Goal: Task Accomplishment & Management: Manage account settings

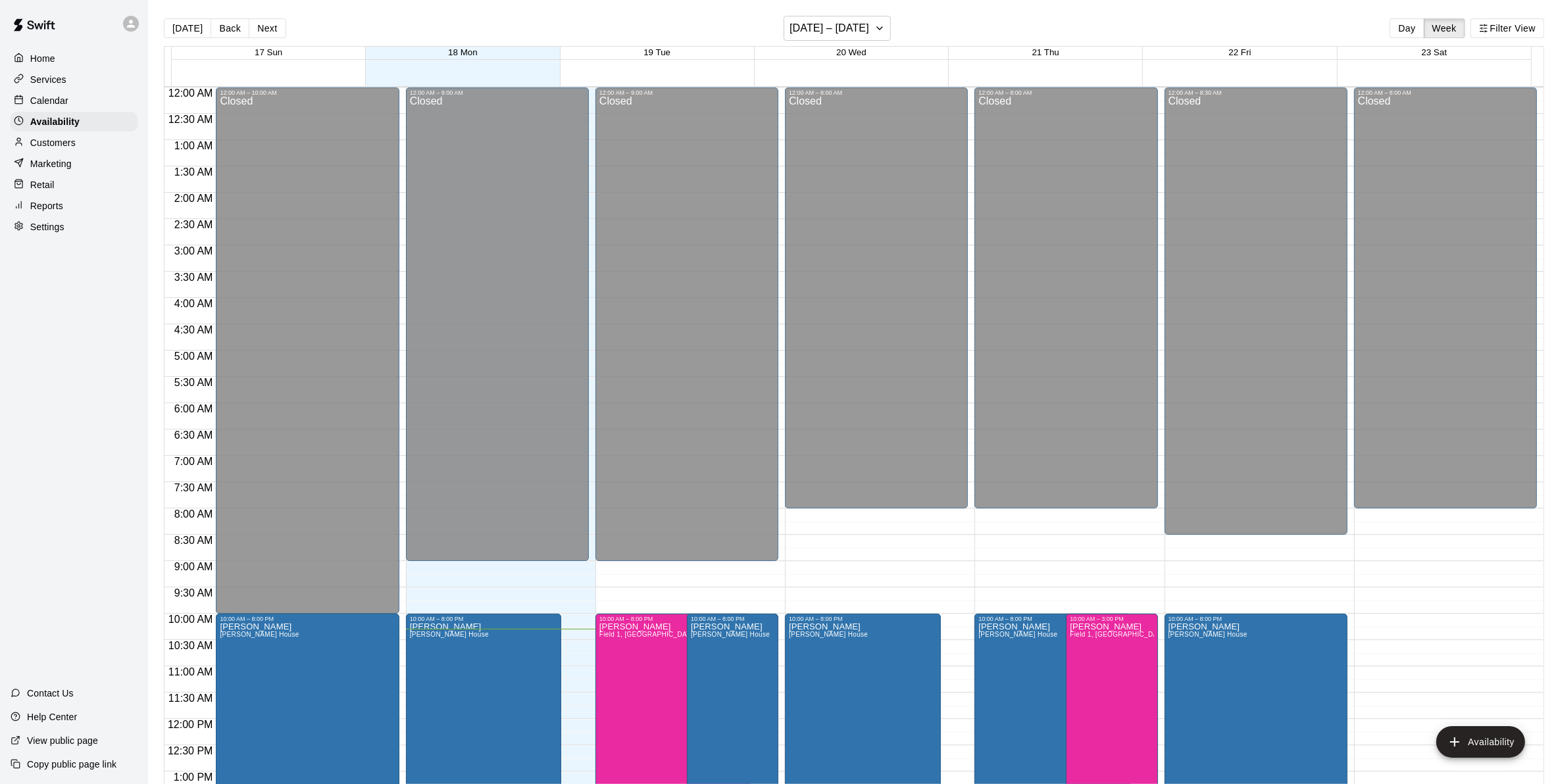
scroll to position [541, 0]
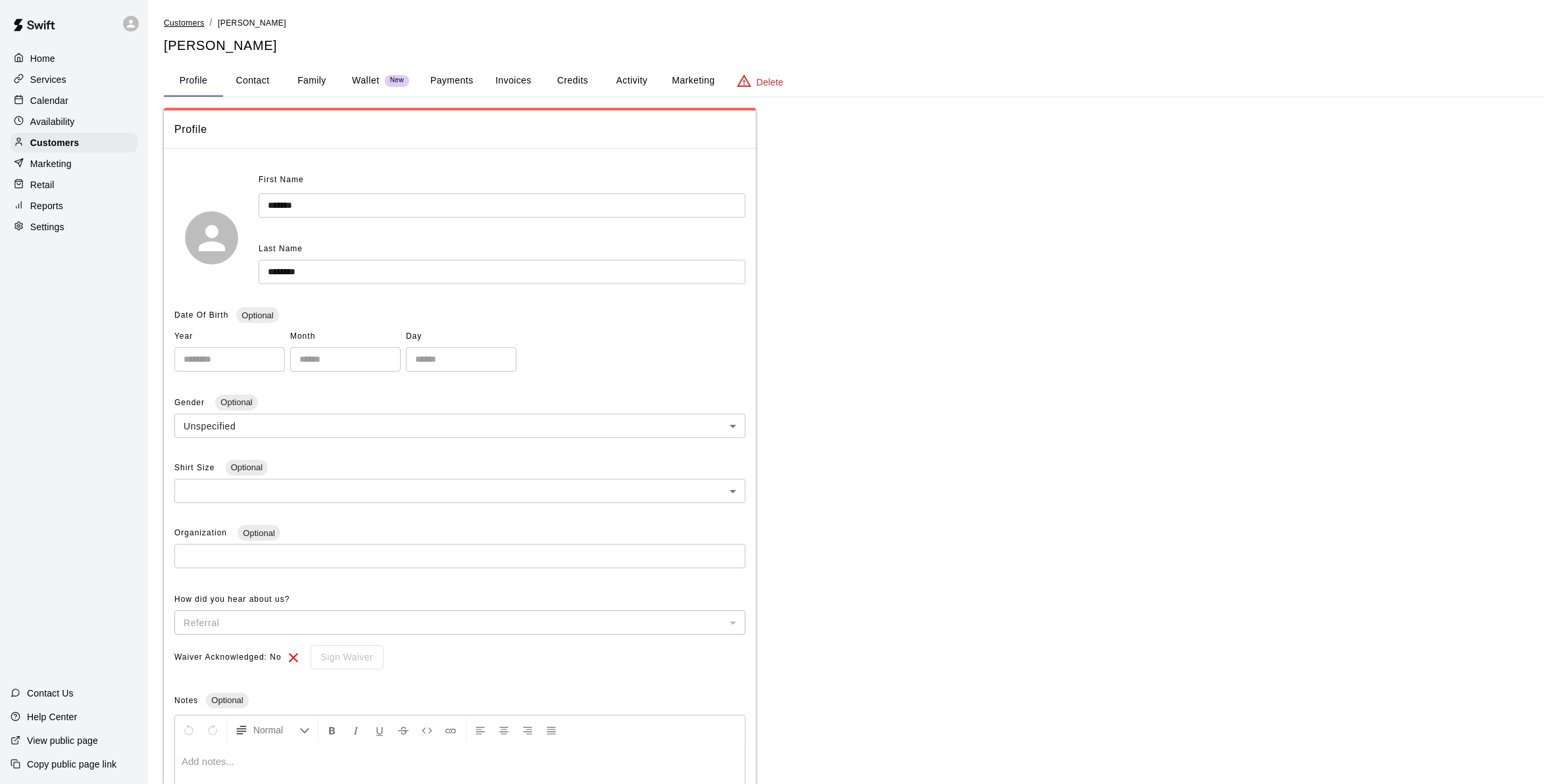
click at [194, 19] on span "Customers" at bounding box center [184, 23] width 41 height 9
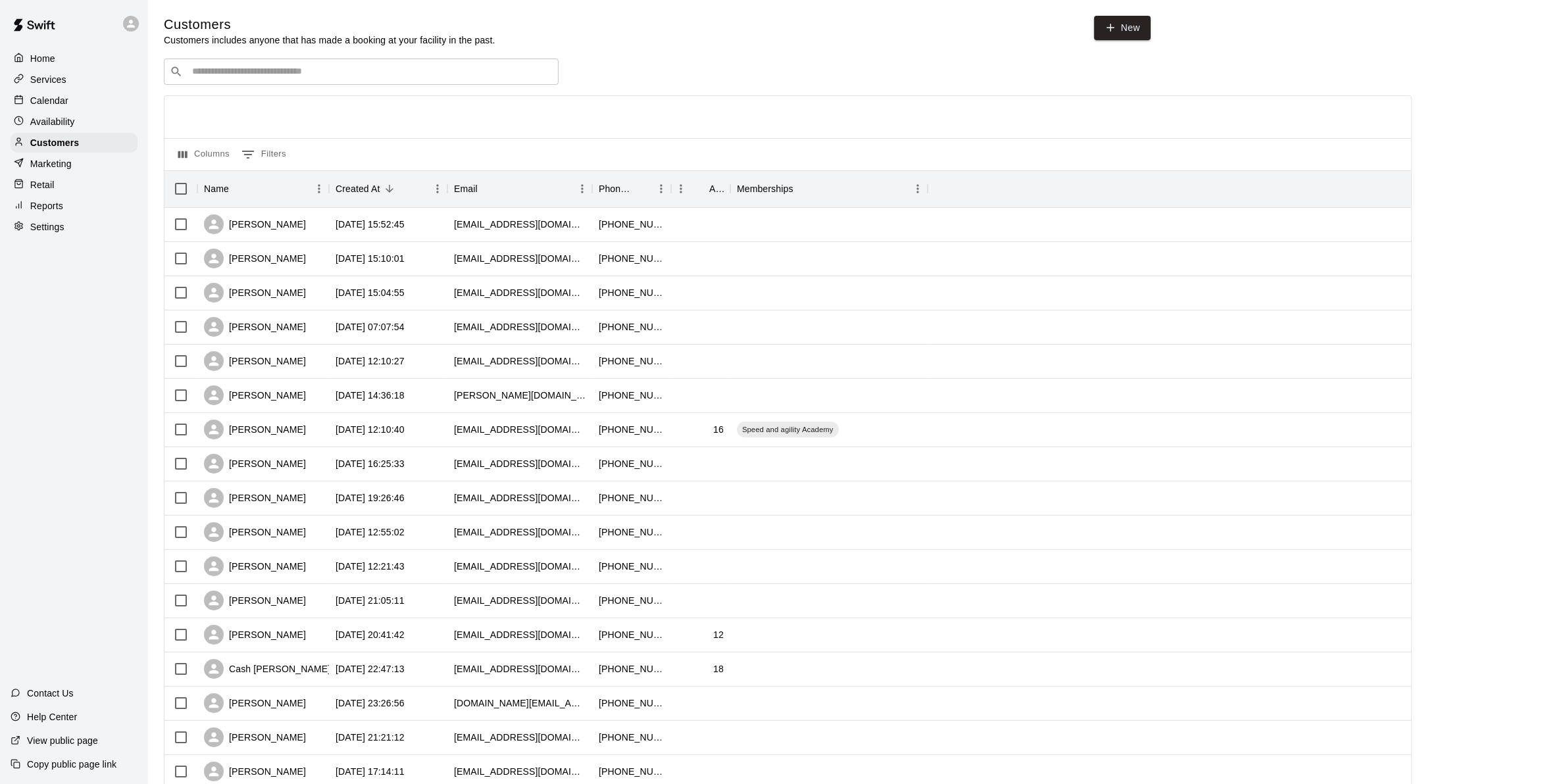
click at [245, 64] on div "​ ​" at bounding box center [361, 72] width 395 height 26
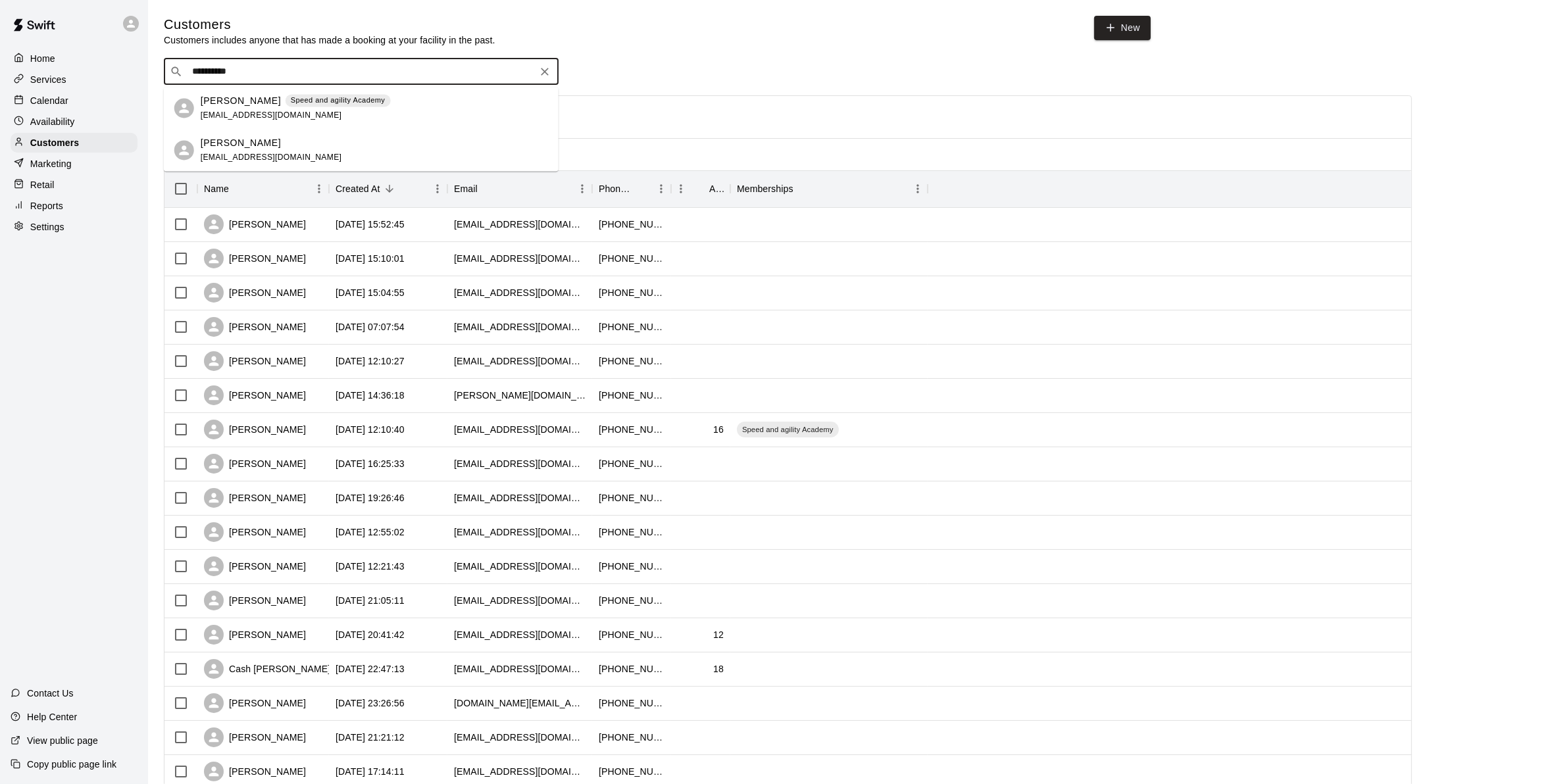
type input "**********"
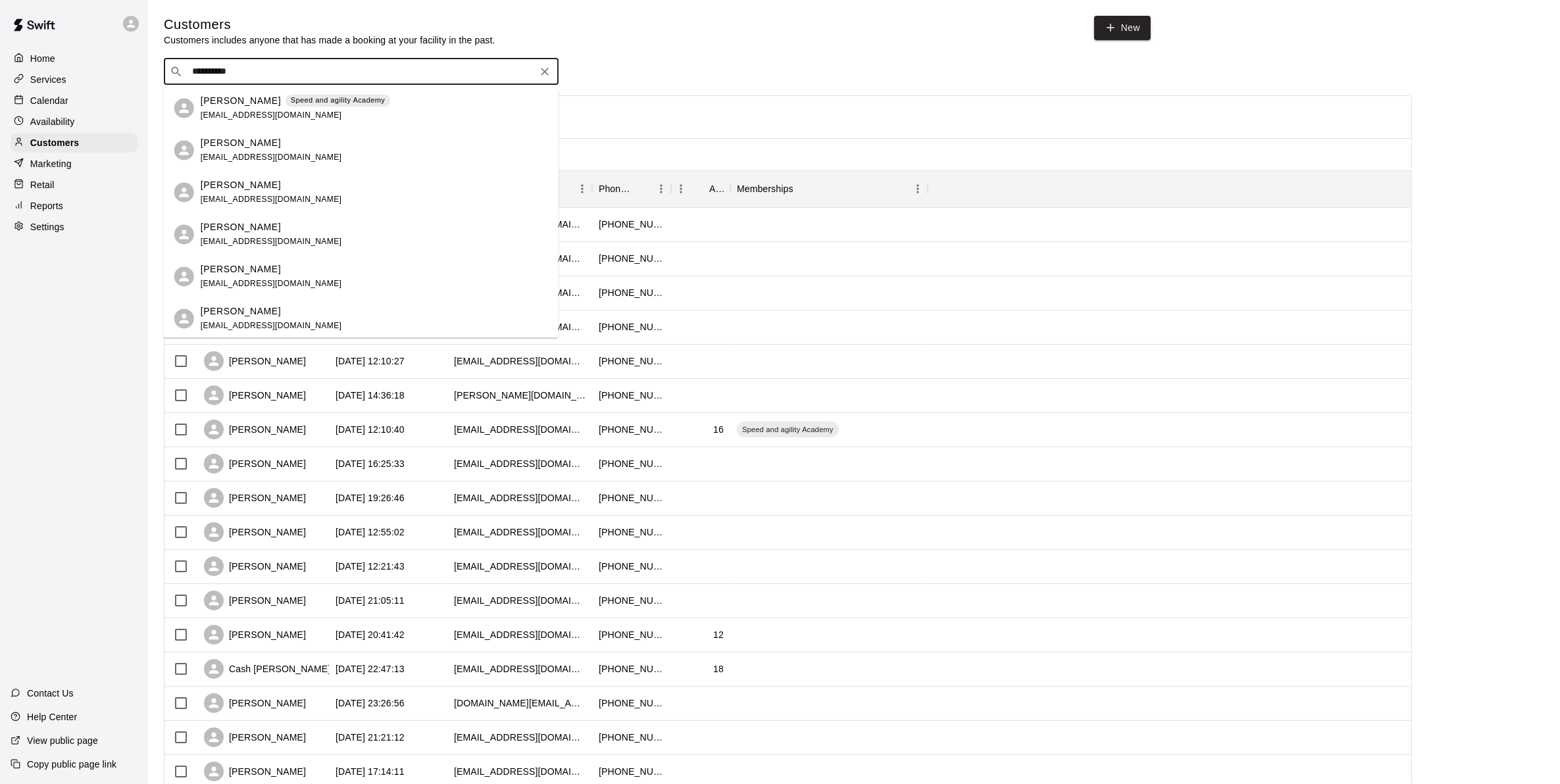
click at [260, 70] on input "**********" at bounding box center [361, 71] width 345 height 13
click at [235, 268] on p "Jack Hinks" at bounding box center [241, 270] width 80 height 14
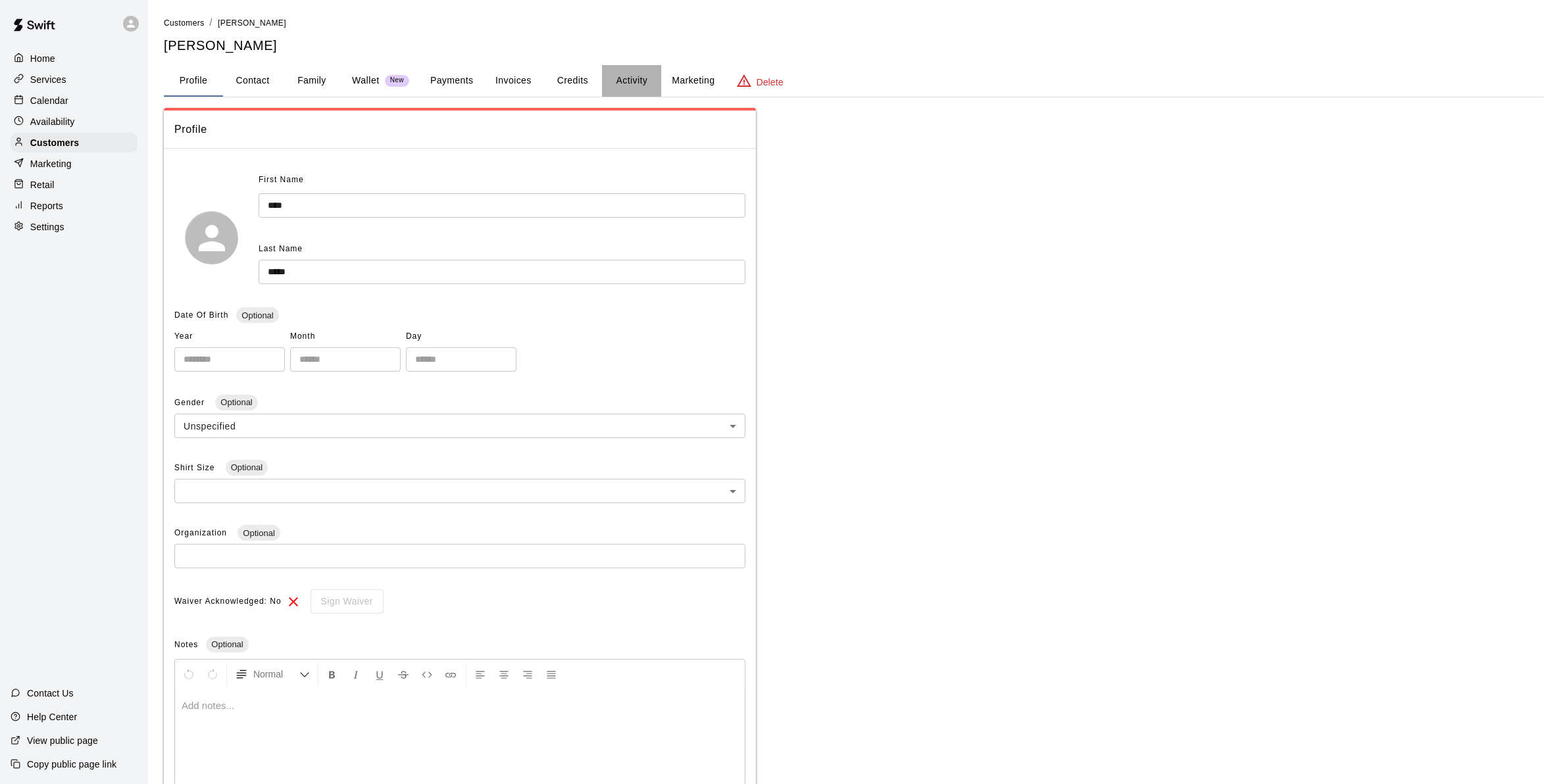
click at [609, 82] on button "Activity" at bounding box center [631, 80] width 59 height 31
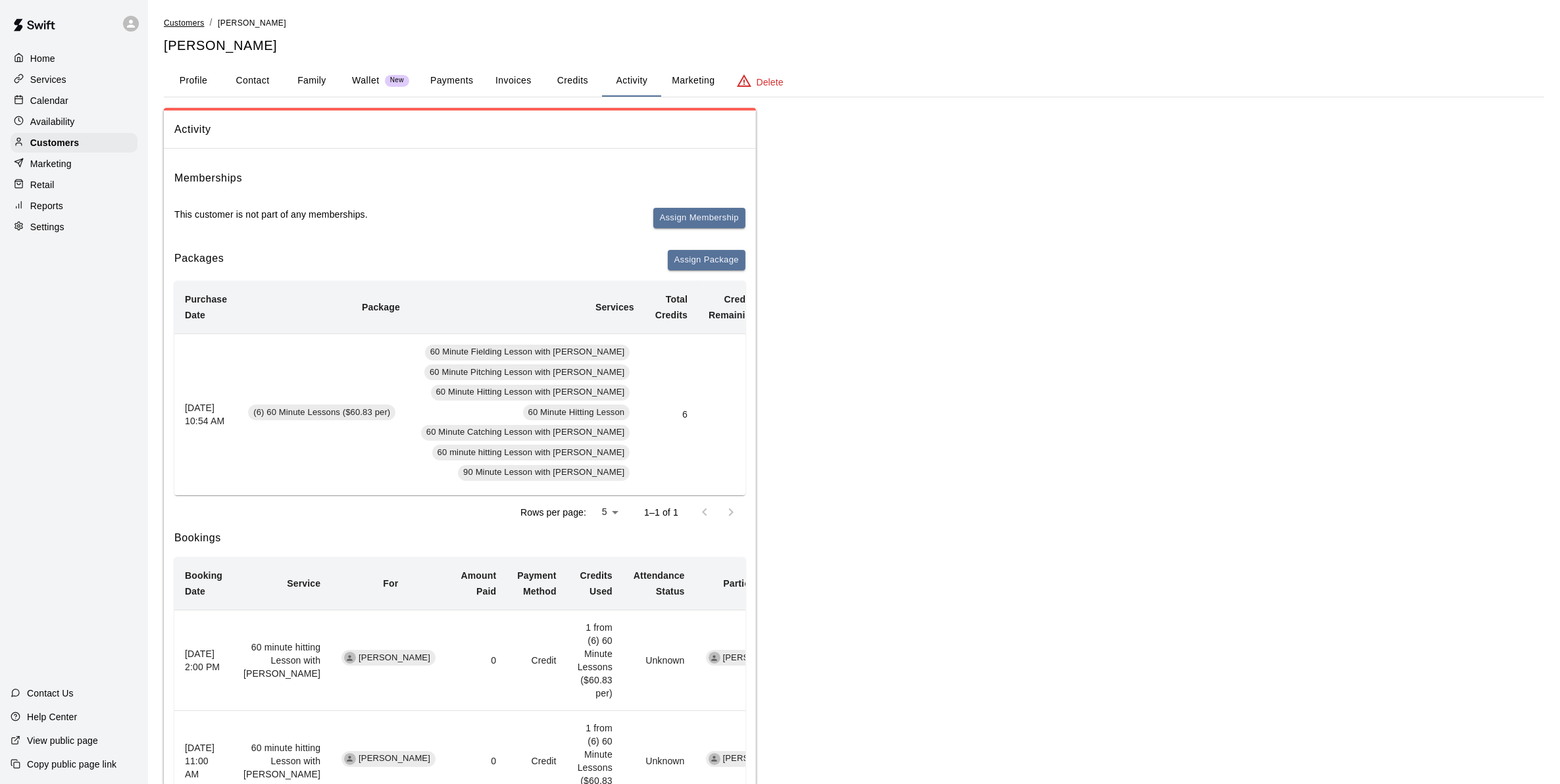
click at [179, 23] on span "Customers" at bounding box center [184, 23] width 41 height 9
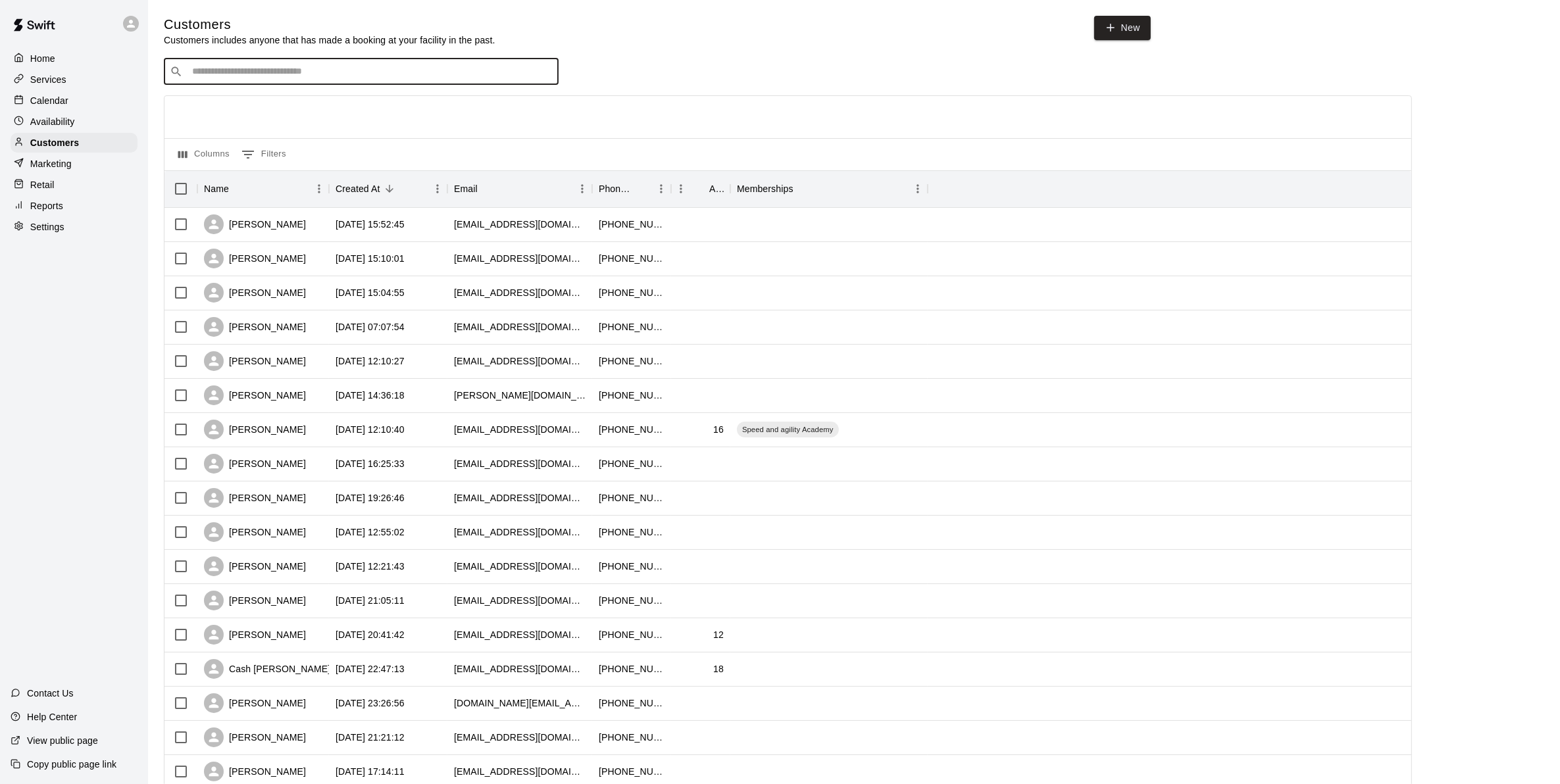
click at [217, 78] on input "Search customers by name or email" at bounding box center [371, 71] width 365 height 13
type input "*****"
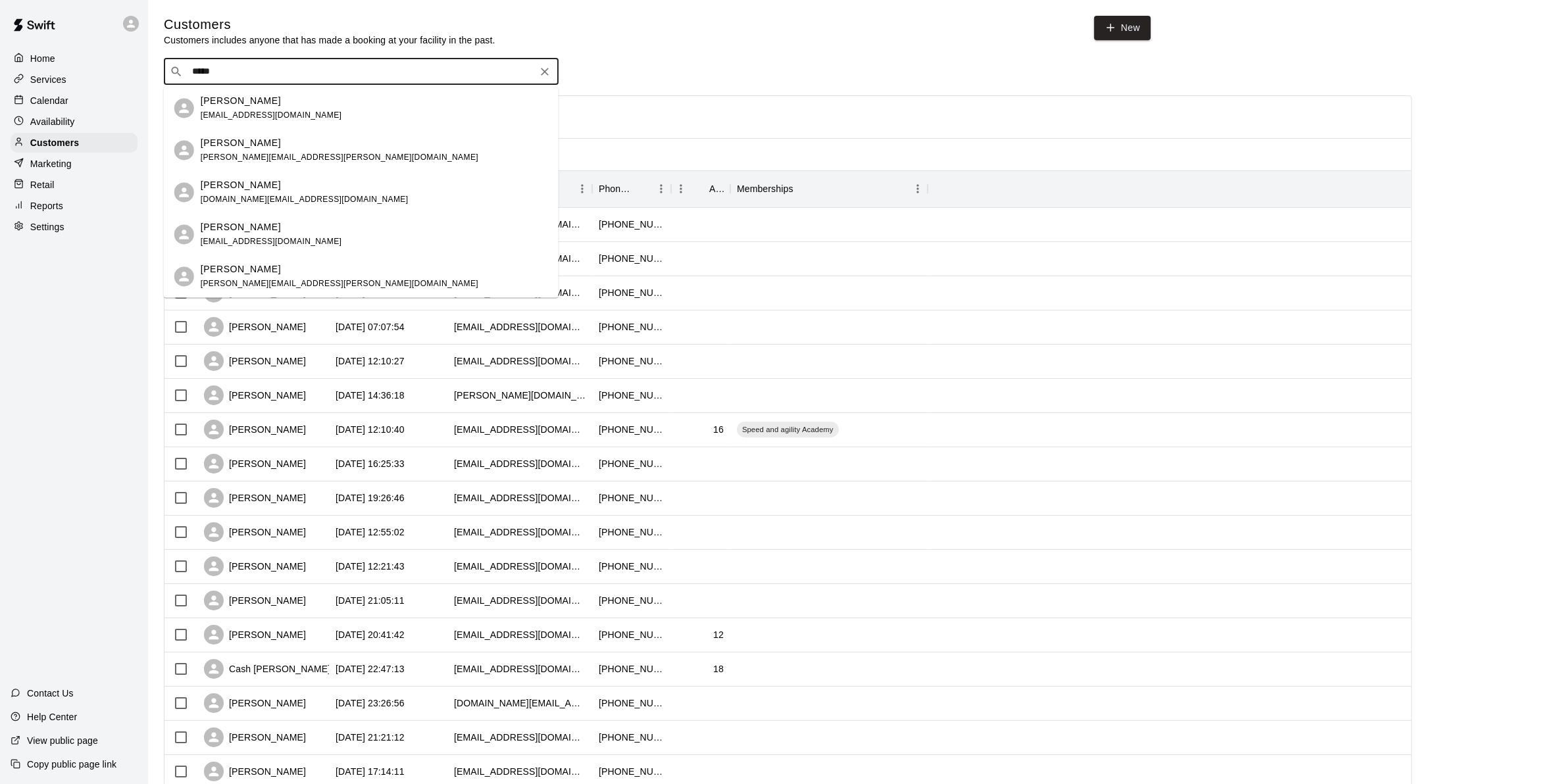
click at [227, 202] on span "dmcn.se@gmail.com" at bounding box center [305, 199] width 208 height 9
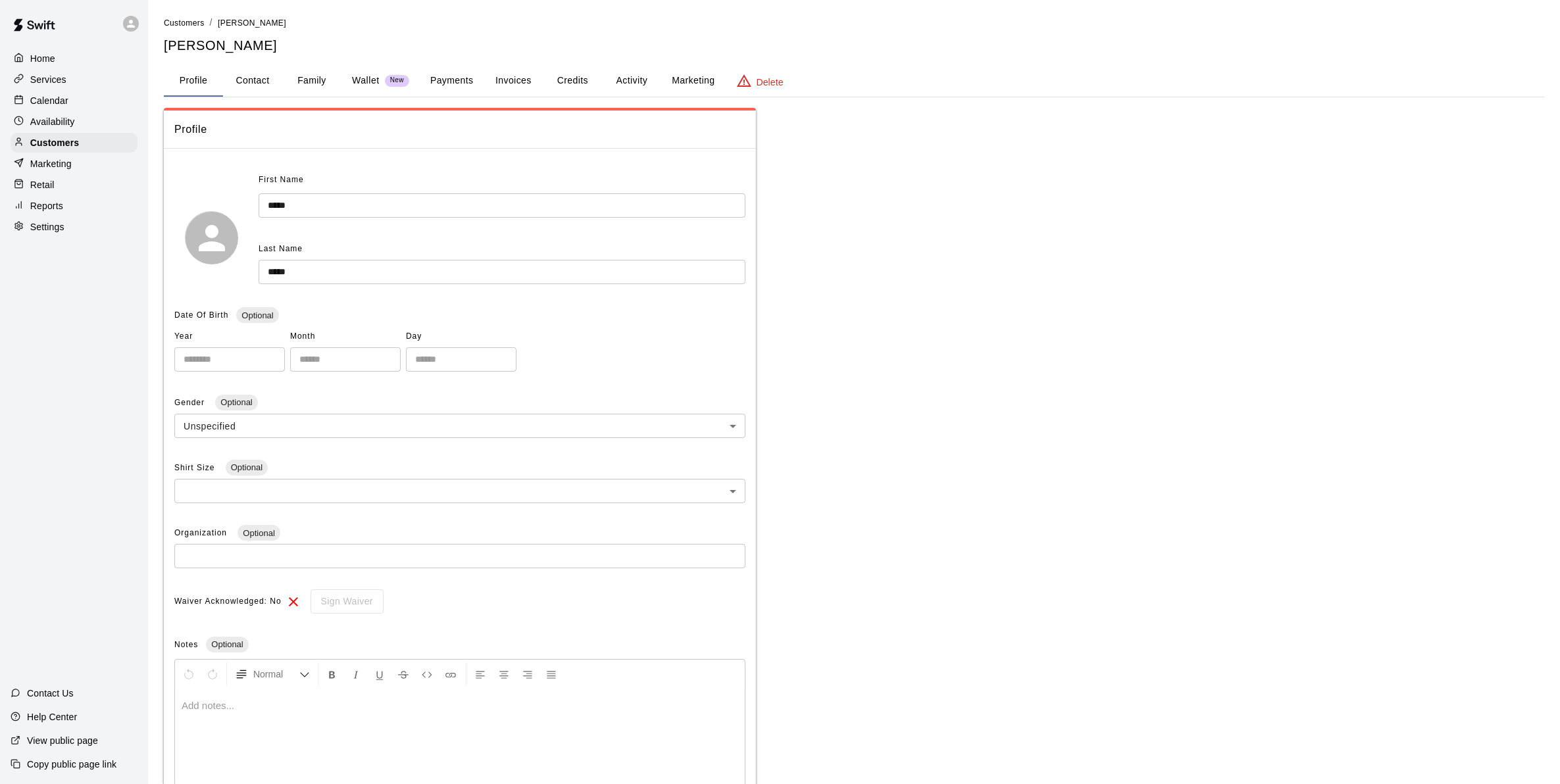
click at [575, 74] on button "Credits" at bounding box center [573, 80] width 59 height 31
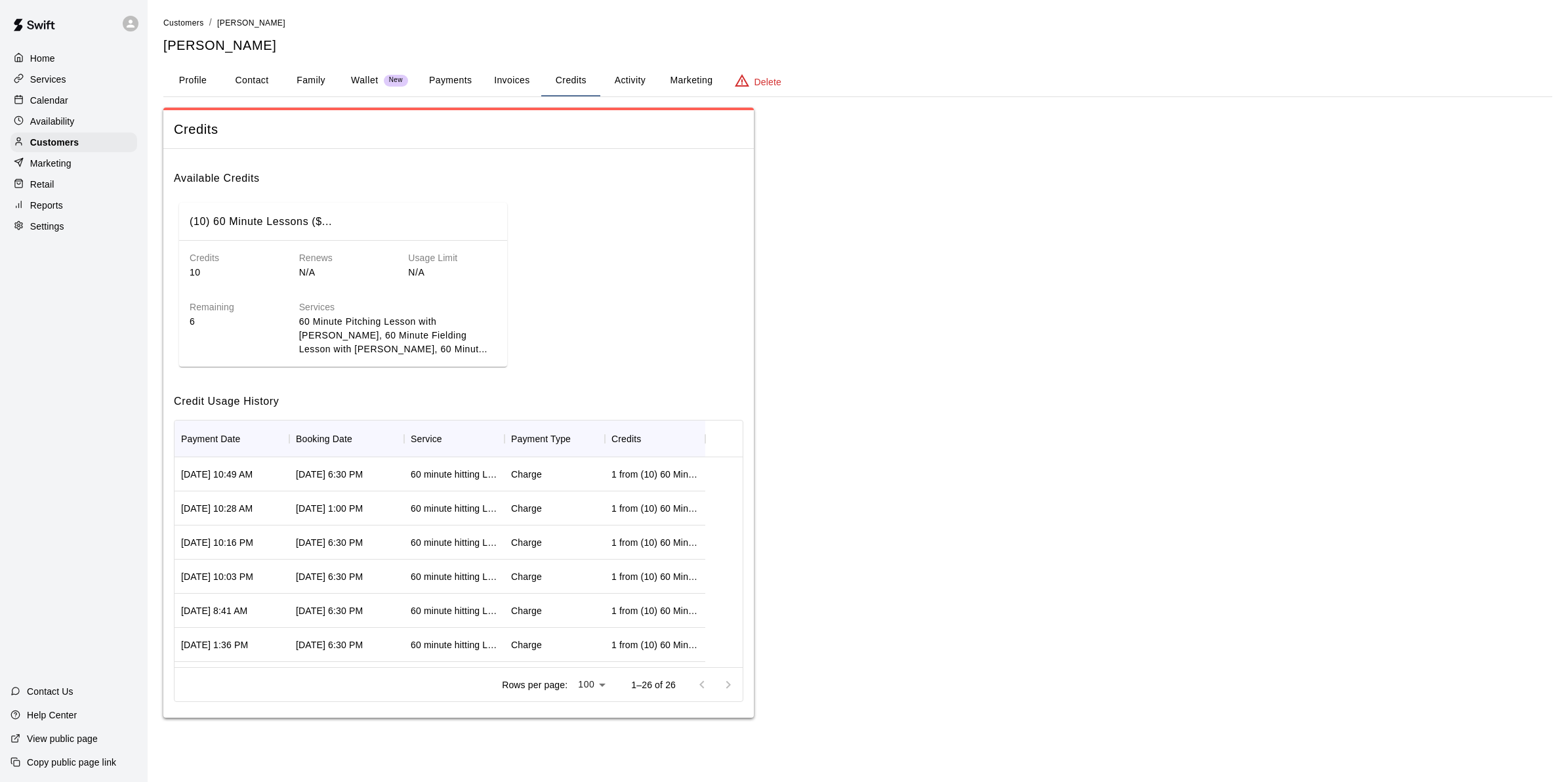
click at [621, 77] on button "Activity" at bounding box center [630, 80] width 59 height 31
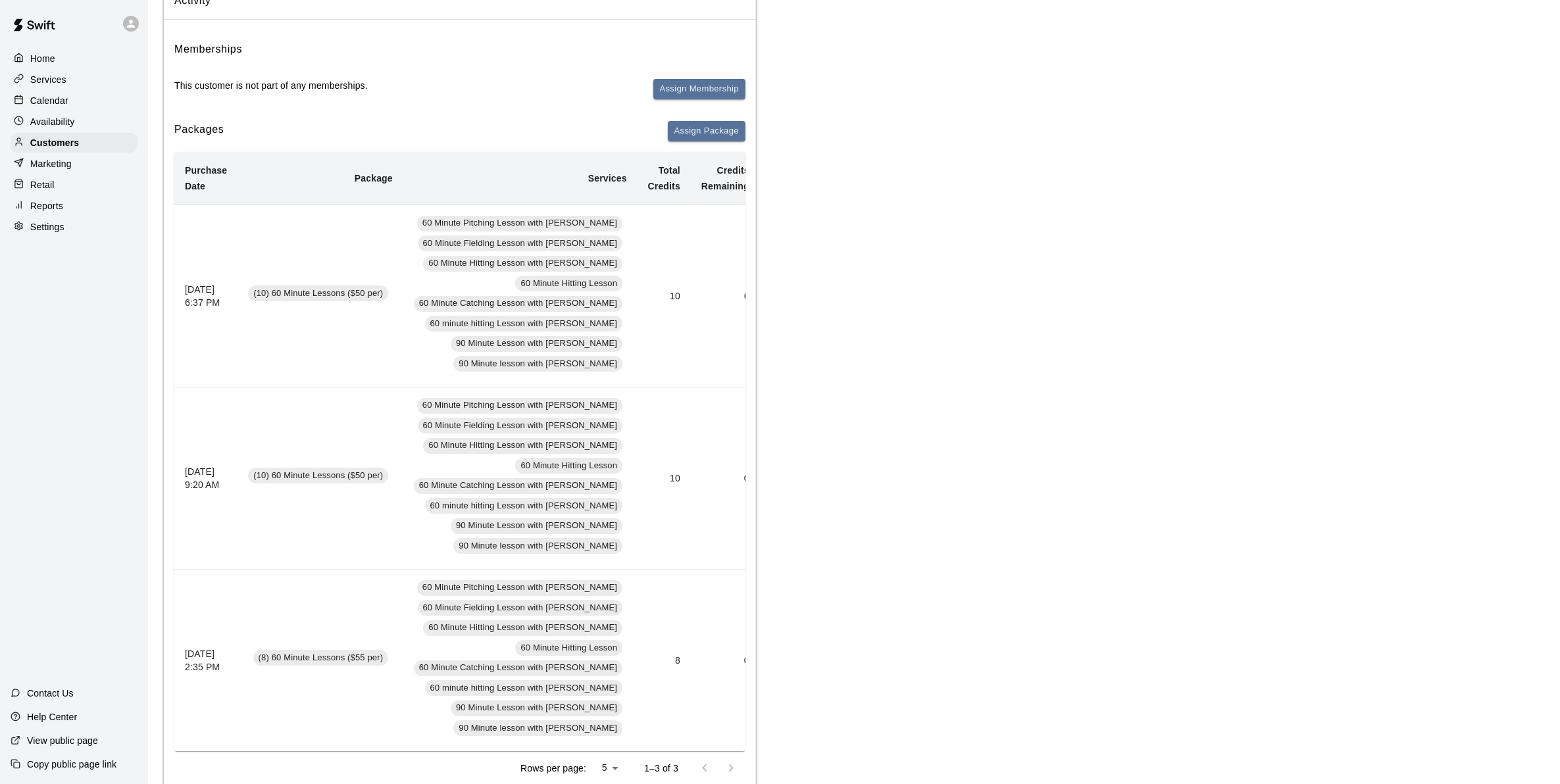
scroll to position [165, 0]
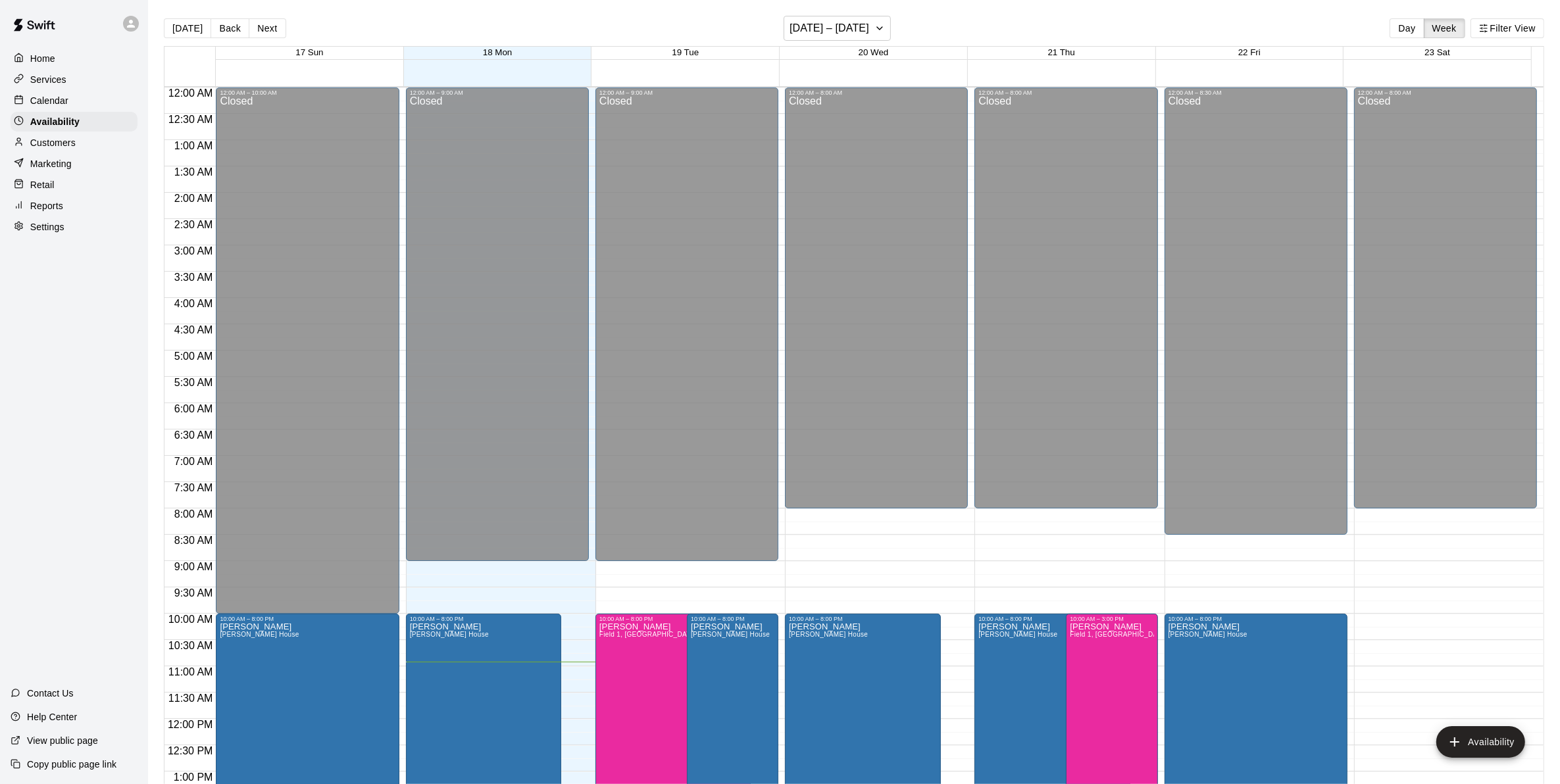
scroll to position [541, 0]
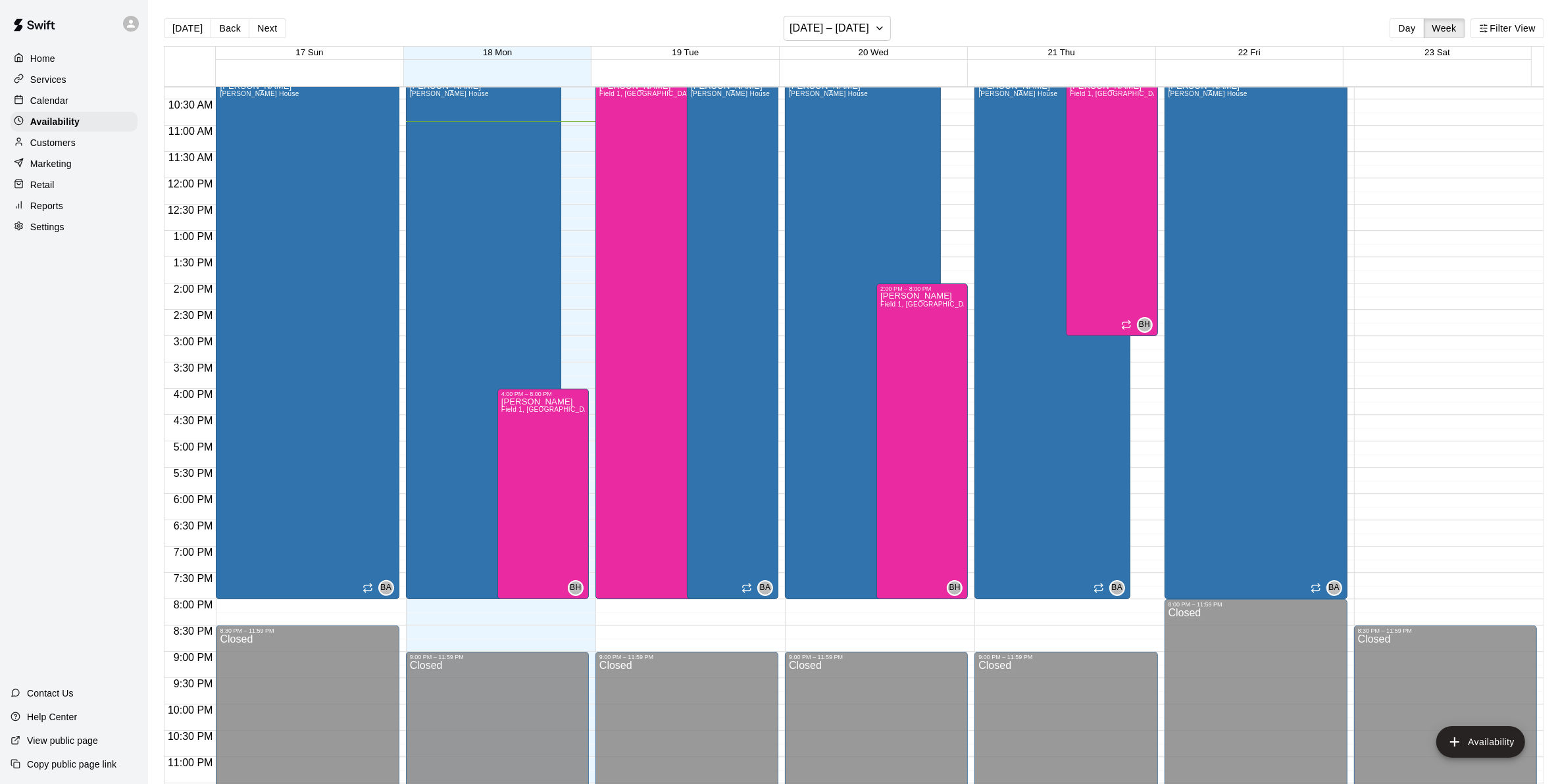
click at [273, 27] on button "Next" at bounding box center [268, 28] width 37 height 20
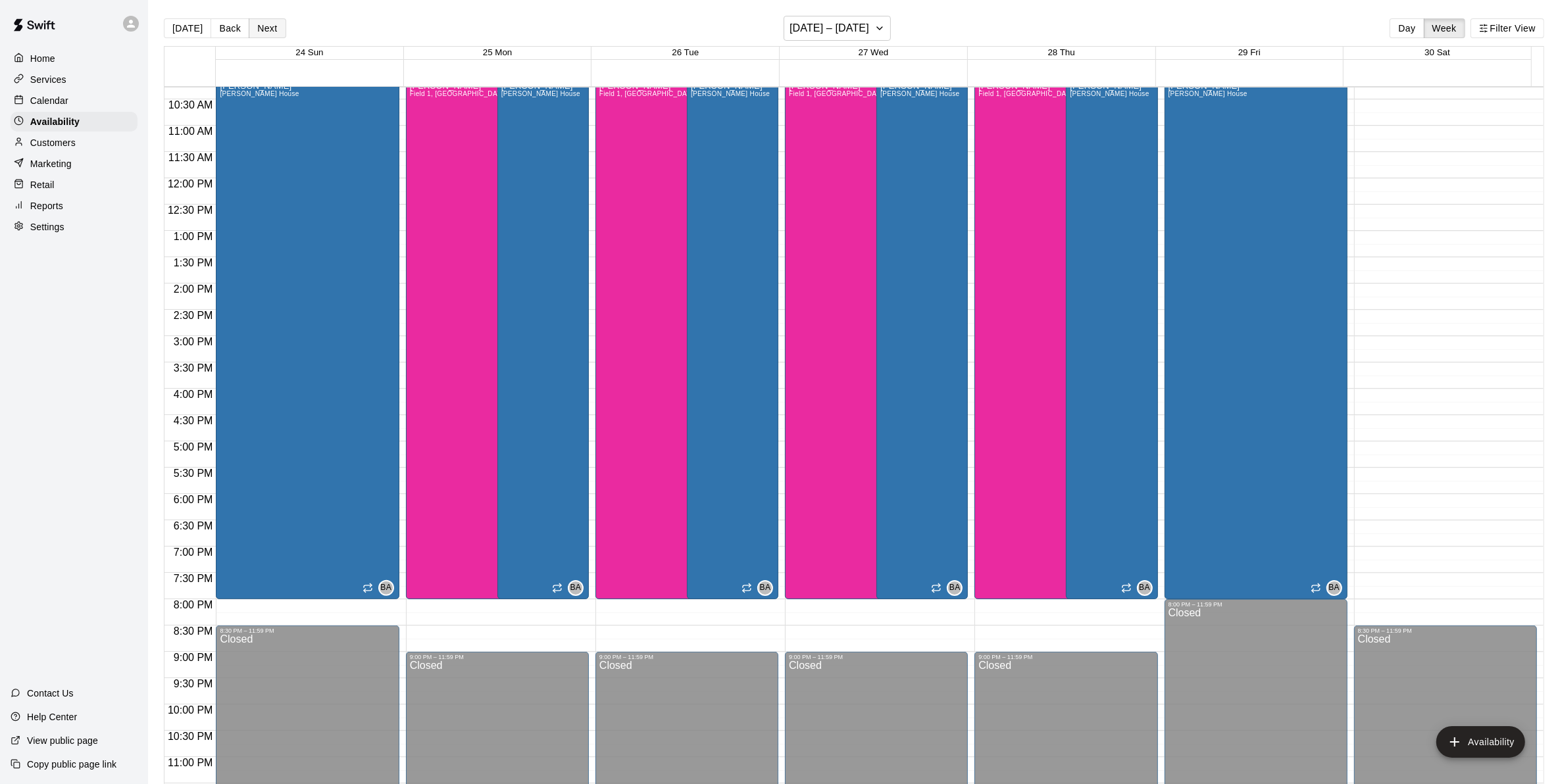
click at [255, 31] on button "Next" at bounding box center [268, 28] width 37 height 20
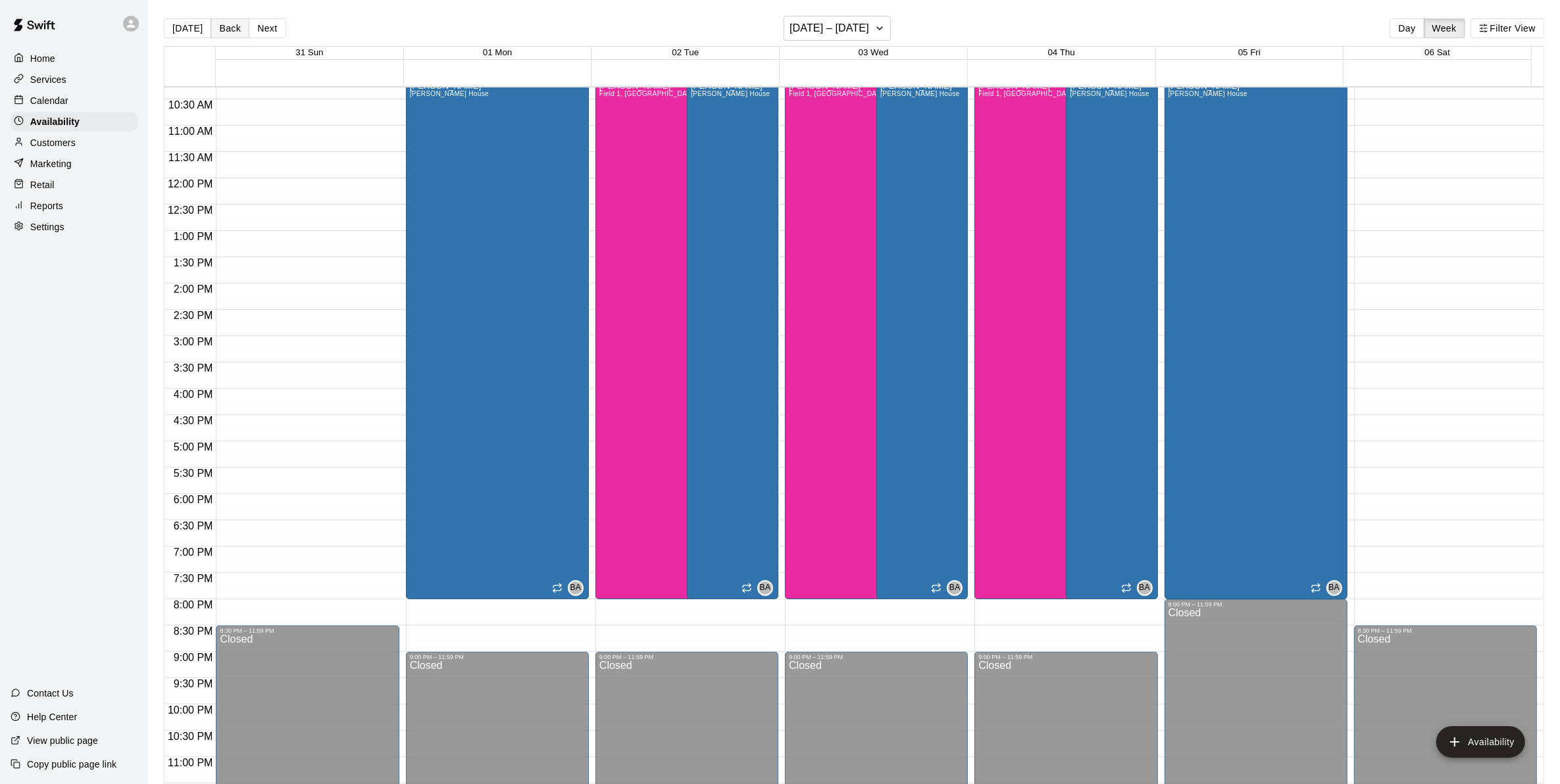
click at [231, 29] on button "Back" at bounding box center [230, 28] width 39 height 20
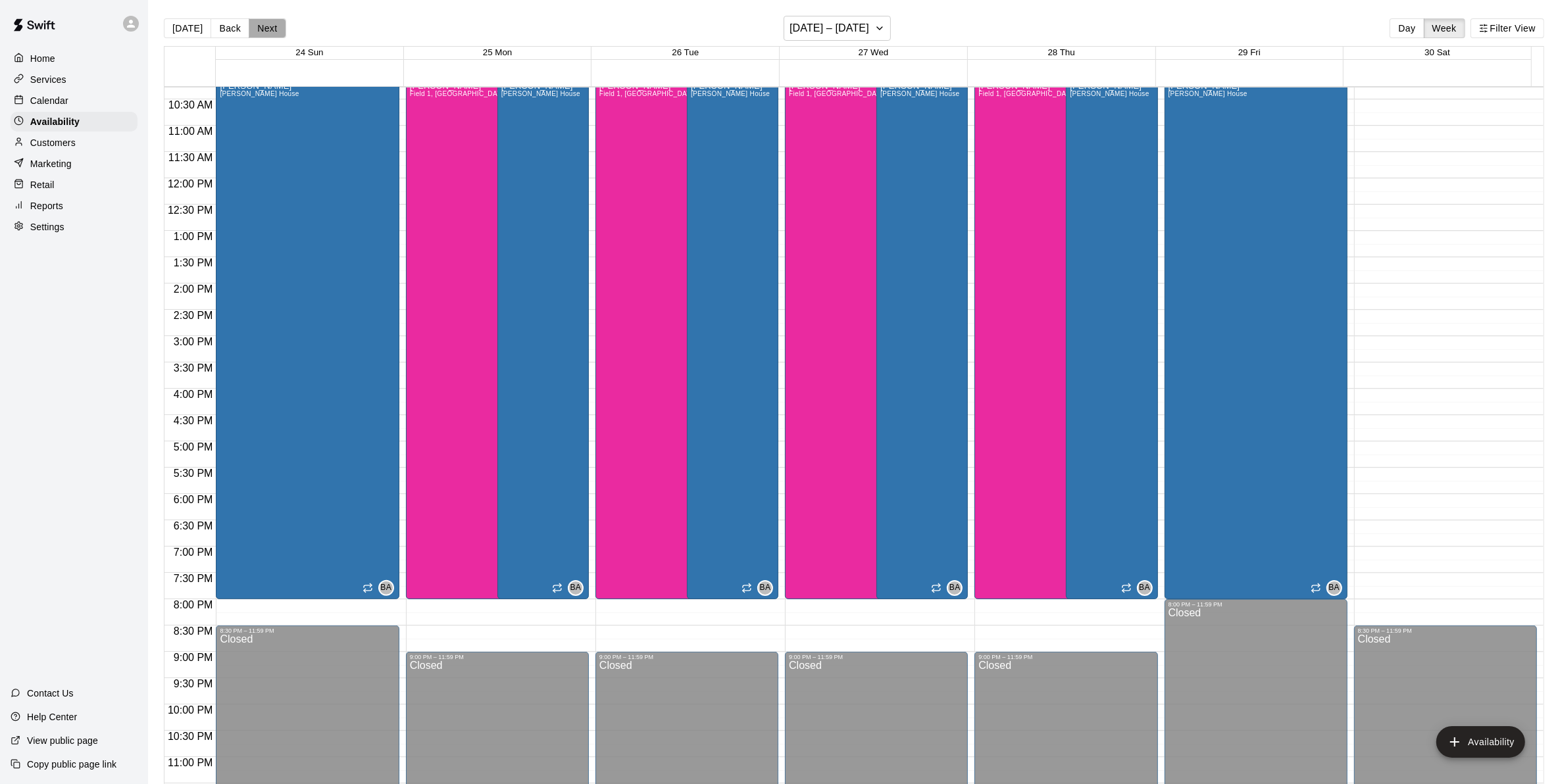
click at [251, 24] on button "Next" at bounding box center [268, 28] width 37 height 20
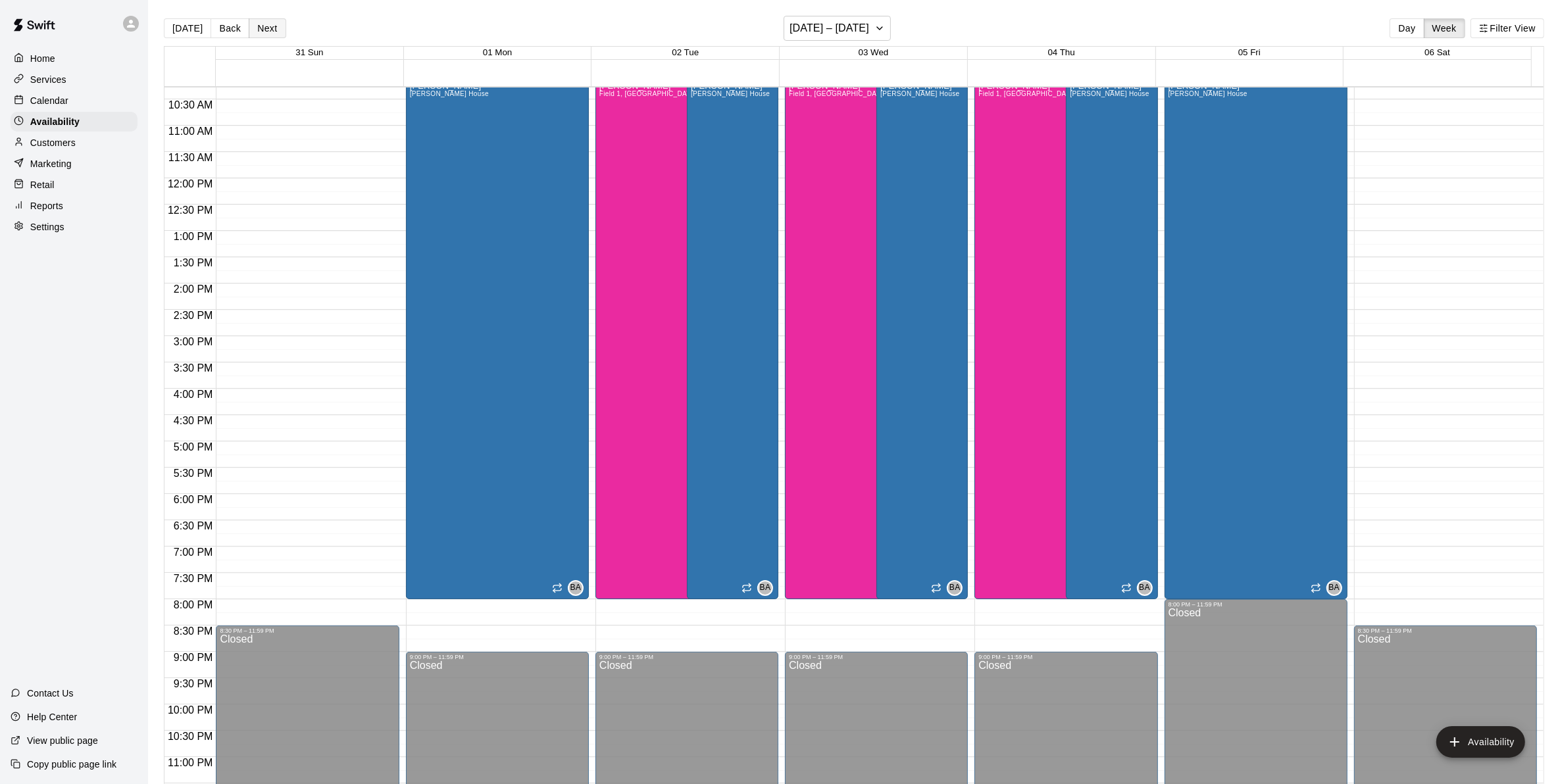
click at [260, 26] on button "Next" at bounding box center [268, 28] width 37 height 20
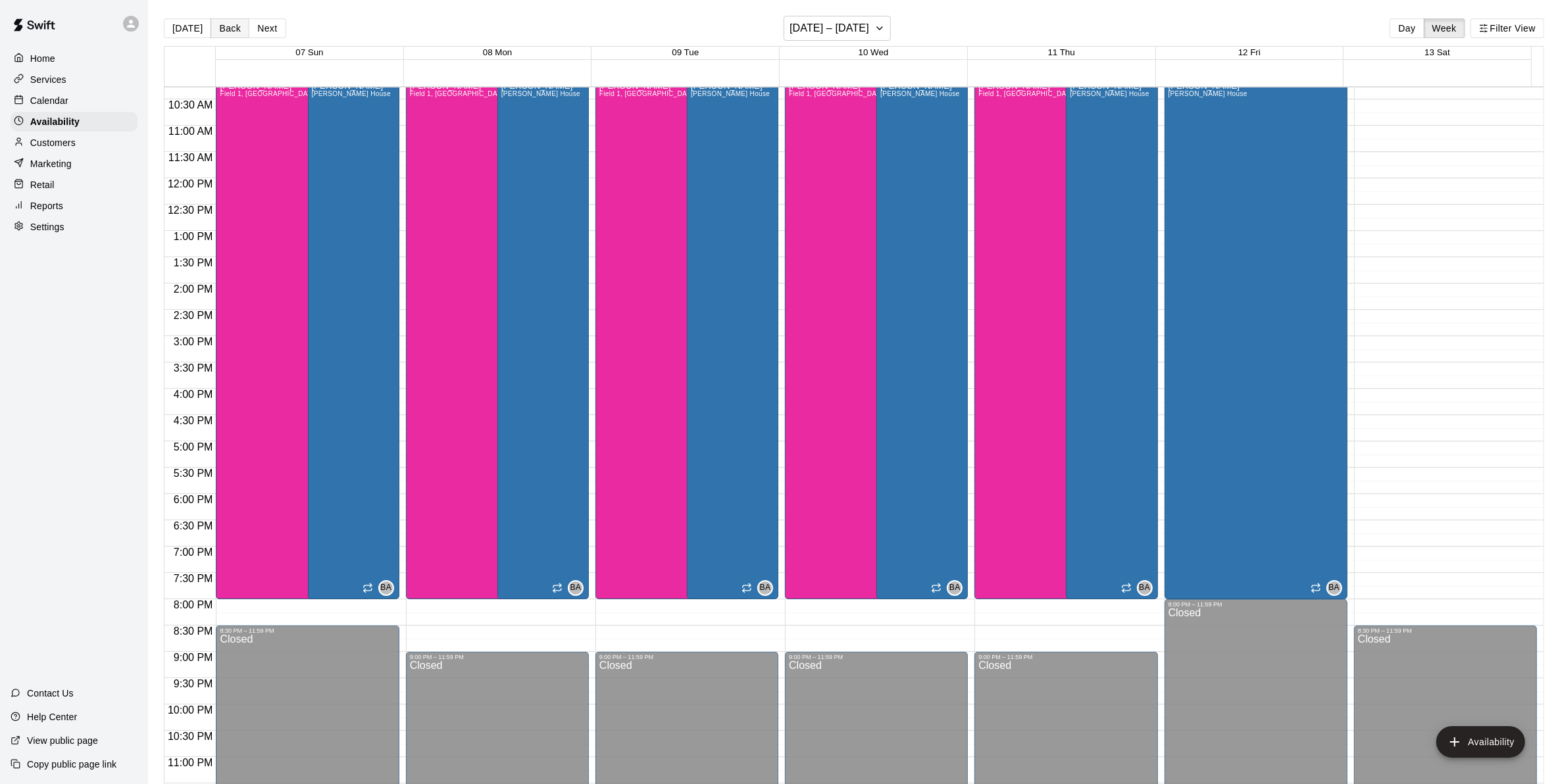
click at [229, 22] on button "Back" at bounding box center [230, 28] width 39 height 20
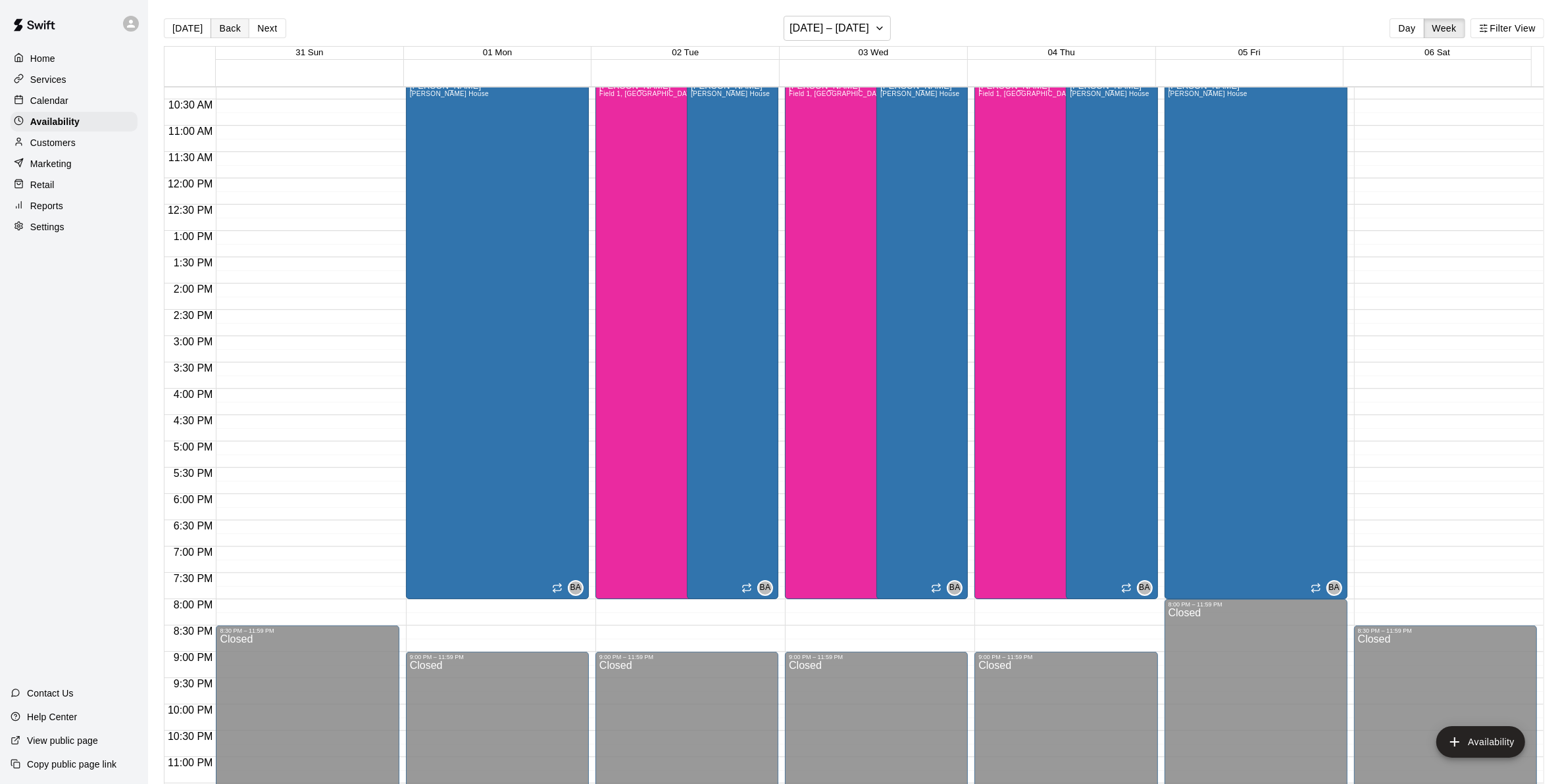
click at [228, 22] on button "Back" at bounding box center [230, 28] width 39 height 20
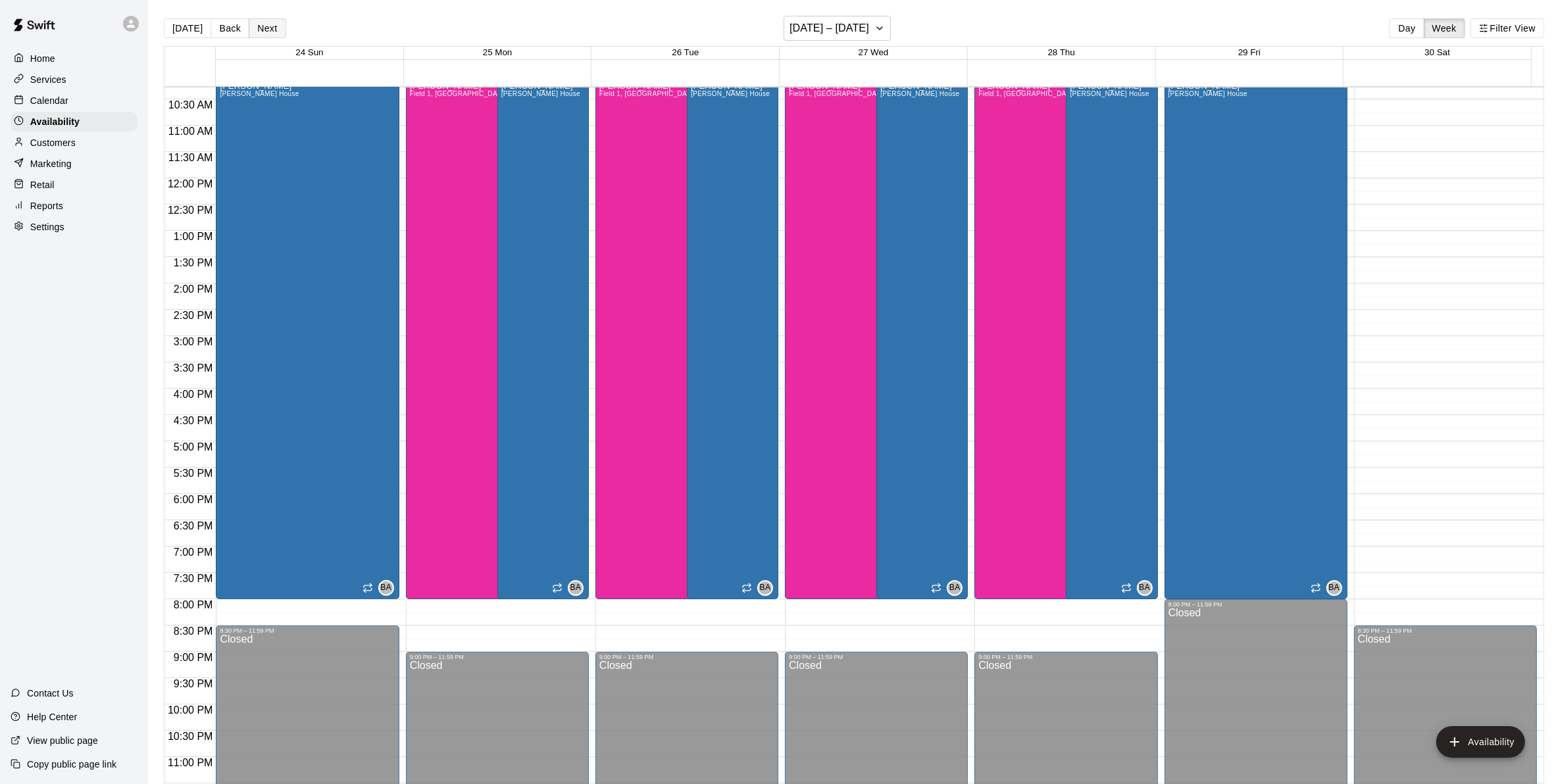
click at [249, 24] on button "Next" at bounding box center [268, 28] width 37 height 20
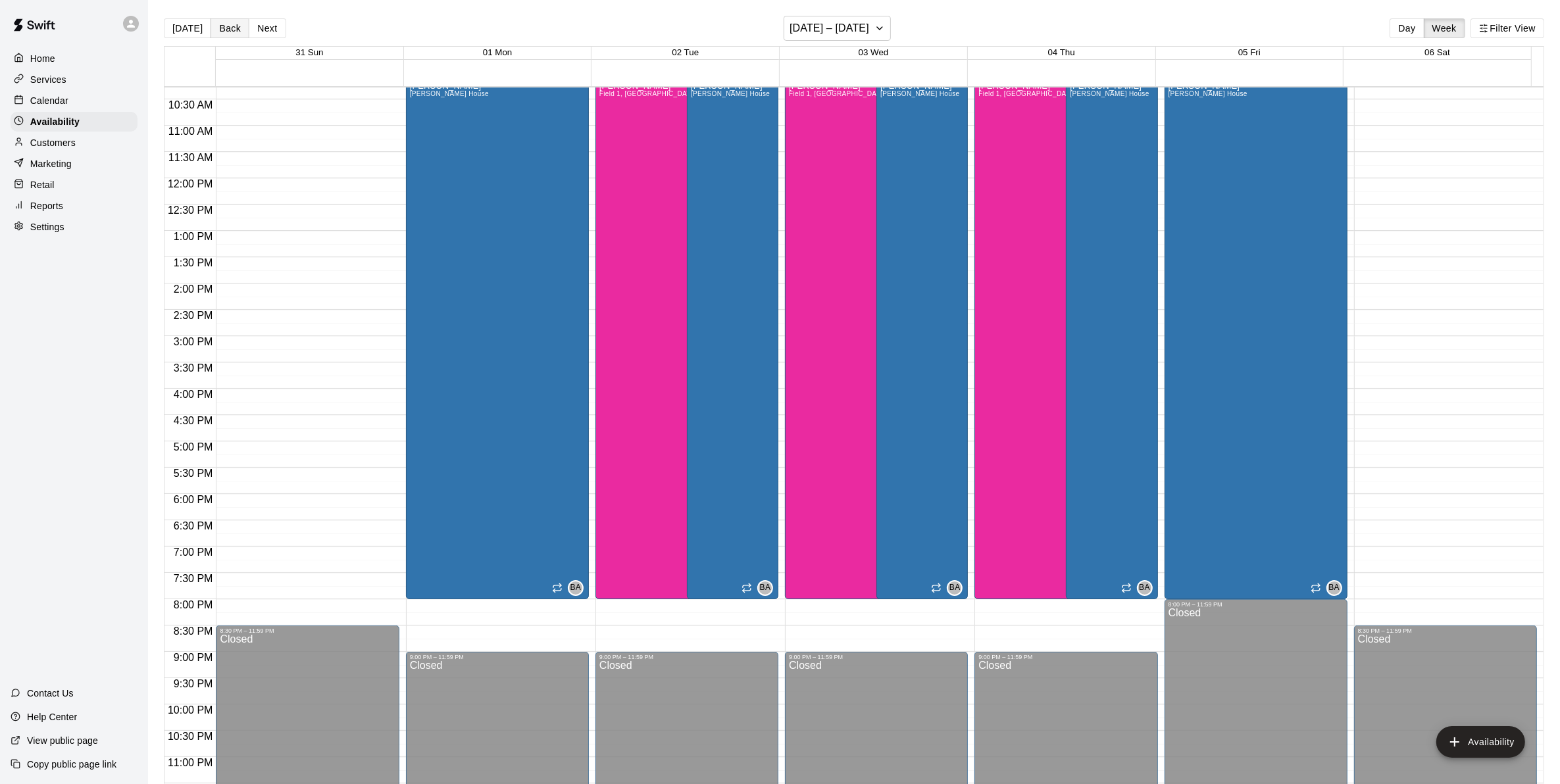
click at [221, 24] on button "Back" at bounding box center [230, 28] width 39 height 20
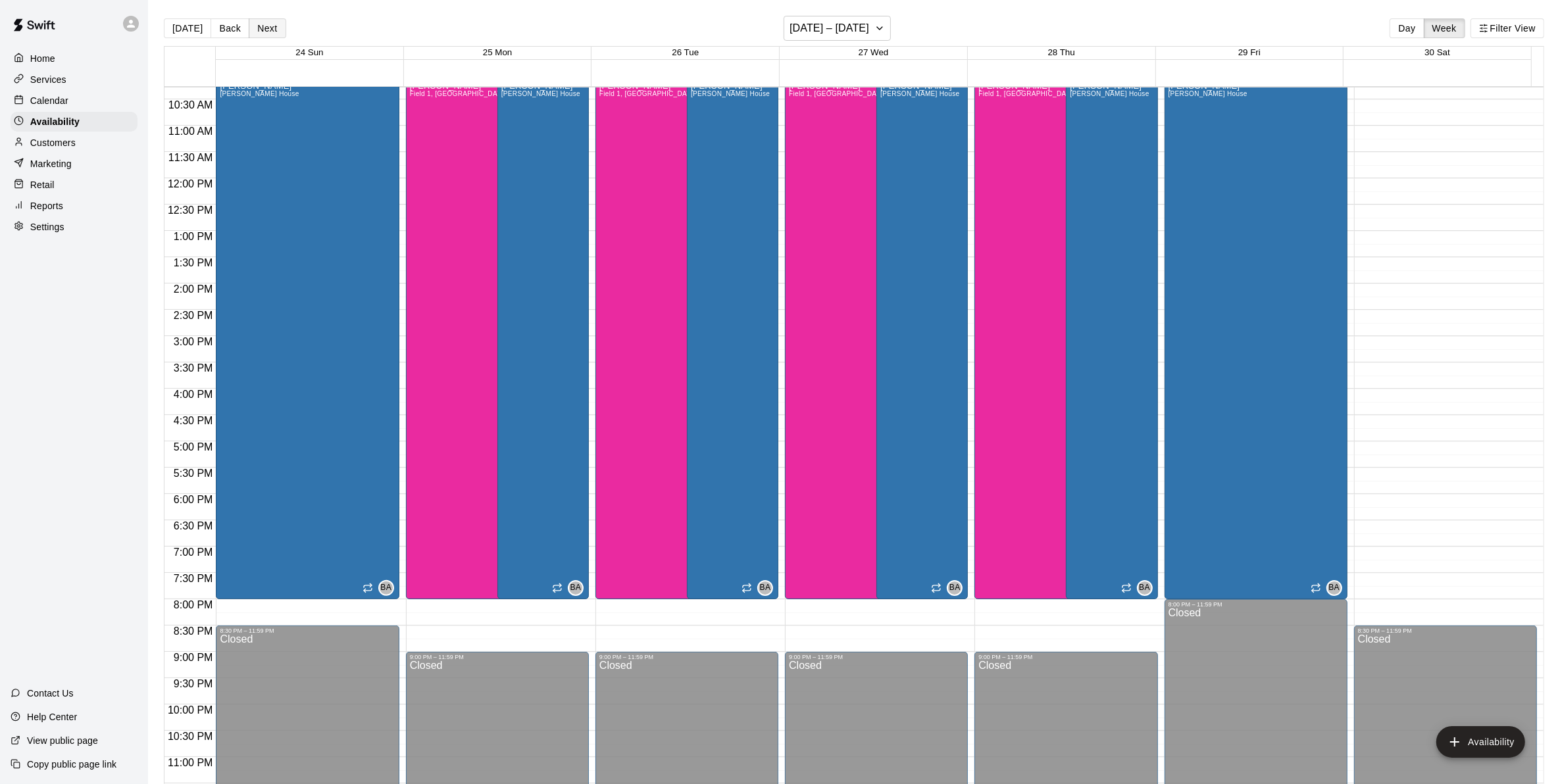
click at [261, 24] on button "Next" at bounding box center [268, 28] width 37 height 20
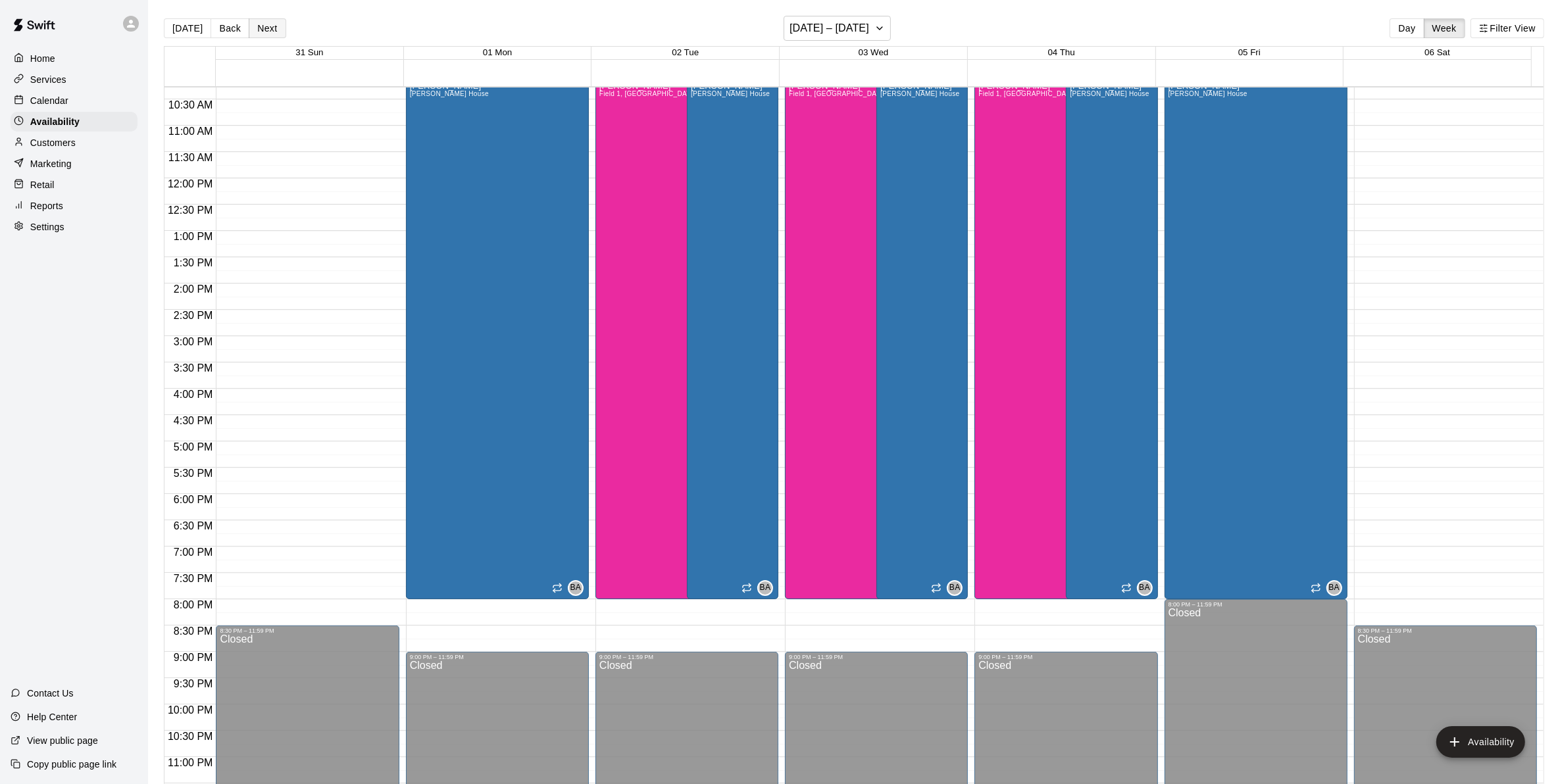
click at [261, 24] on button "Next" at bounding box center [268, 28] width 37 height 20
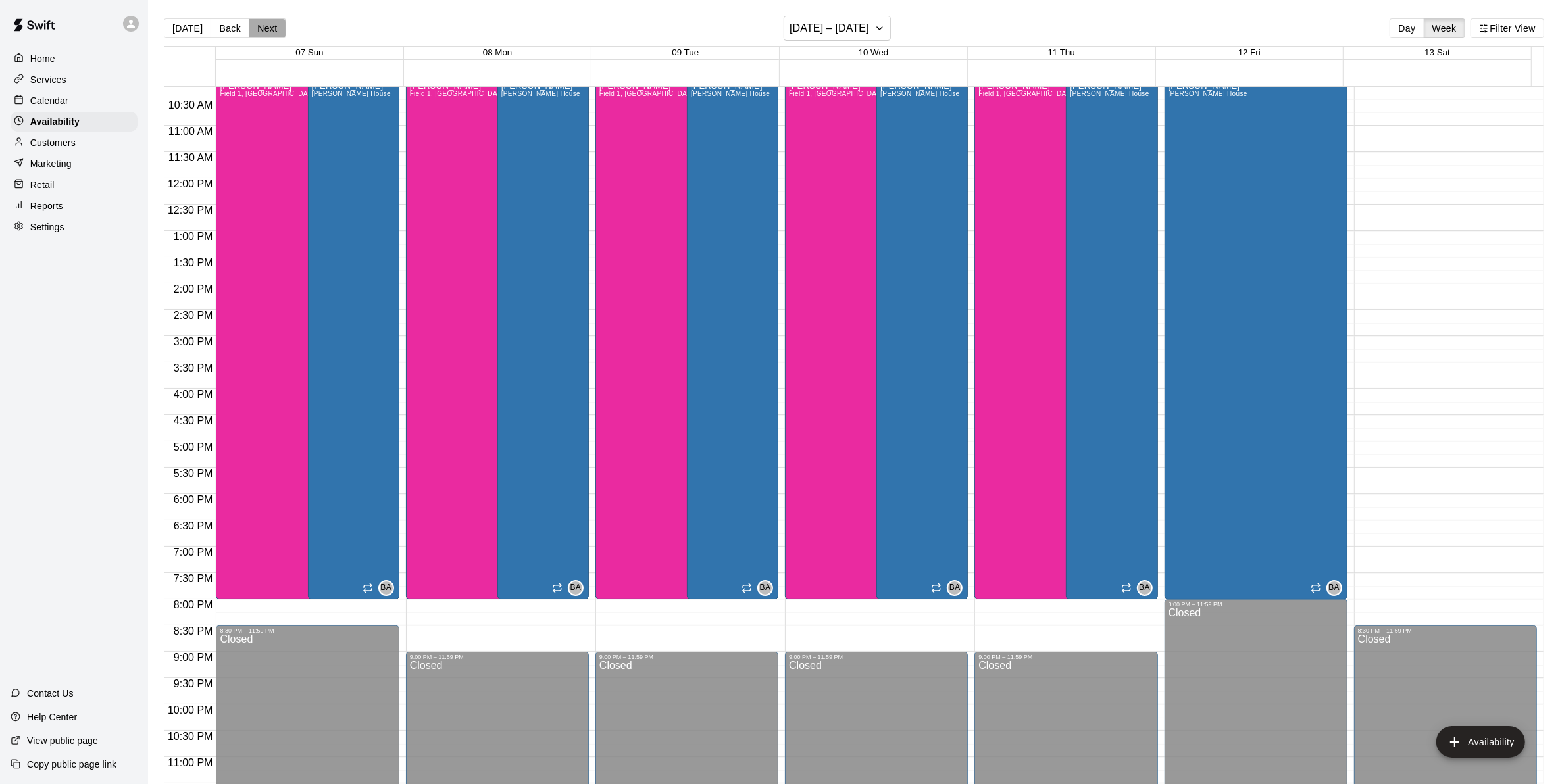
click at [270, 29] on button "Next" at bounding box center [268, 28] width 37 height 20
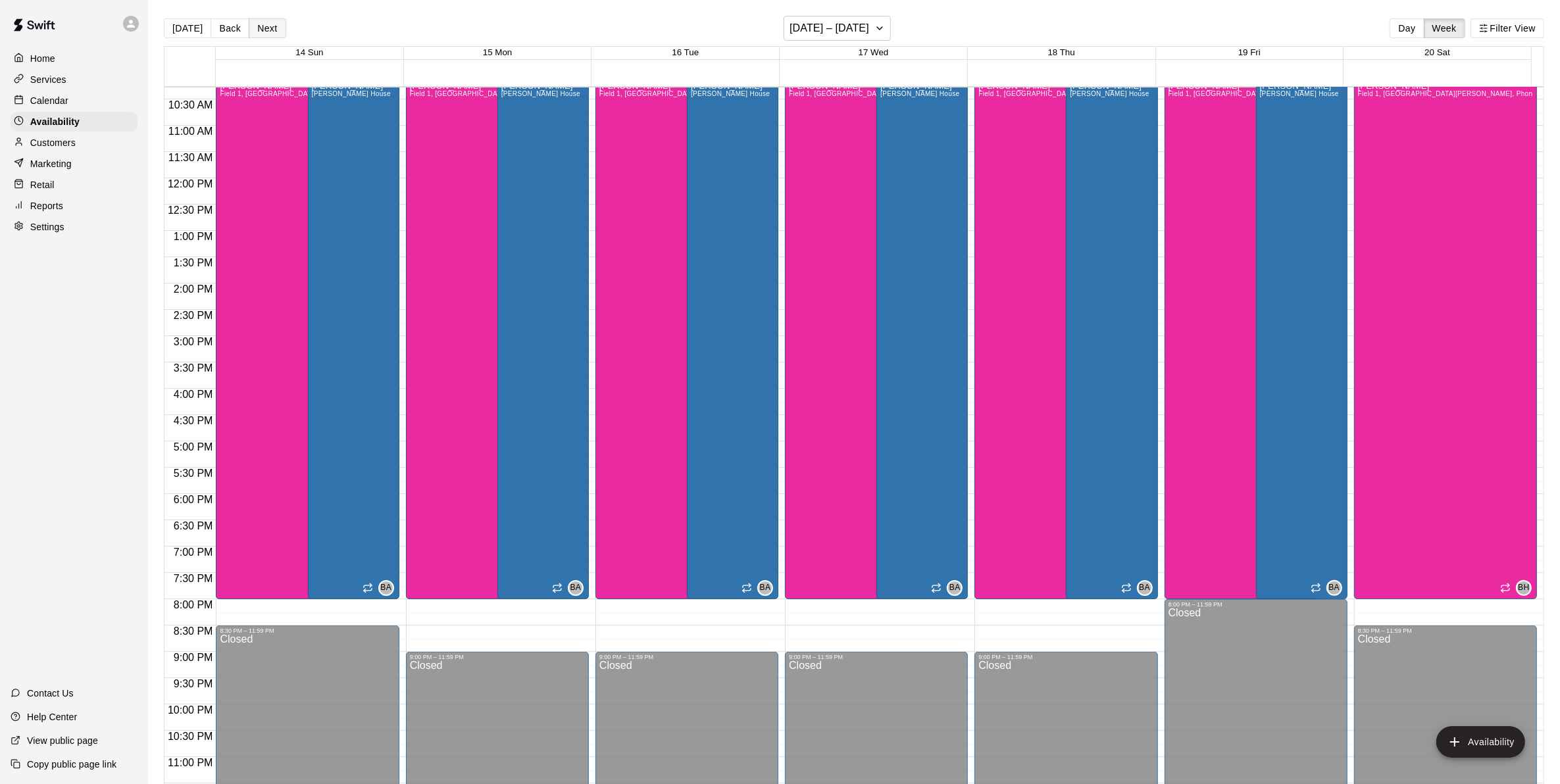
click at [269, 33] on button "Next" at bounding box center [268, 28] width 37 height 20
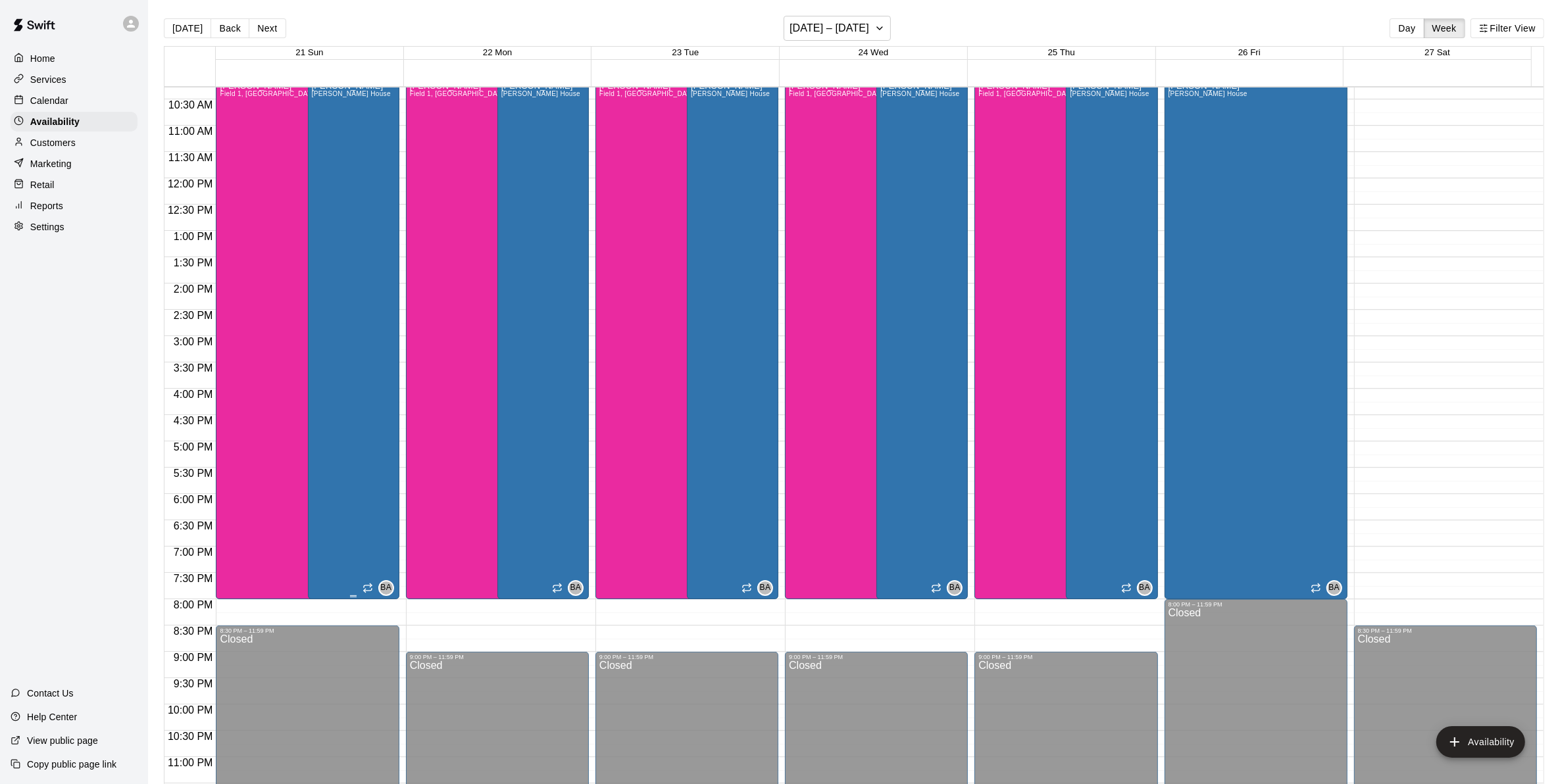
click at [325, 223] on div "Bryan Anderson Bryan House" at bounding box center [351, 473] width 79 height 784
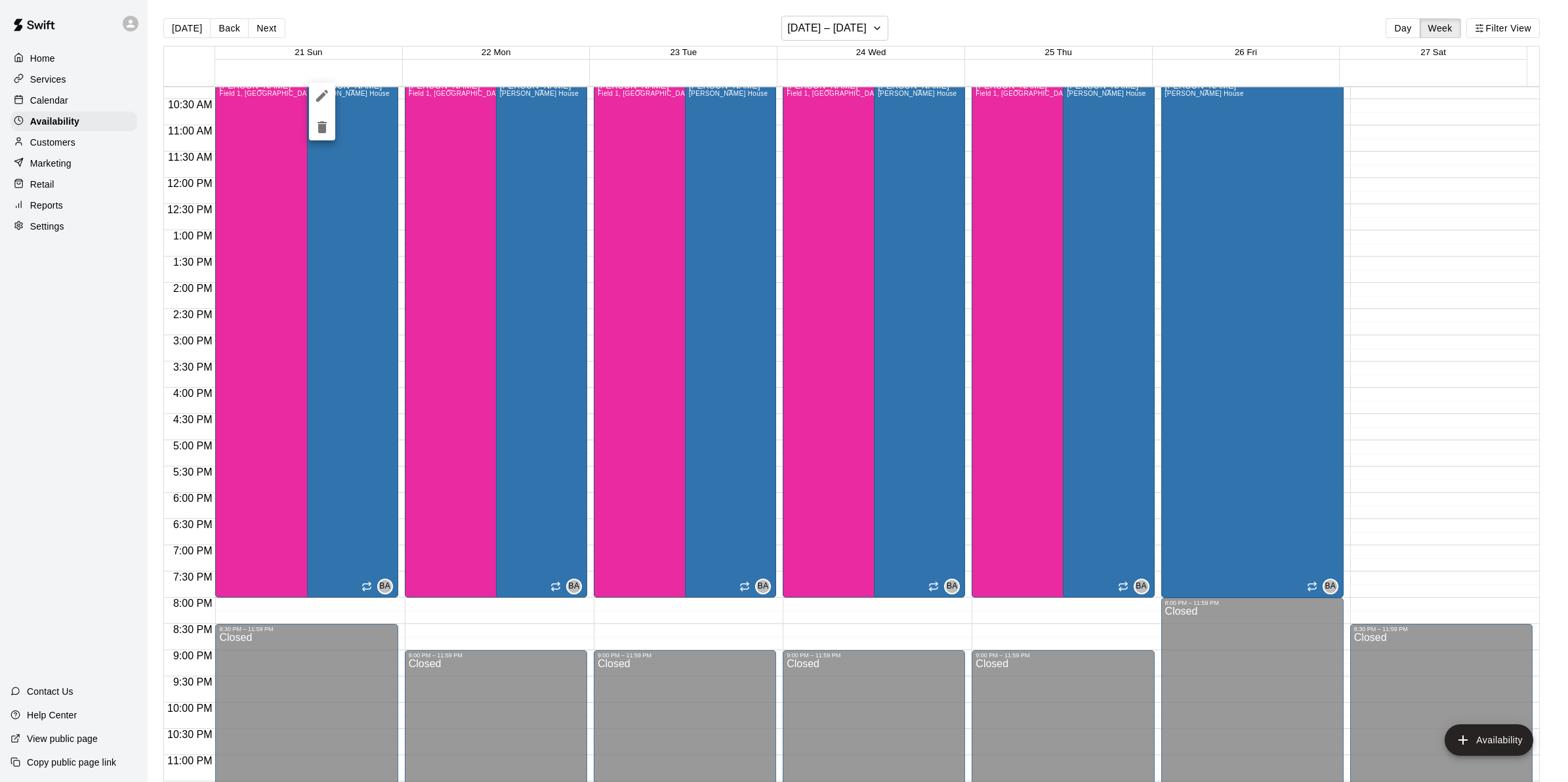
click at [318, 97] on icon "edit" at bounding box center [322, 96] width 16 height 16
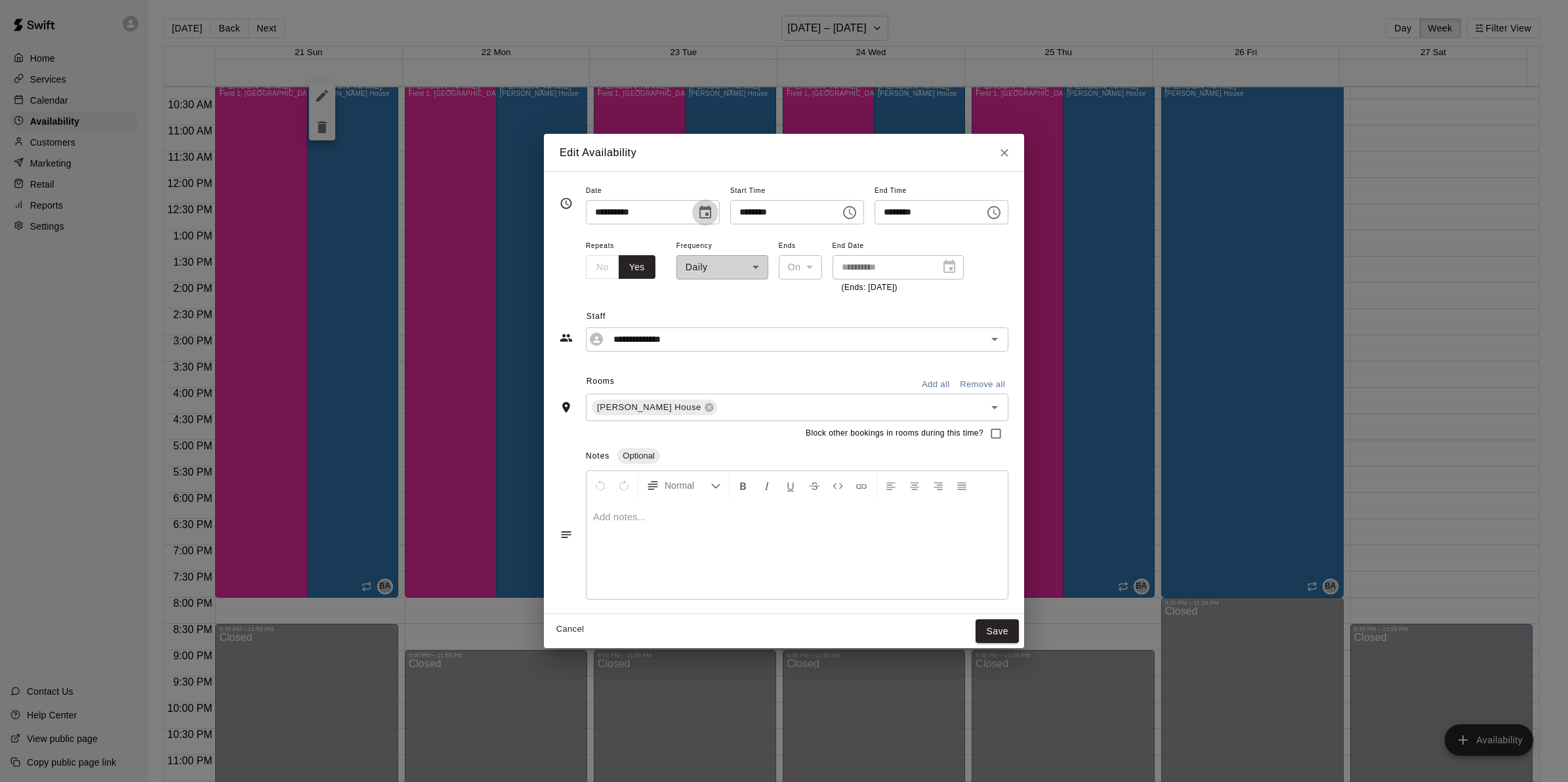
click at [697, 210] on icon "Choose date, selected date is Sep 21, 2025" at bounding box center [705, 212] width 16 height 16
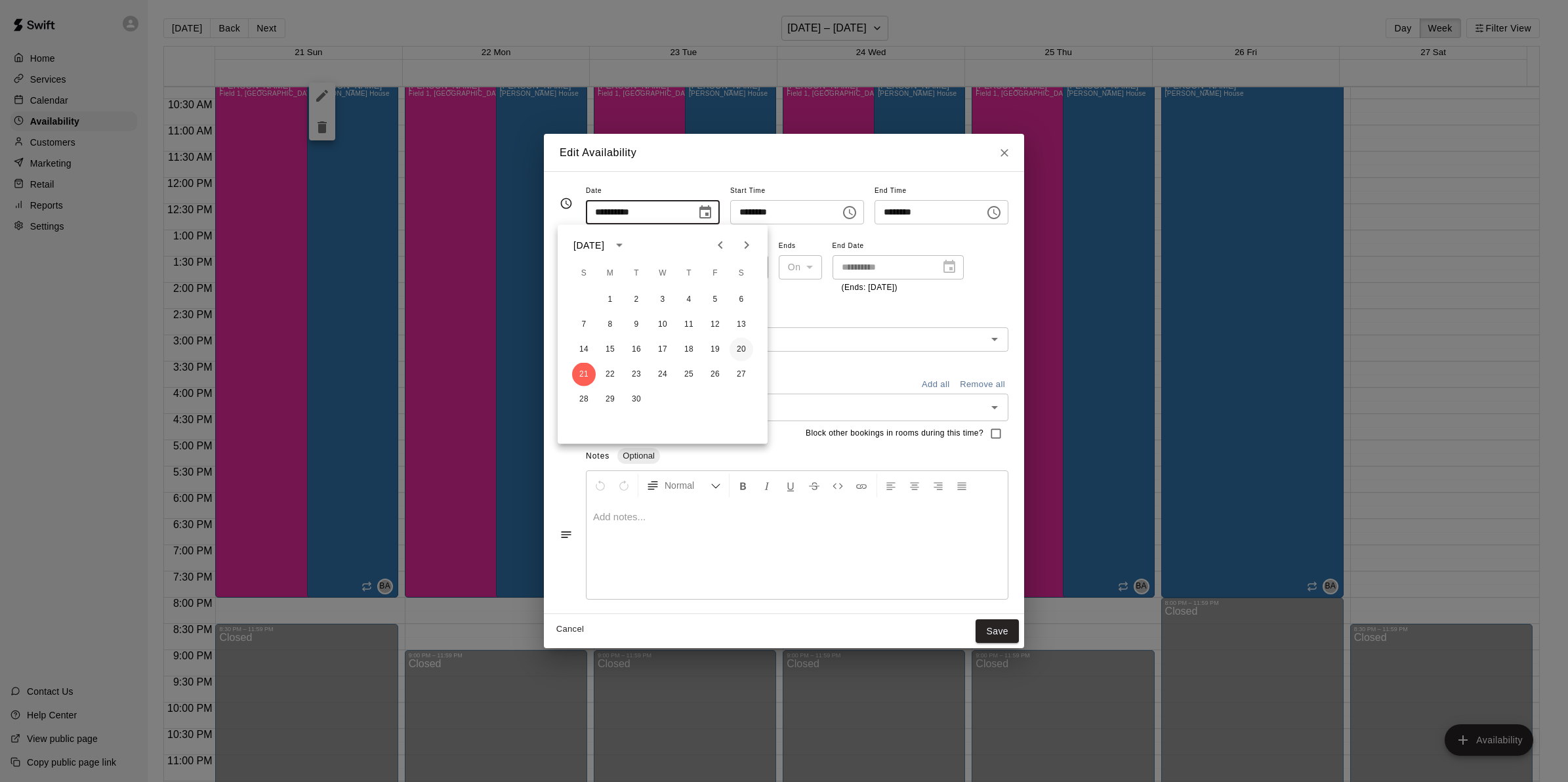
click at [743, 352] on button "20" at bounding box center [741, 350] width 23 height 23
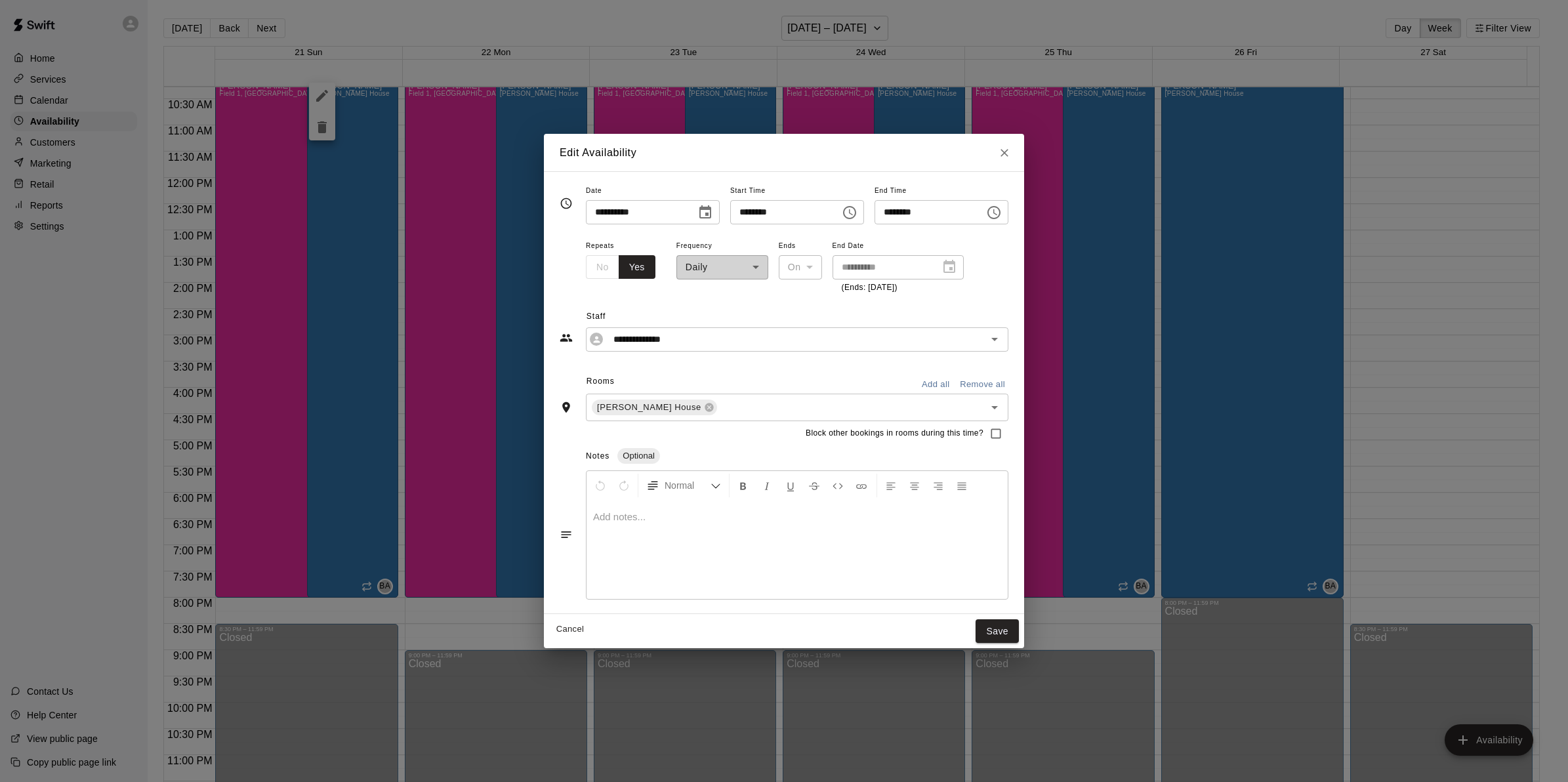
type input "**********"
click at [1019, 632] on button "Save" at bounding box center [997, 630] width 43 height 24
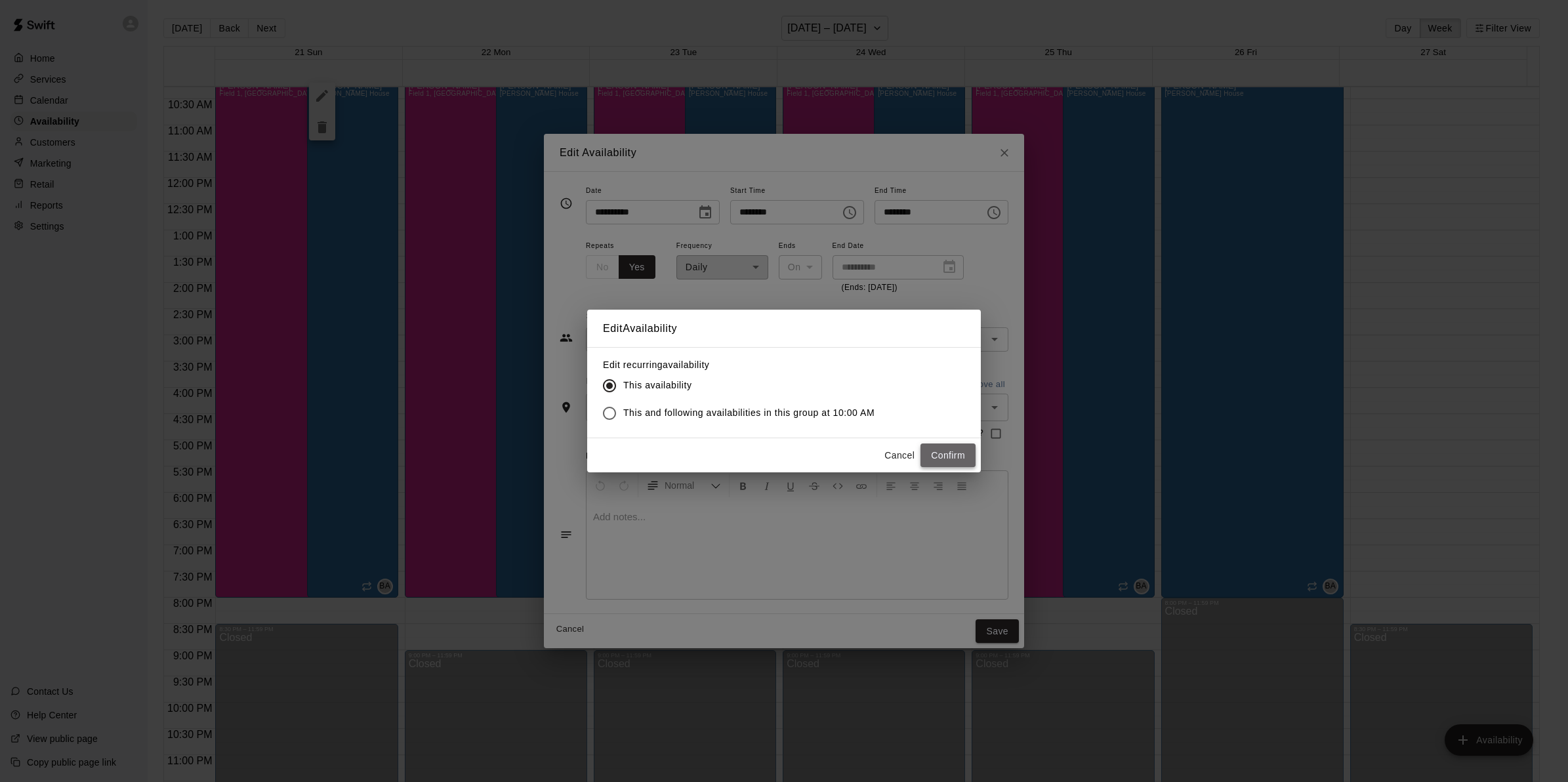
click at [933, 452] on button "Confirm" at bounding box center [947, 456] width 55 height 24
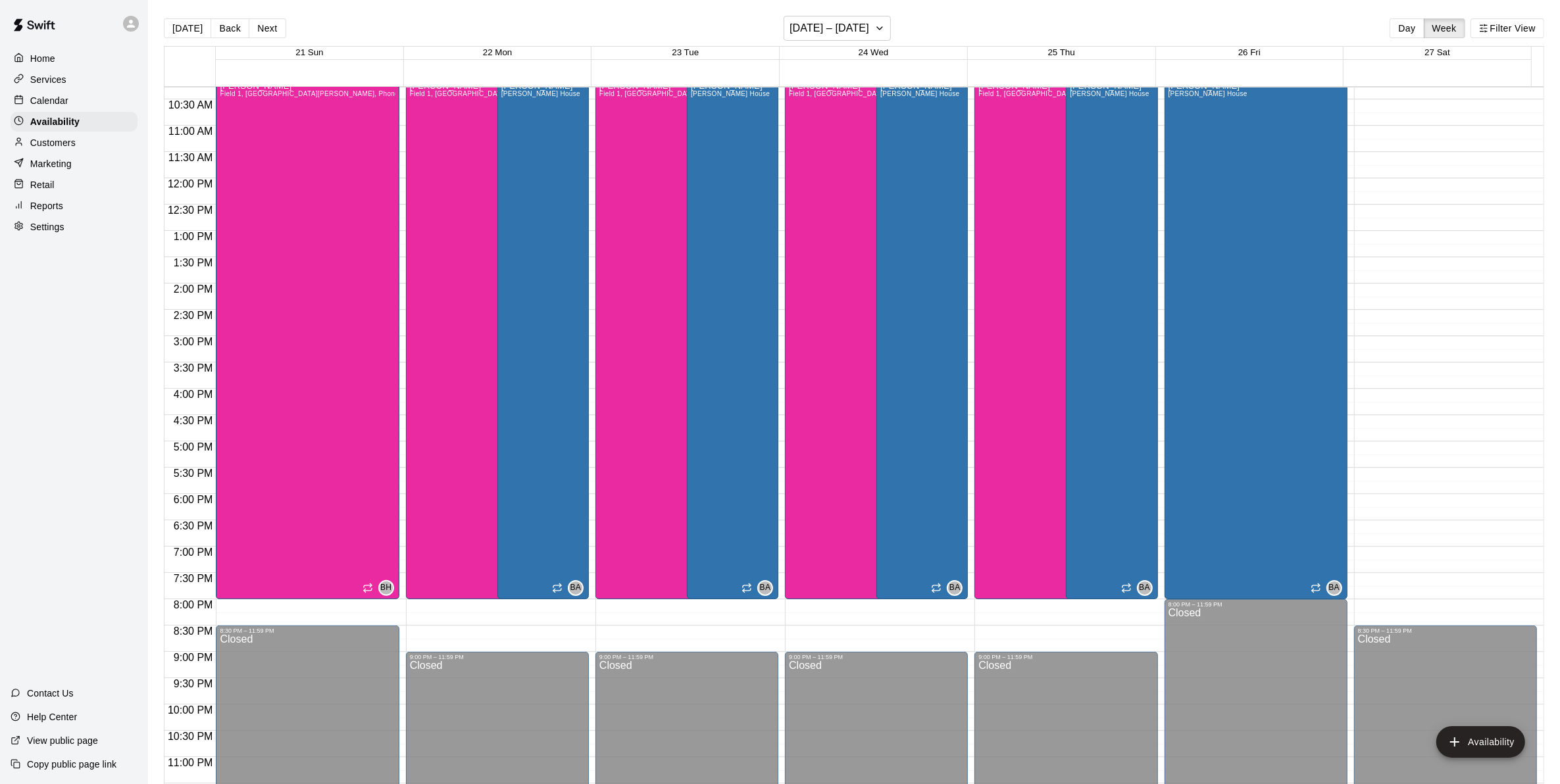
drag, startPoint x: 234, startPoint y: 22, endPoint x: 232, endPoint y: 59, distance: 37.1
click at [234, 22] on button "Back" at bounding box center [230, 28] width 39 height 20
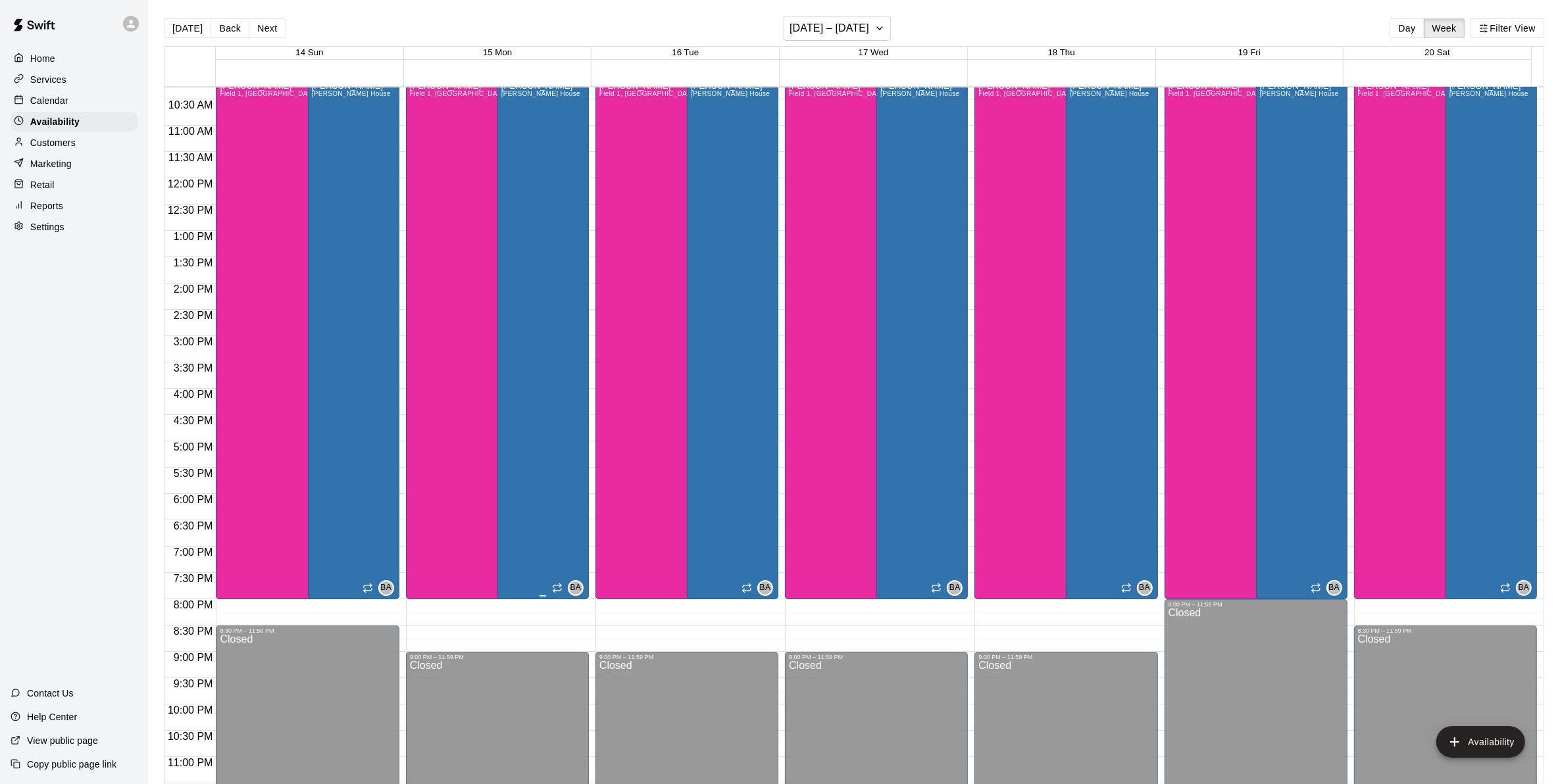
click at [510, 306] on div "Bryan Anderson Bryan House" at bounding box center [540, 473] width 79 height 784
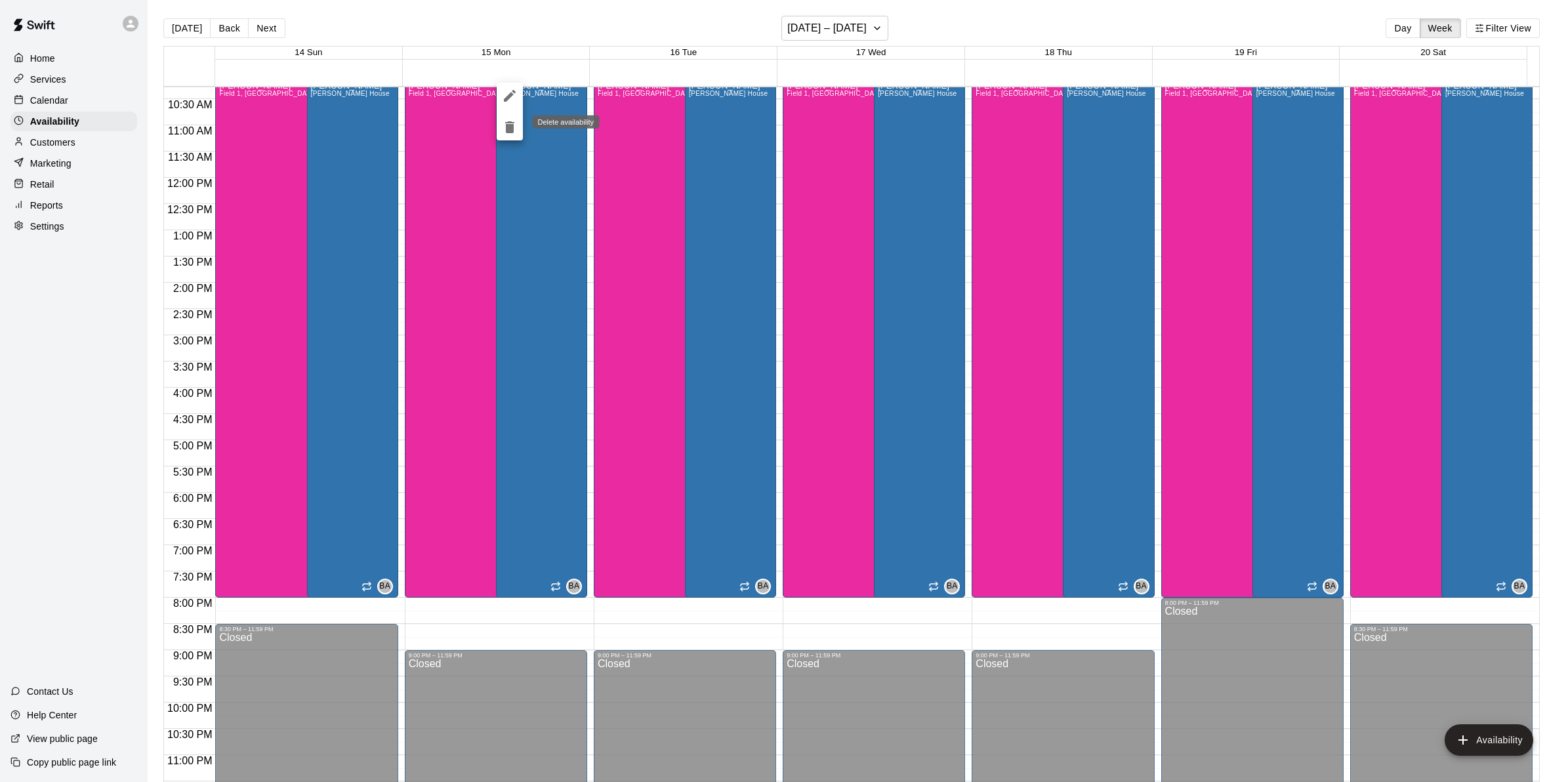
click at [503, 130] on icon "delete" at bounding box center [509, 127] width 16 height 16
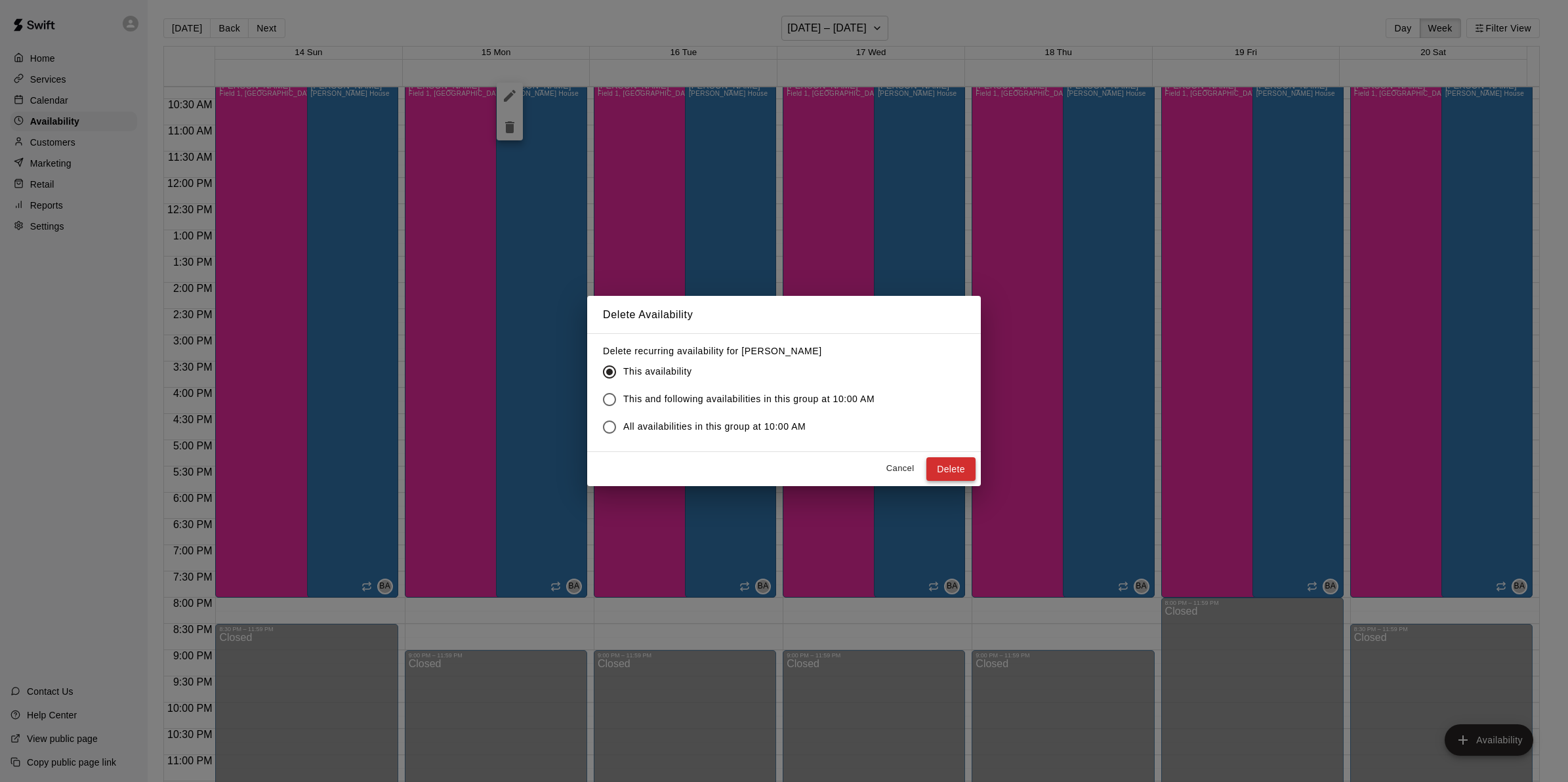
click at [963, 466] on button "Delete" at bounding box center [950, 469] width 49 height 24
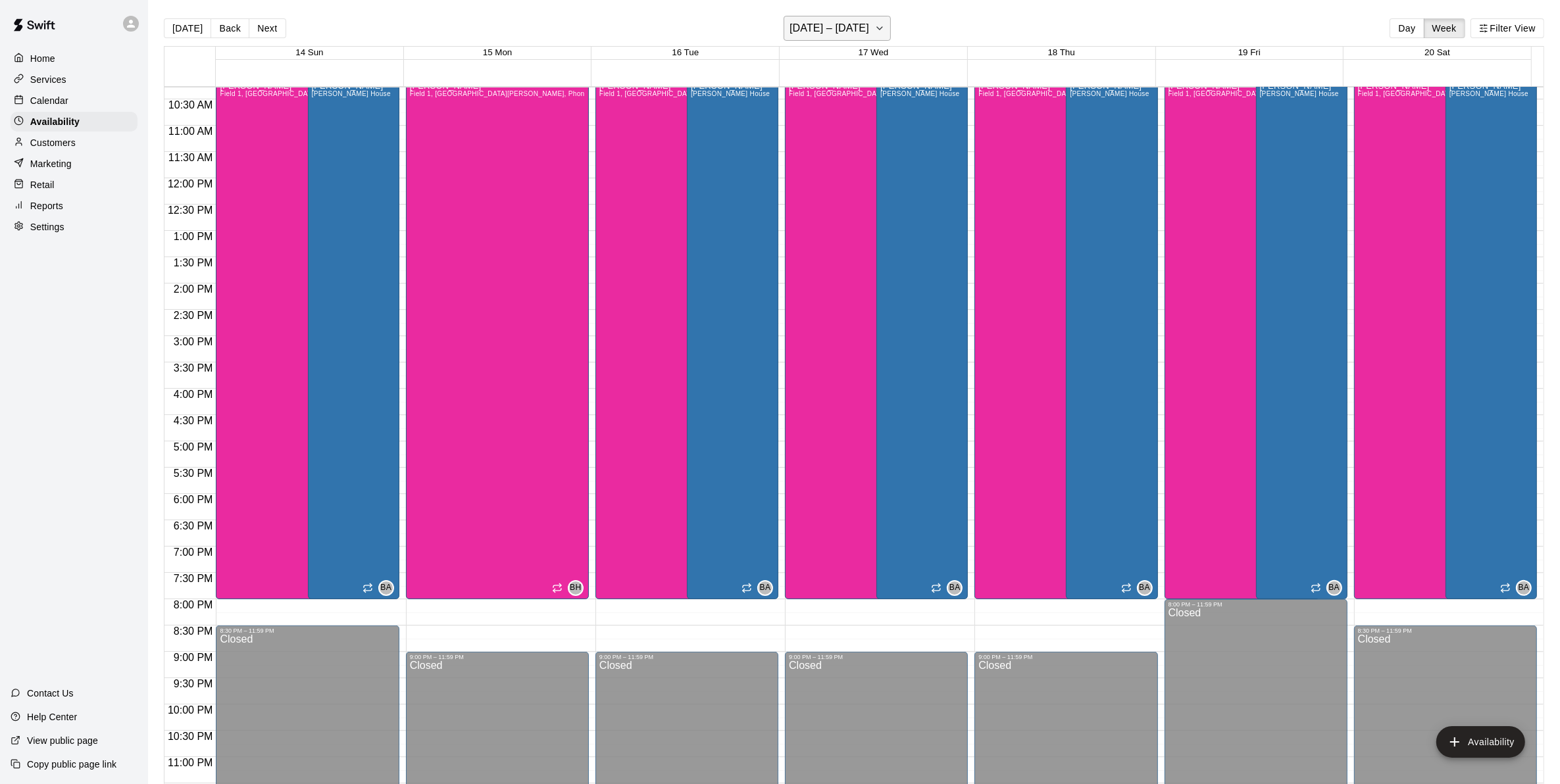
click at [834, 24] on h6 "September 14 – 20" at bounding box center [829, 27] width 79 height 19
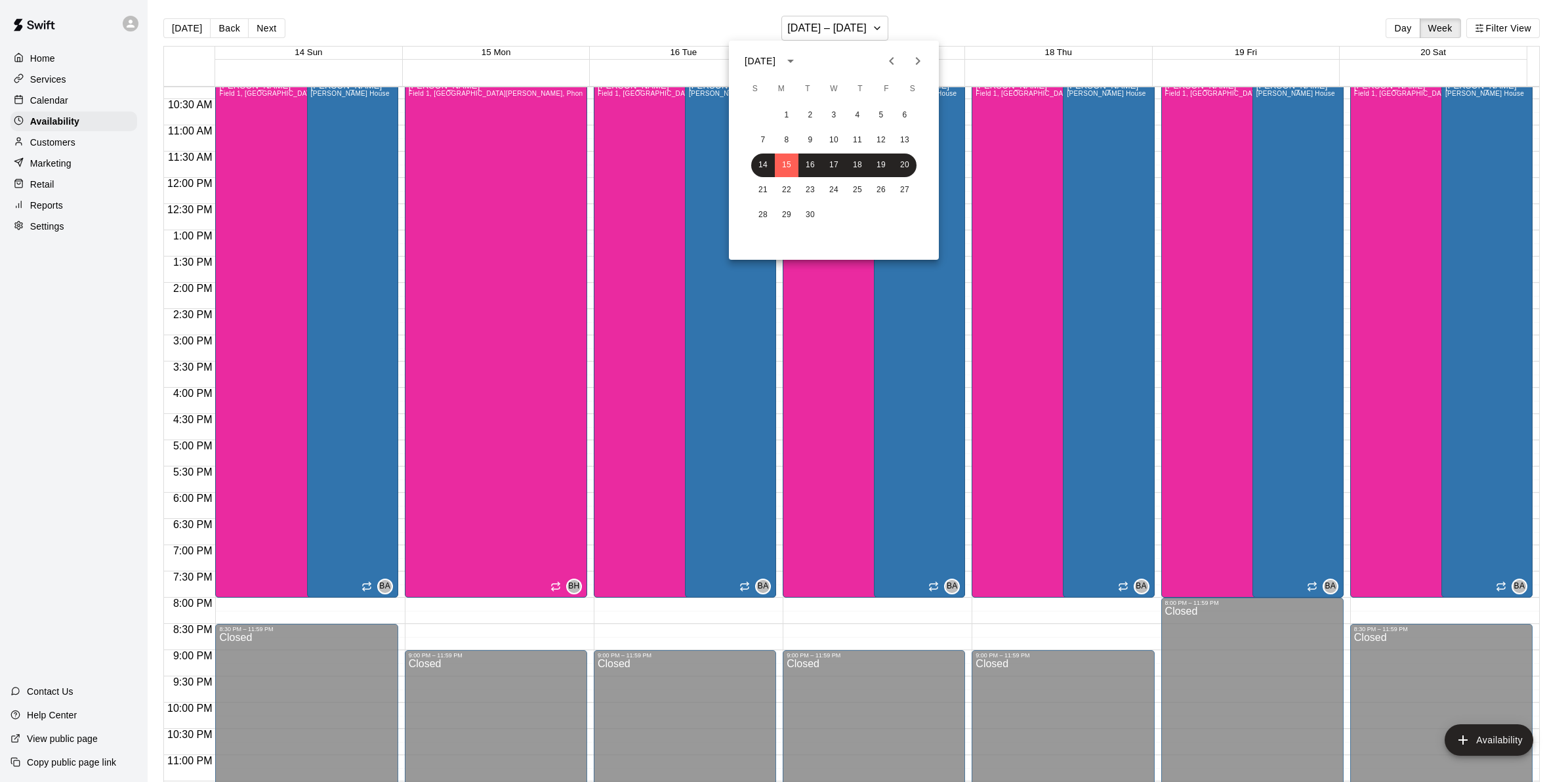
click at [884, 65] on icon "Previous month" at bounding box center [892, 61] width 16 height 16
click at [759, 208] on button "24" at bounding box center [762, 215] width 23 height 23
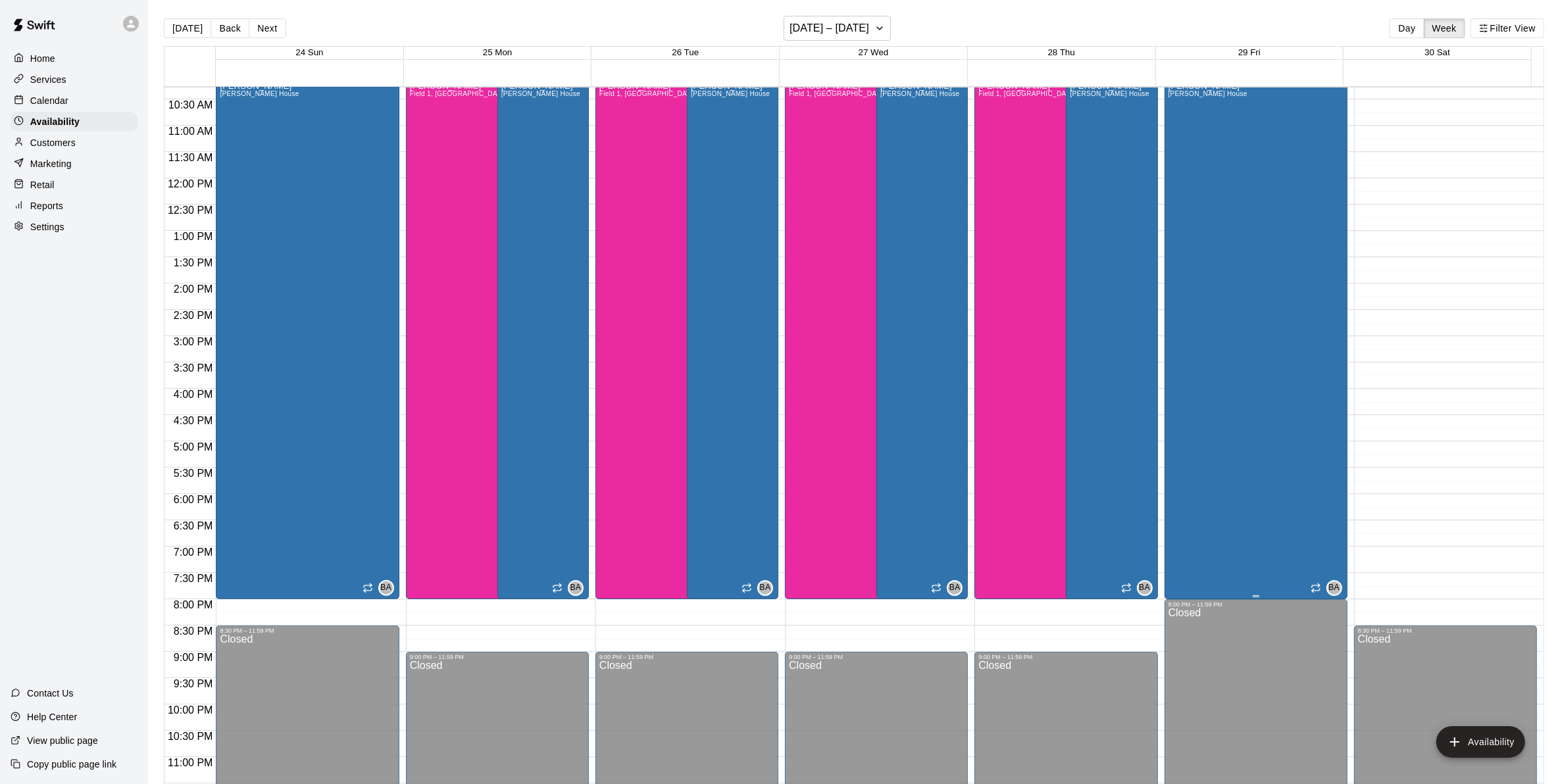
click at [1273, 307] on div "Bryan Anderson Bryan House BA" at bounding box center [1256, 473] width 175 height 784
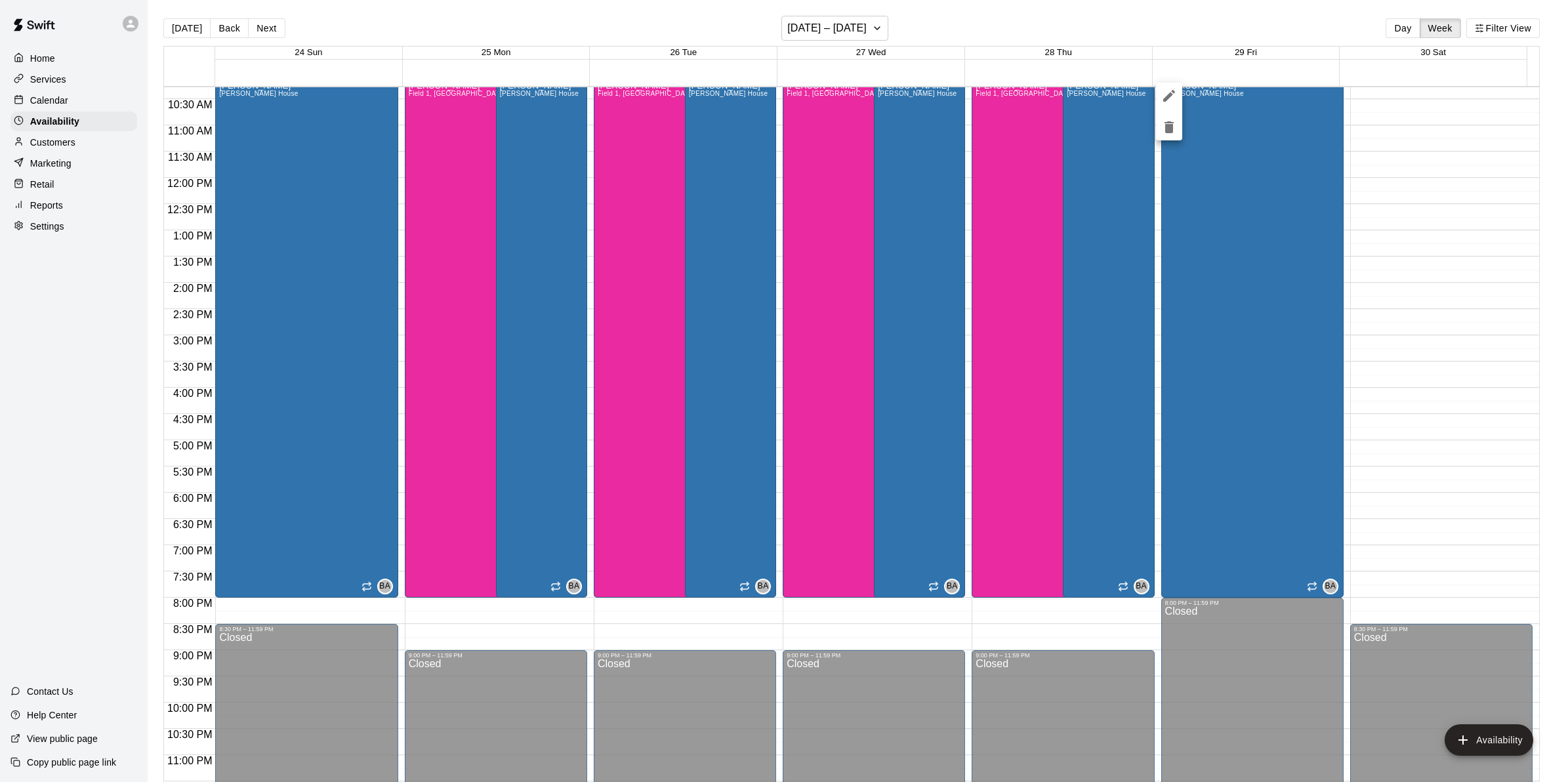
click at [1259, 256] on div at bounding box center [784, 391] width 1568 height 782
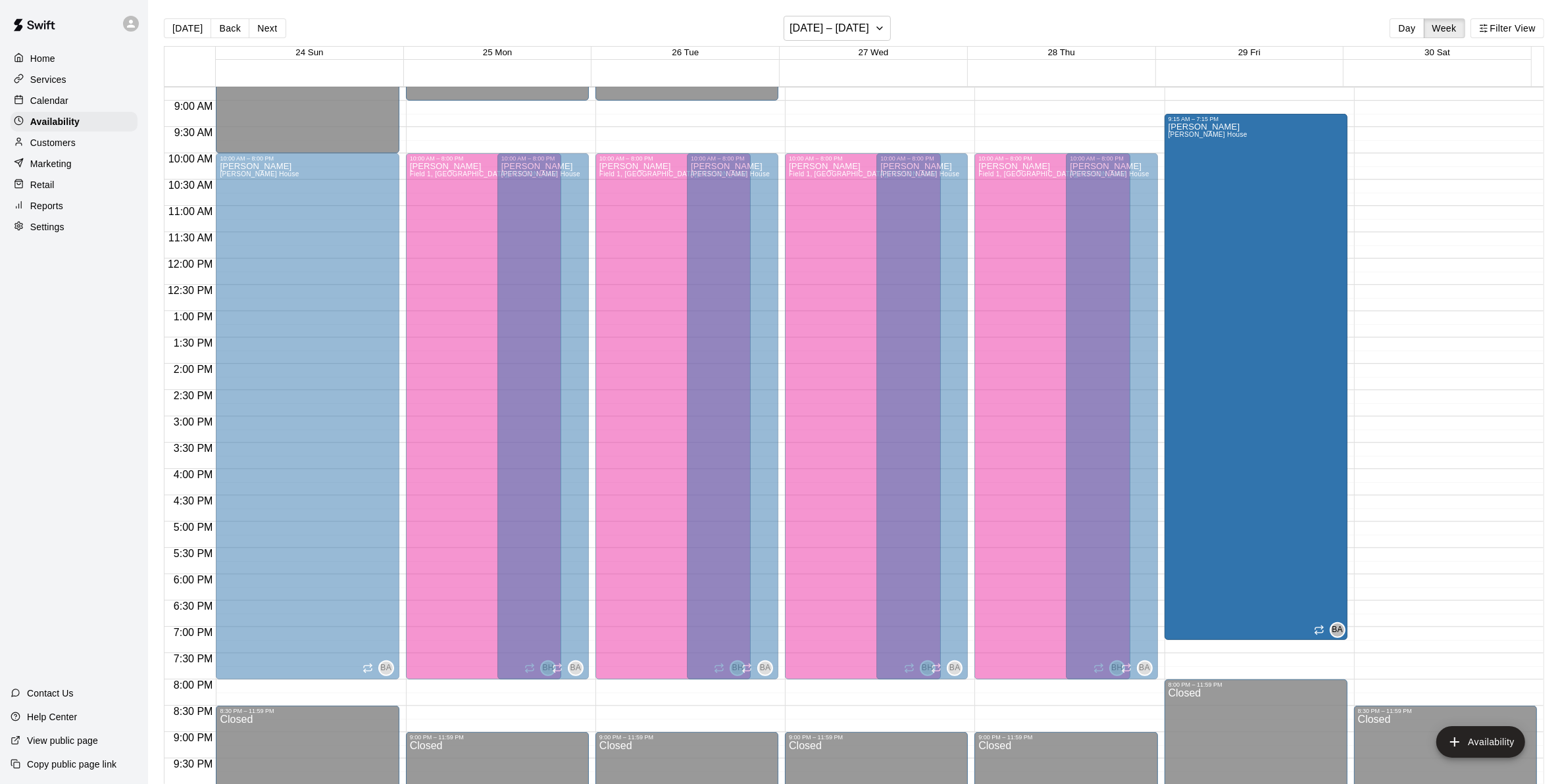
scroll to position [447, 0]
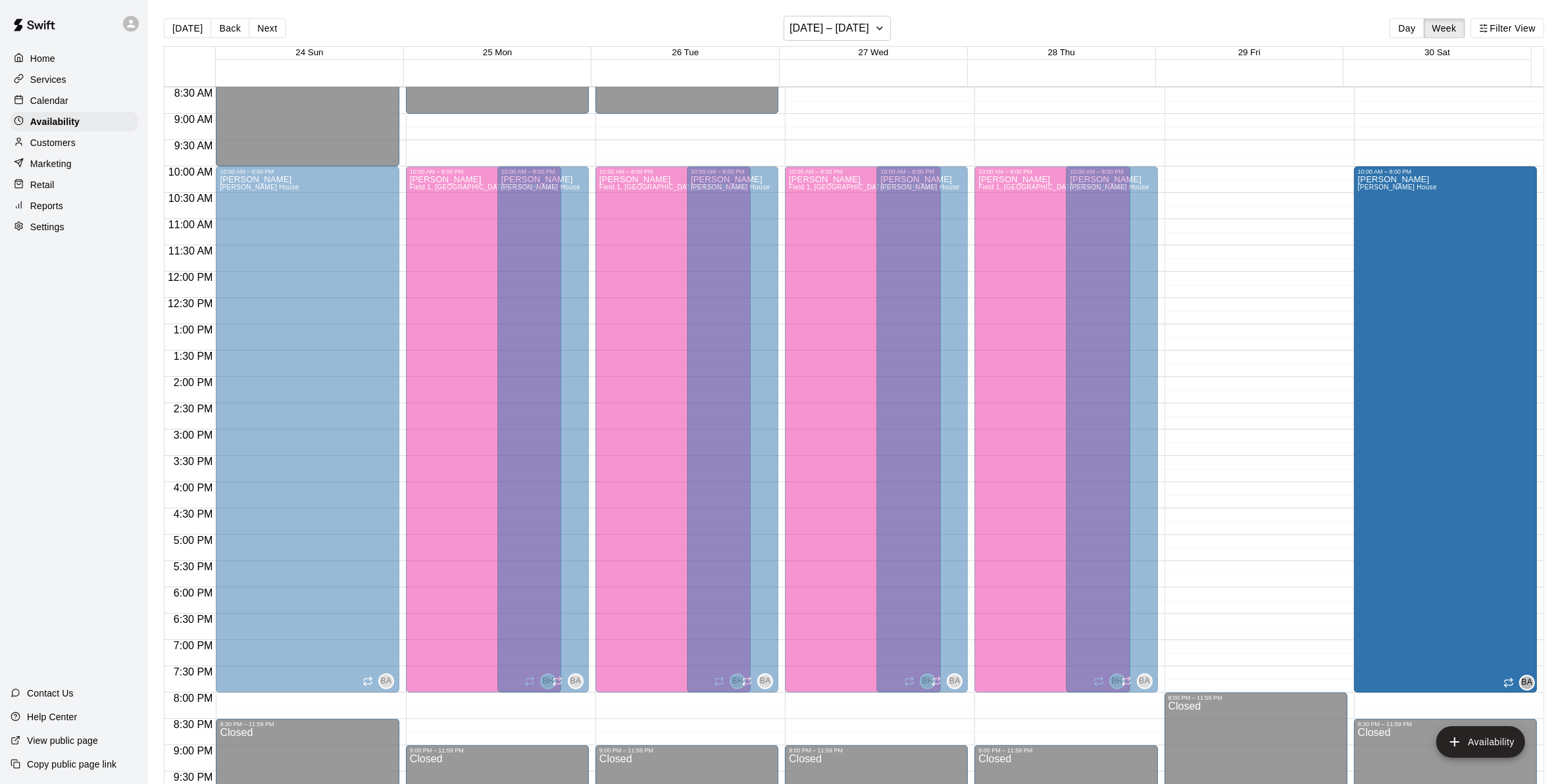
drag, startPoint x: 1259, startPoint y: 271, endPoint x: 1409, endPoint y: 376, distance: 183.1
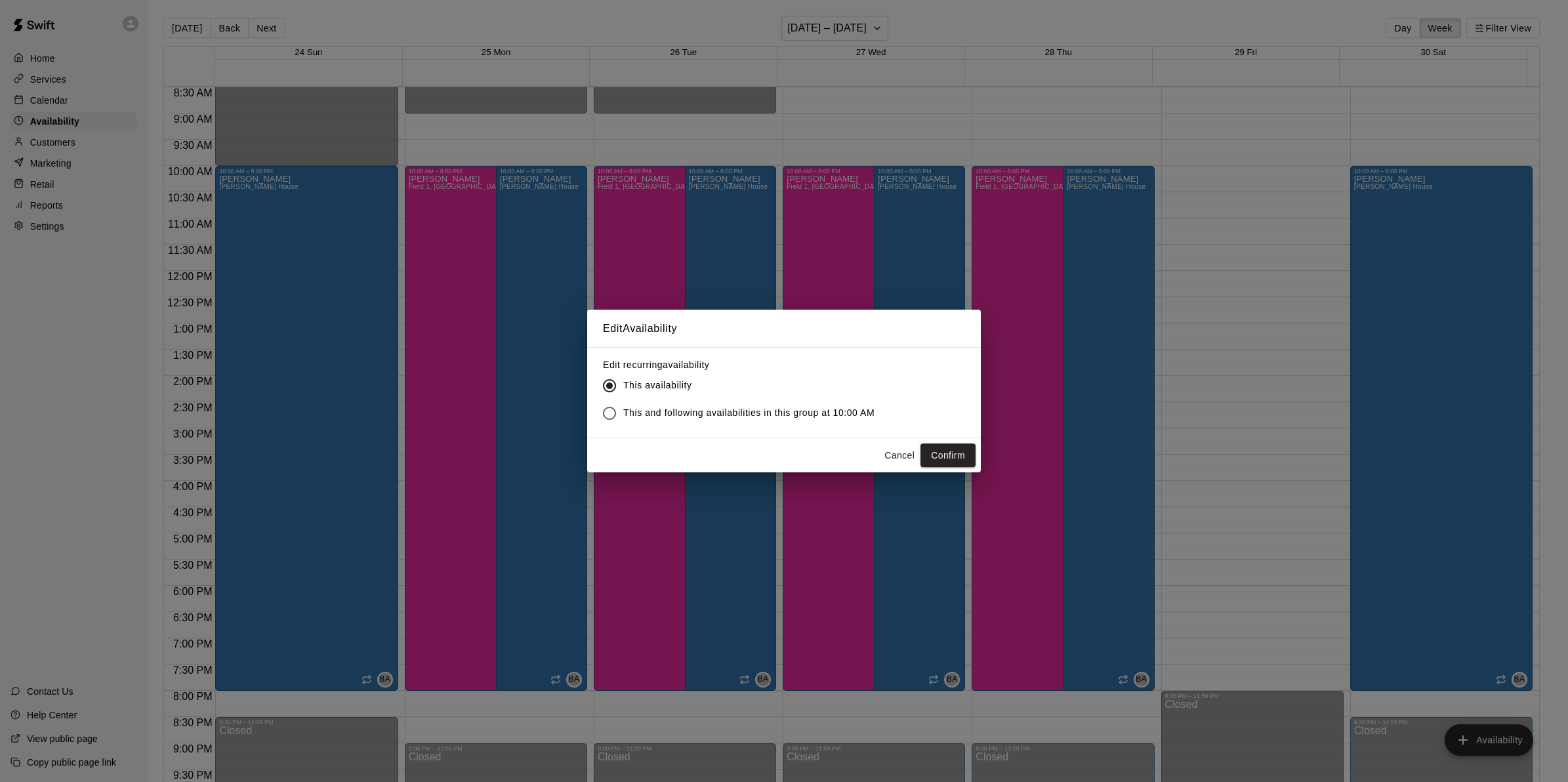
drag, startPoint x: 943, startPoint y: 450, endPoint x: 942, endPoint y: 457, distance: 7.1
click at [944, 450] on button "Confirm" at bounding box center [947, 456] width 55 height 24
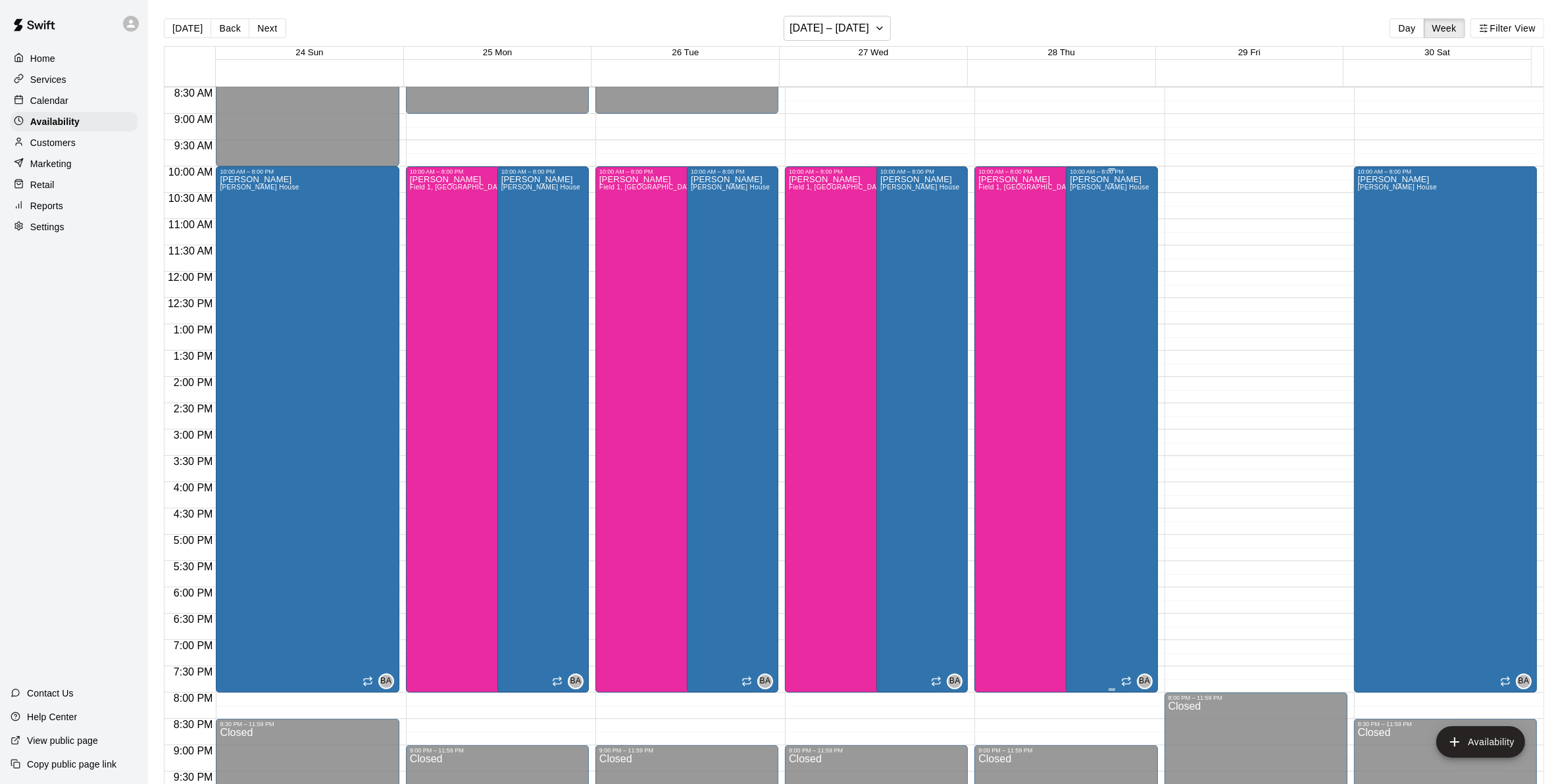
click at [1107, 429] on div "Bryan Anderson Bryan House" at bounding box center [1109, 566] width 79 height 784
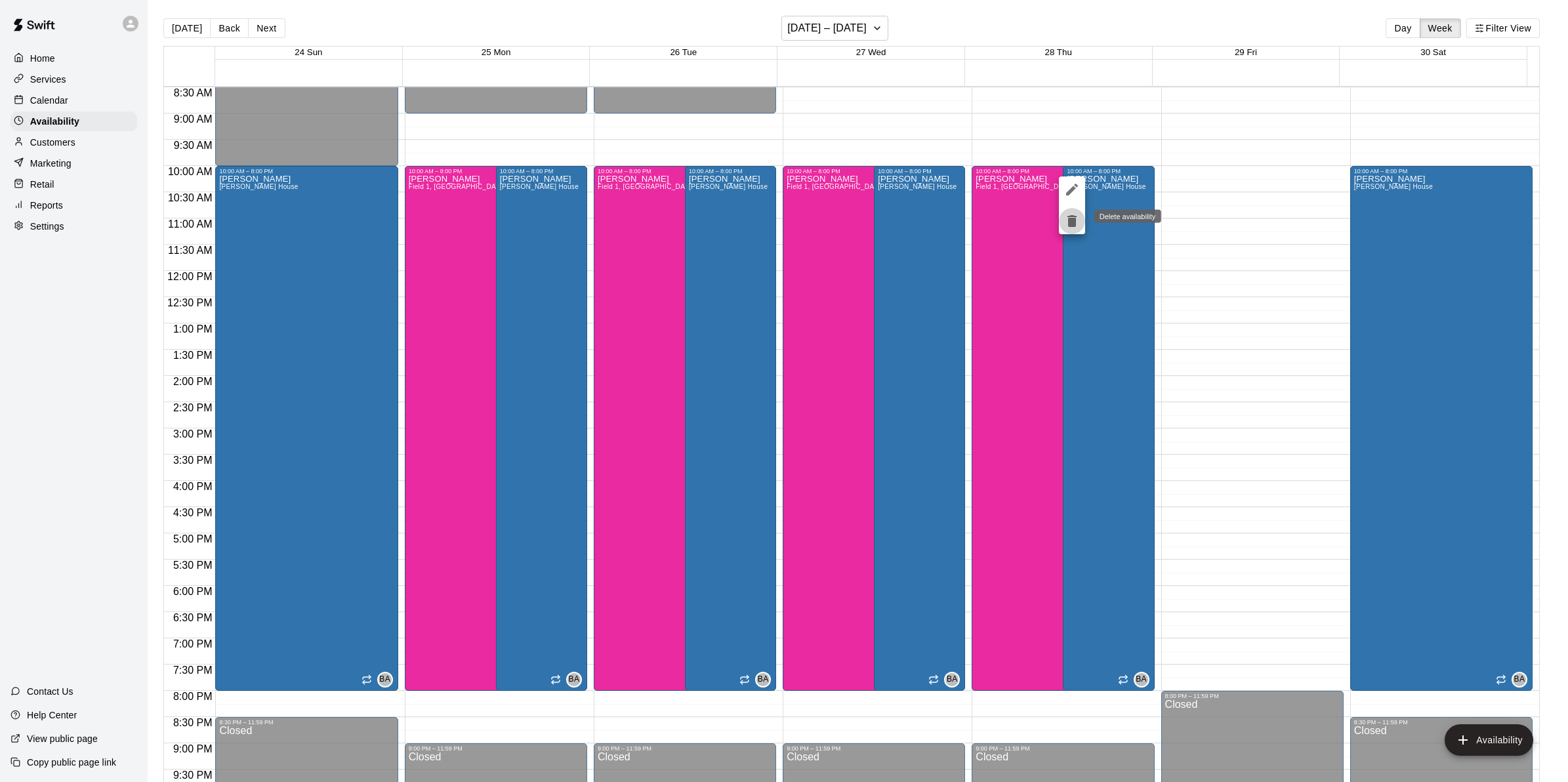
click at [1072, 214] on icon "delete" at bounding box center [1071, 221] width 16 height 16
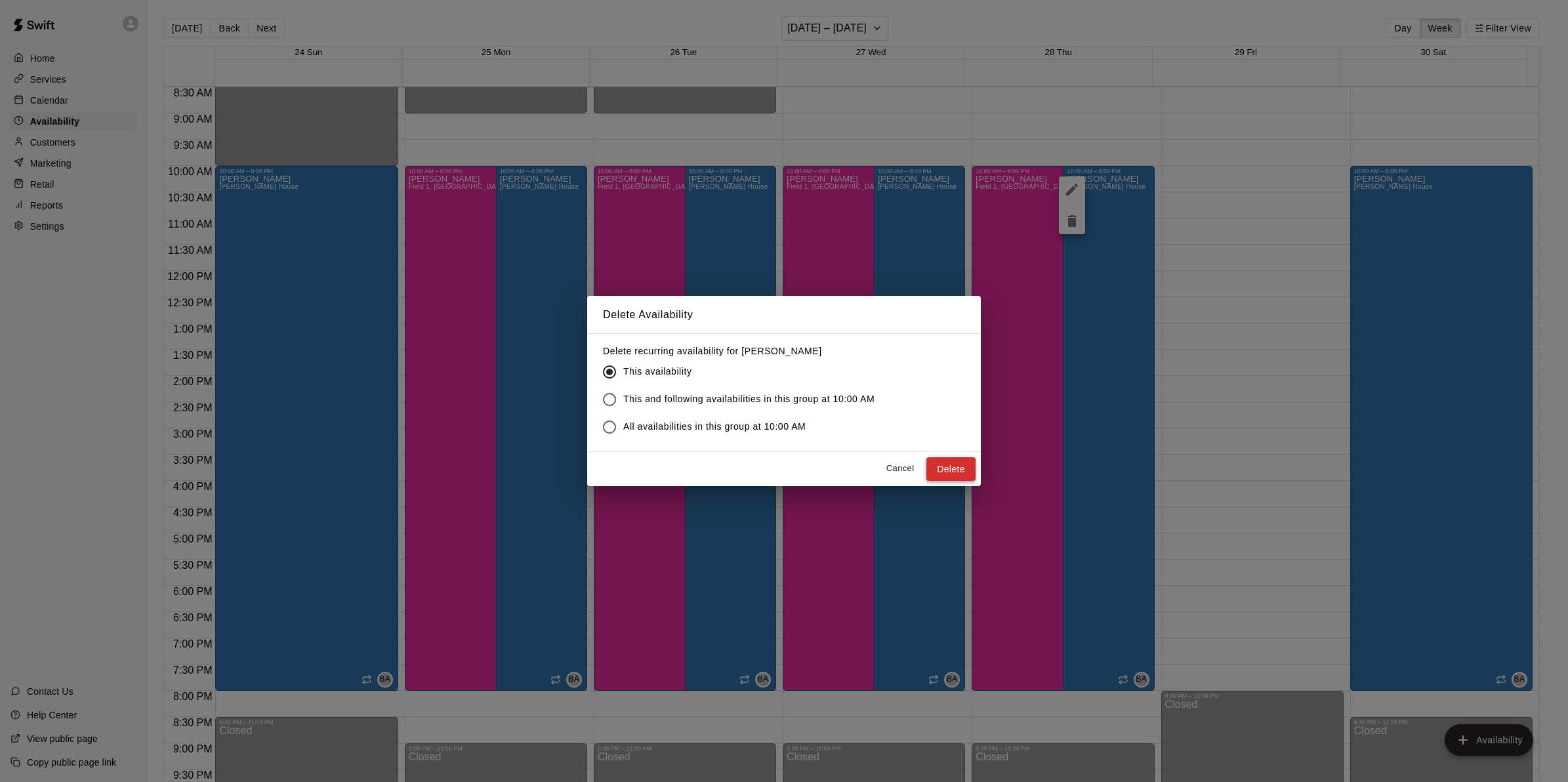
click at [945, 466] on button "Delete" at bounding box center [950, 469] width 49 height 24
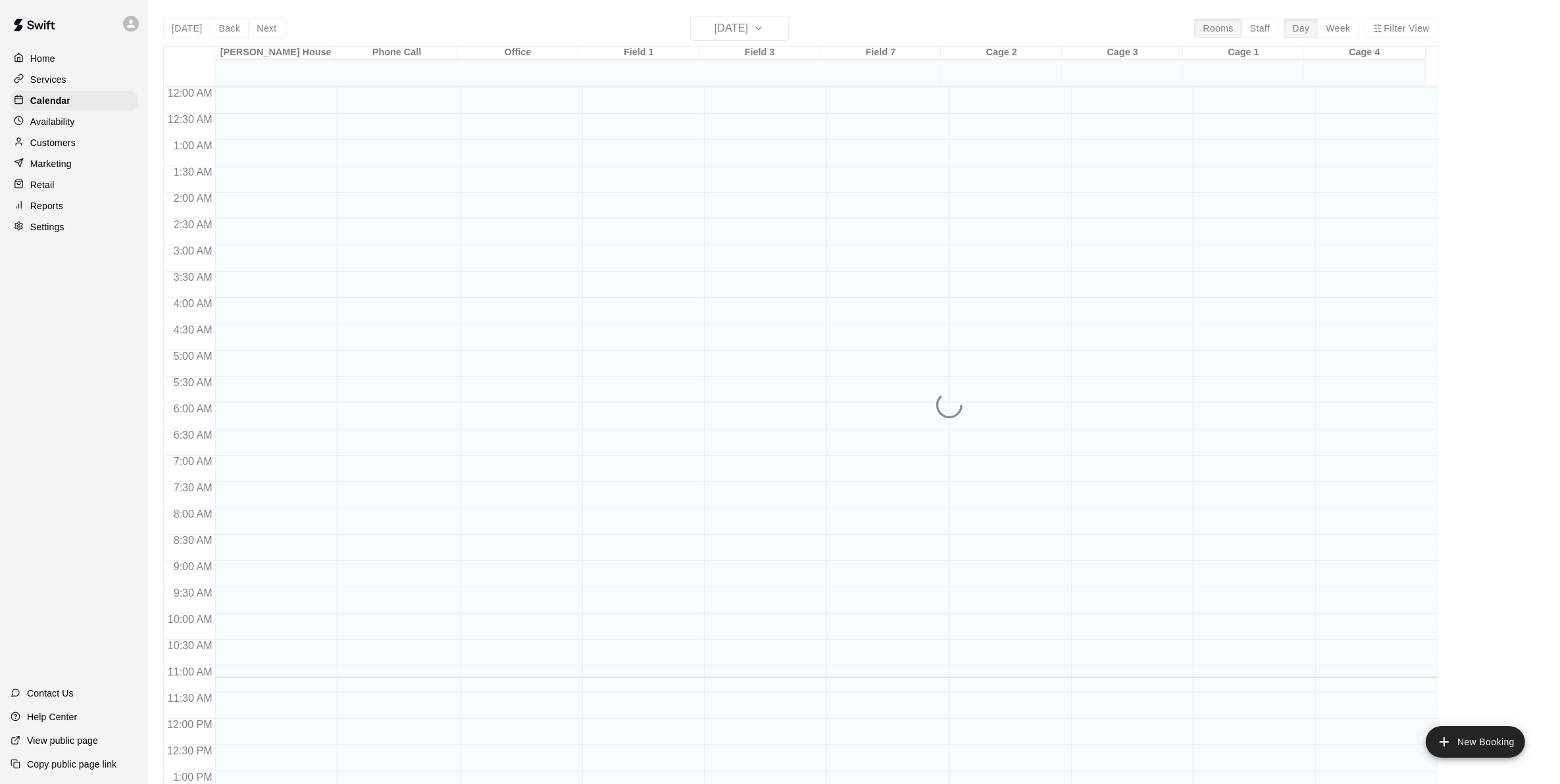
scroll to position [511, 0]
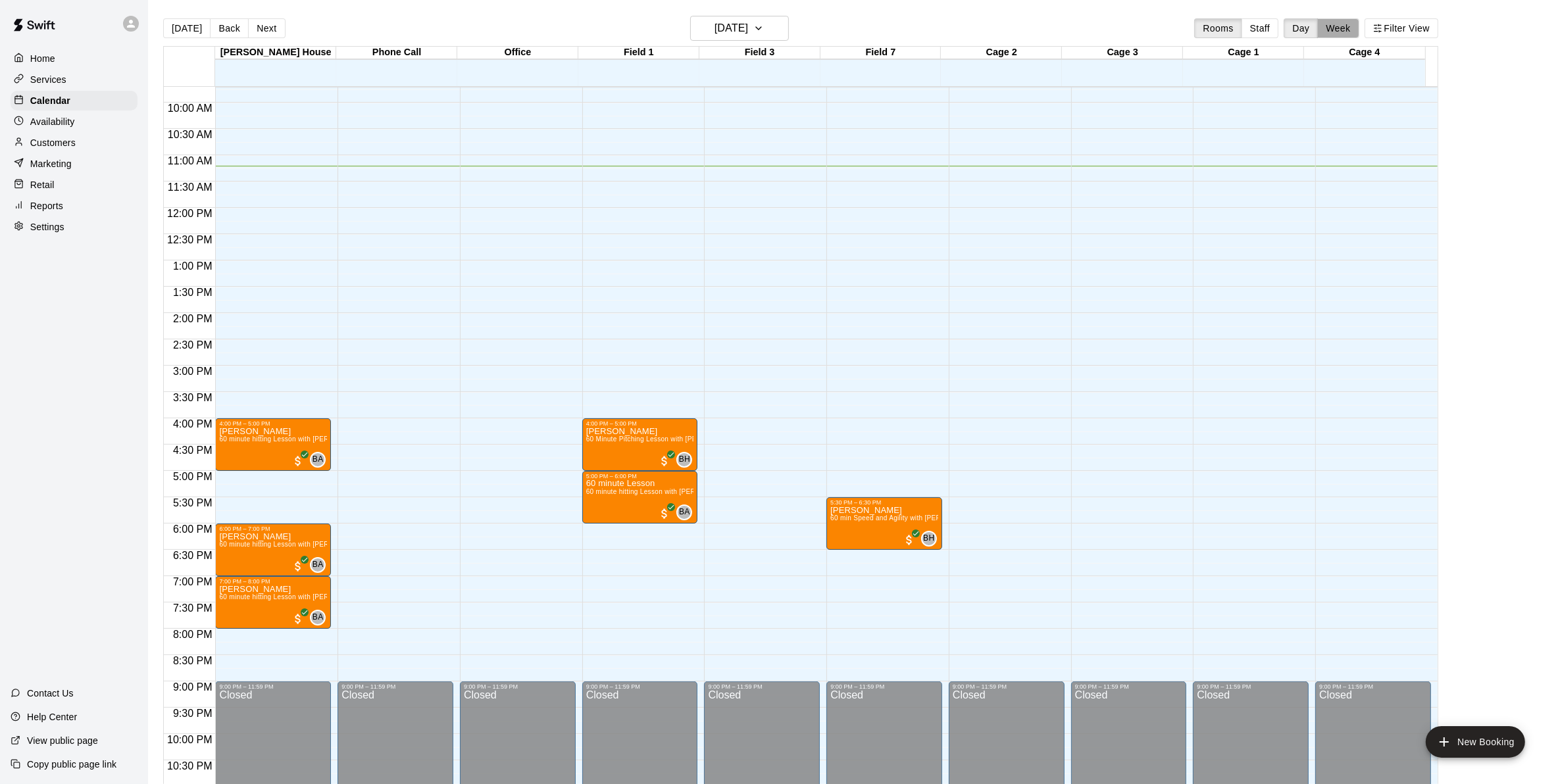
click at [1359, 29] on button "Week" at bounding box center [1337, 28] width 41 height 20
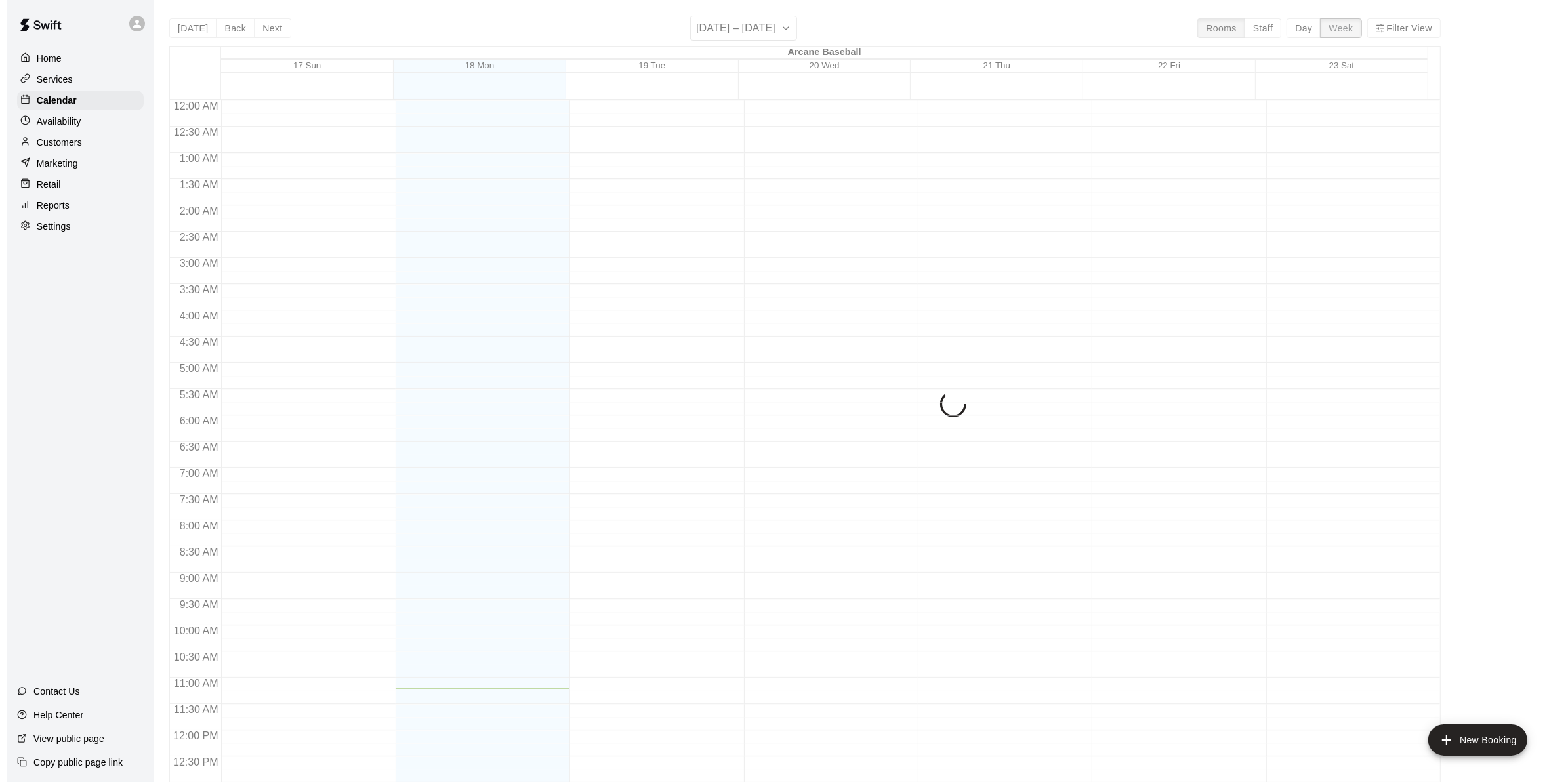
scroll to position [563, 0]
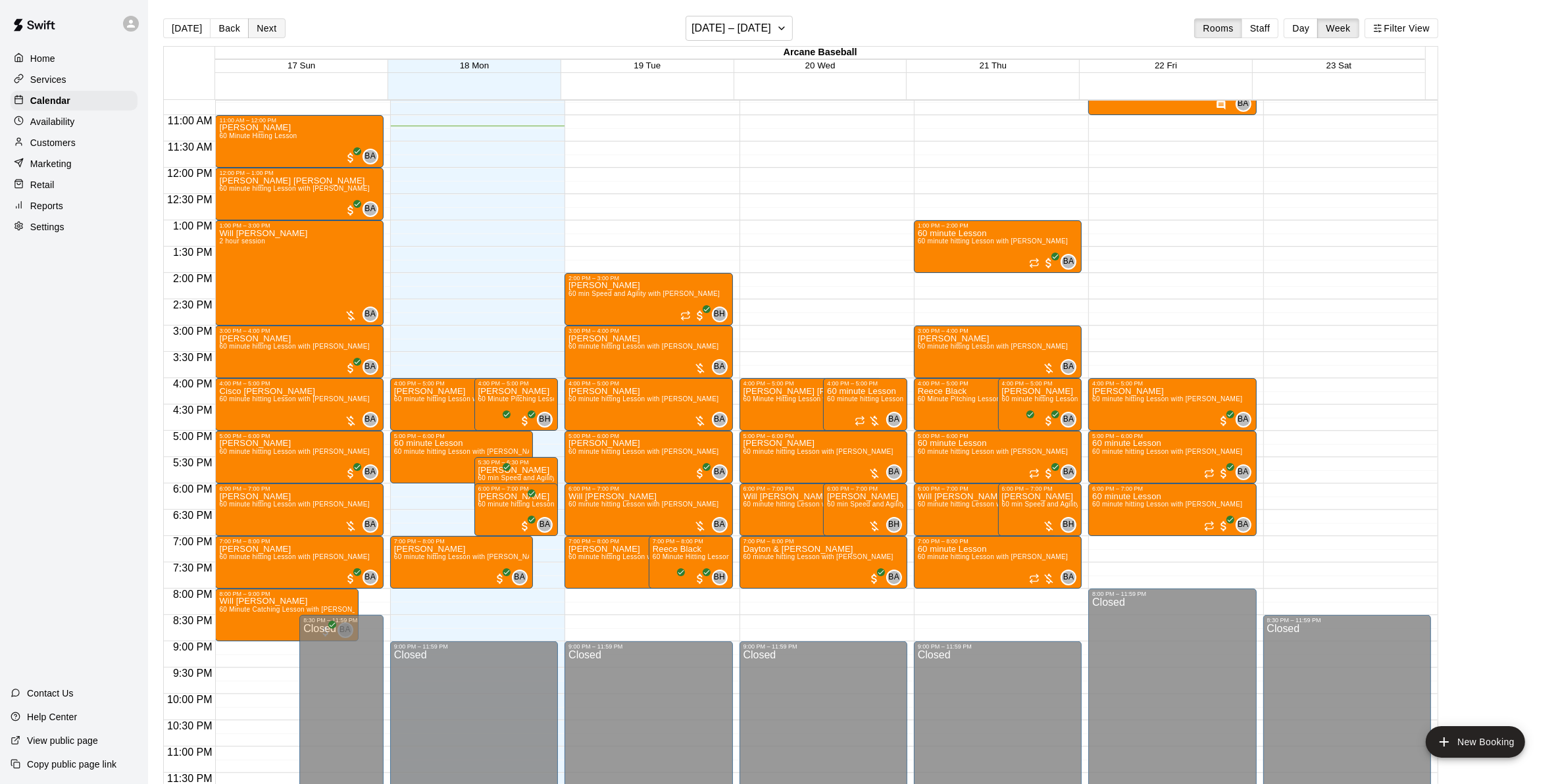
click at [250, 21] on button "Next" at bounding box center [267, 28] width 37 height 20
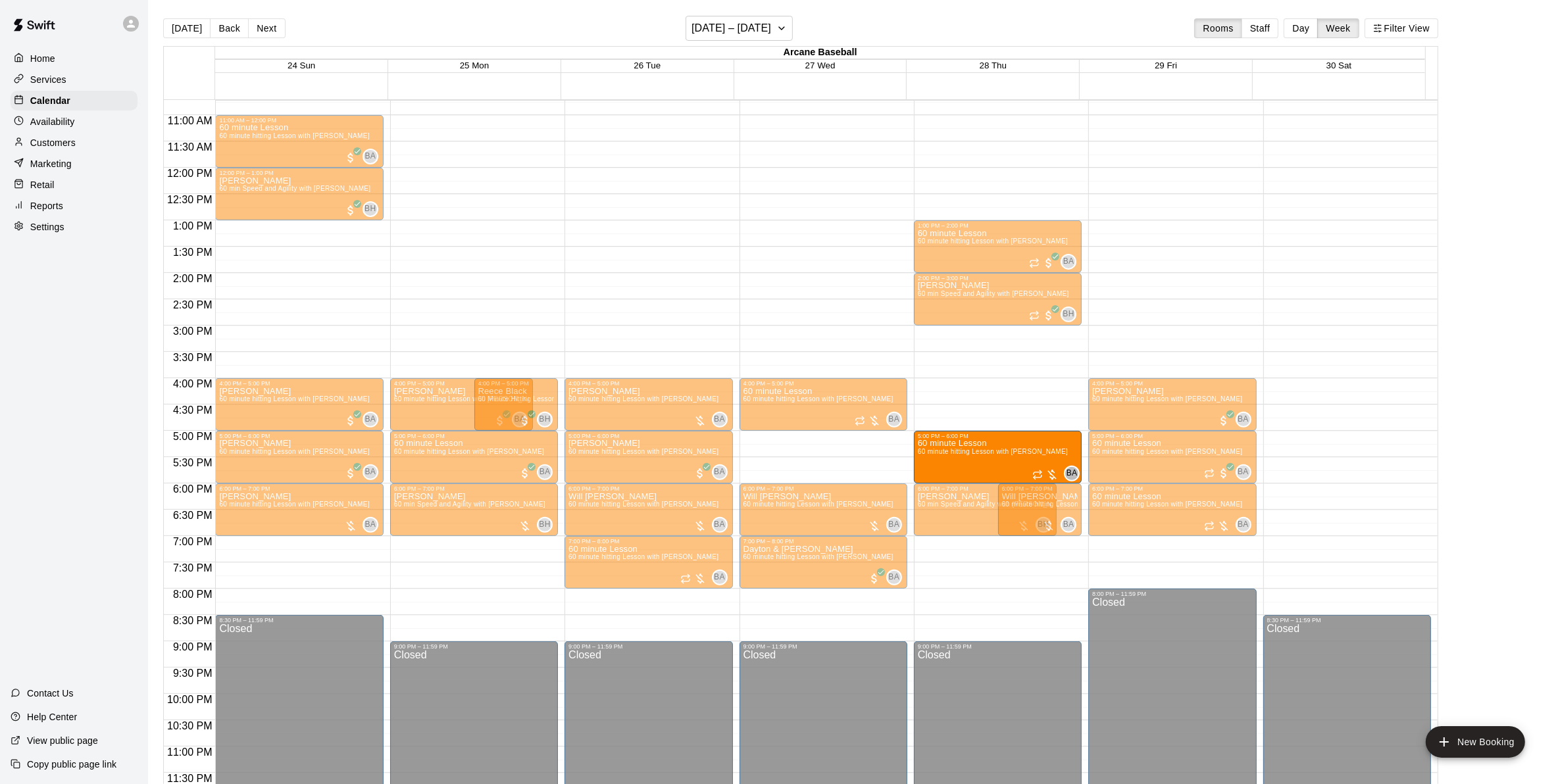
drag, startPoint x: 993, startPoint y: 459, endPoint x: 965, endPoint y: 465, distance: 28.6
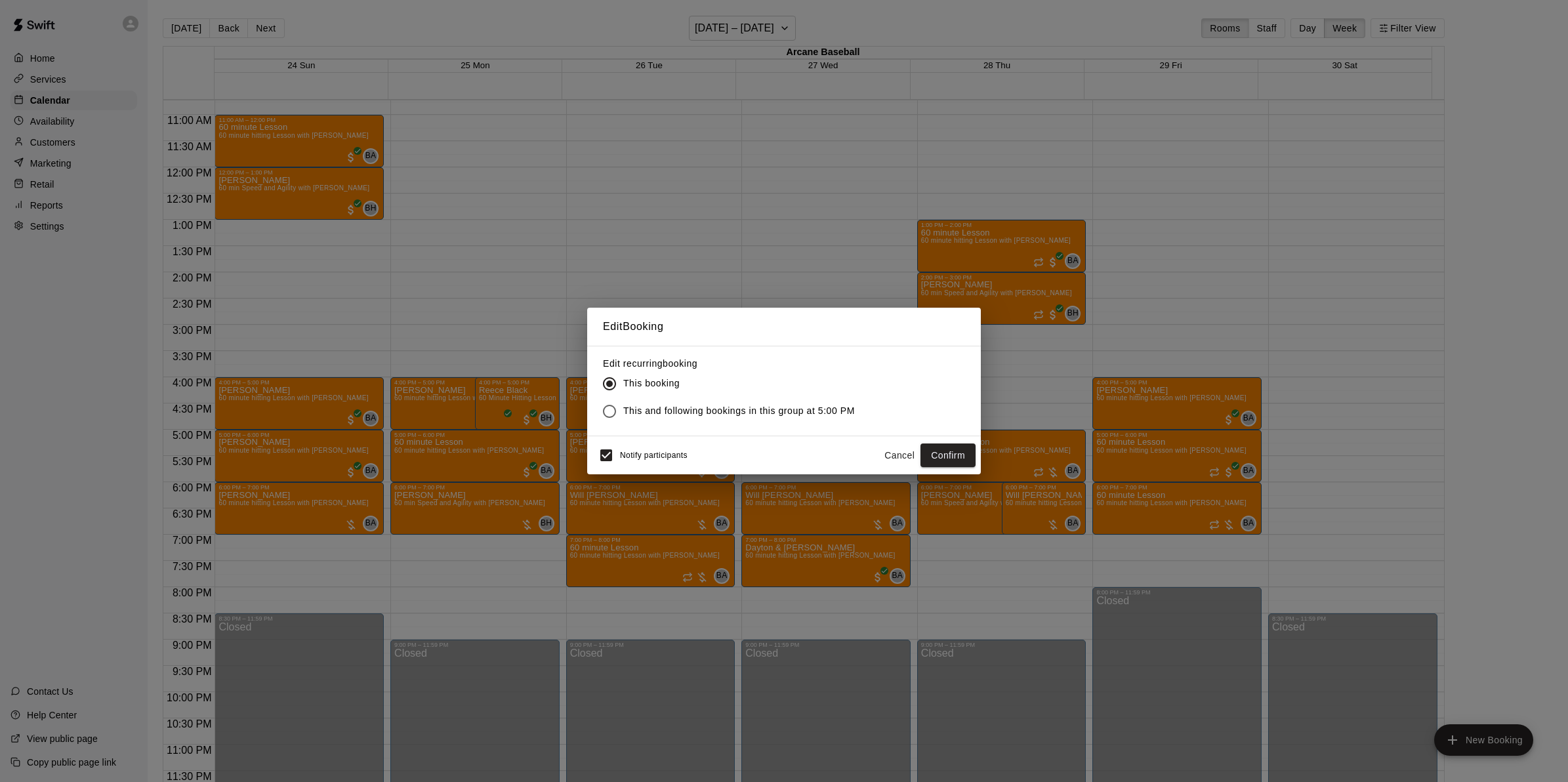
click at [891, 453] on button "Cancel" at bounding box center [898, 456] width 42 height 24
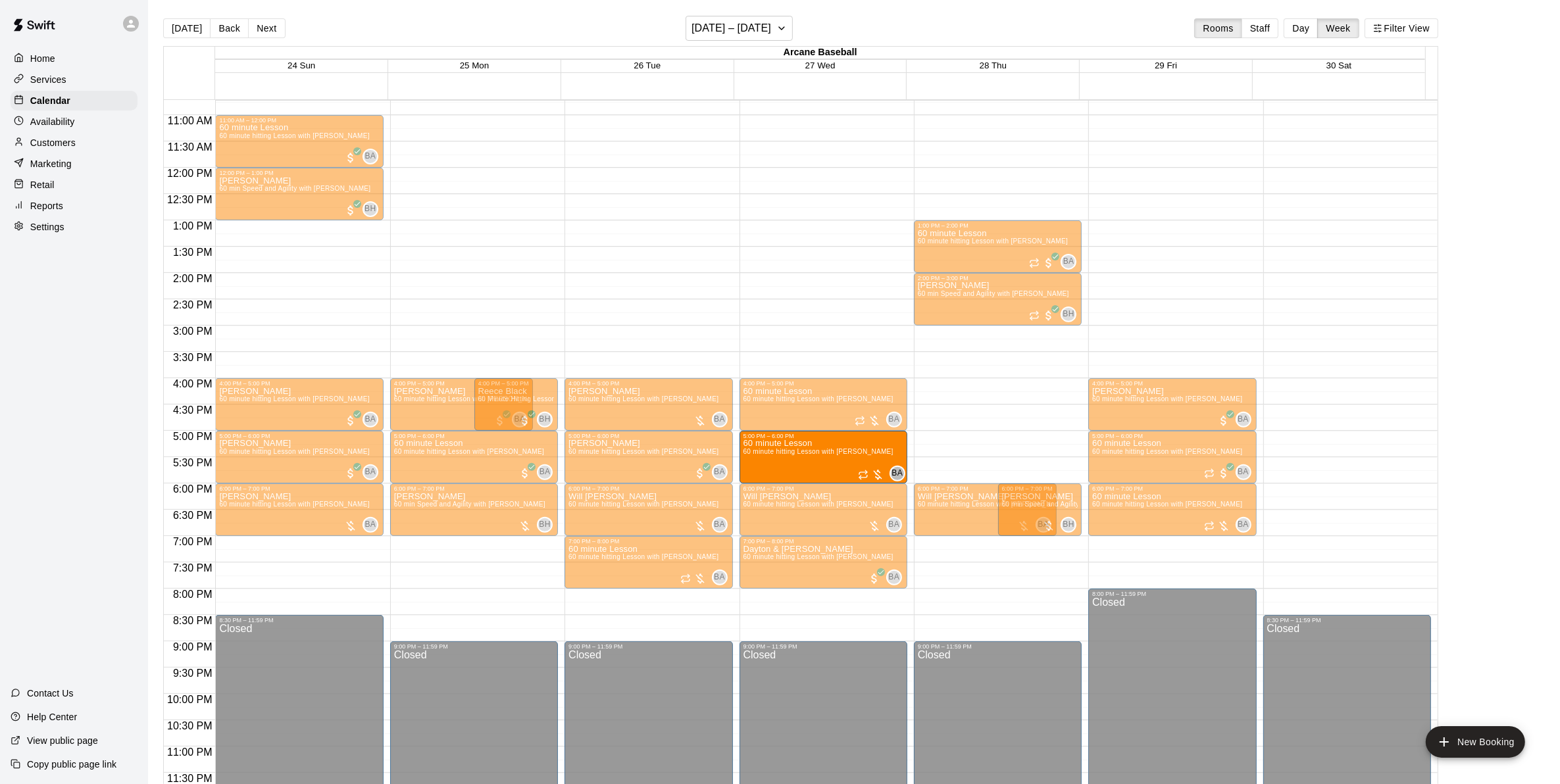
drag, startPoint x: 961, startPoint y: 453, endPoint x: 835, endPoint y: 459, distance: 126.1
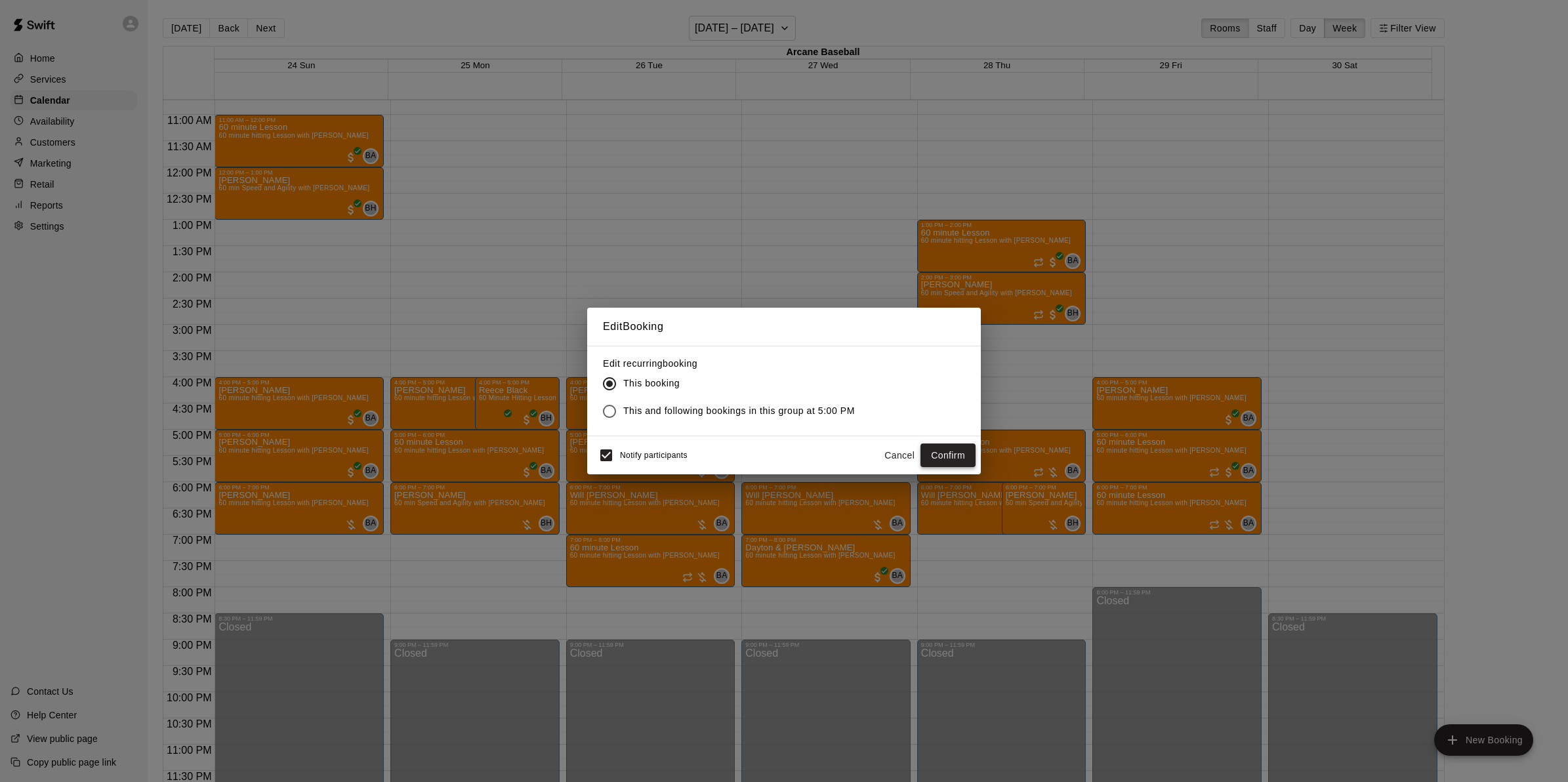
click at [962, 454] on button "Confirm" at bounding box center [947, 456] width 55 height 24
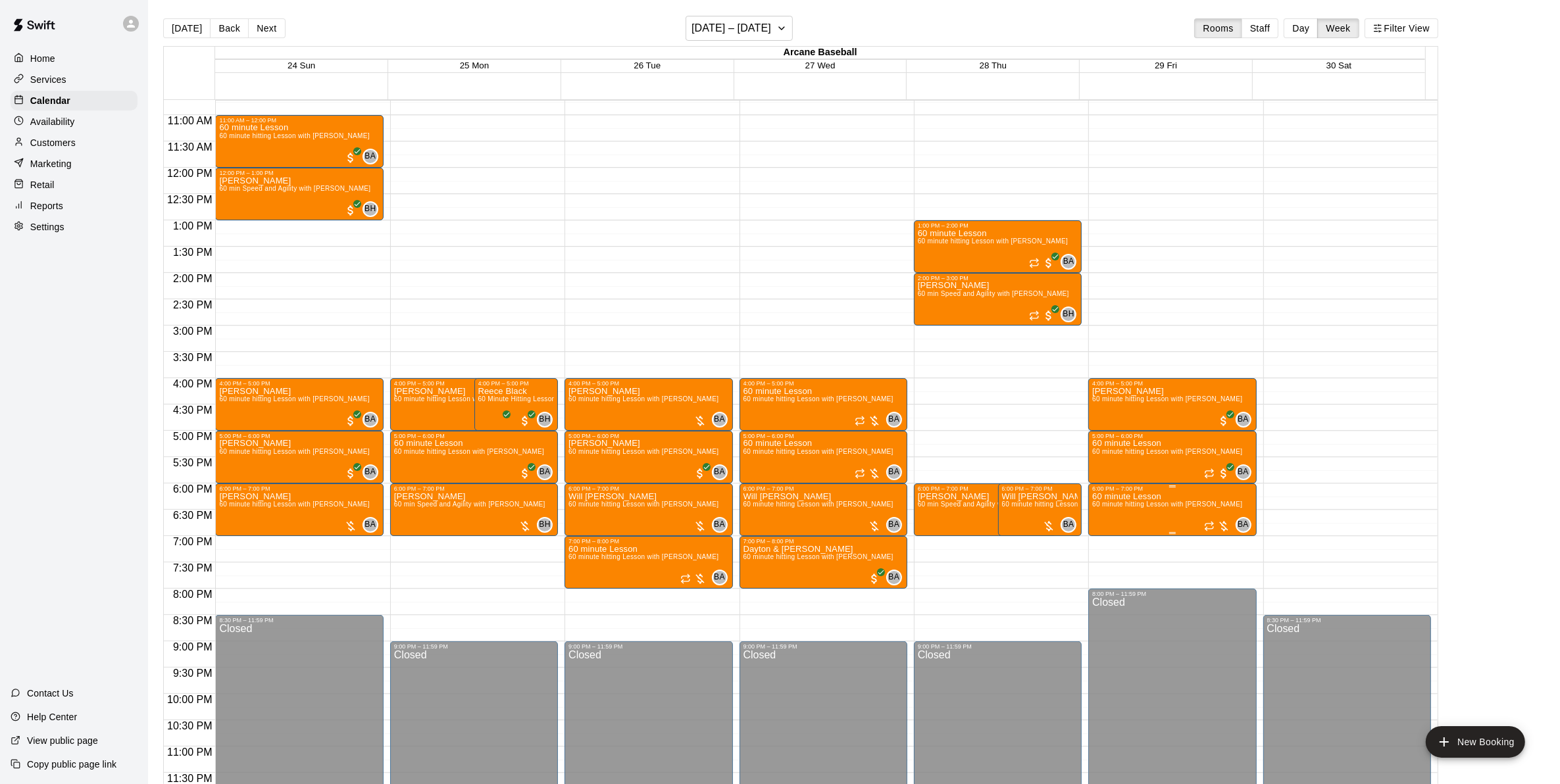
click at [1157, 504] on span "60 minute hitting Lesson with Bryan Anderson" at bounding box center [1167, 504] width 150 height 7
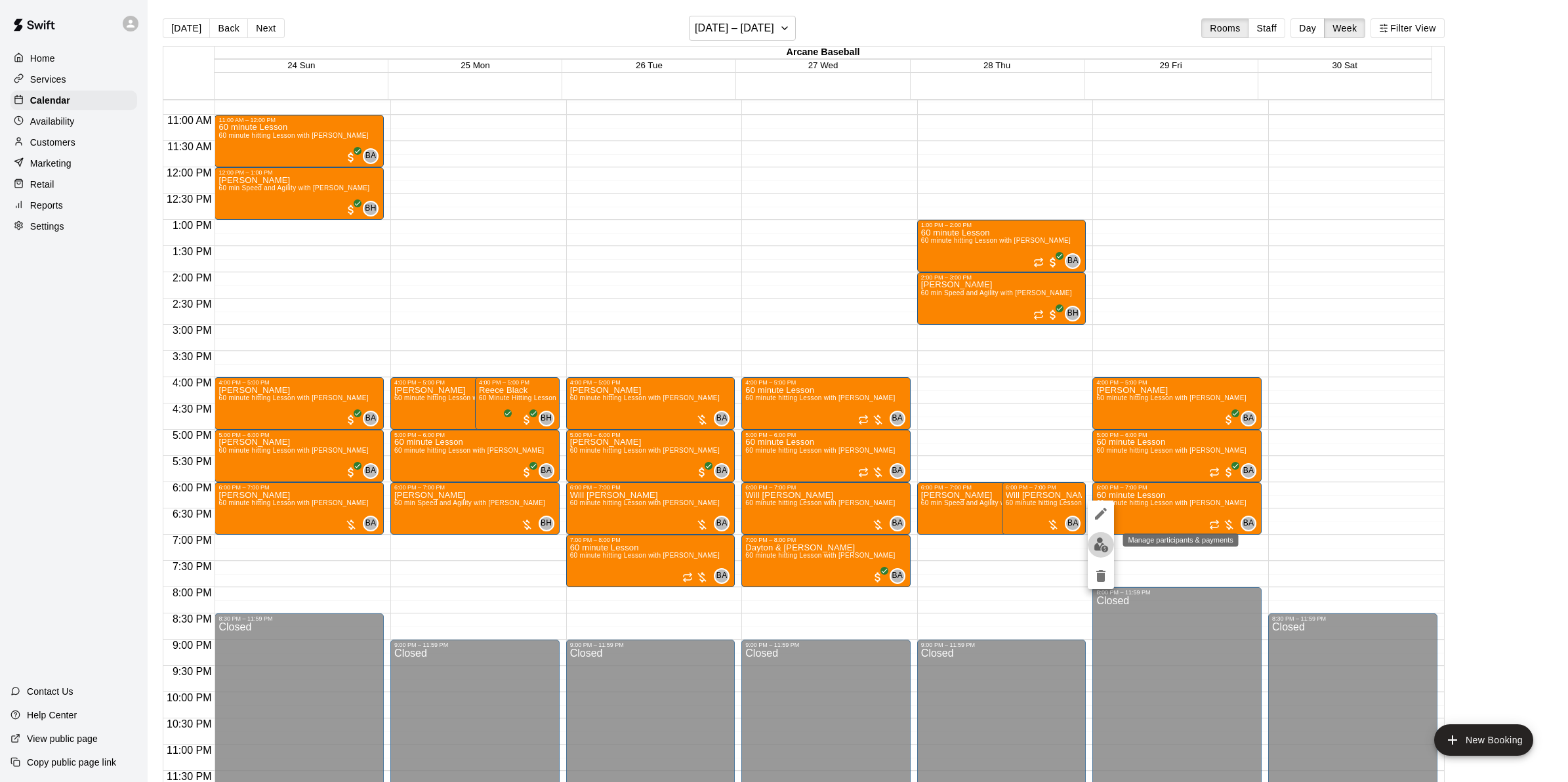
click at [1100, 534] on button "edit" at bounding box center [1100, 544] width 26 height 25
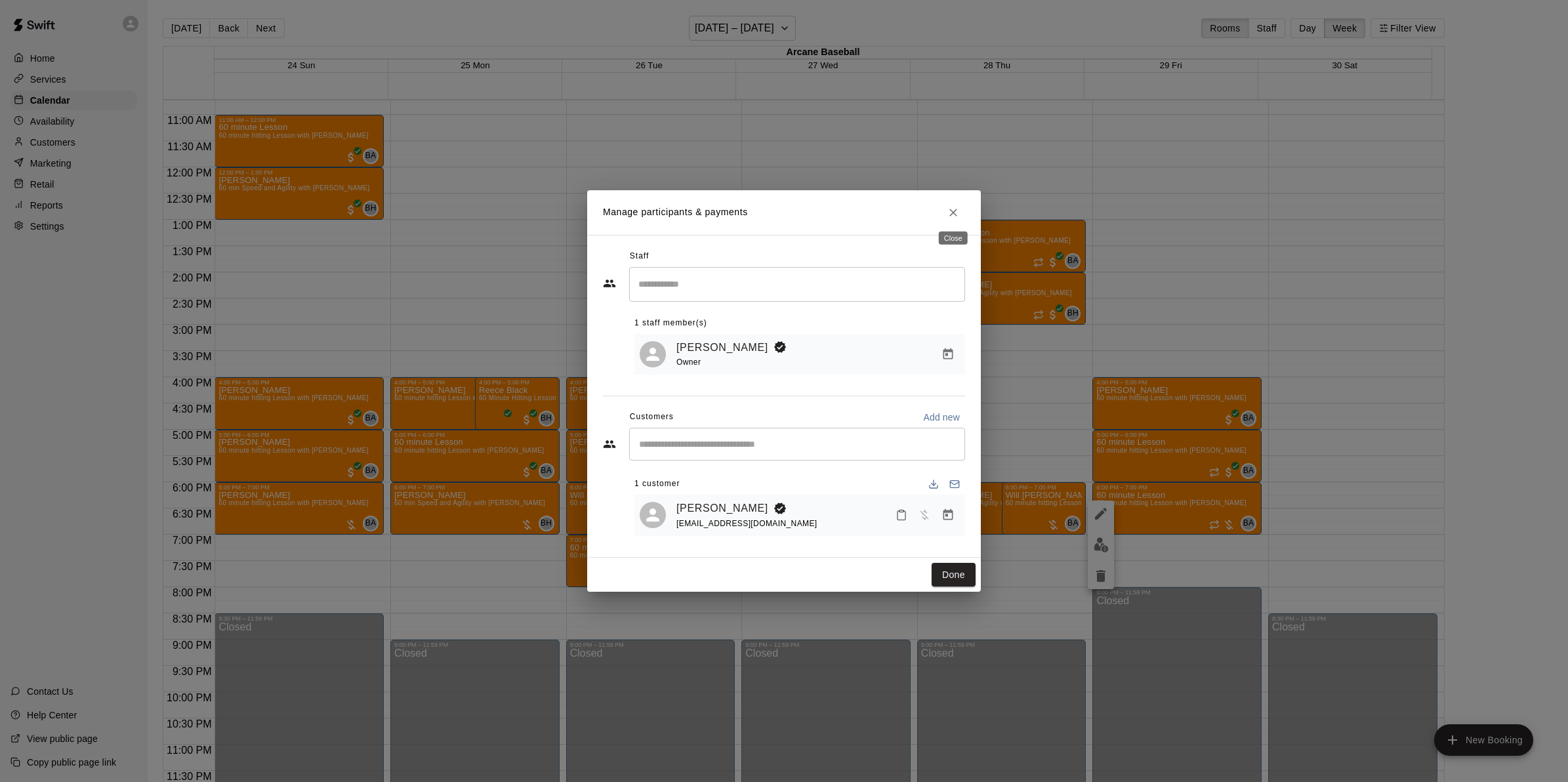
click at [951, 210] on icon "Close" at bounding box center [952, 212] width 13 height 13
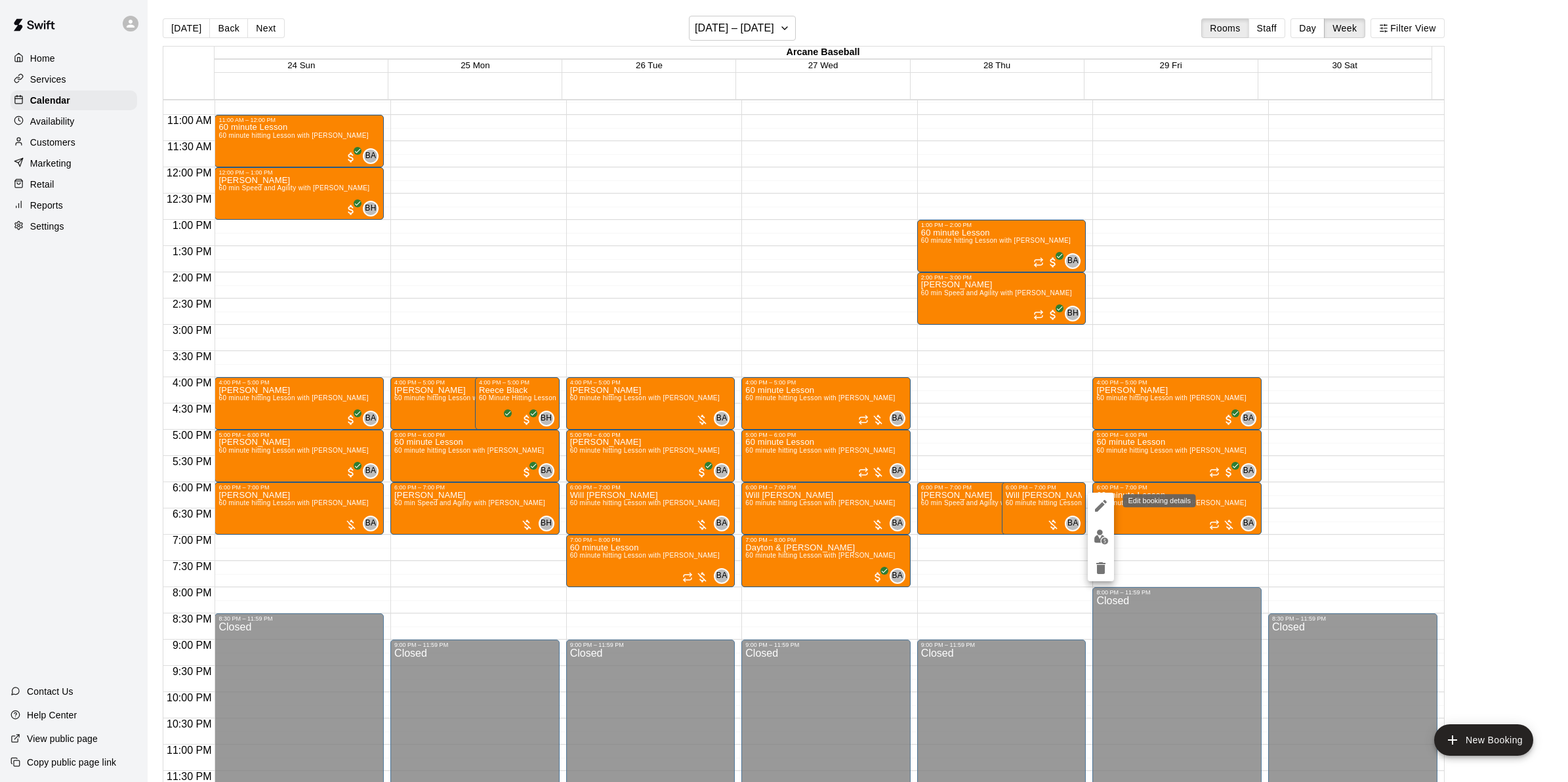
click at [1090, 503] on button "edit" at bounding box center [1100, 505] width 26 height 26
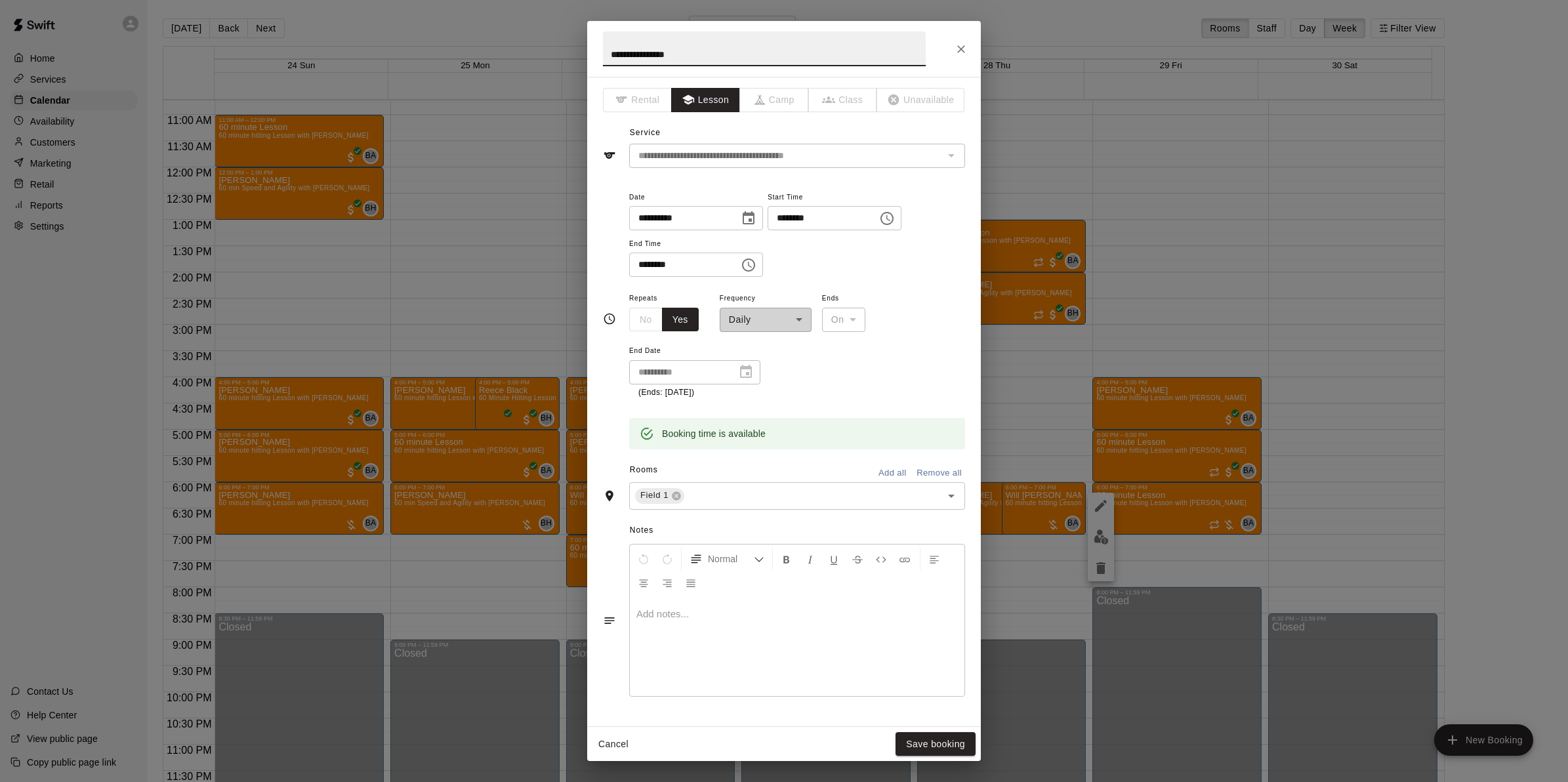
click at [757, 216] on icon "Choose date, selected date is Aug 29, 2025" at bounding box center [749, 218] width 16 height 16
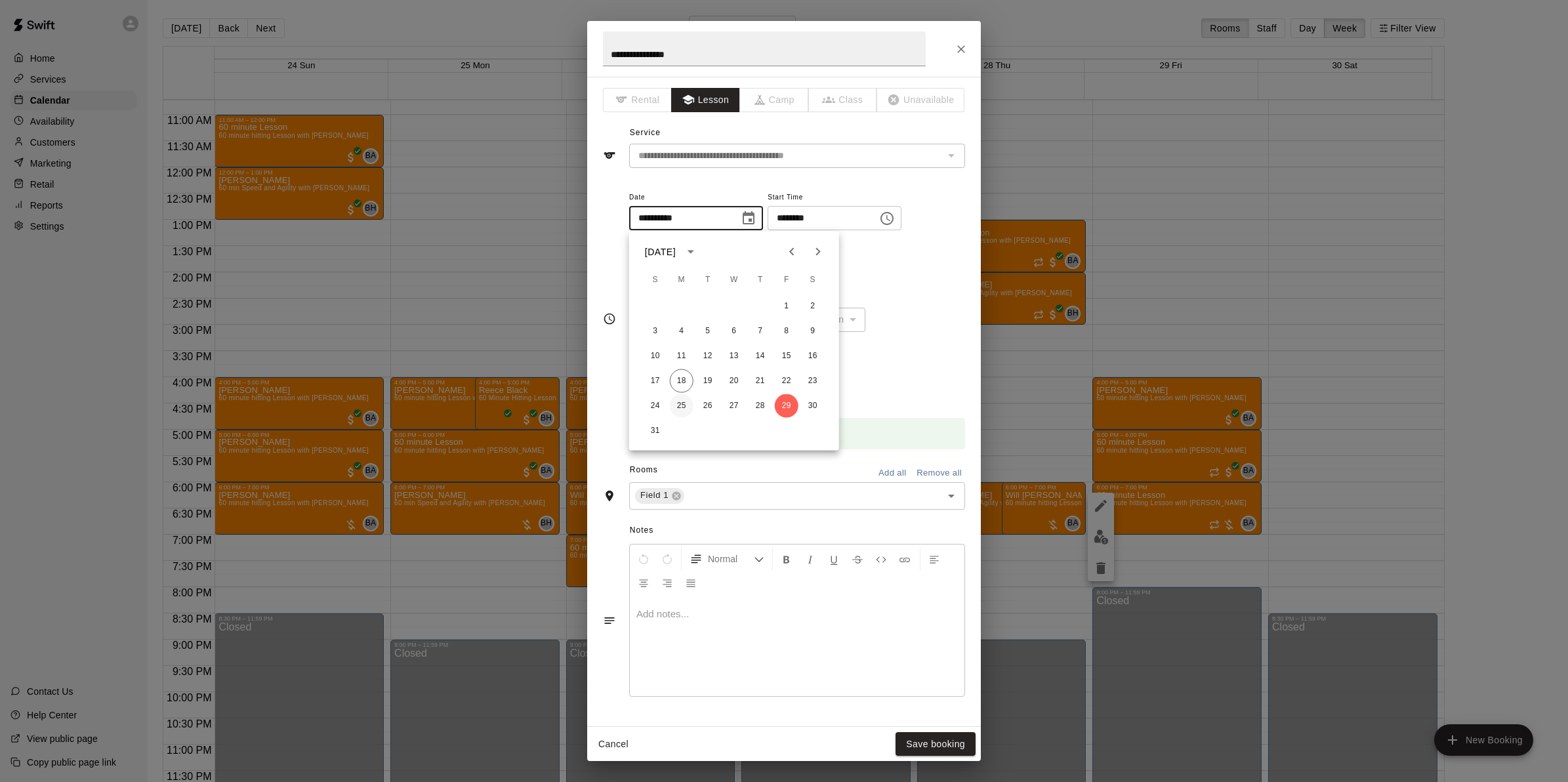
click at [680, 406] on button "25" at bounding box center [681, 406] width 23 height 23
type input "**********"
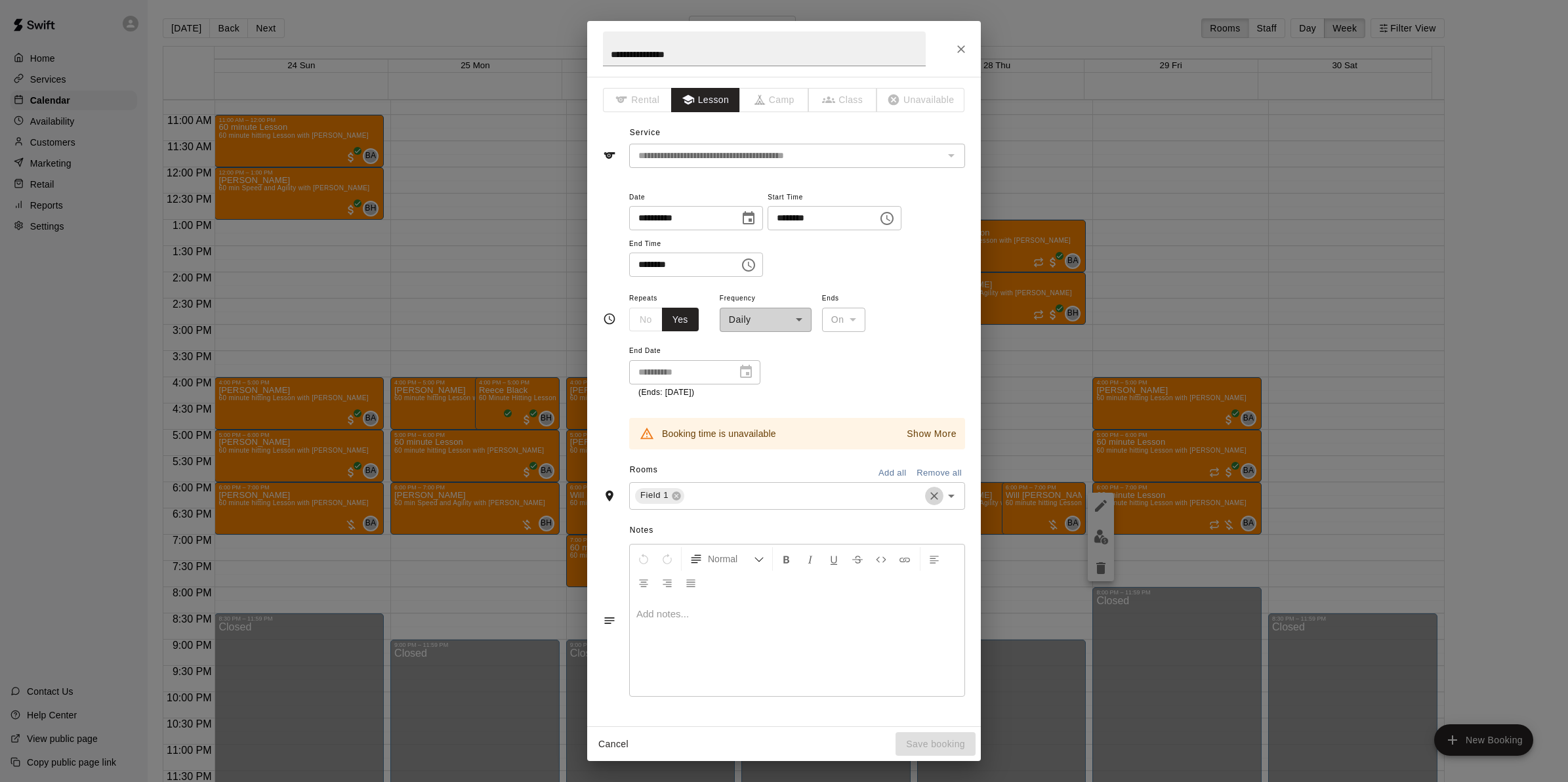
click at [928, 494] on icon "Clear" at bounding box center [934, 496] width 13 height 13
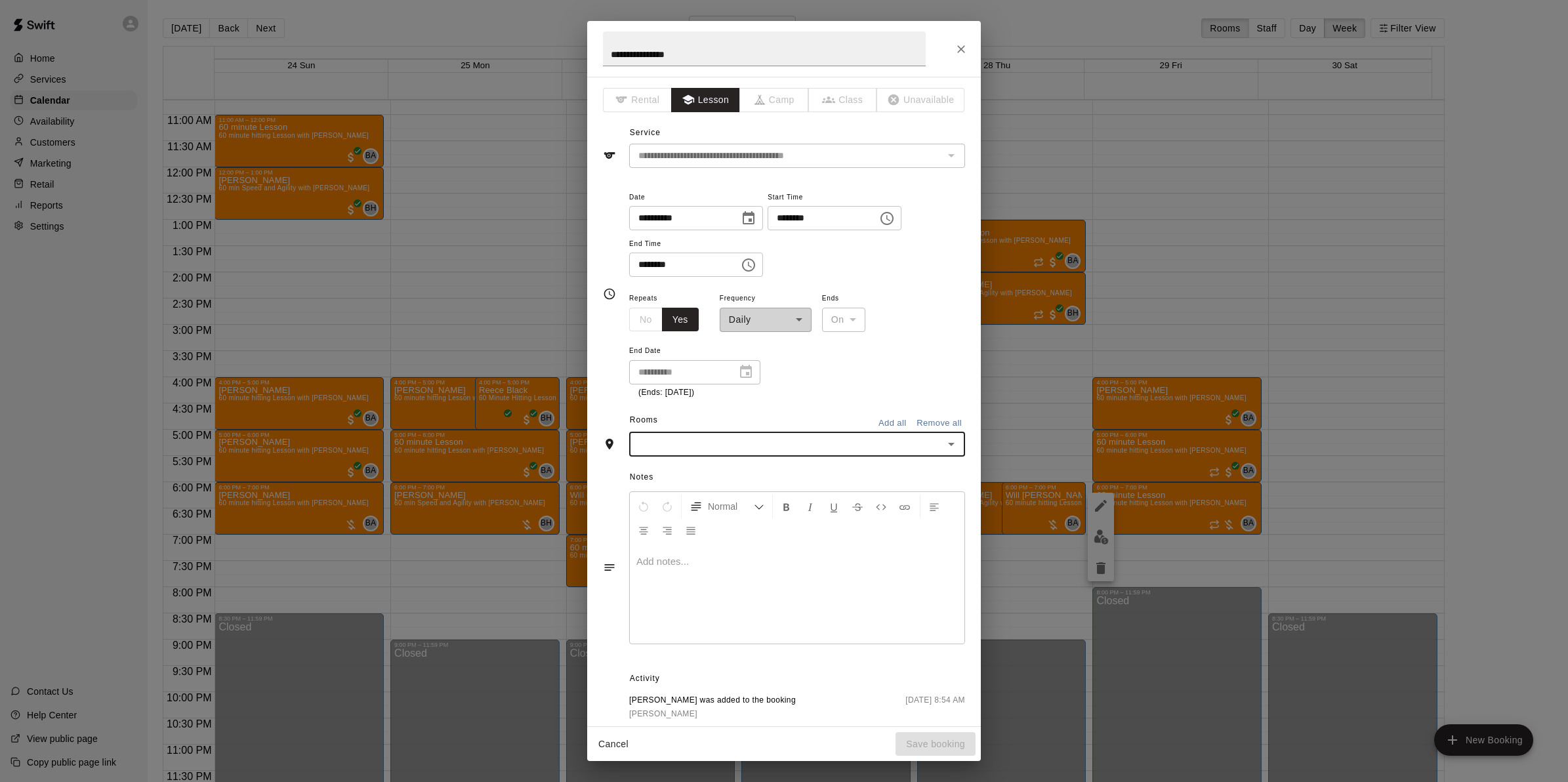
click at [943, 438] on icon "Open" at bounding box center [951, 444] width 16 height 16
click at [676, 641] on li "Cage 1" at bounding box center [790, 646] width 324 height 22
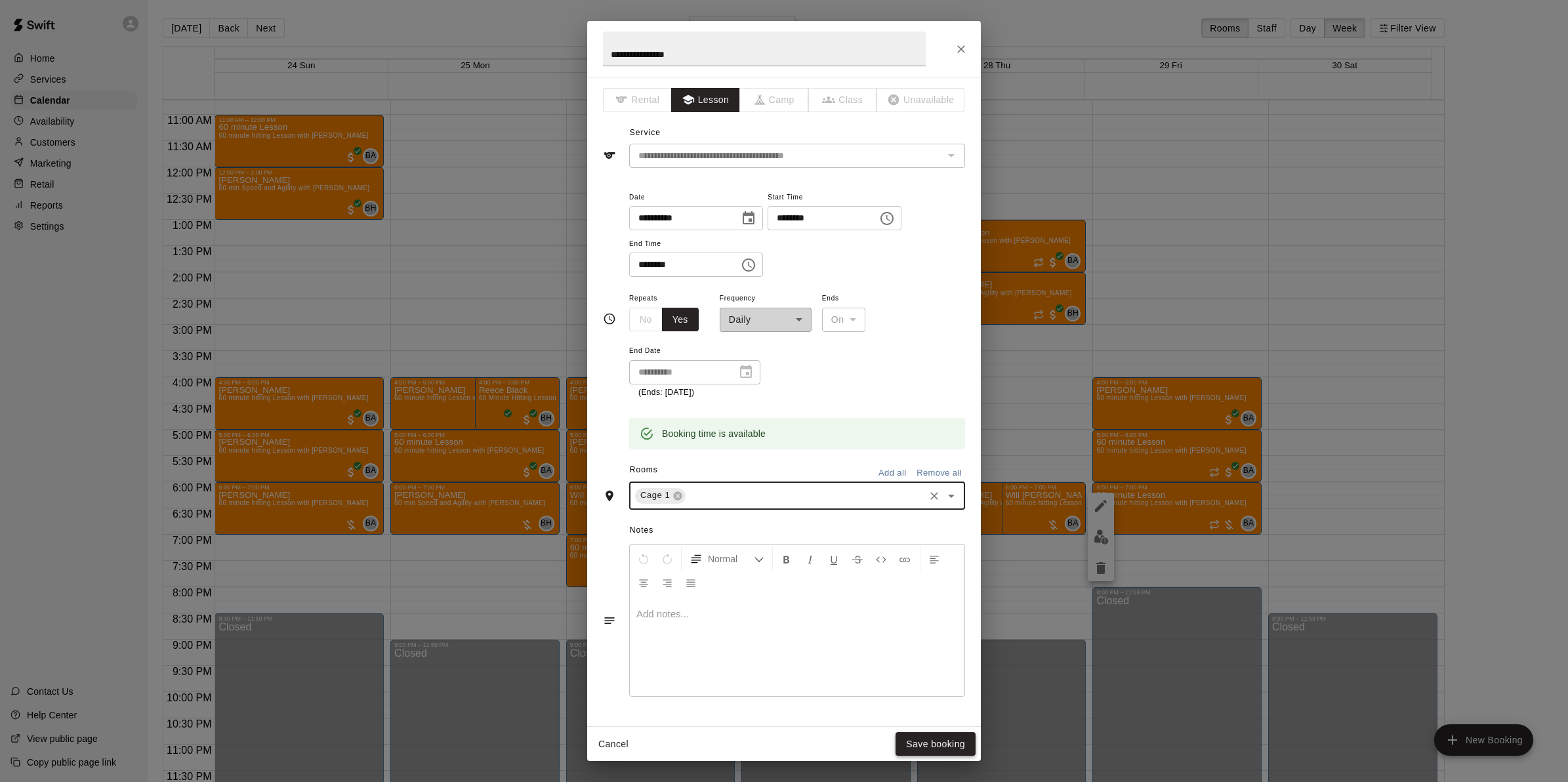
click at [916, 741] on button "Save booking" at bounding box center [936, 744] width 80 height 24
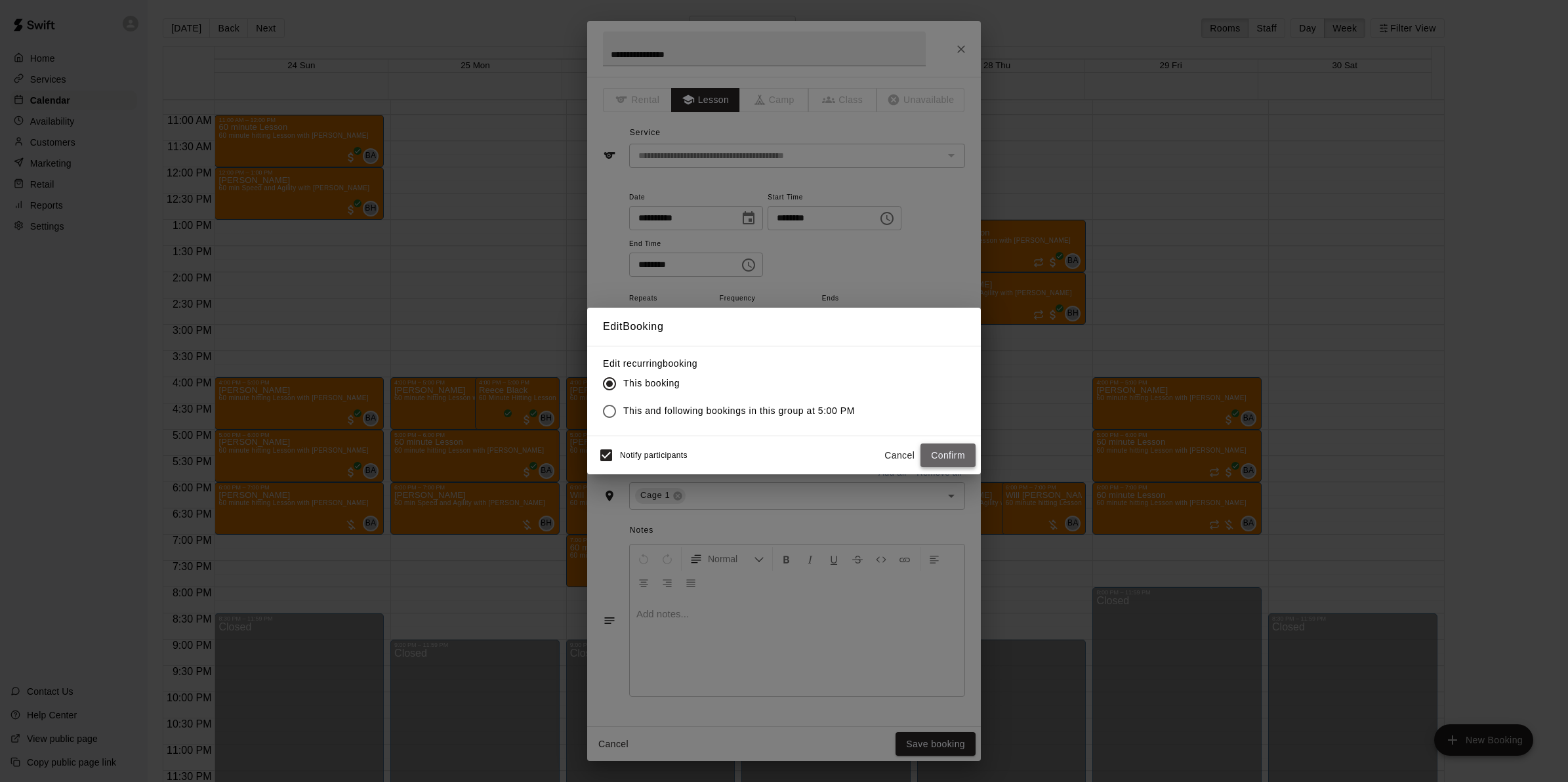
click at [946, 454] on button "Confirm" at bounding box center [947, 456] width 55 height 24
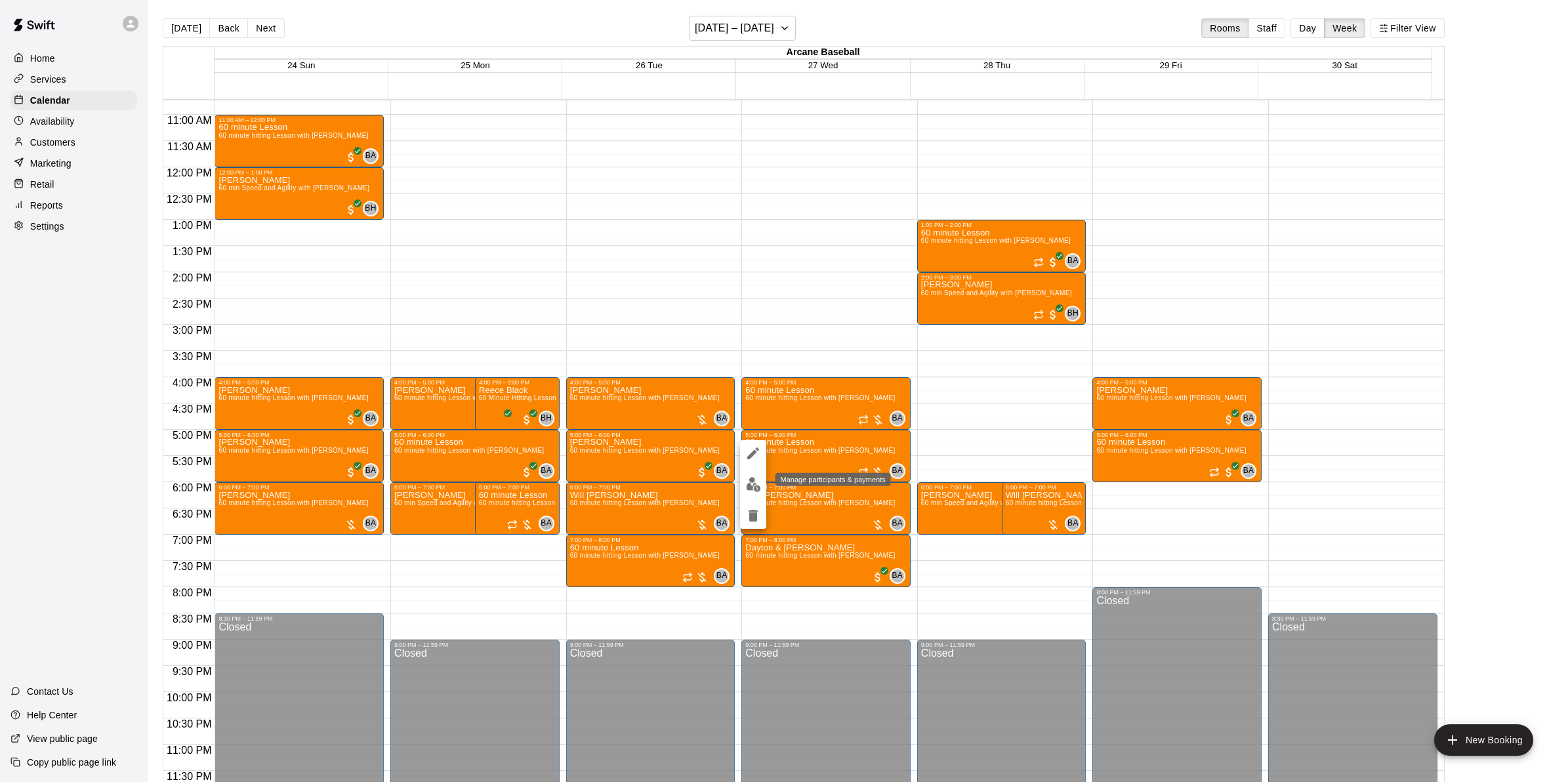
click at [753, 477] on img "edit" at bounding box center [753, 484] width 15 height 15
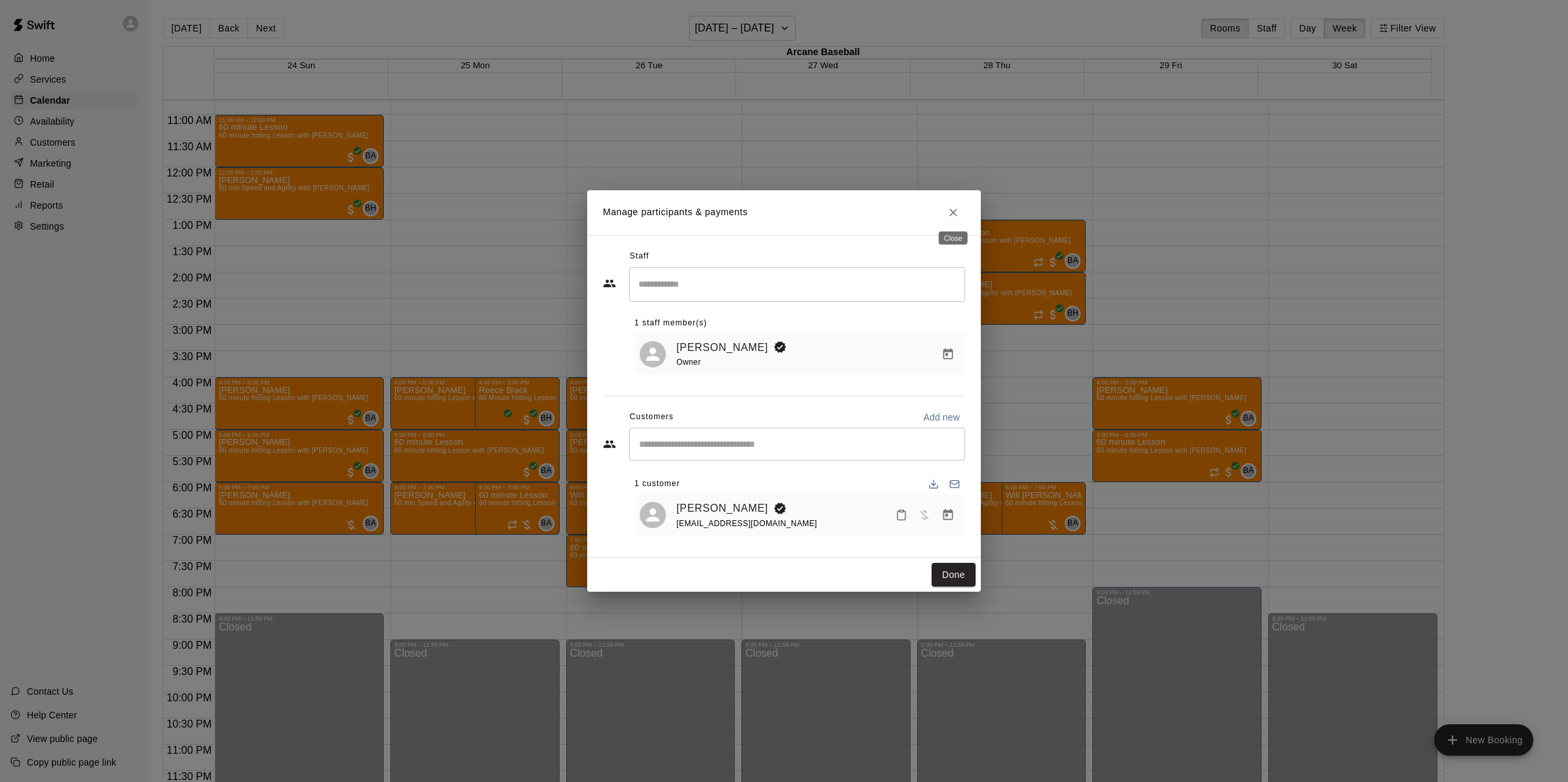
click at [958, 214] on icon "Close" at bounding box center [952, 212] width 13 height 13
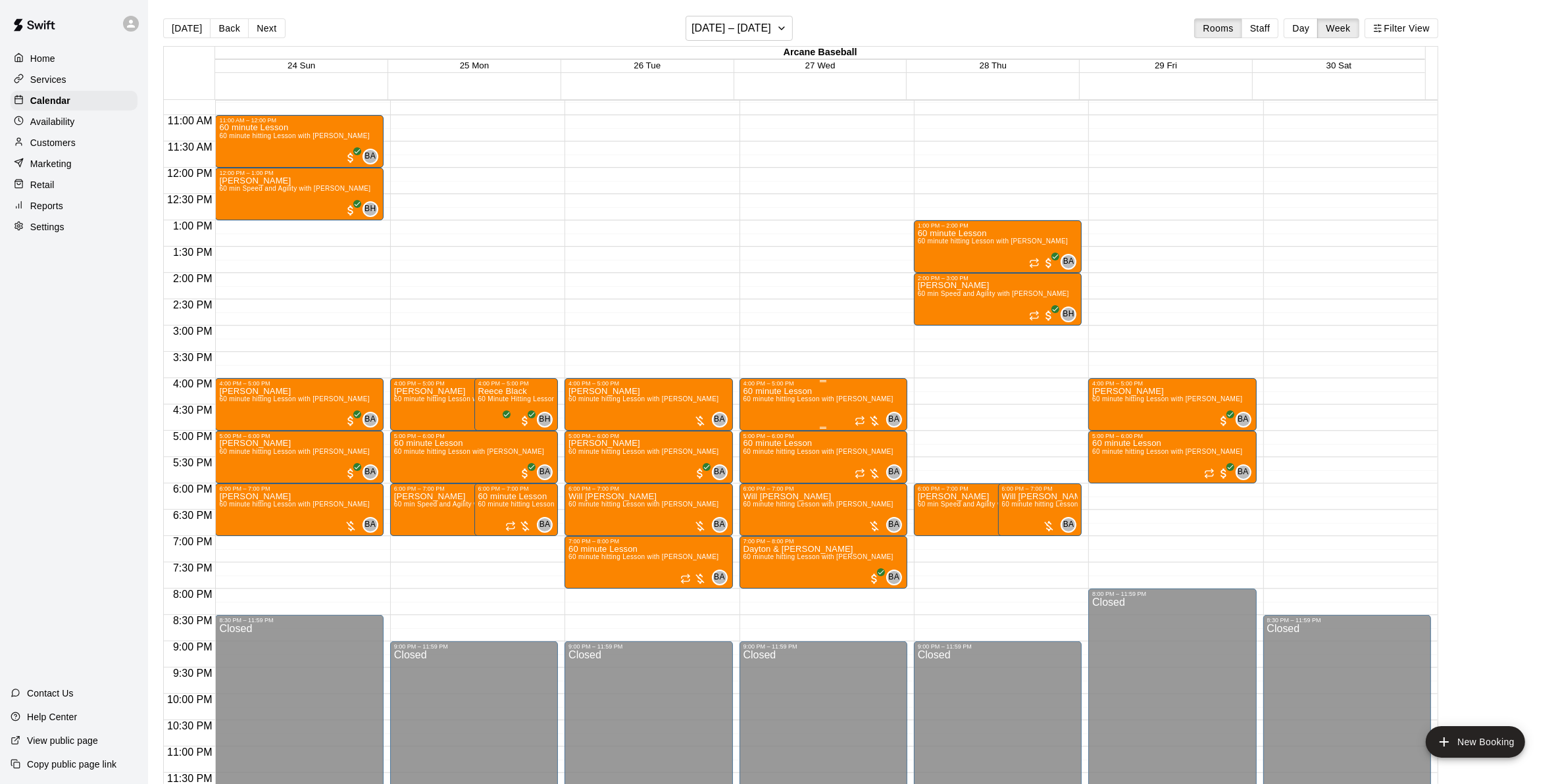
click at [804, 403] on span "60 minute hitting Lesson with [PERSON_NAME]" at bounding box center [818, 398] width 150 height 7
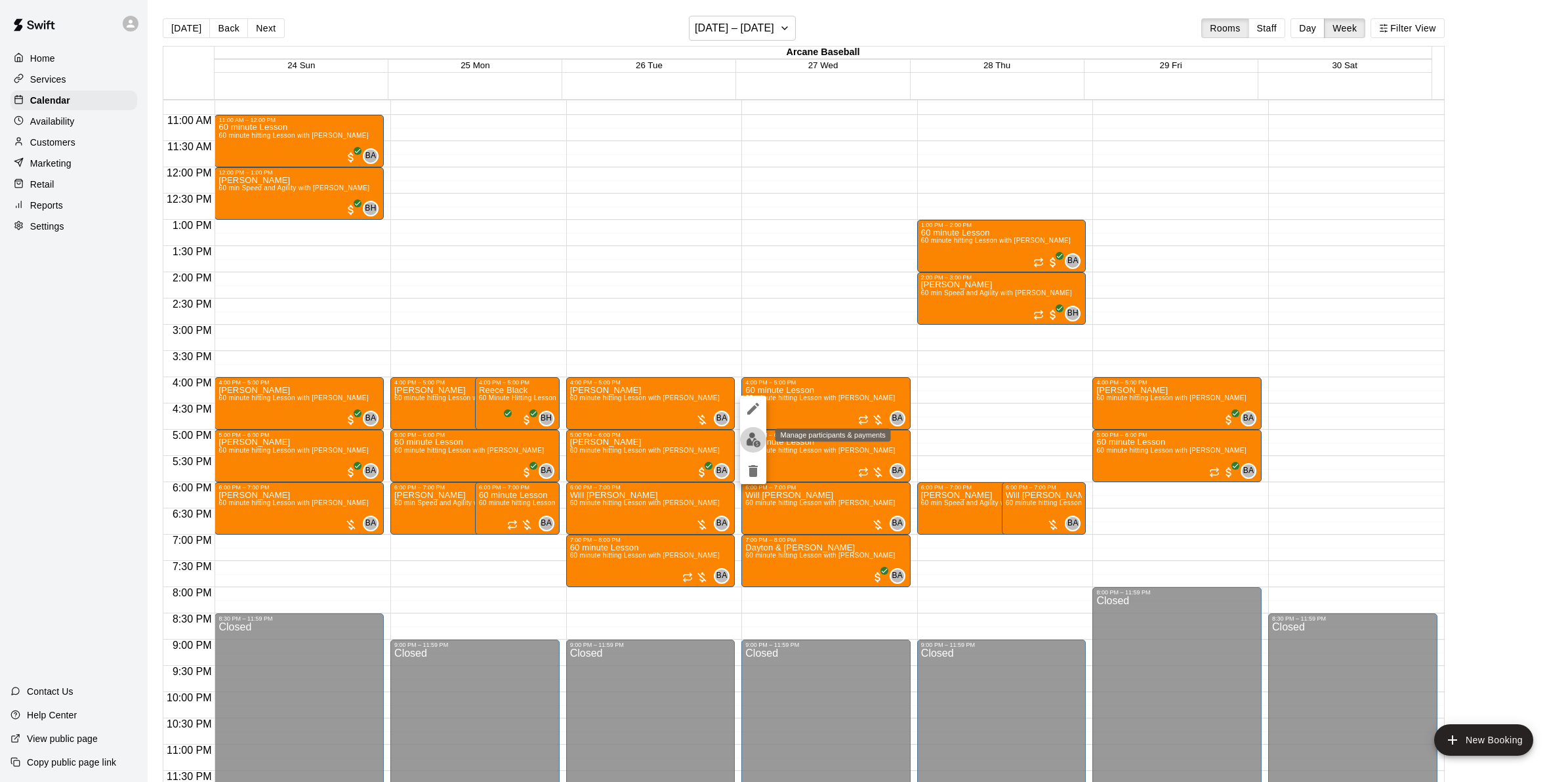
click at [757, 444] on img "edit" at bounding box center [753, 439] width 15 height 15
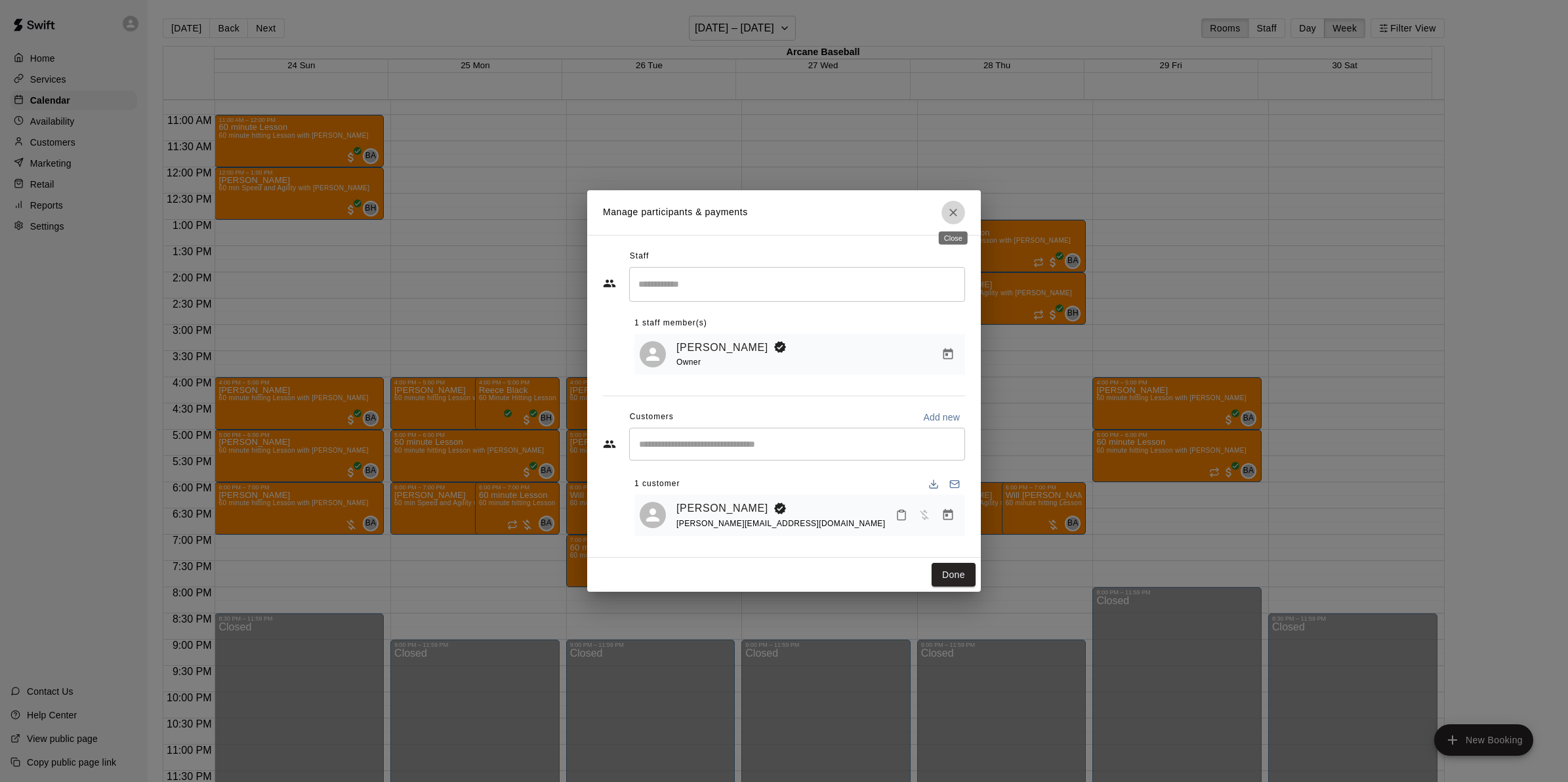
drag, startPoint x: 953, startPoint y: 208, endPoint x: 979, endPoint y: 281, distance: 77.5
click at [953, 211] on icon "Close" at bounding box center [952, 212] width 13 height 13
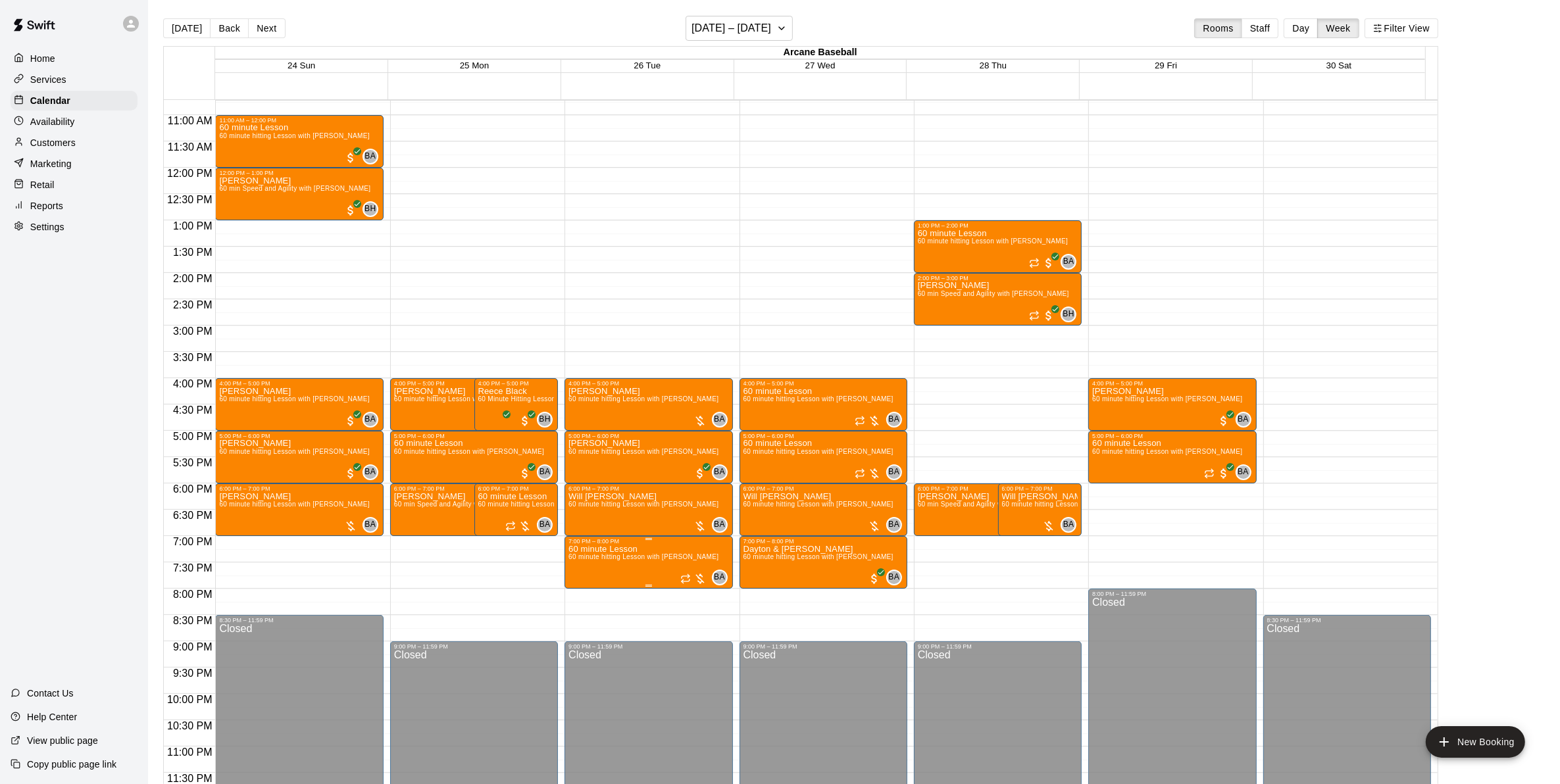
click at [600, 561] on span "60 minute hitting Lesson with Bryan Anderson" at bounding box center [643, 556] width 150 height 7
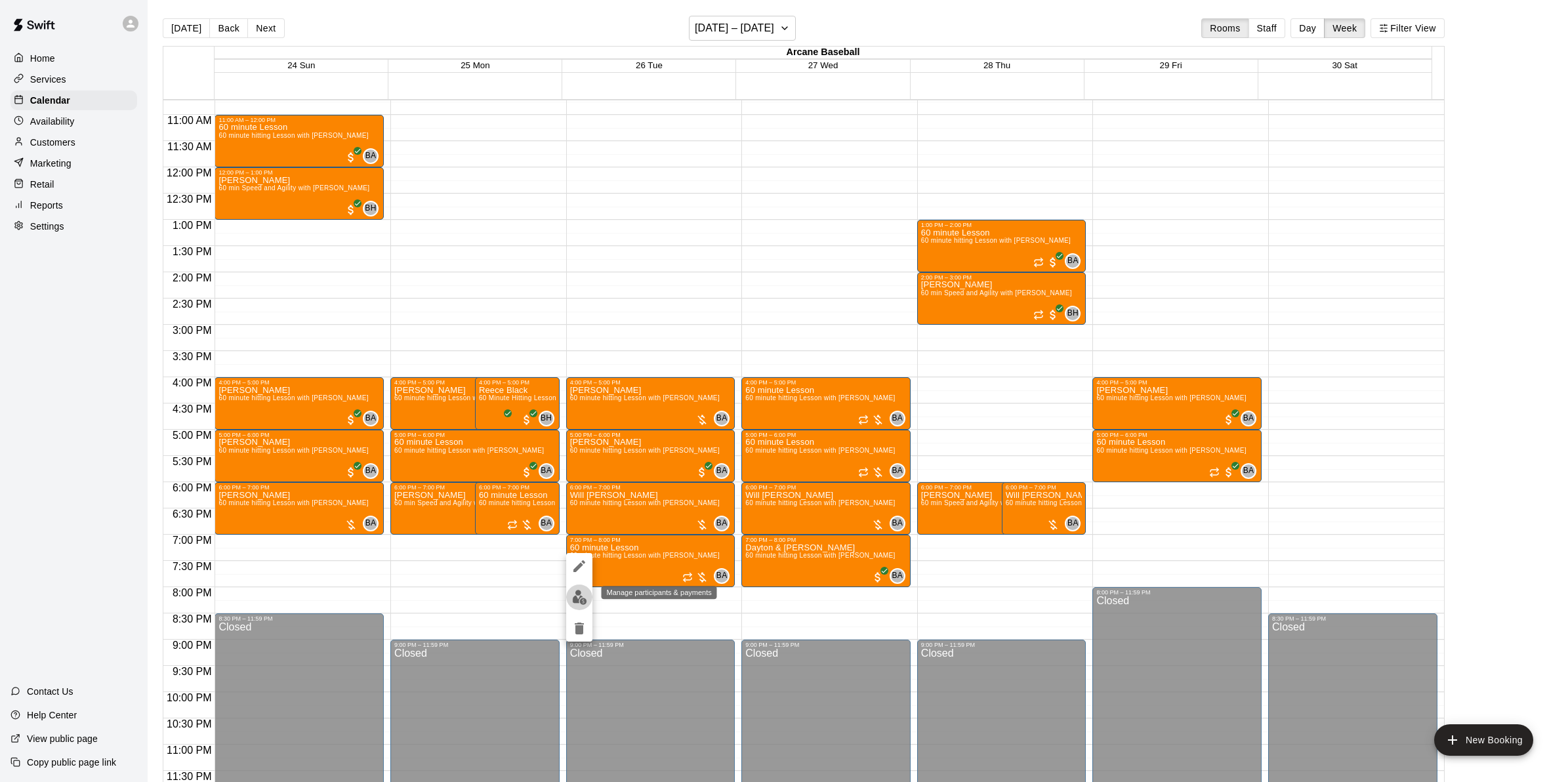
click at [581, 589] on img "edit" at bounding box center [579, 596] width 15 height 15
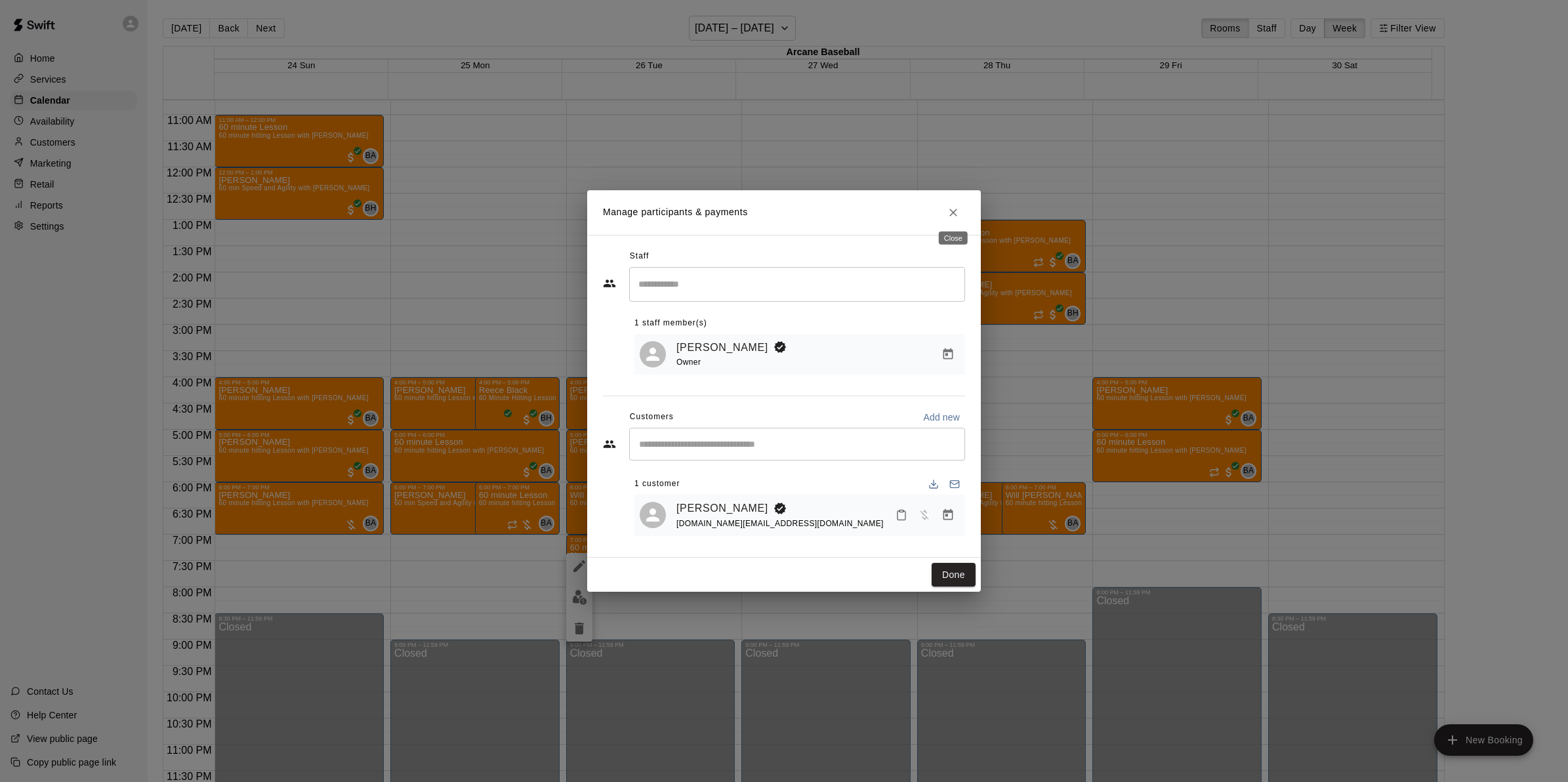
click at [962, 204] on button "Close" at bounding box center [953, 212] width 23 height 23
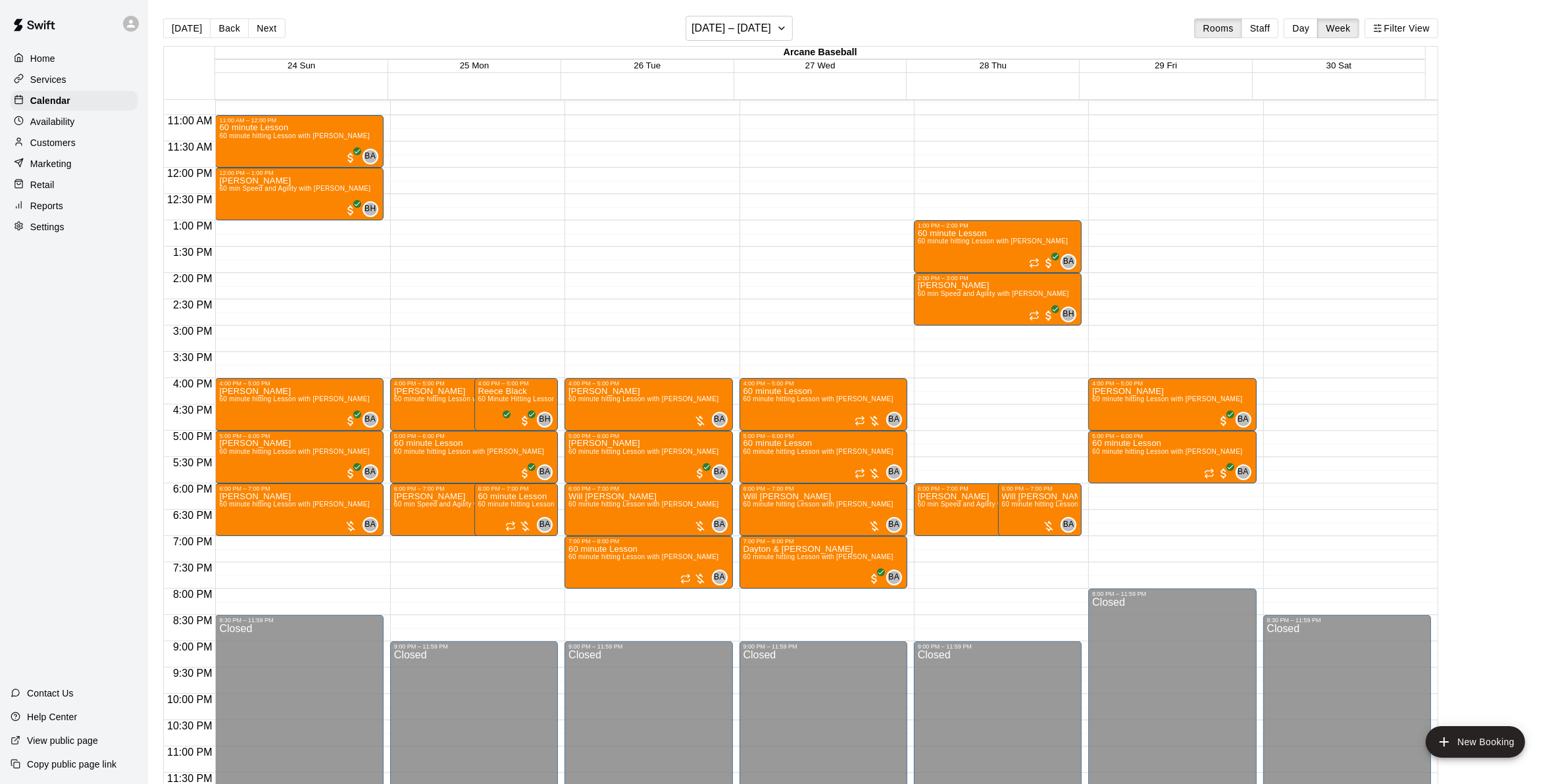
click at [409, 543] on div "12:00 AM – 9:00 AM Closed 4:00 PM – 5:00 PM Nathan Murphy 60 minute hitting Les…" at bounding box center [474, 168] width 168 height 1262
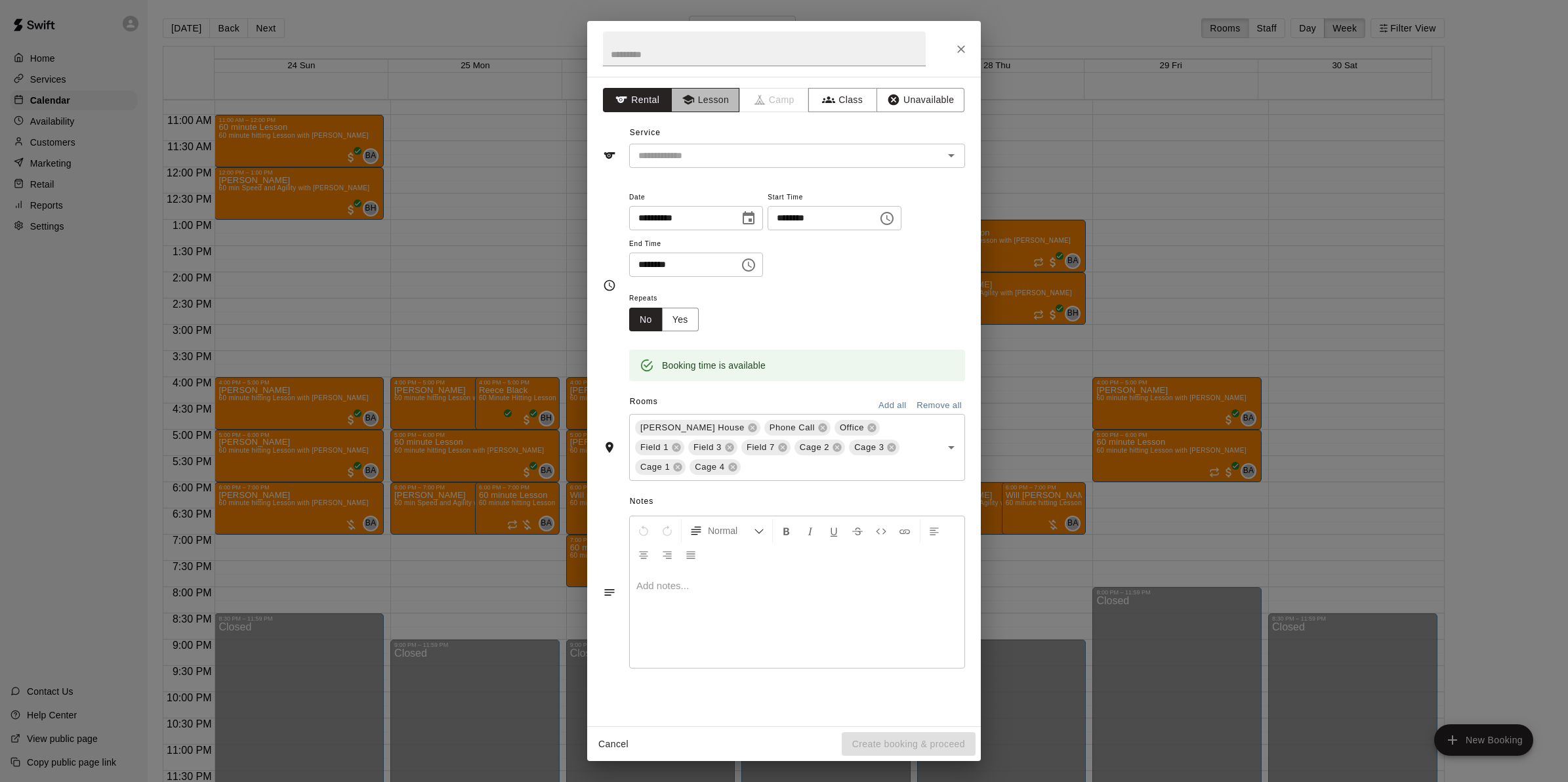
click at [714, 99] on button "Lesson" at bounding box center [705, 100] width 68 height 24
click at [717, 152] on input "text" at bounding box center [777, 155] width 289 height 17
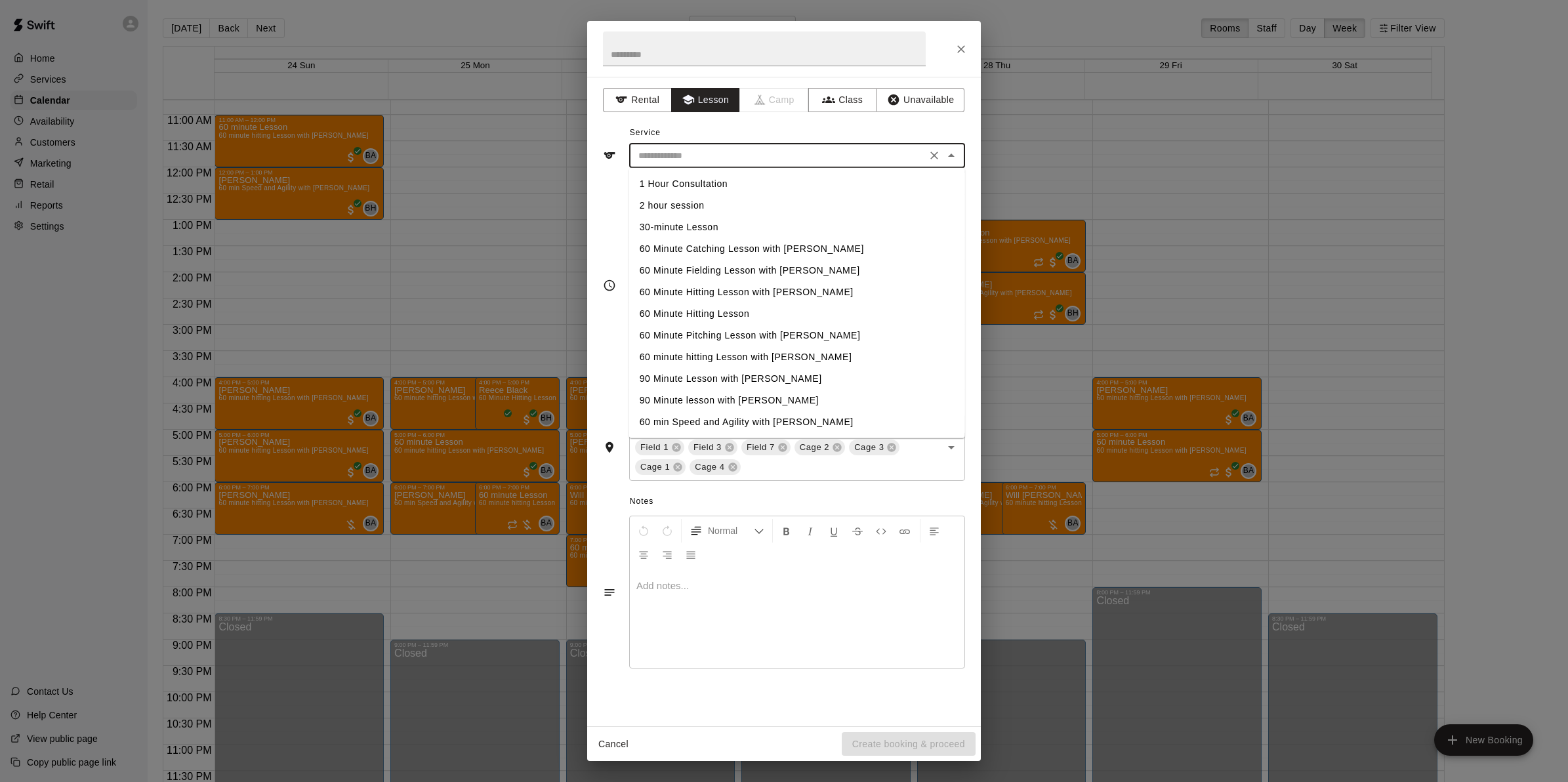
click at [697, 316] on li "60 Minute Hitting Lesson" at bounding box center [797, 314] width 336 height 22
type input "**********"
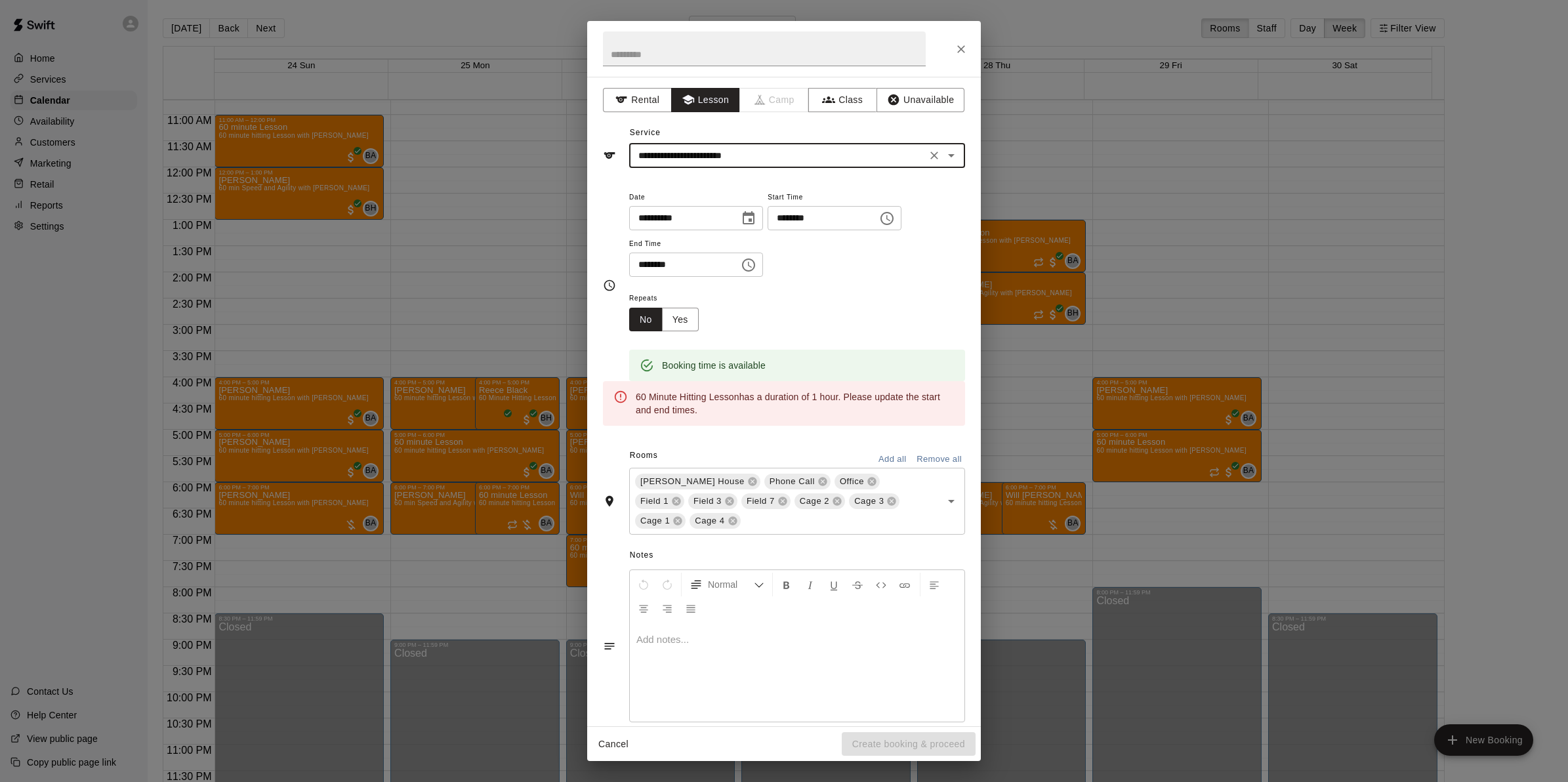
click at [657, 260] on input "********" at bounding box center [678, 264] width 101 height 24
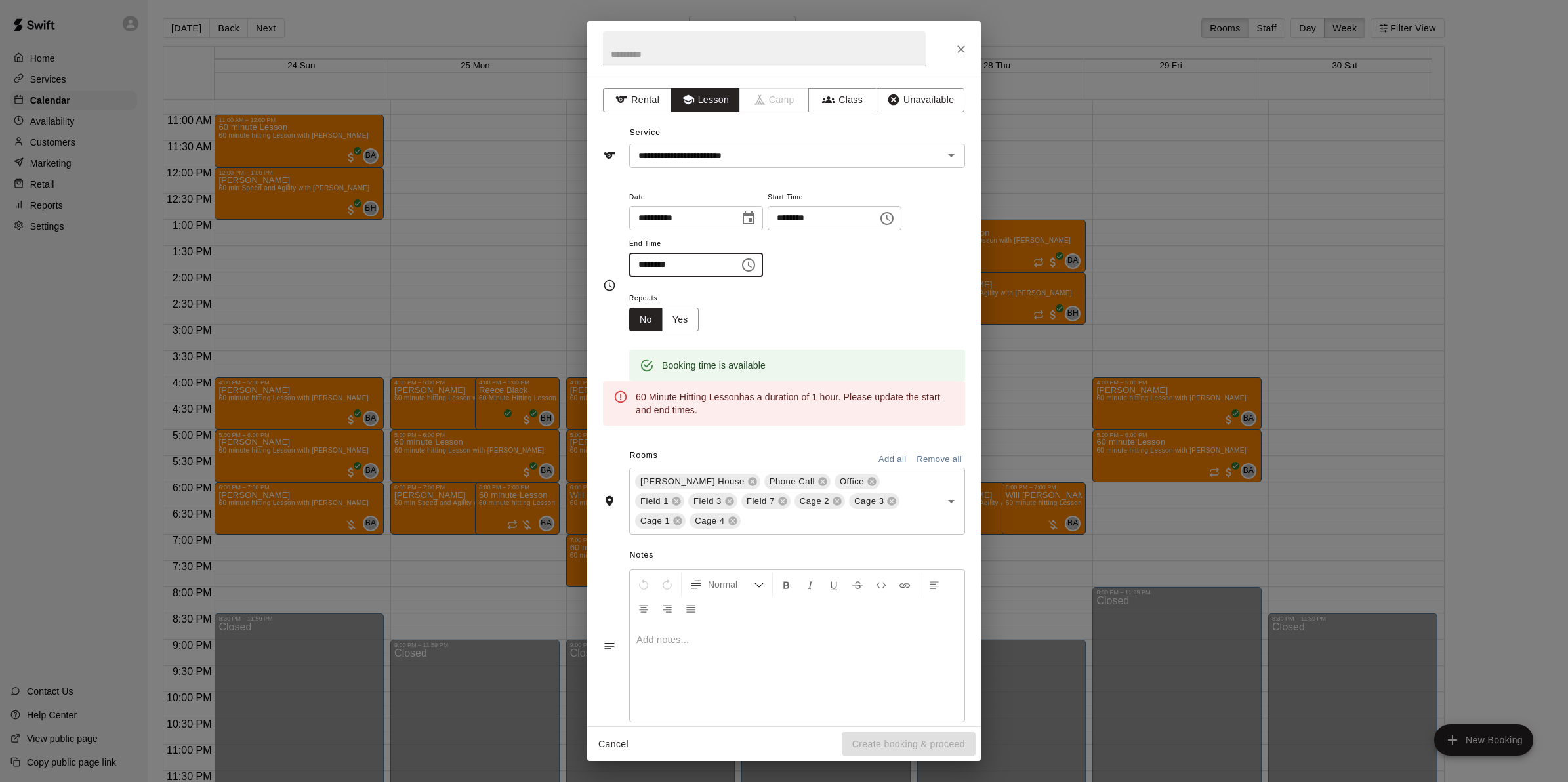
click at [641, 264] on input "********" at bounding box center [678, 264] width 101 height 24
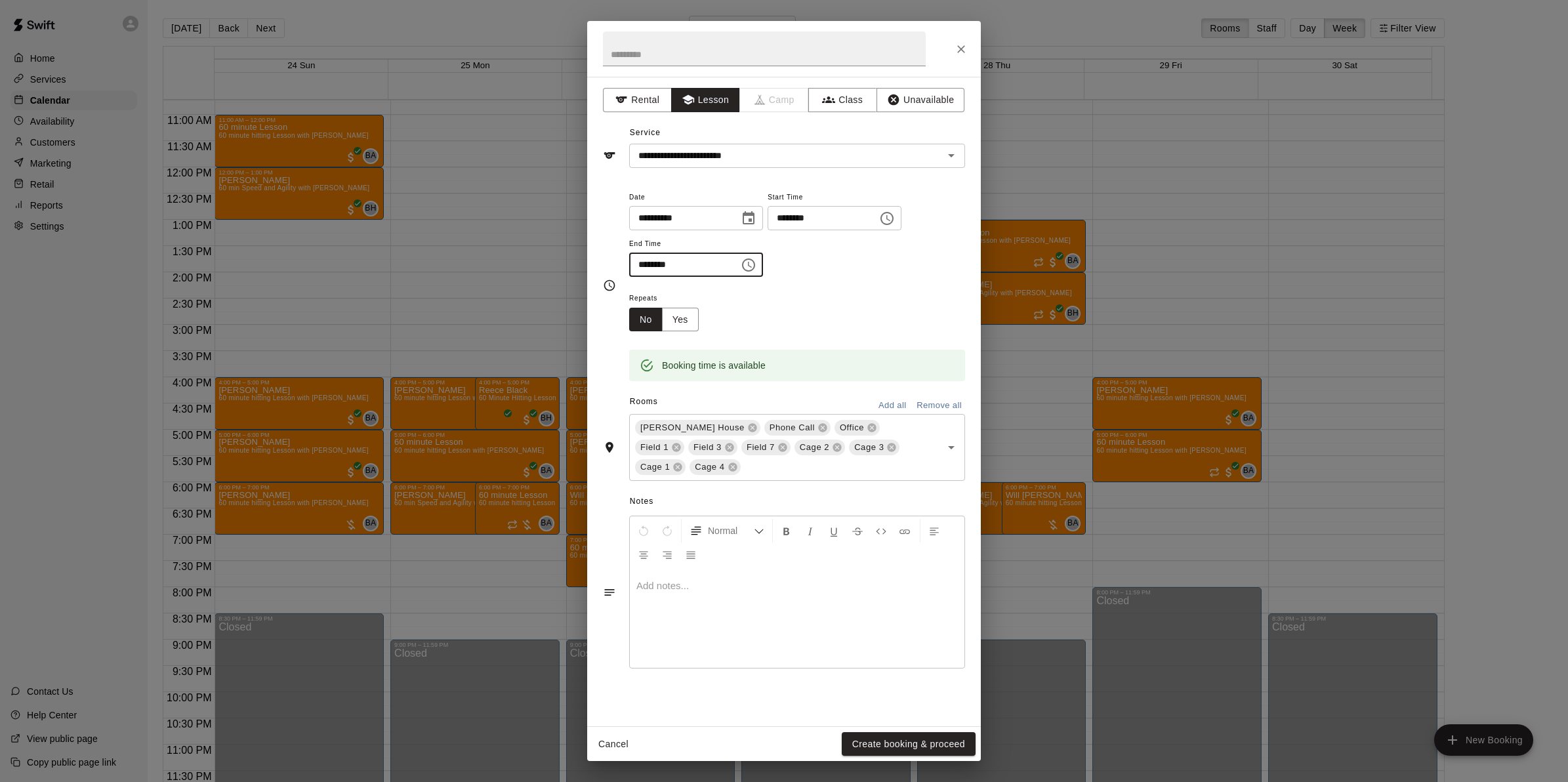
type input "********"
click at [929, 407] on button "Remove all" at bounding box center [938, 406] width 52 height 21
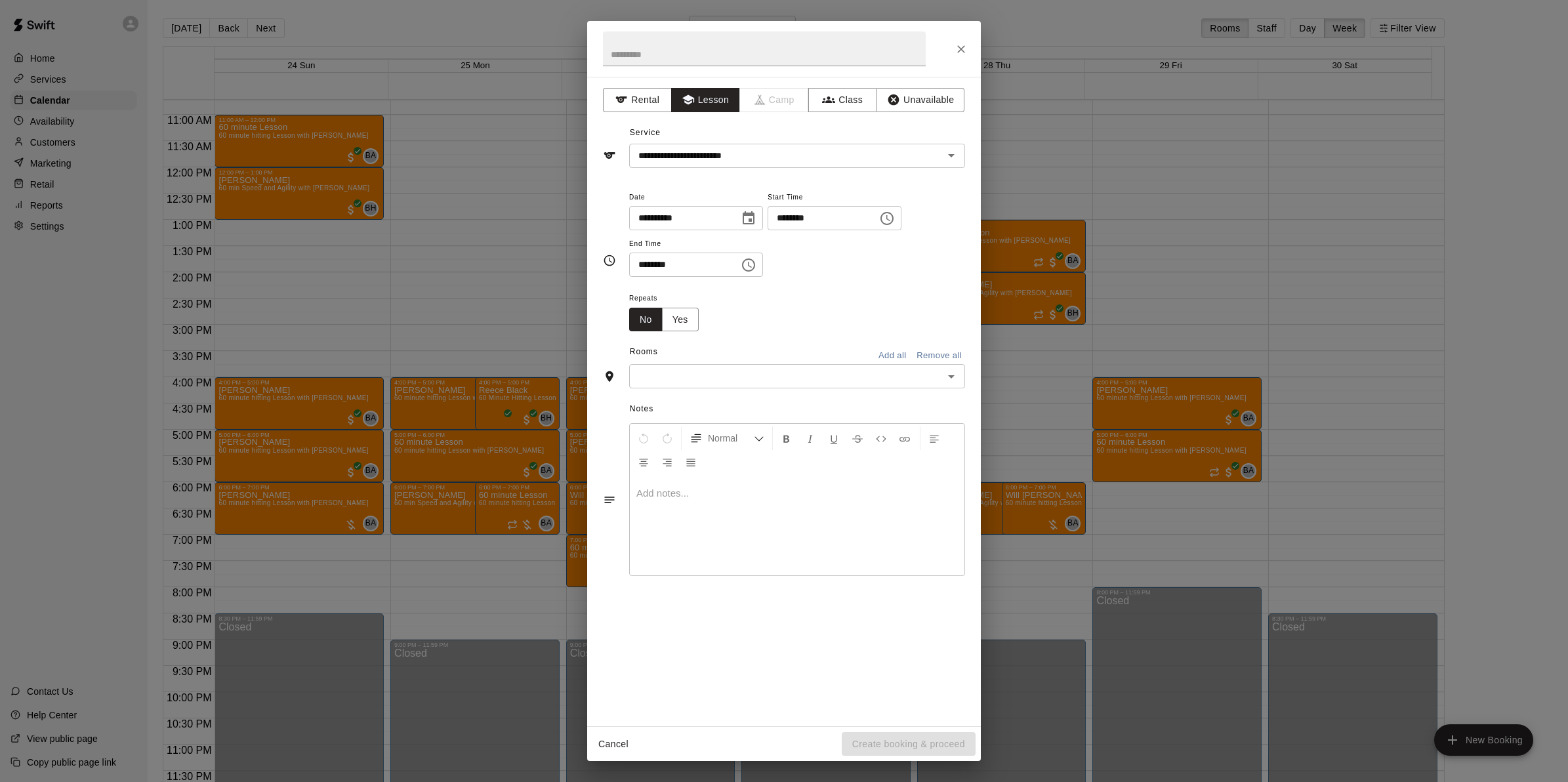
click at [940, 380] on div "​" at bounding box center [797, 375] width 336 height 24
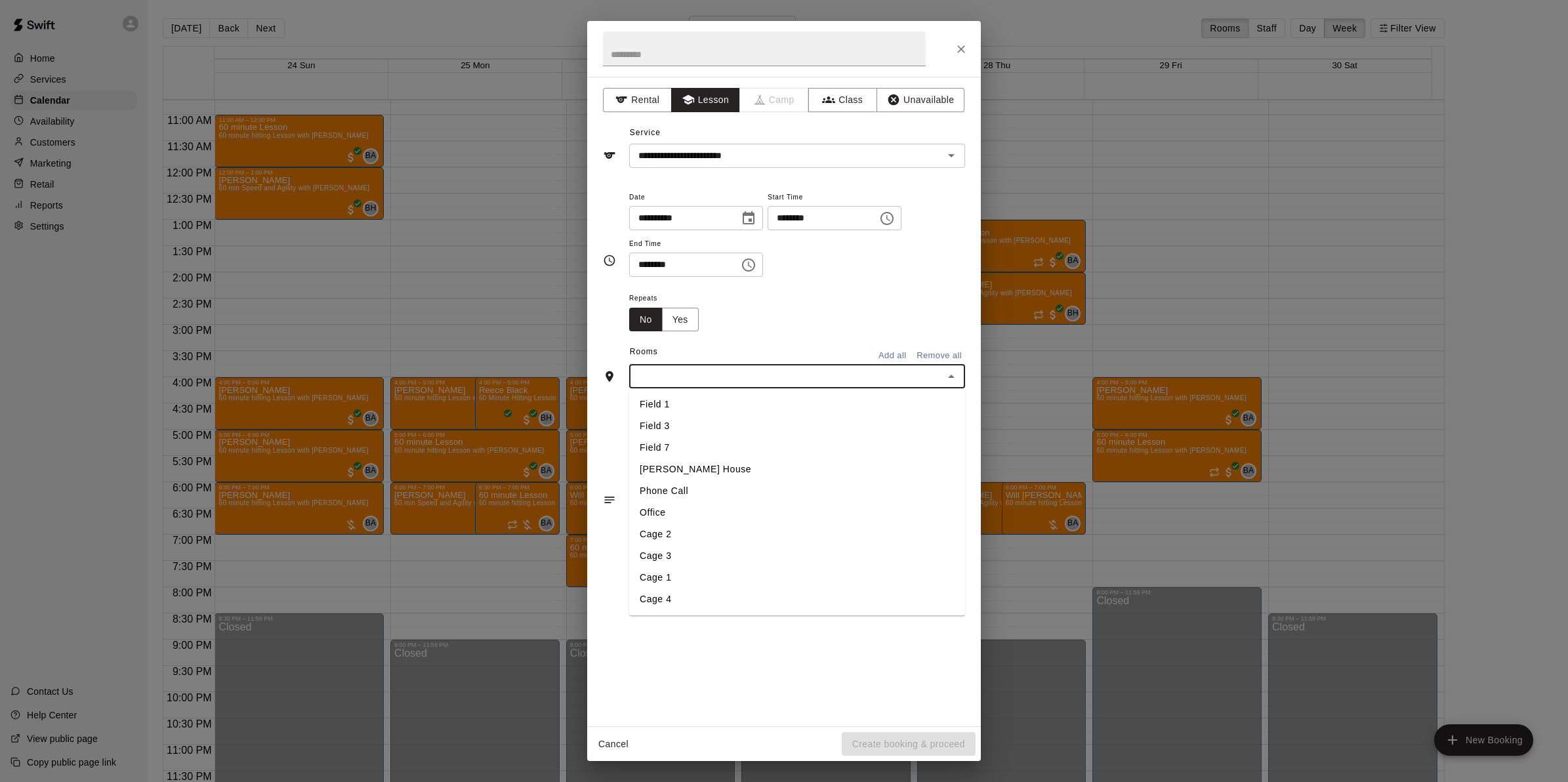
click at [686, 404] on li "Field 1" at bounding box center [797, 405] width 336 height 22
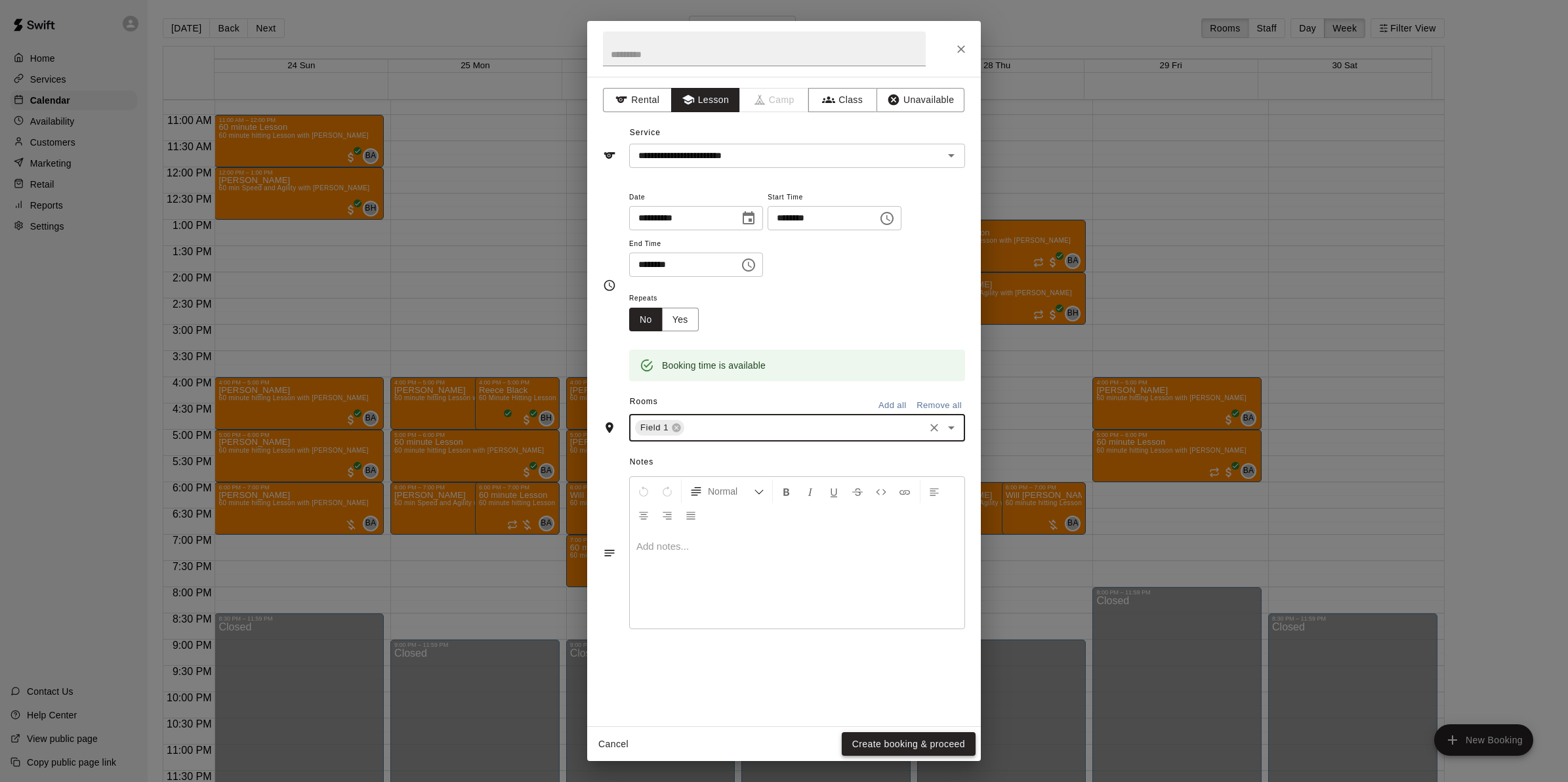
click at [874, 739] on button "Create booking & proceed" at bounding box center [908, 744] width 134 height 24
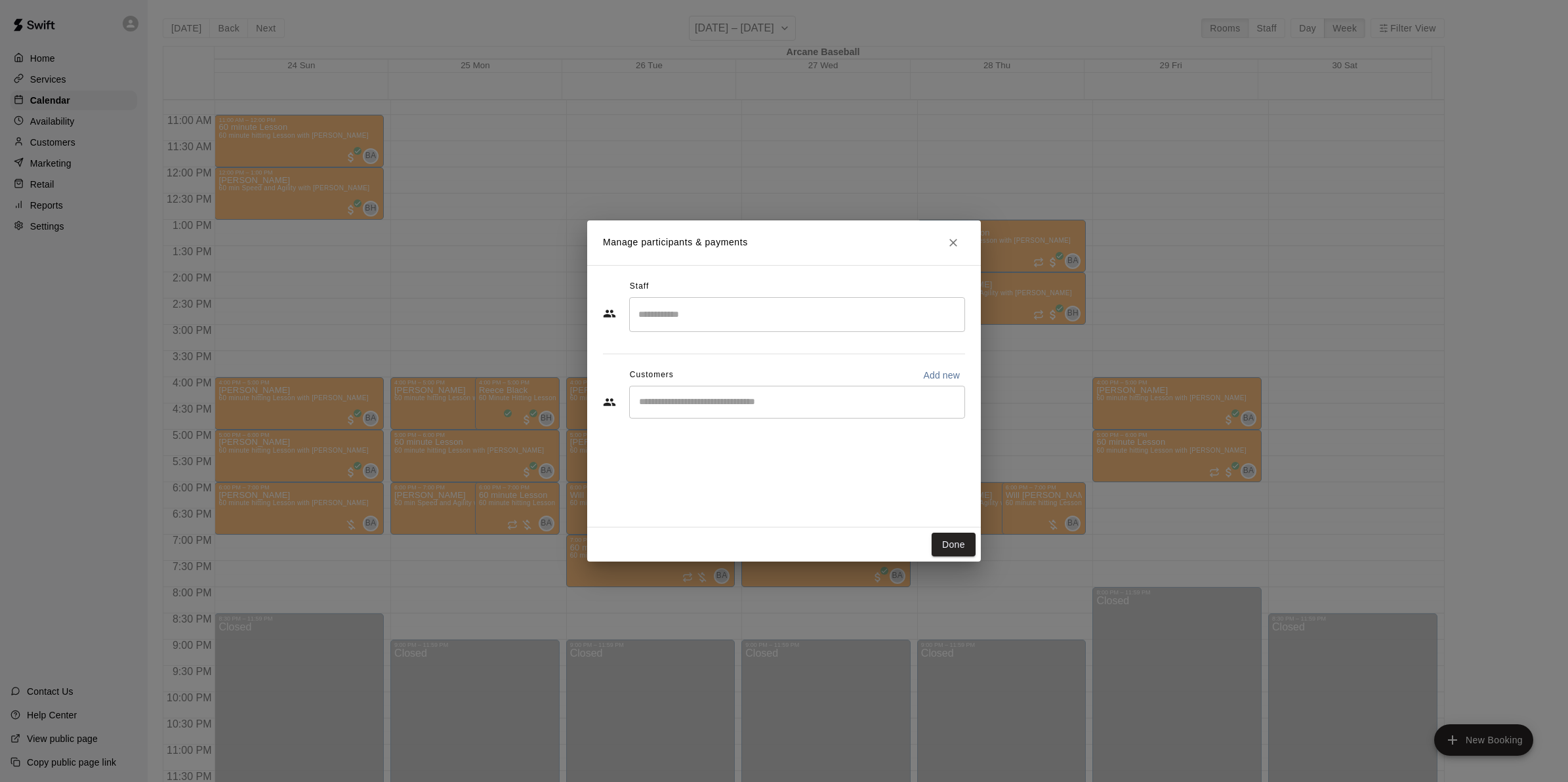
click at [667, 316] on input "Search staff" at bounding box center [797, 314] width 324 height 22
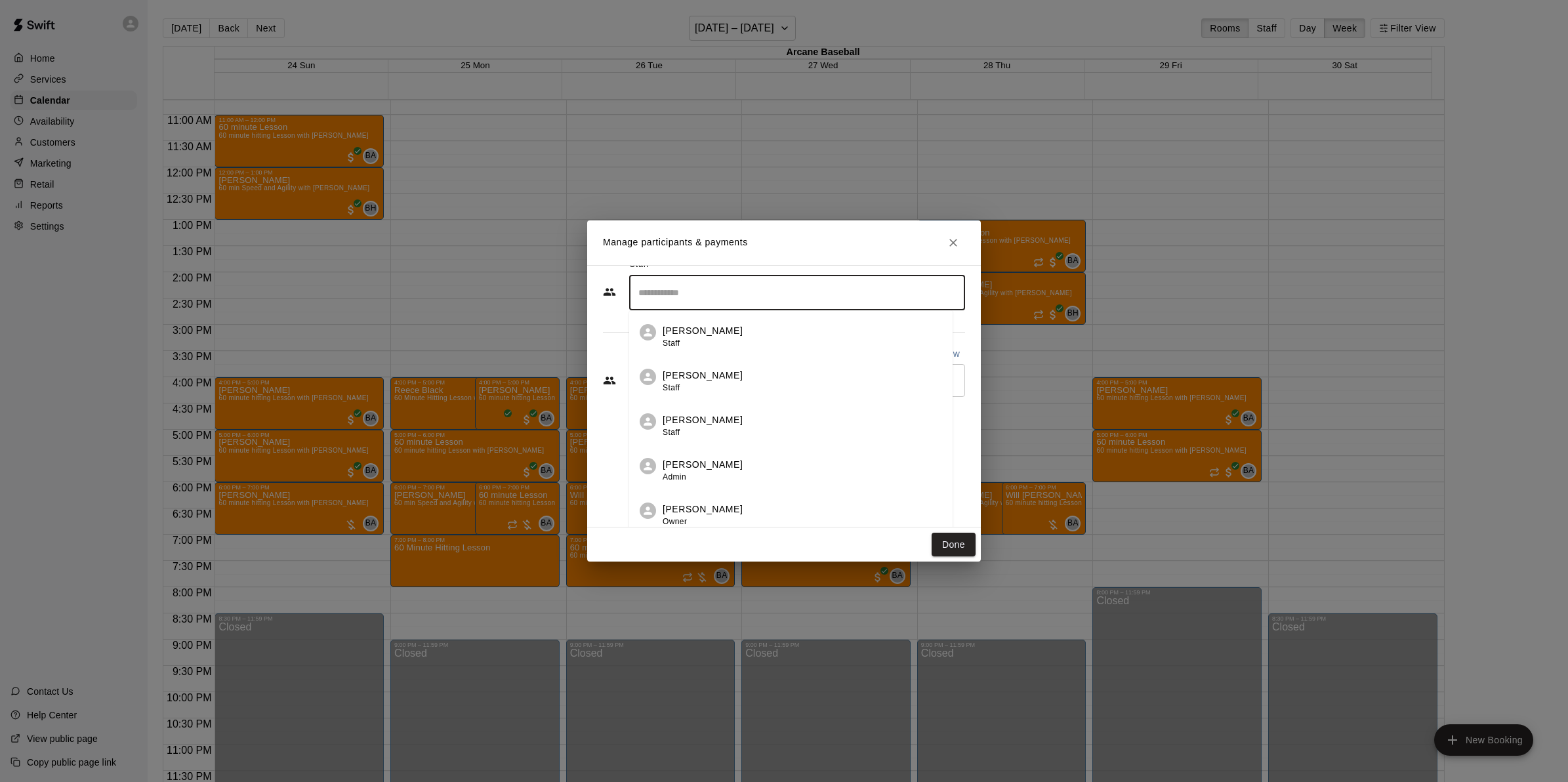
scroll to position [28, 0]
click at [686, 493] on li "Bryan Anderson Owner" at bounding box center [790, 504] width 324 height 45
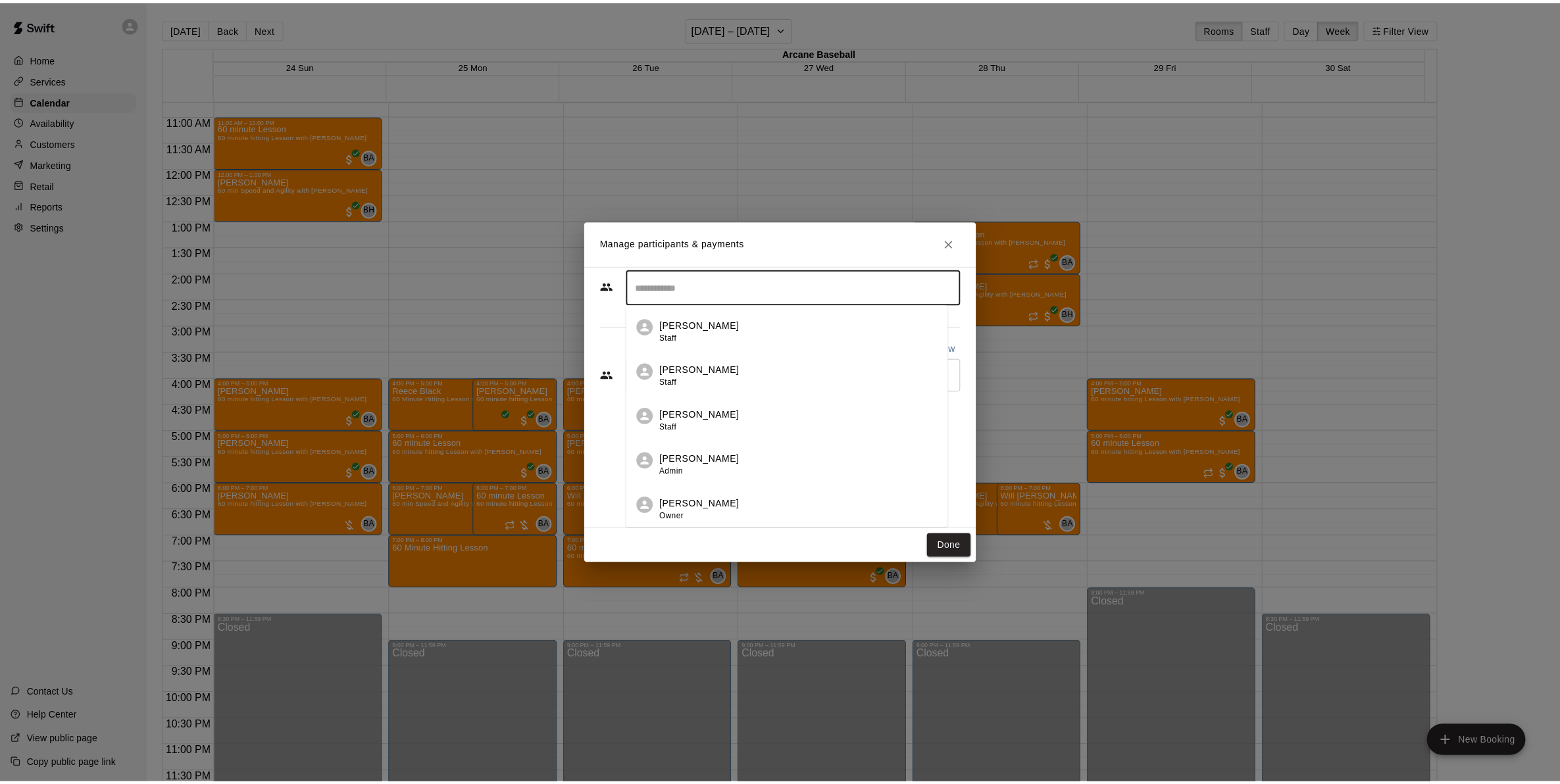
scroll to position [0, 0]
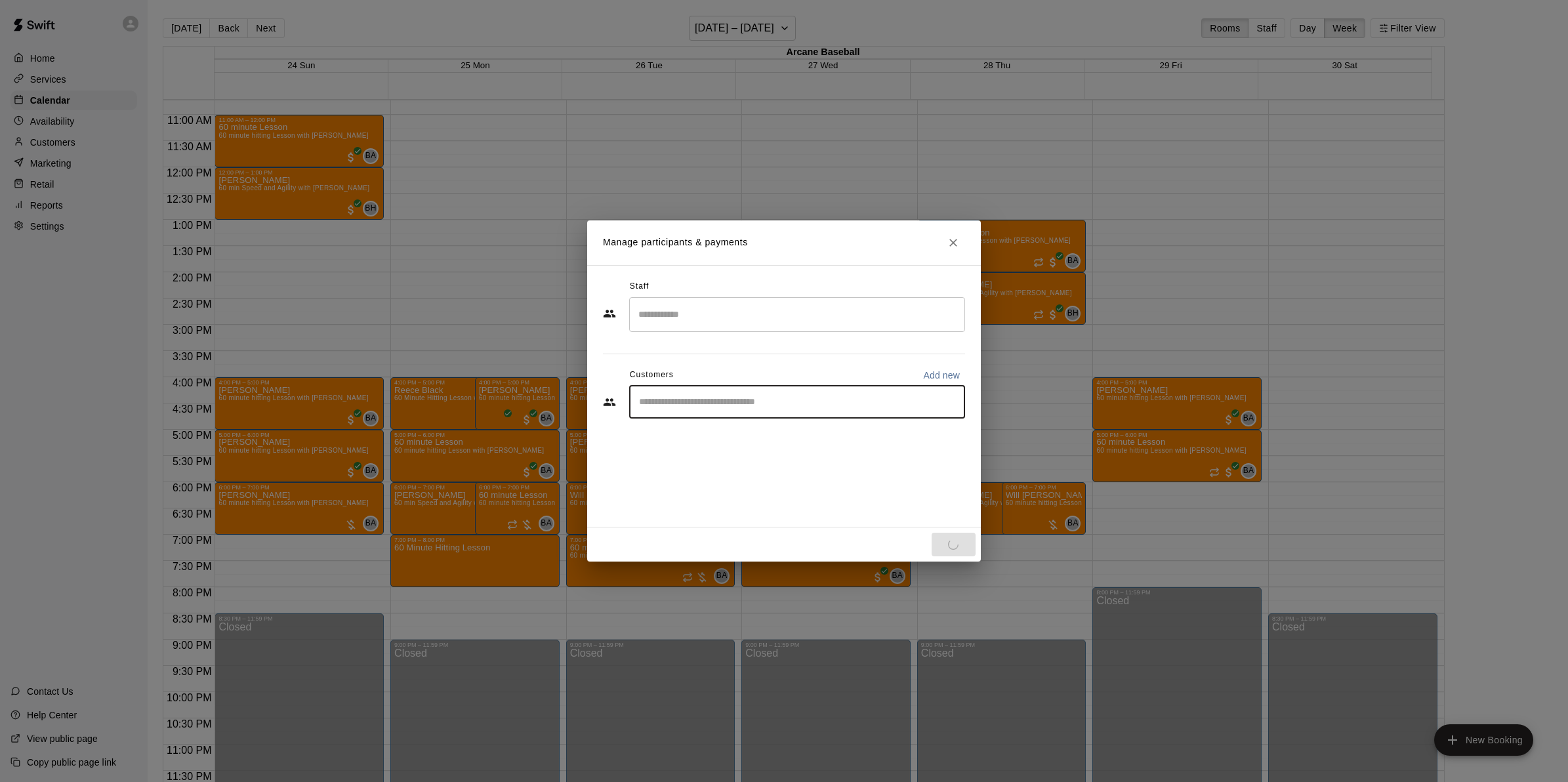
click at [651, 402] on input "Start typing to search customers..." at bounding box center [797, 402] width 324 height 13
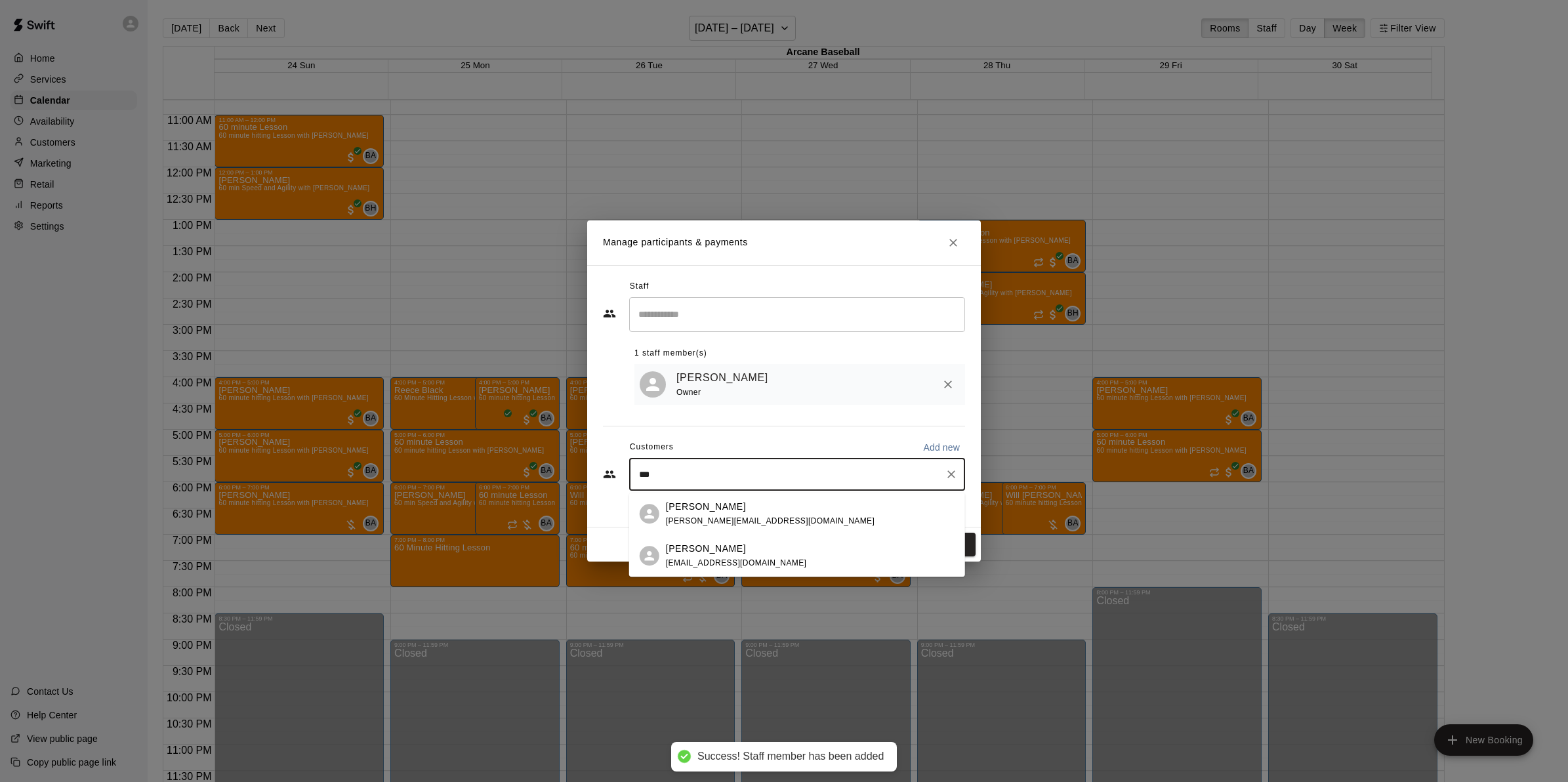
type input "****"
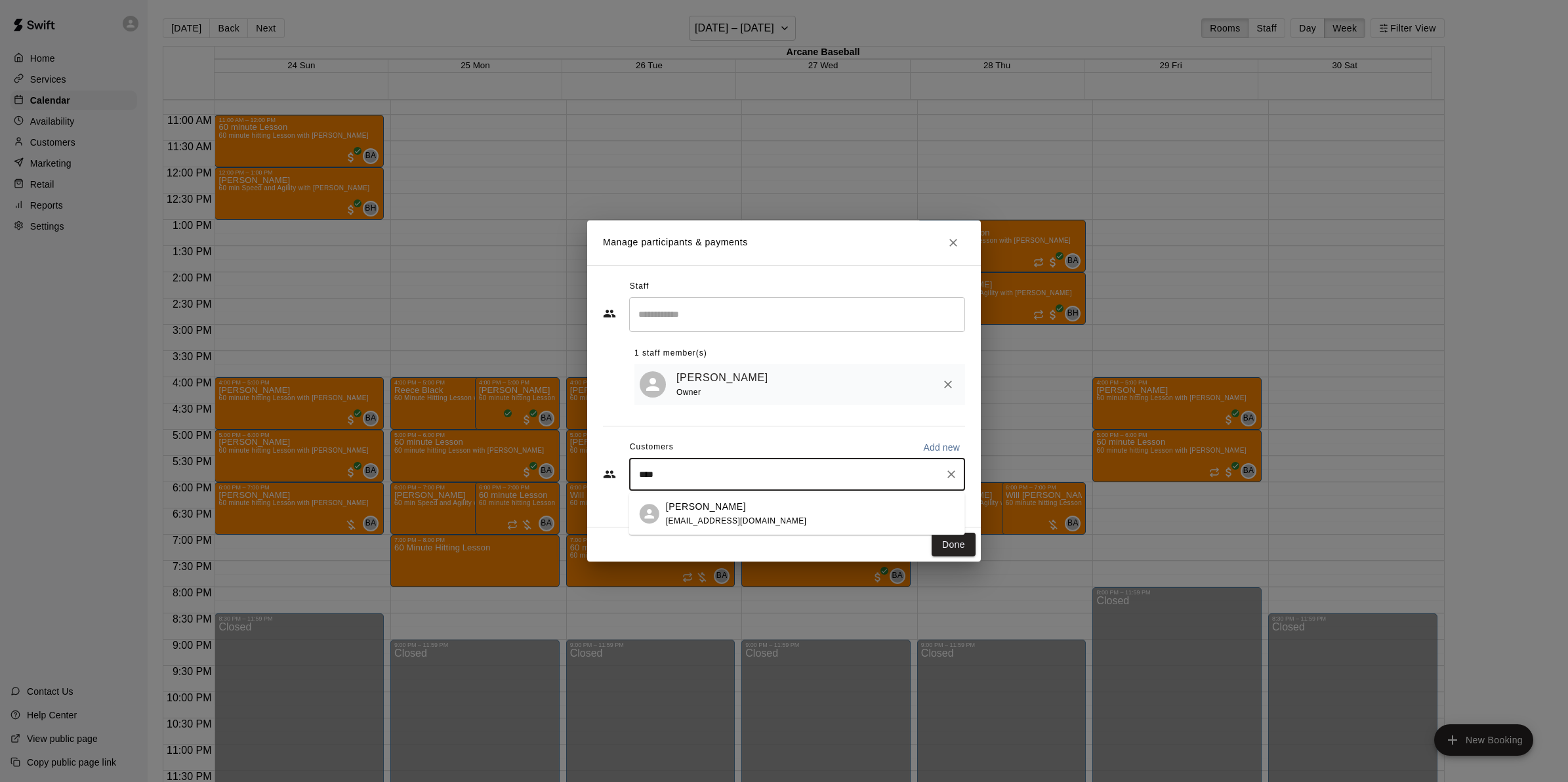
click at [722, 509] on p "Marci Saltzman" at bounding box center [706, 506] width 80 height 14
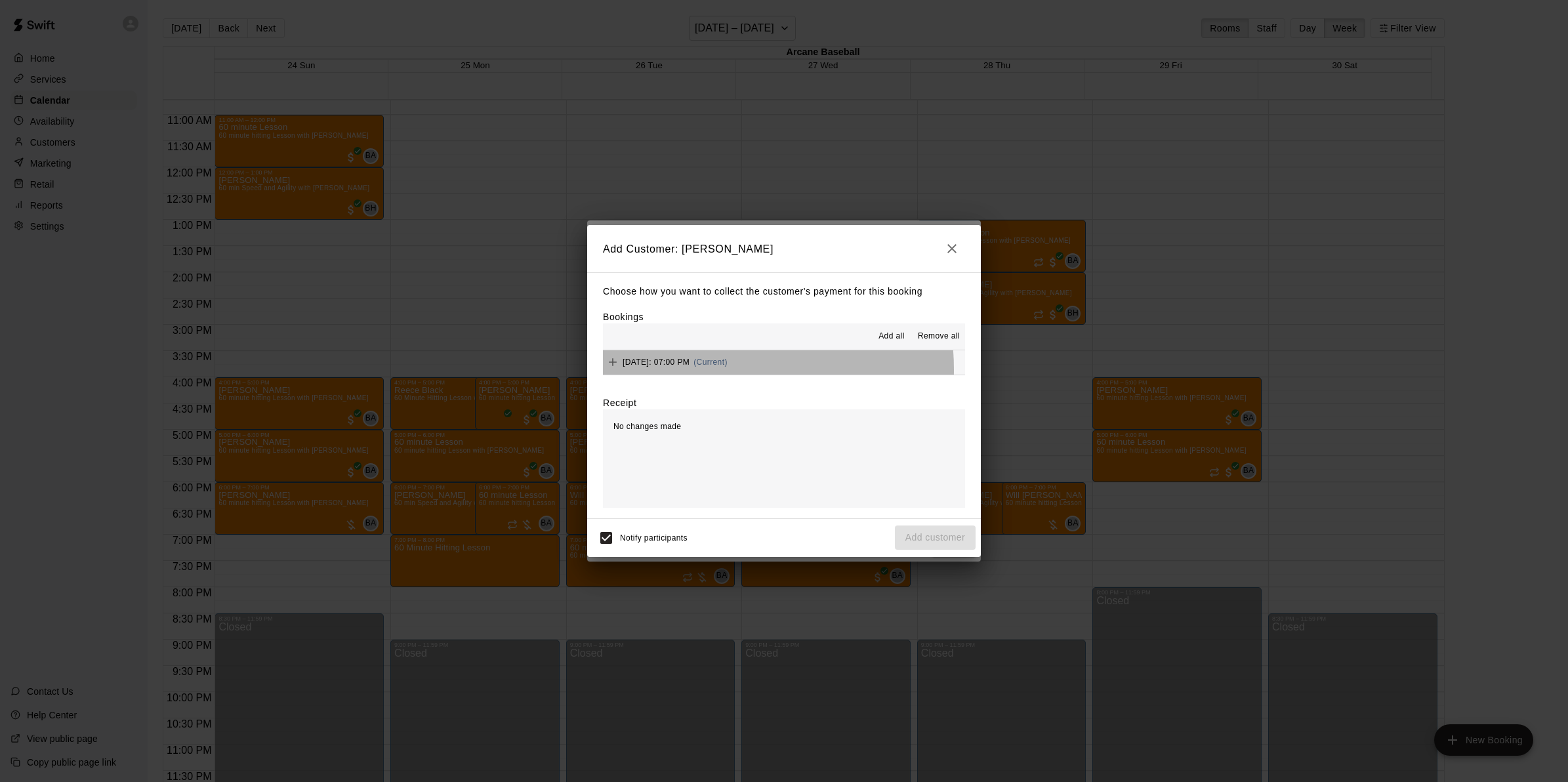
click at [680, 370] on div "Monday, August 25: 07:00 PM (Current)" at bounding box center [665, 362] width 124 height 20
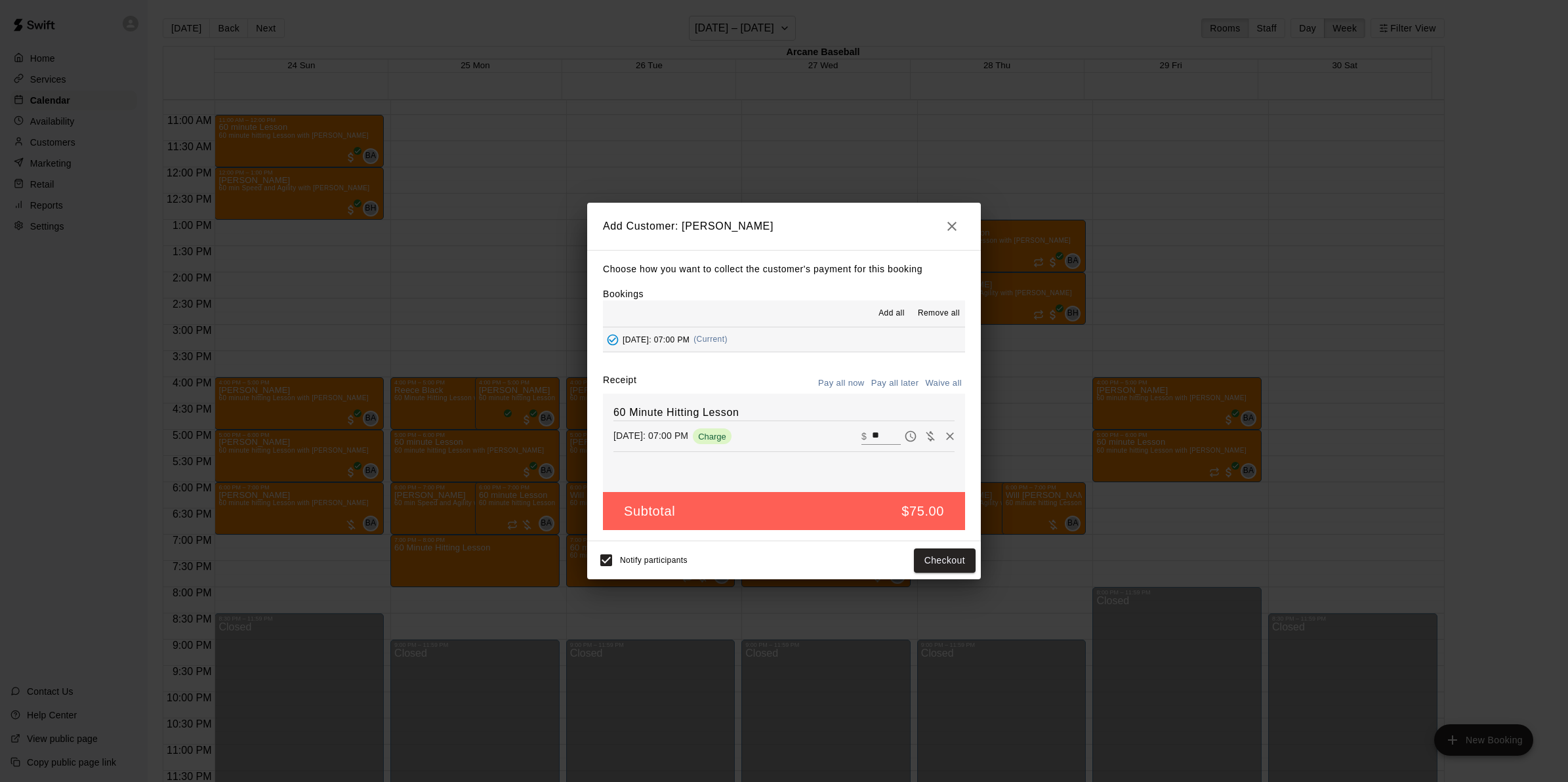
click at [900, 380] on button "Pay all later" at bounding box center [895, 383] width 55 height 21
click at [936, 557] on button "Add customer" at bounding box center [935, 560] width 81 height 24
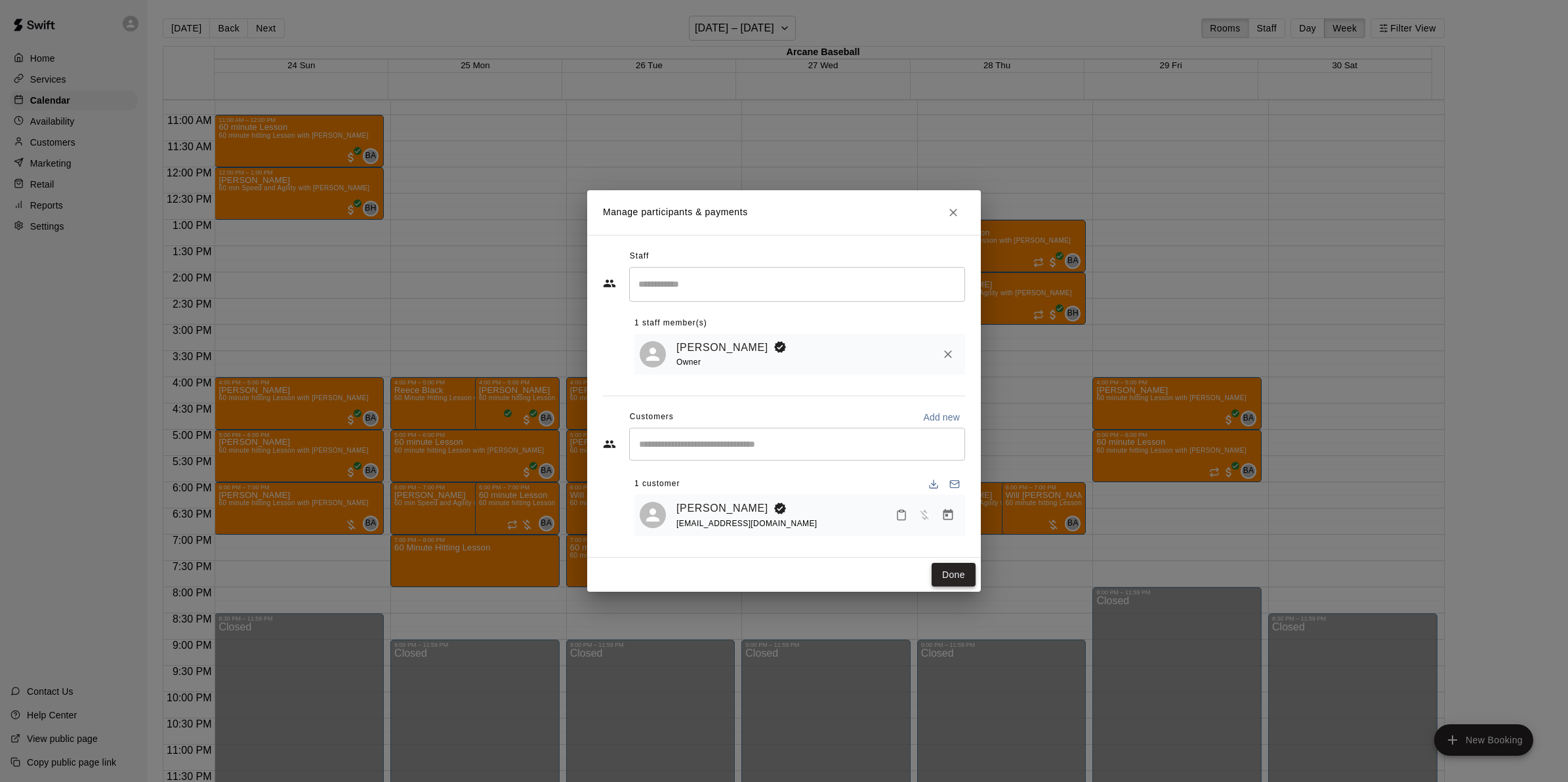
click at [963, 579] on button "Done" at bounding box center [953, 575] width 44 height 24
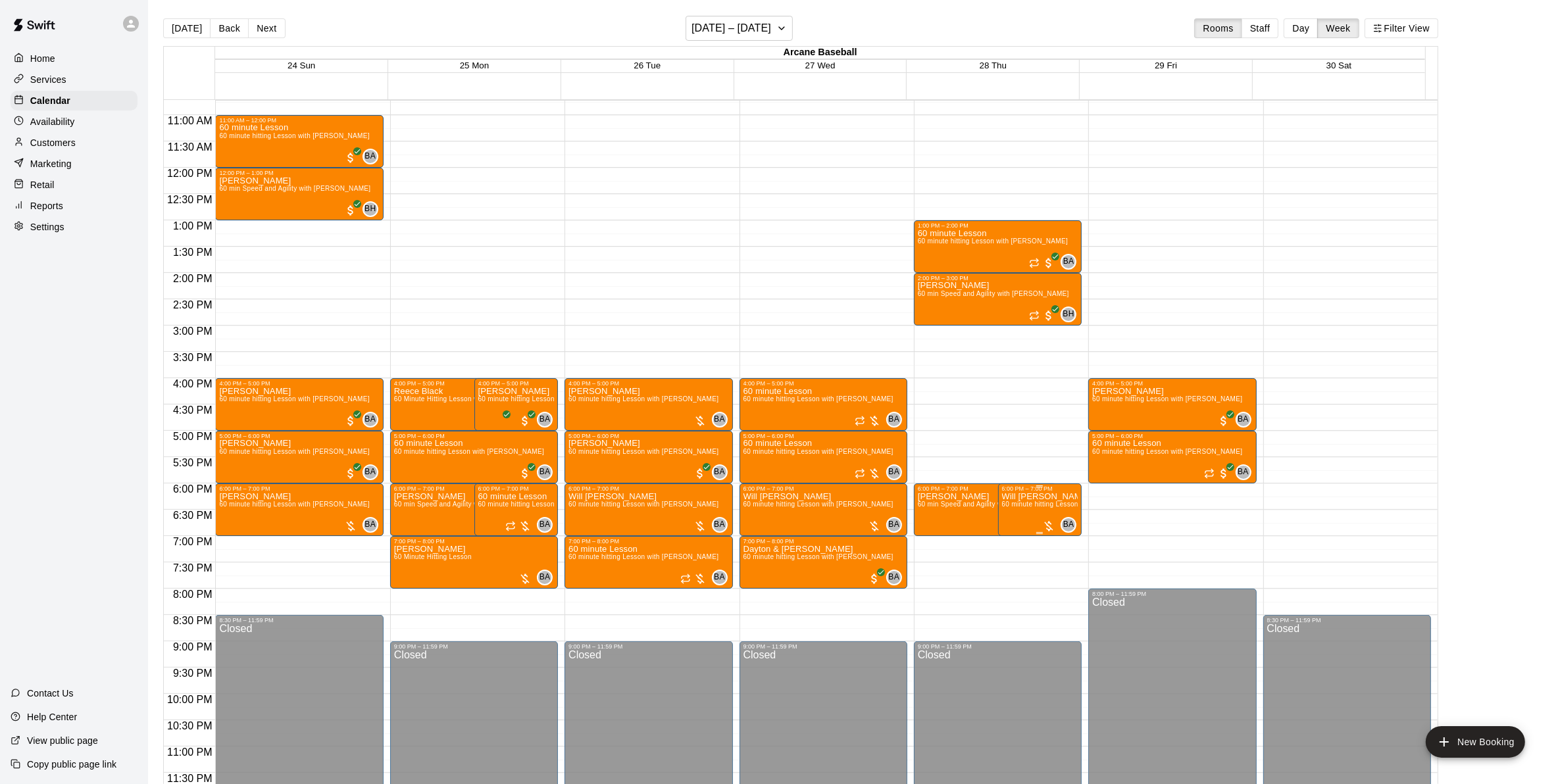
click at [1027, 505] on span "60 minute hitting Lesson with Bryan Anderson" at bounding box center [1077, 504] width 150 height 7
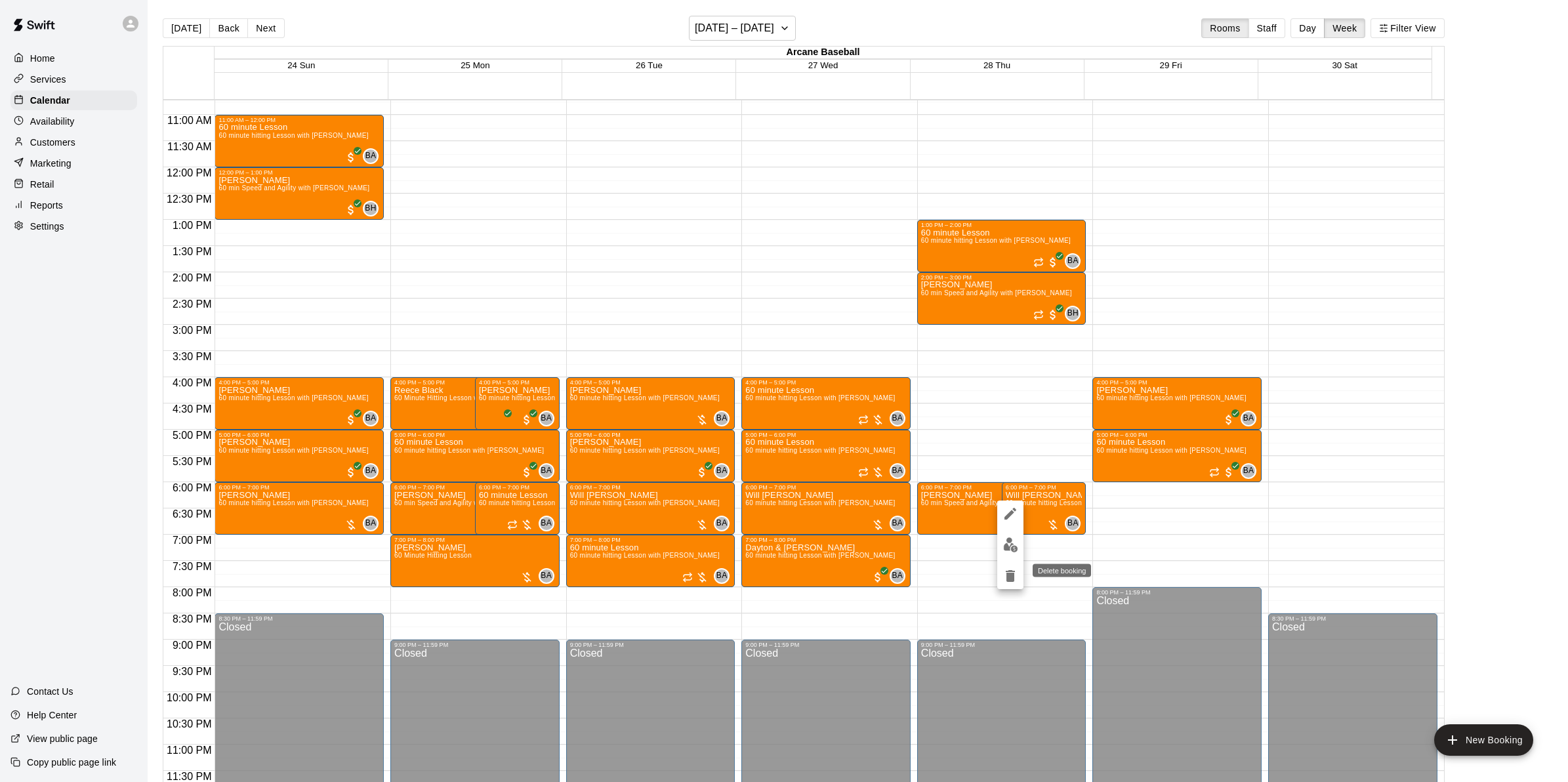
click at [1011, 579] on icon "delete" at bounding box center [1010, 576] width 9 height 12
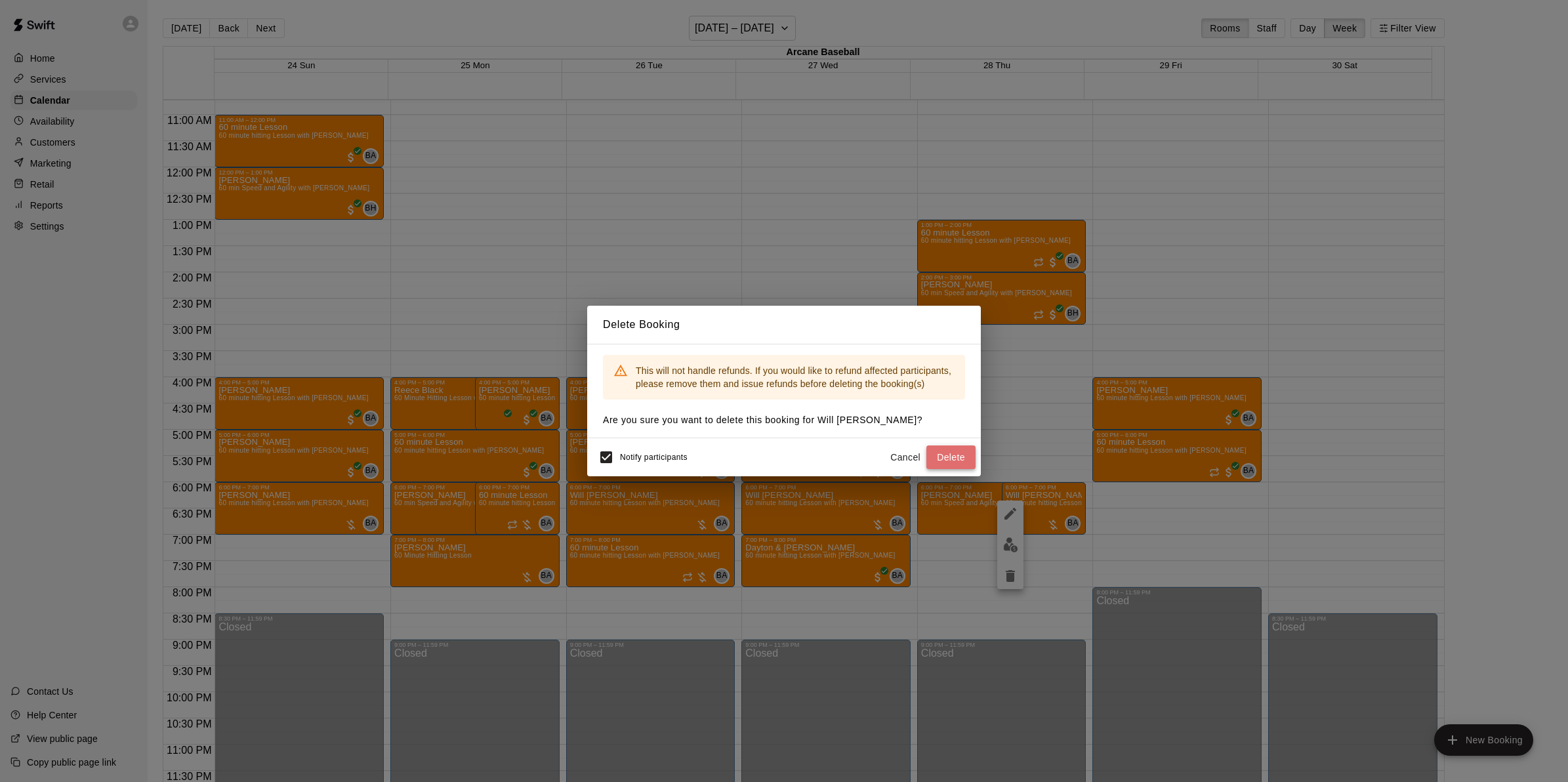
click at [959, 457] on button "Delete" at bounding box center [950, 457] width 49 height 24
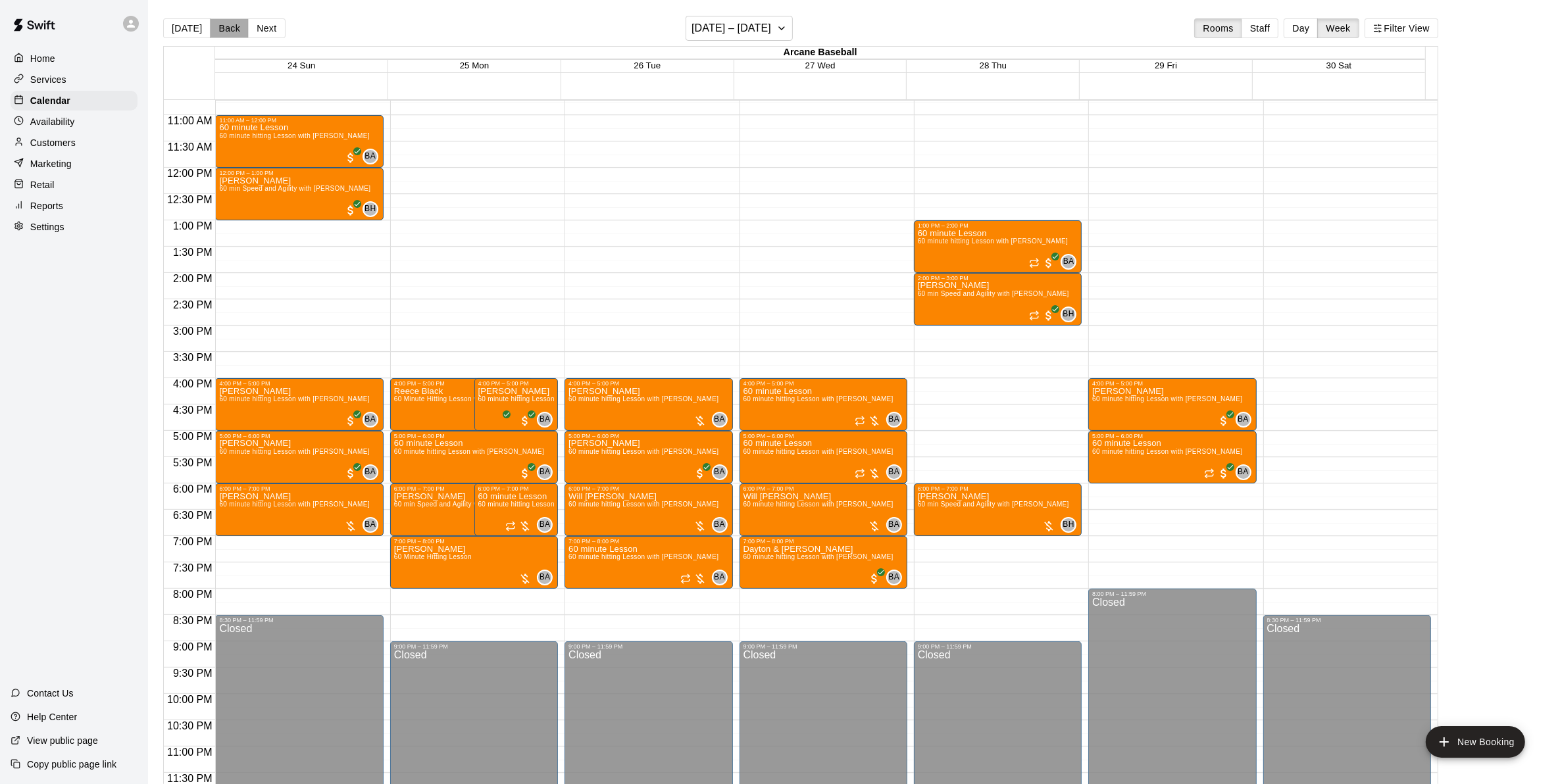
click at [224, 24] on button "Back" at bounding box center [229, 28] width 39 height 20
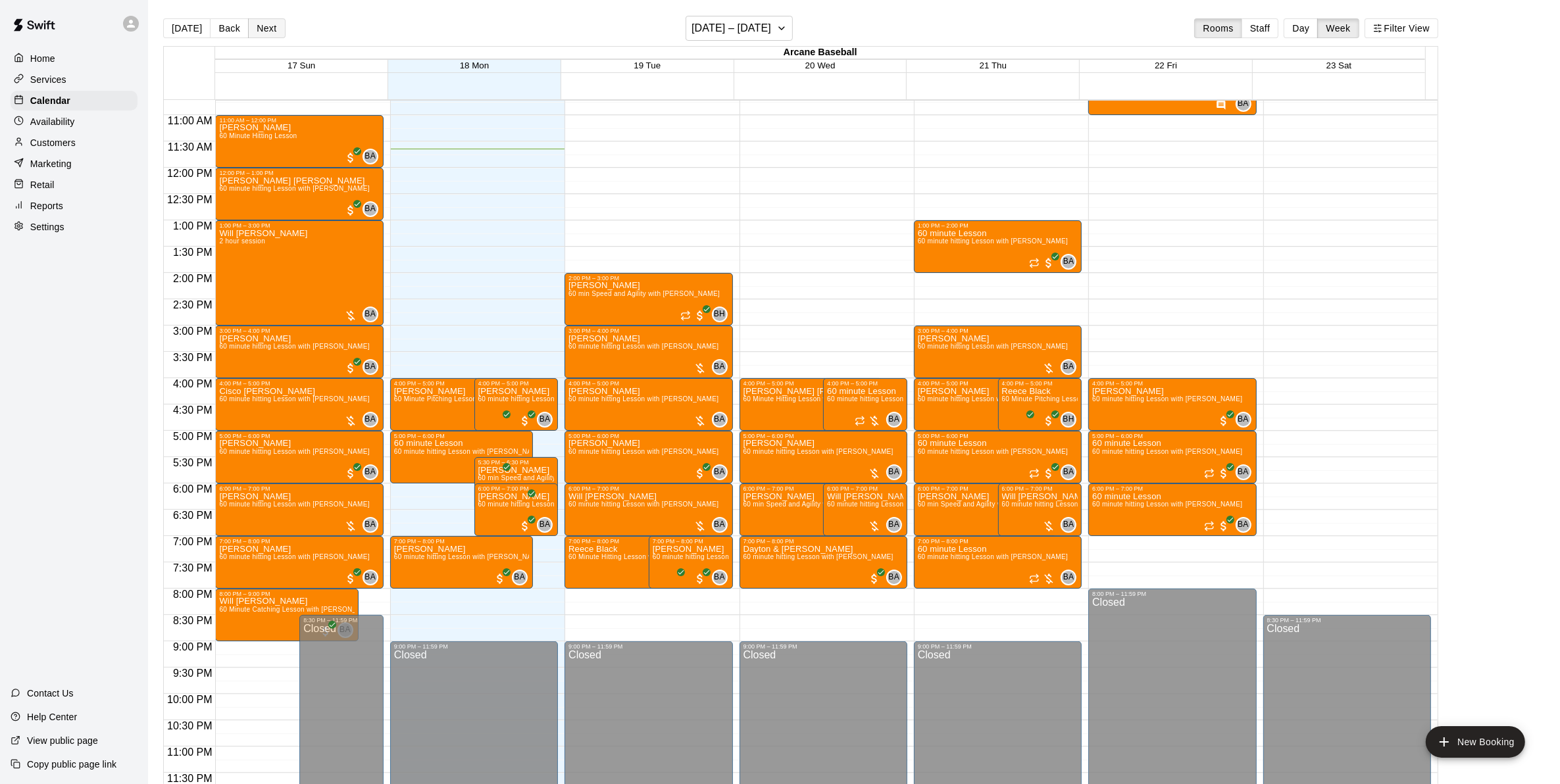
click at [274, 30] on button "Next" at bounding box center [267, 28] width 37 height 20
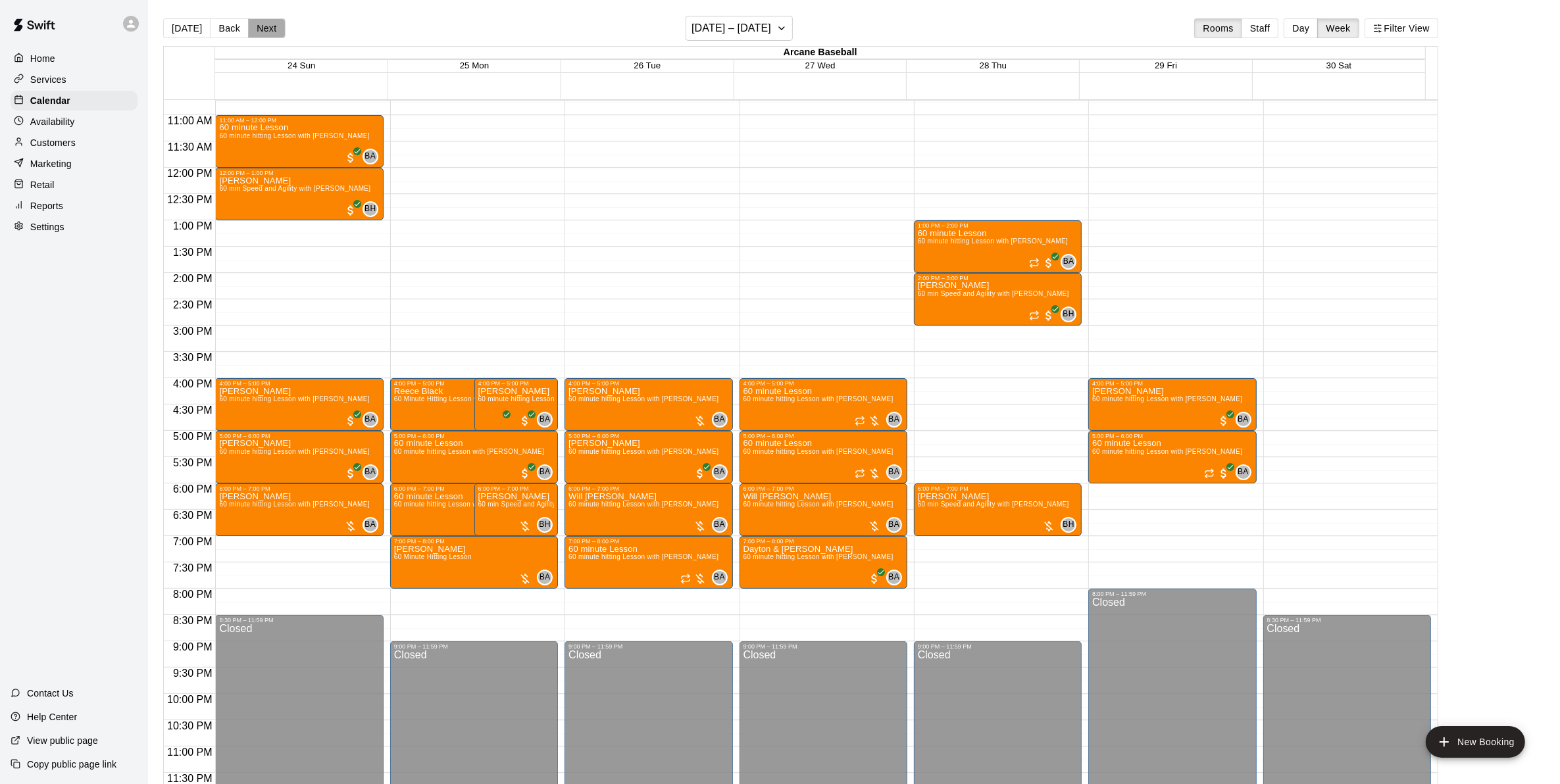
click at [262, 31] on button "Next" at bounding box center [267, 28] width 37 height 20
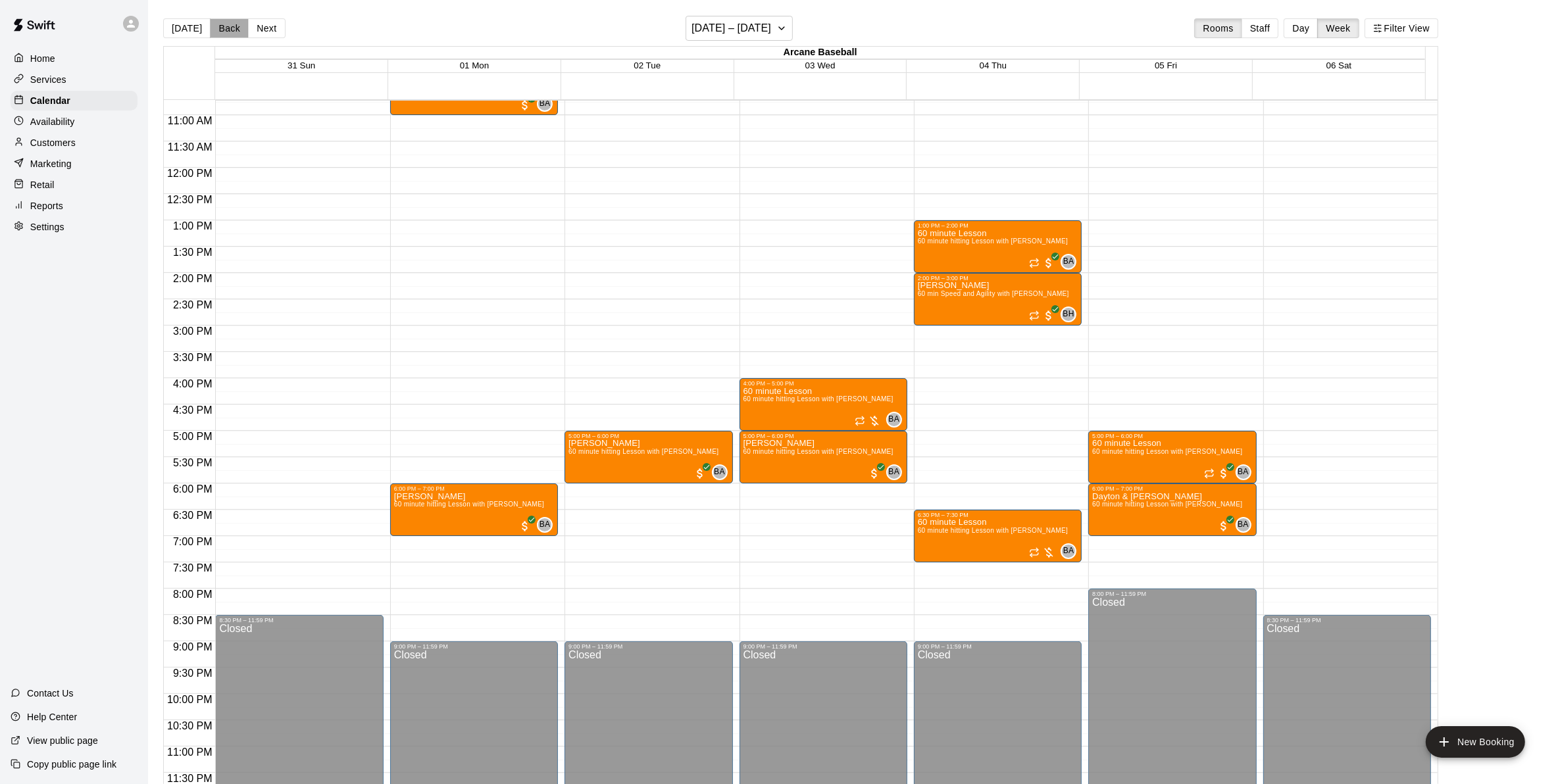
click at [231, 31] on button "Back" at bounding box center [229, 28] width 39 height 20
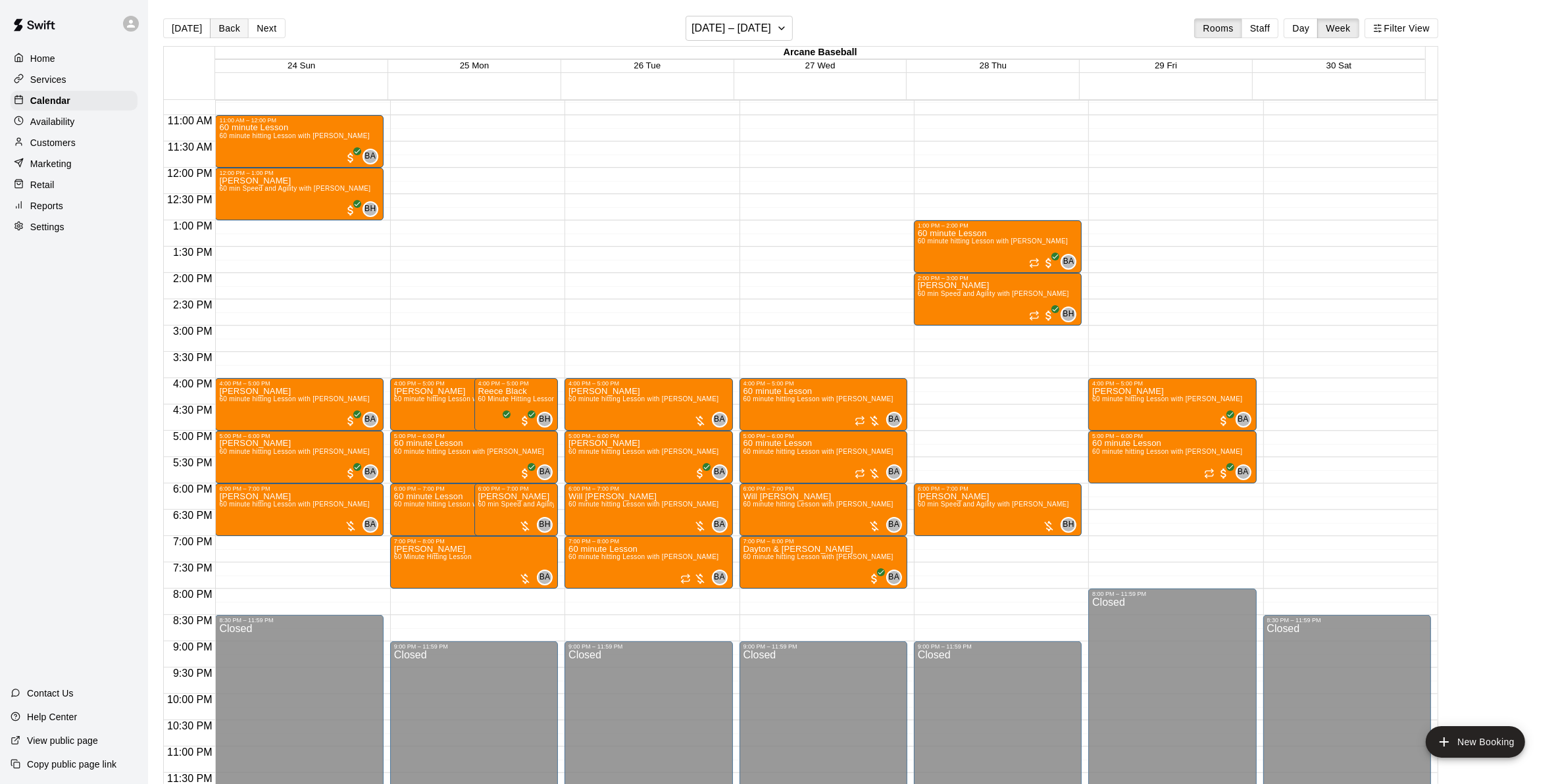
click at [235, 22] on button "Back" at bounding box center [229, 28] width 39 height 20
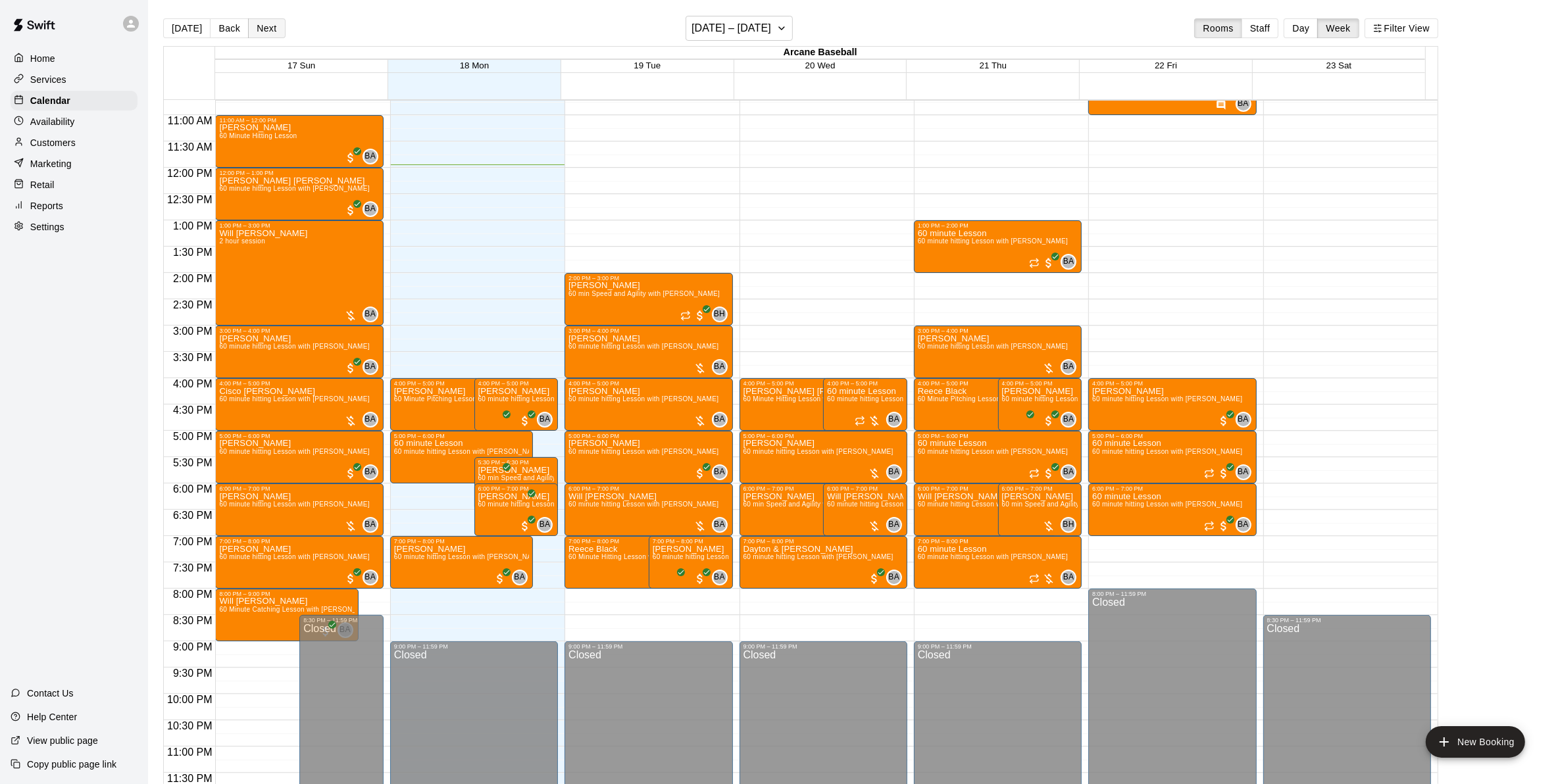
click at [255, 28] on button "Next" at bounding box center [267, 28] width 37 height 20
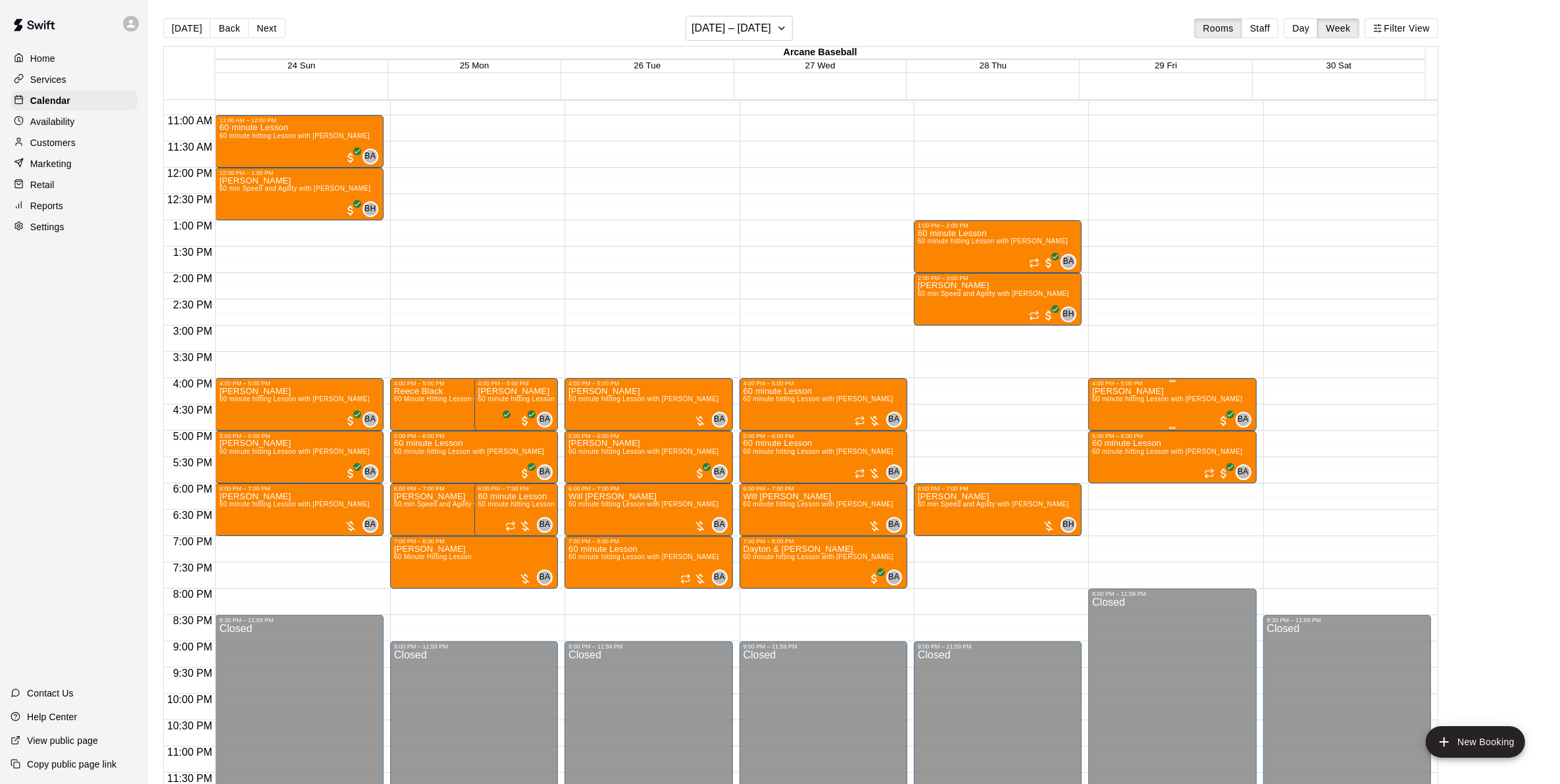
click at [1136, 402] on span "60 minute hitting Lesson with Bryan Anderson" at bounding box center [1167, 398] width 150 height 7
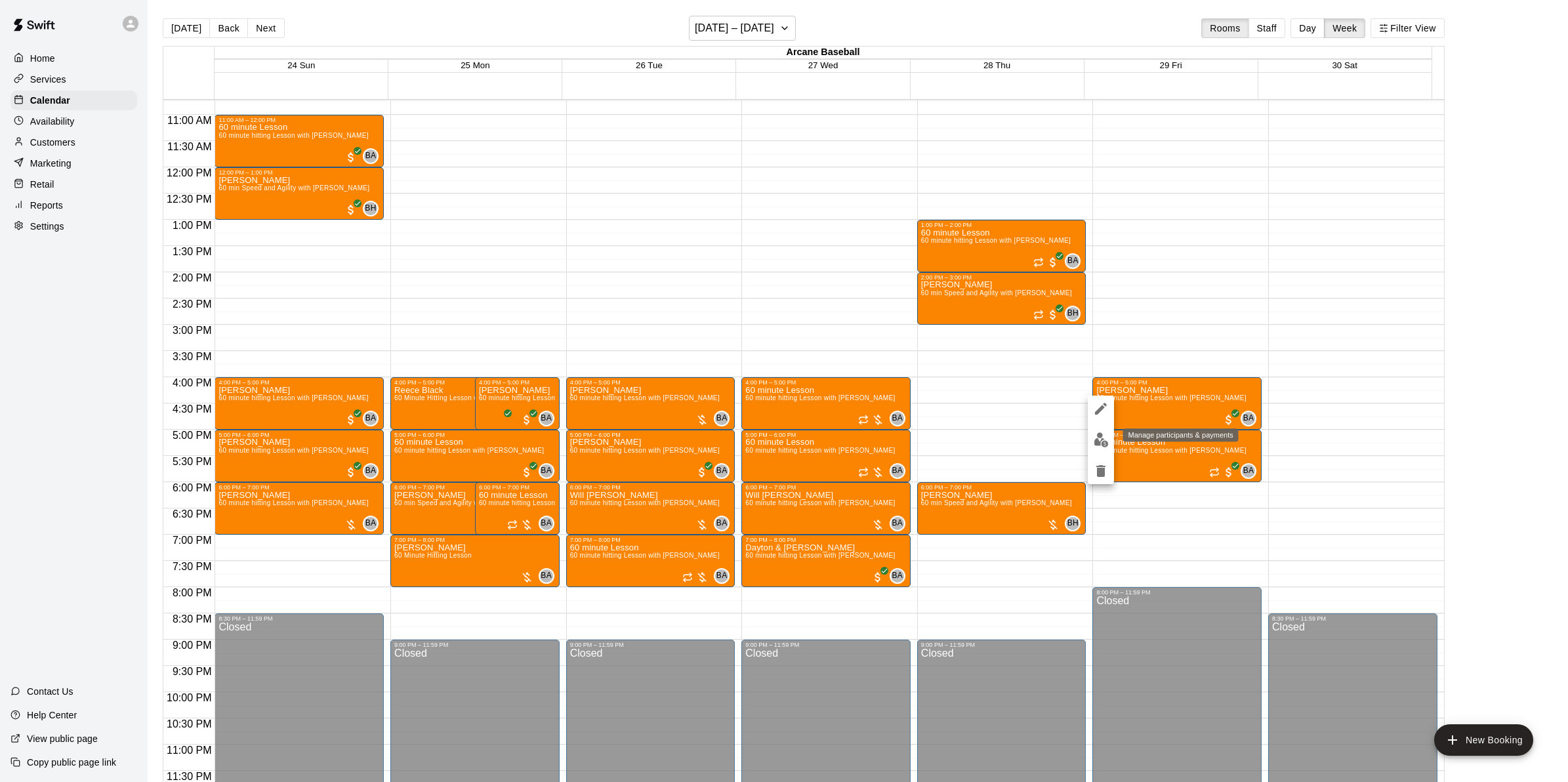
click at [1104, 434] on img "edit" at bounding box center [1101, 439] width 15 height 15
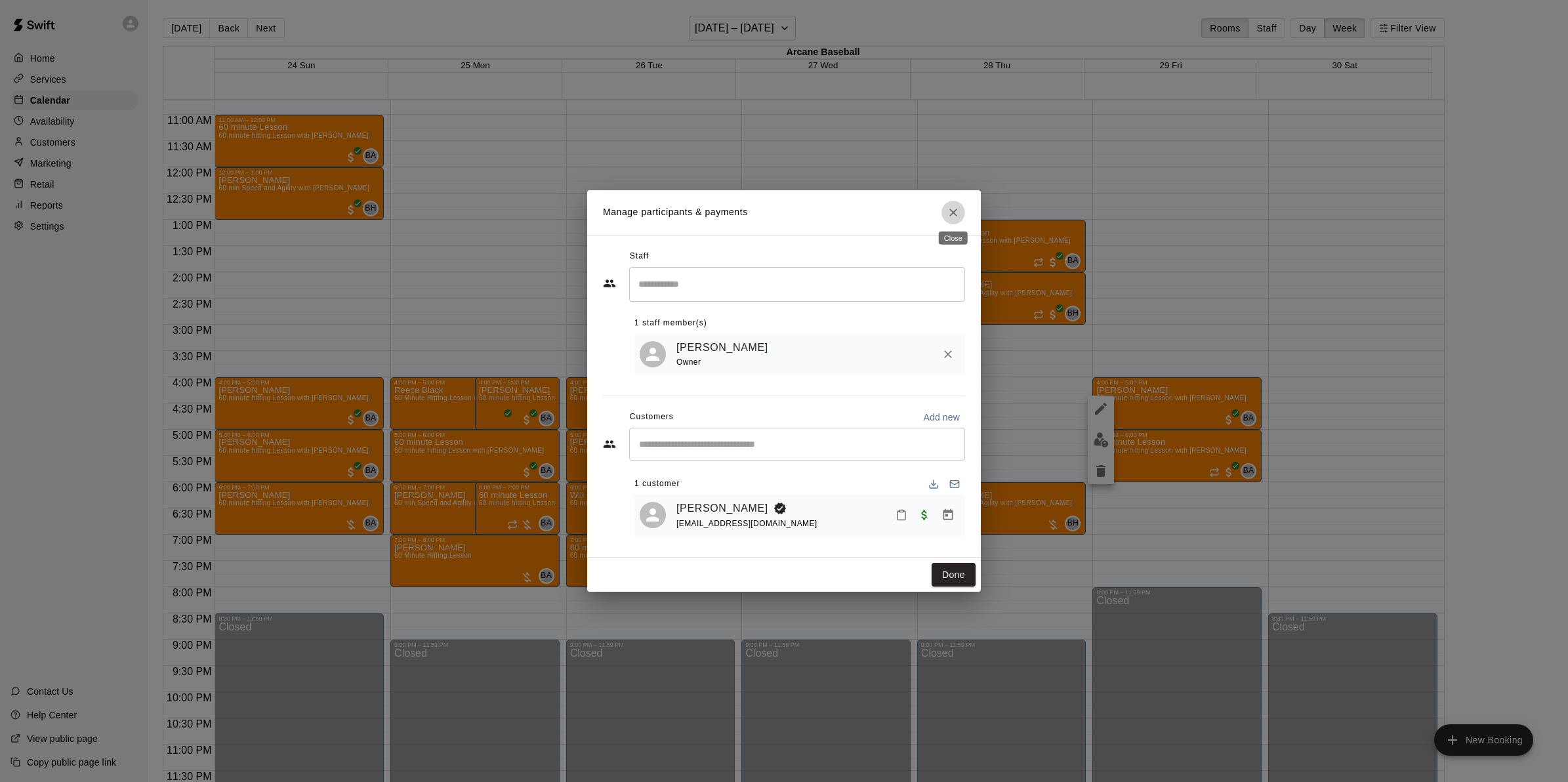
click at [943, 216] on button "Close" at bounding box center [953, 212] width 23 height 23
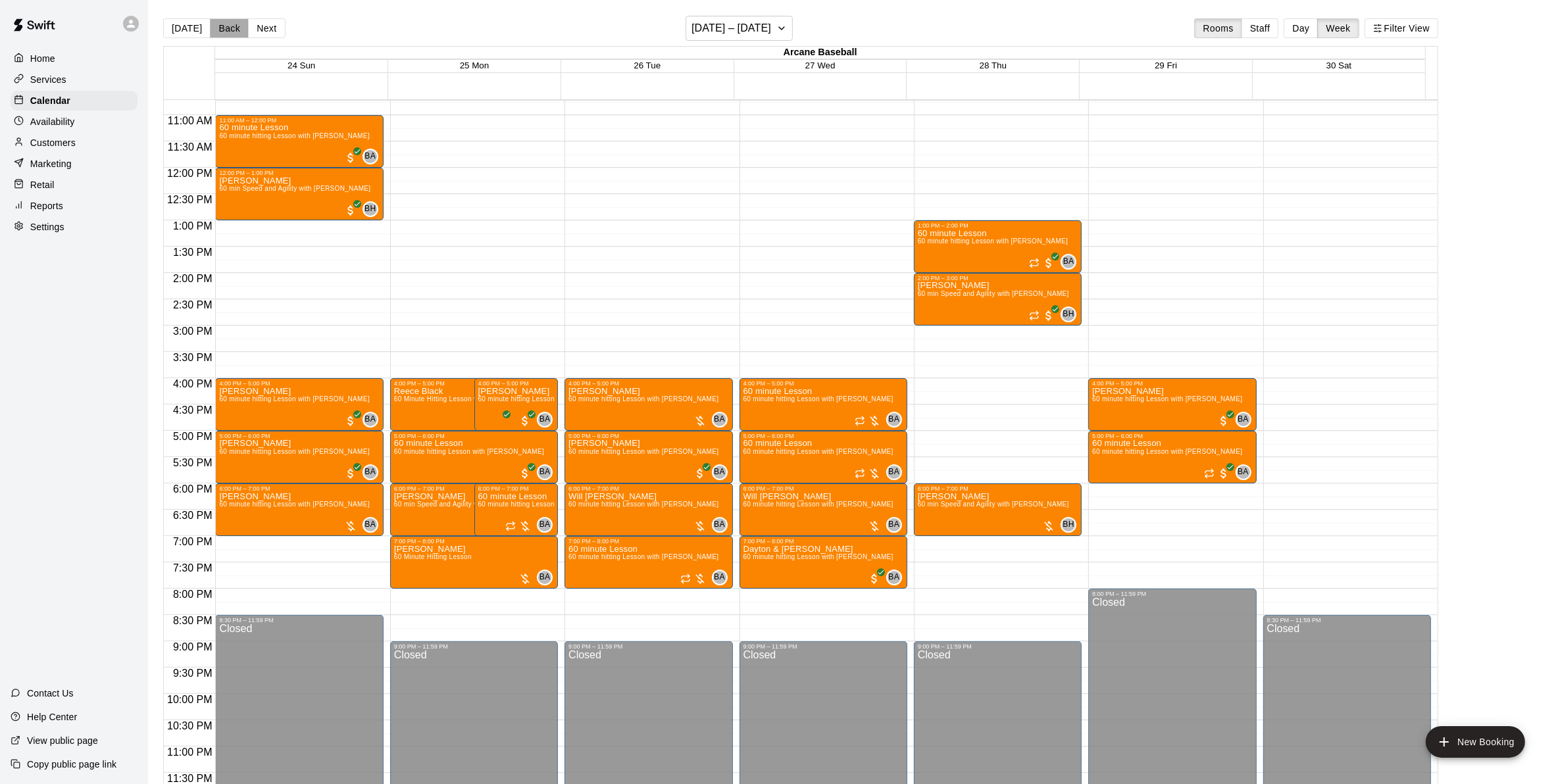
click at [224, 24] on button "Back" at bounding box center [229, 28] width 39 height 20
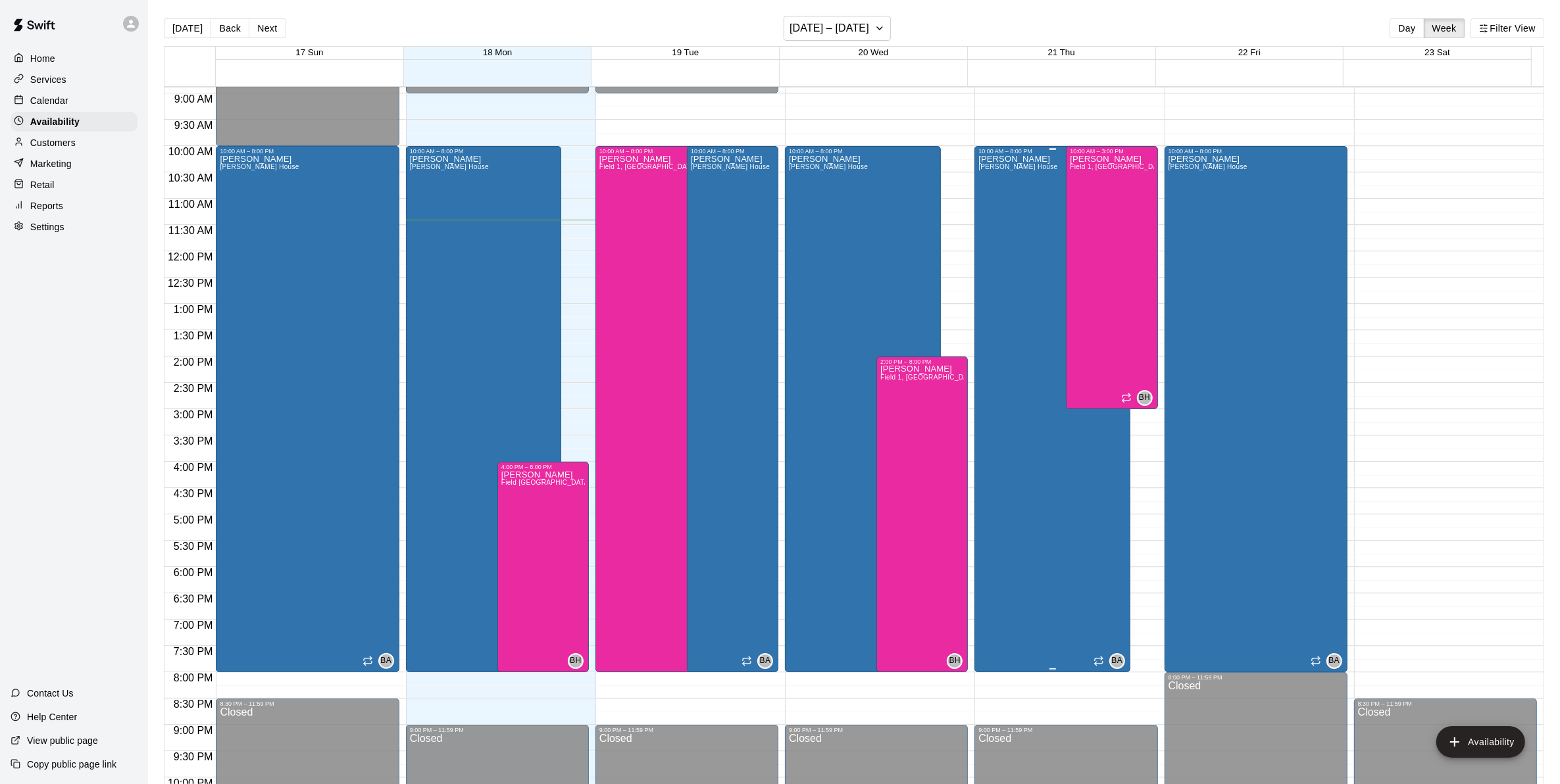
scroll to position [468, 0]
click at [257, 31] on button "Next" at bounding box center [268, 28] width 37 height 20
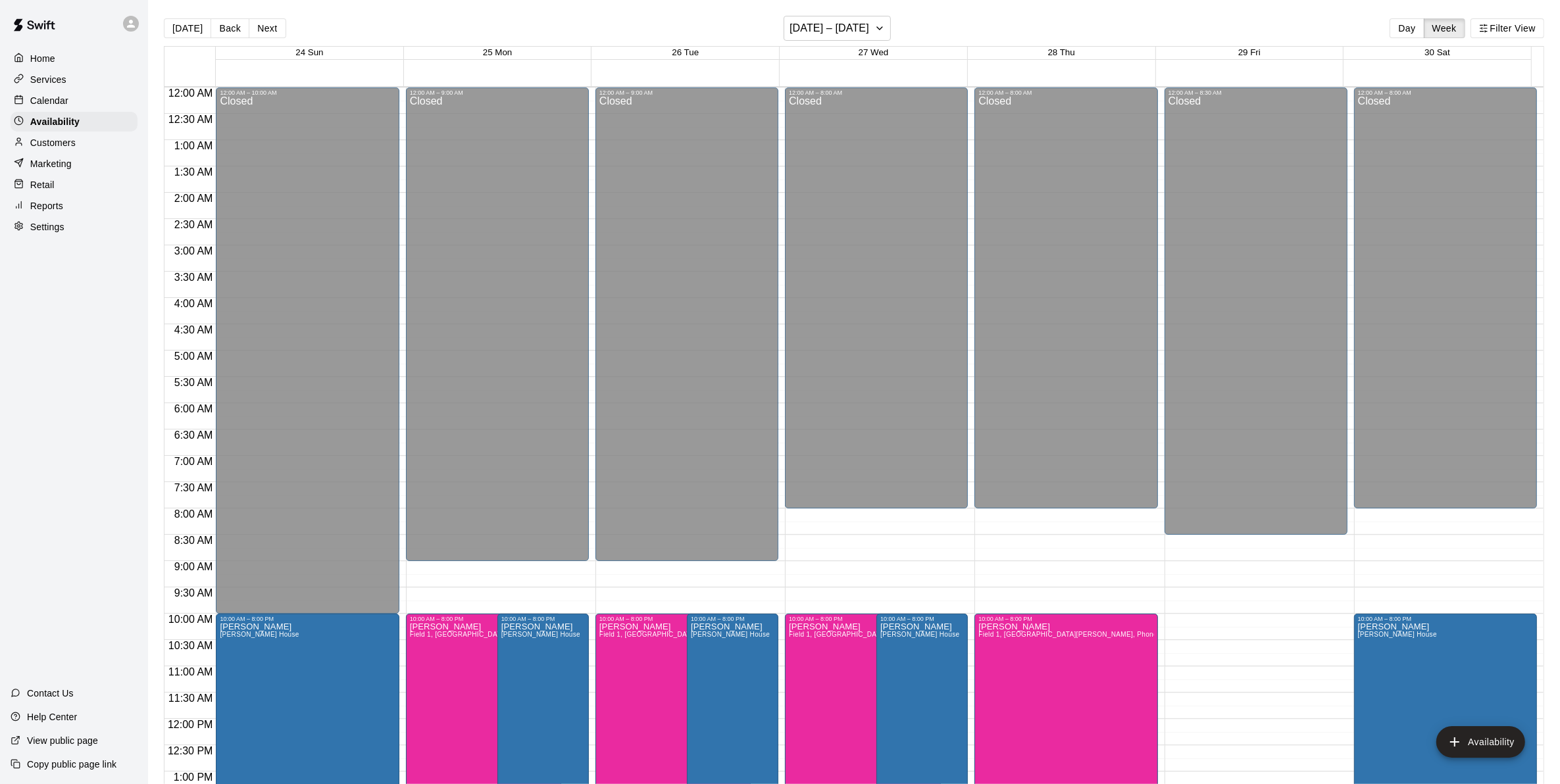
scroll to position [468, 0]
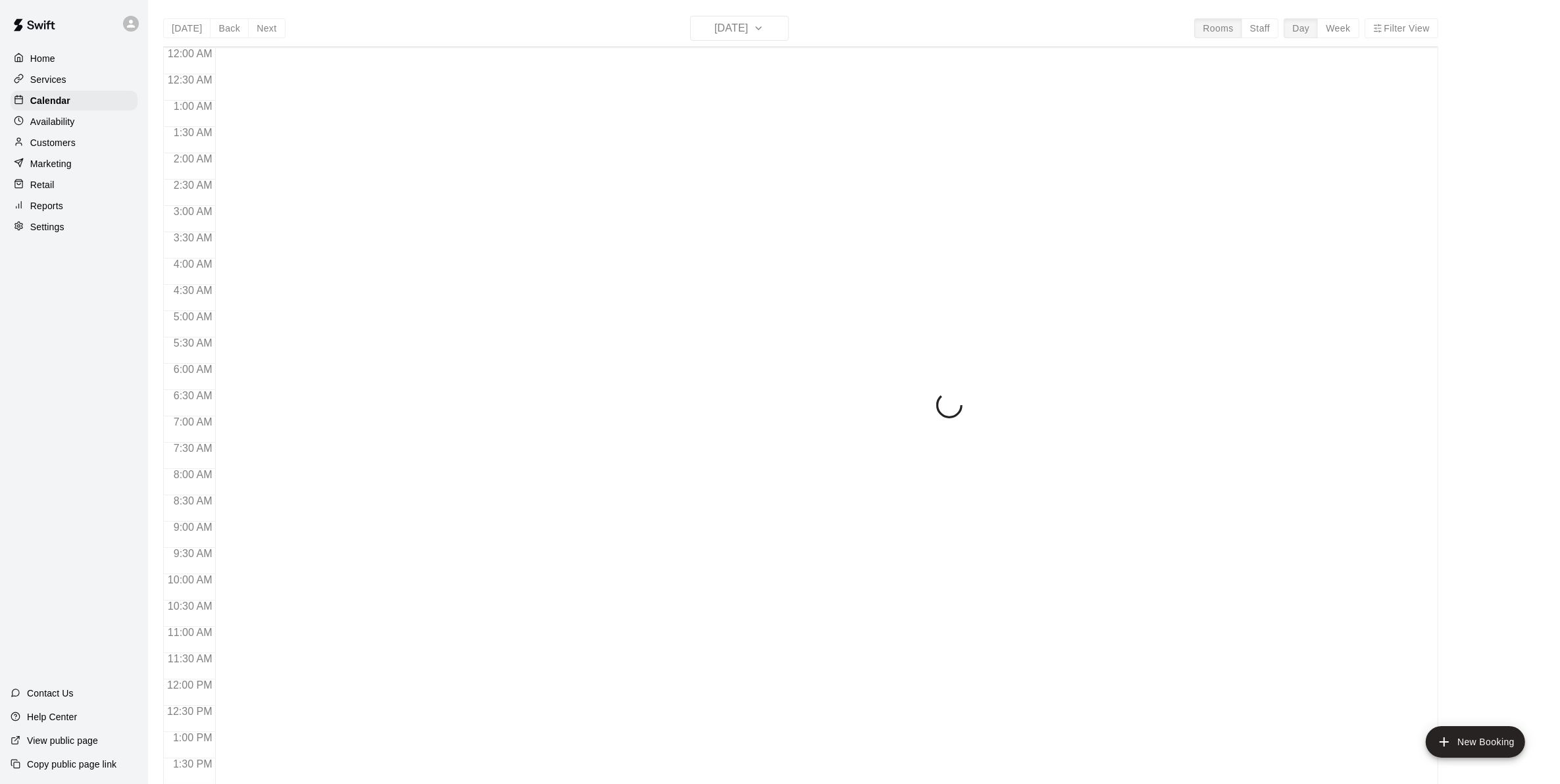
scroll to position [511, 0]
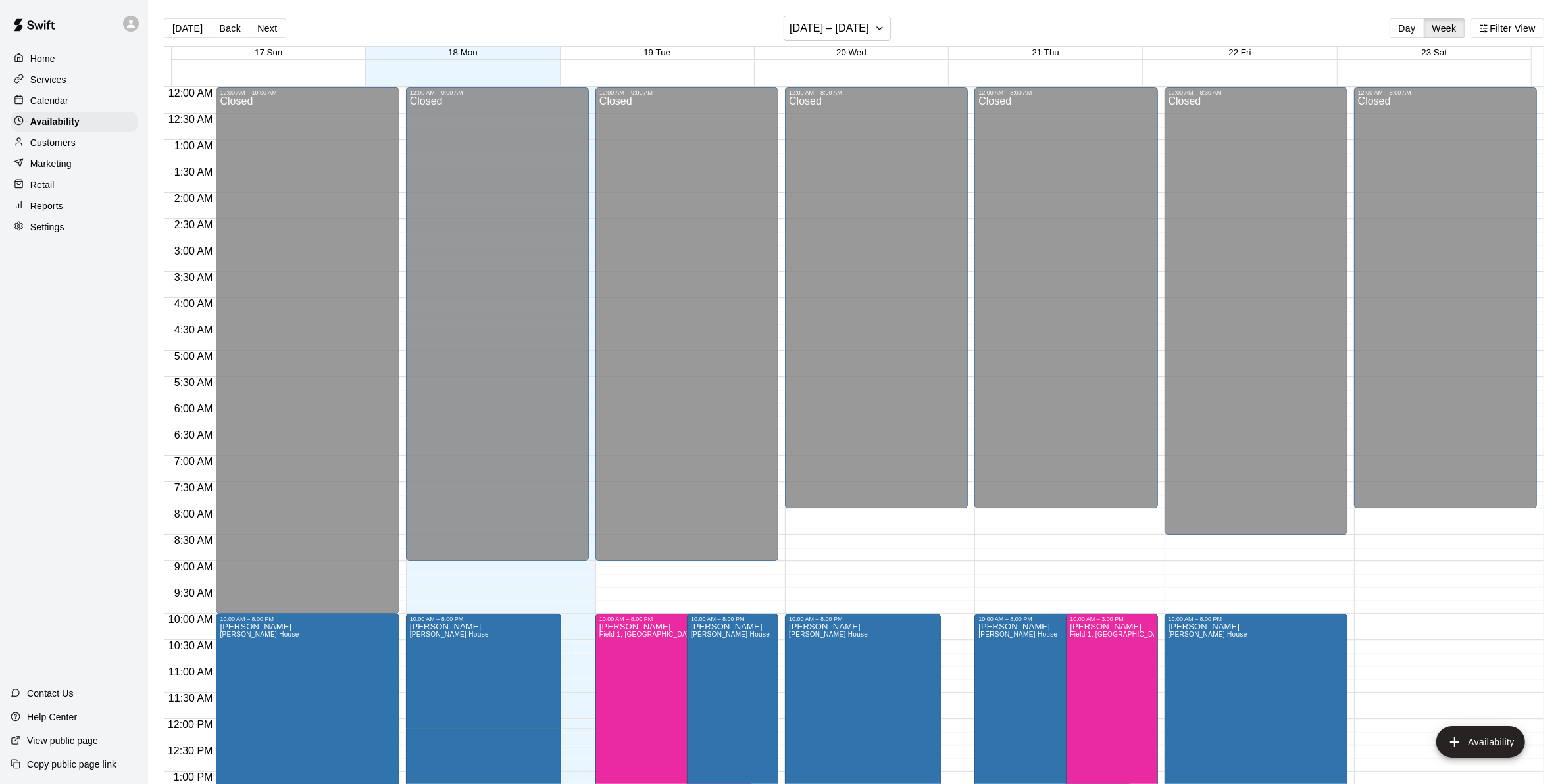
scroll to position [551, 0]
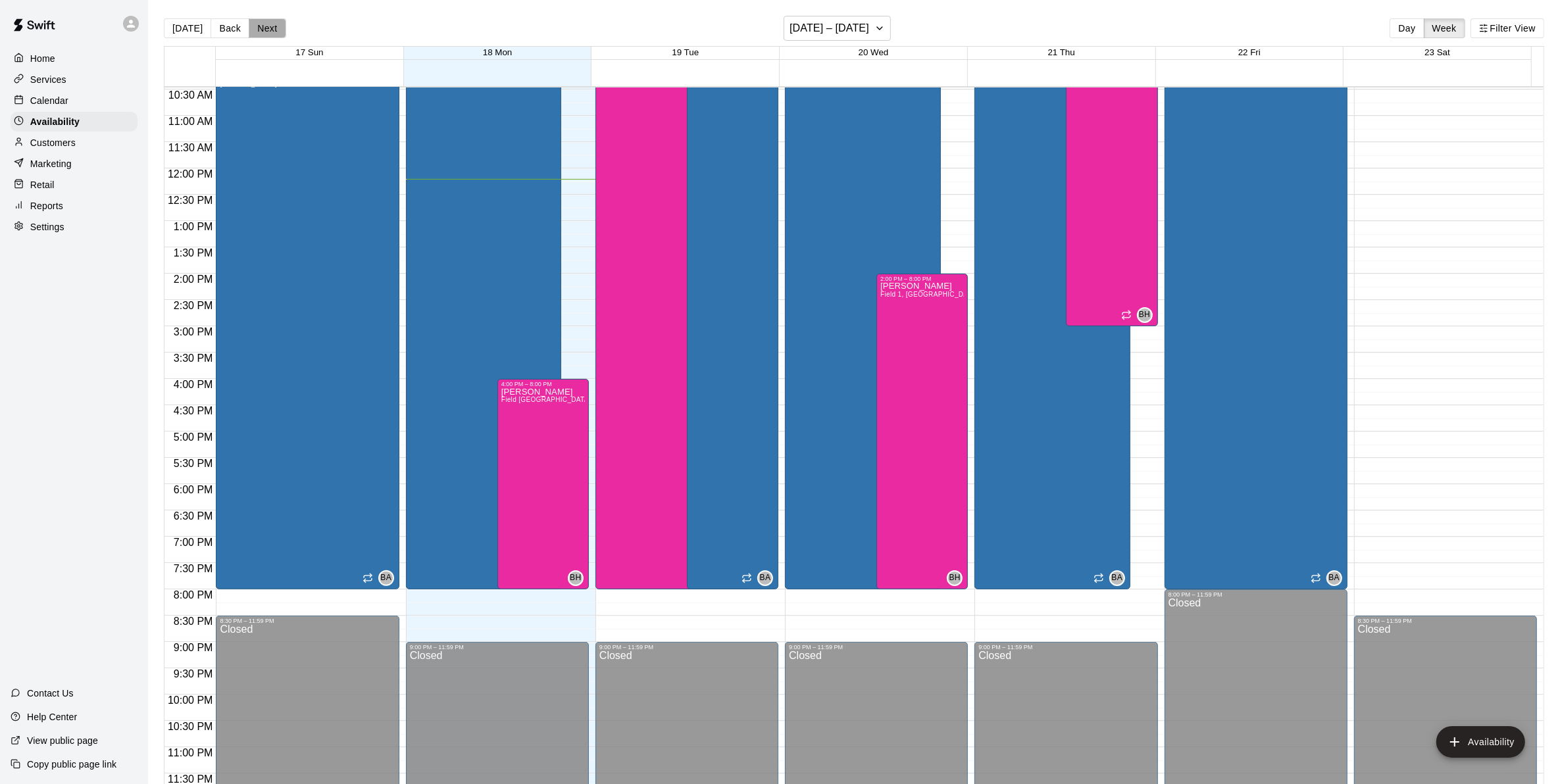
click at [269, 31] on button "Next" at bounding box center [268, 28] width 37 height 20
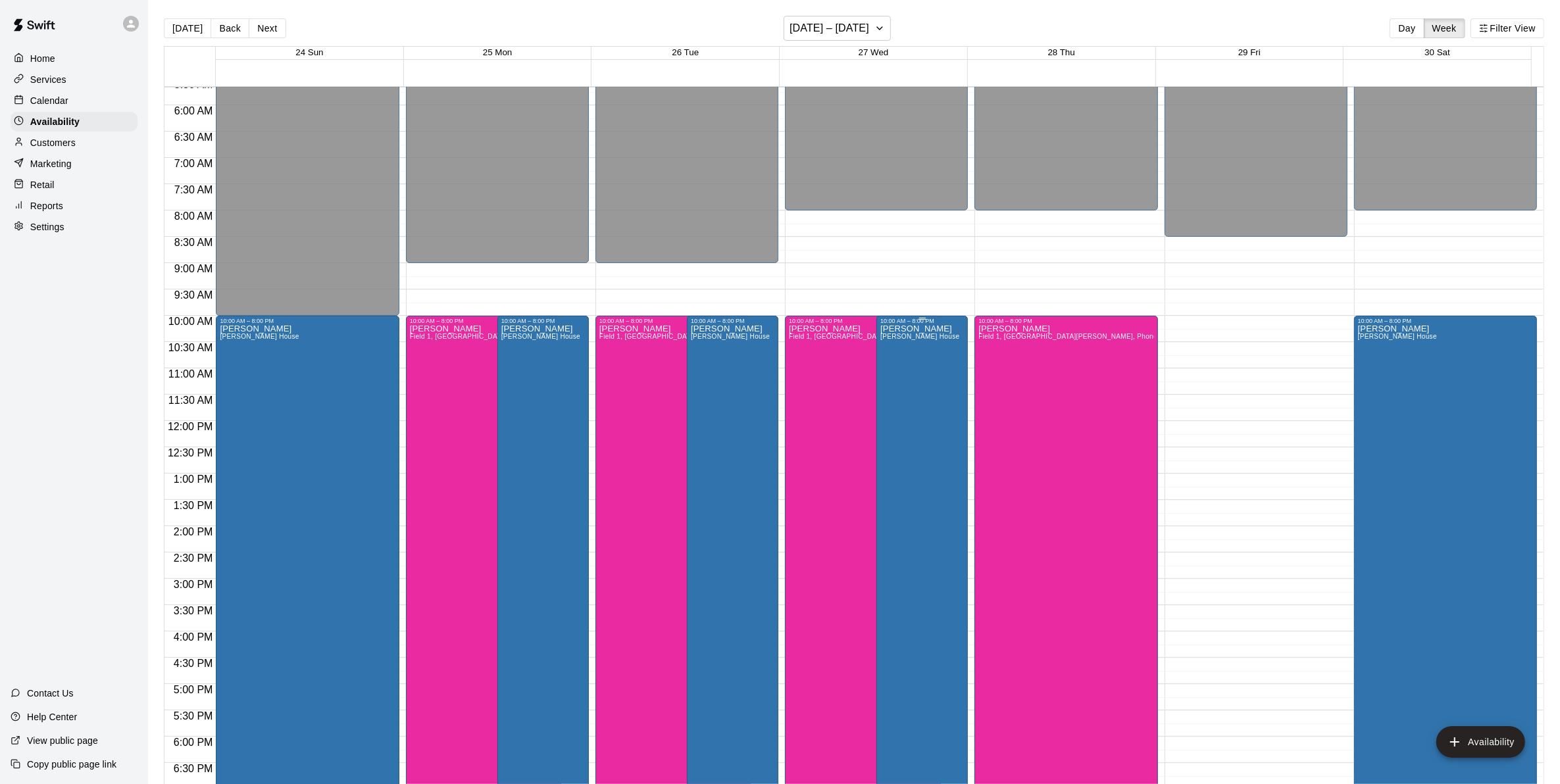
scroll to position [468, 0]
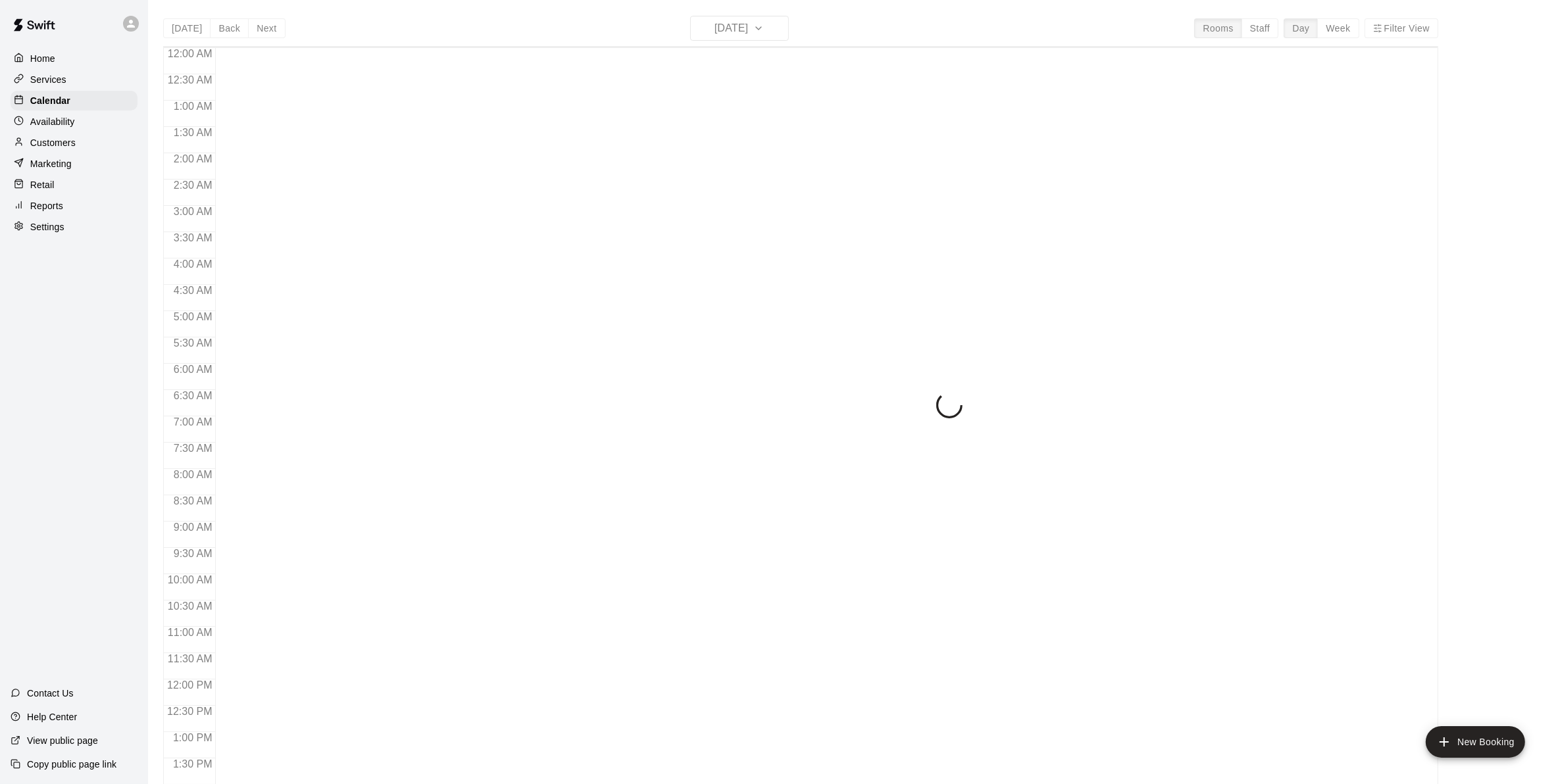
scroll to position [511, 0]
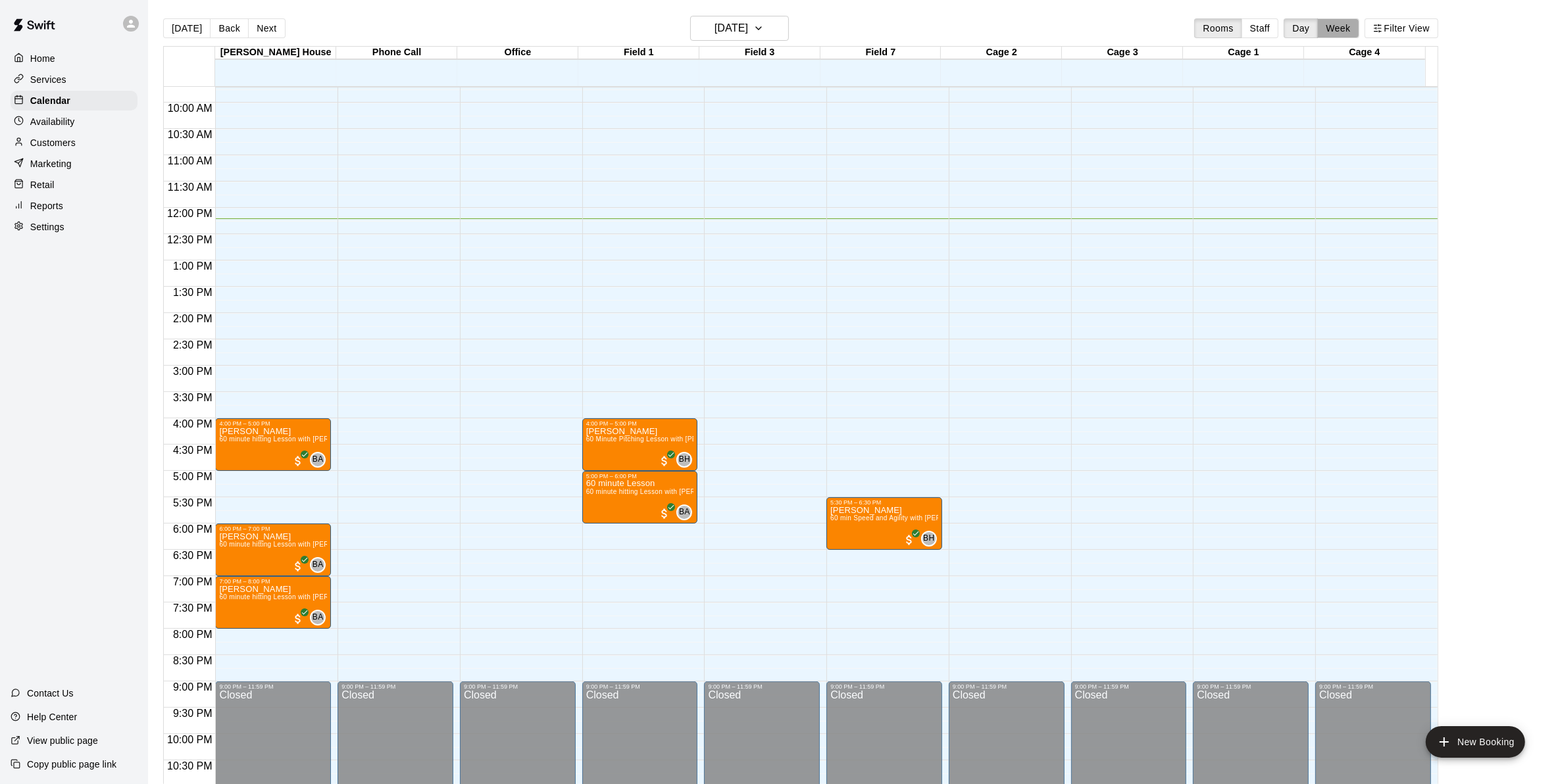
click at [1344, 24] on button "Week" at bounding box center [1337, 28] width 41 height 20
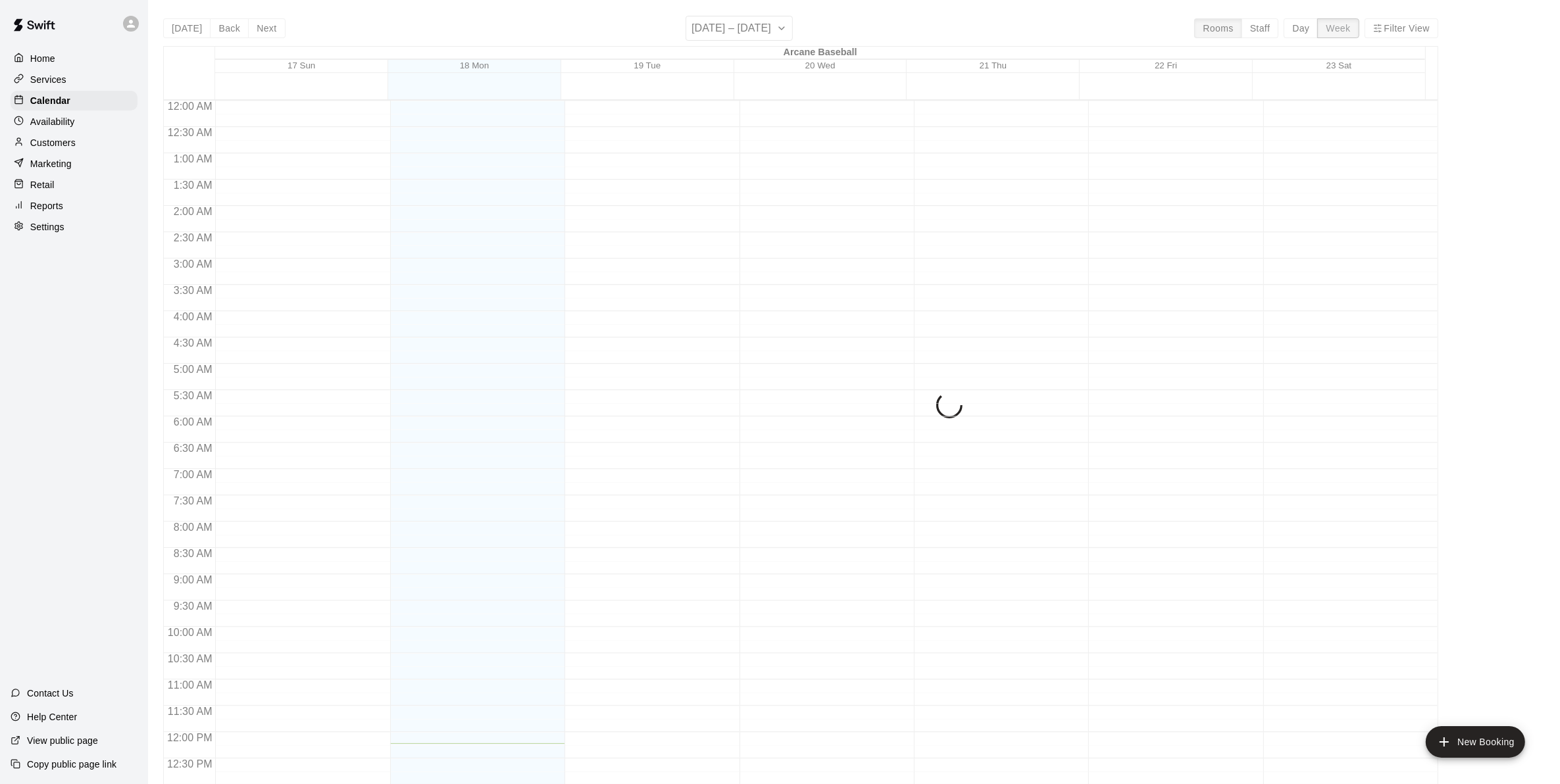
scroll to position [564, 0]
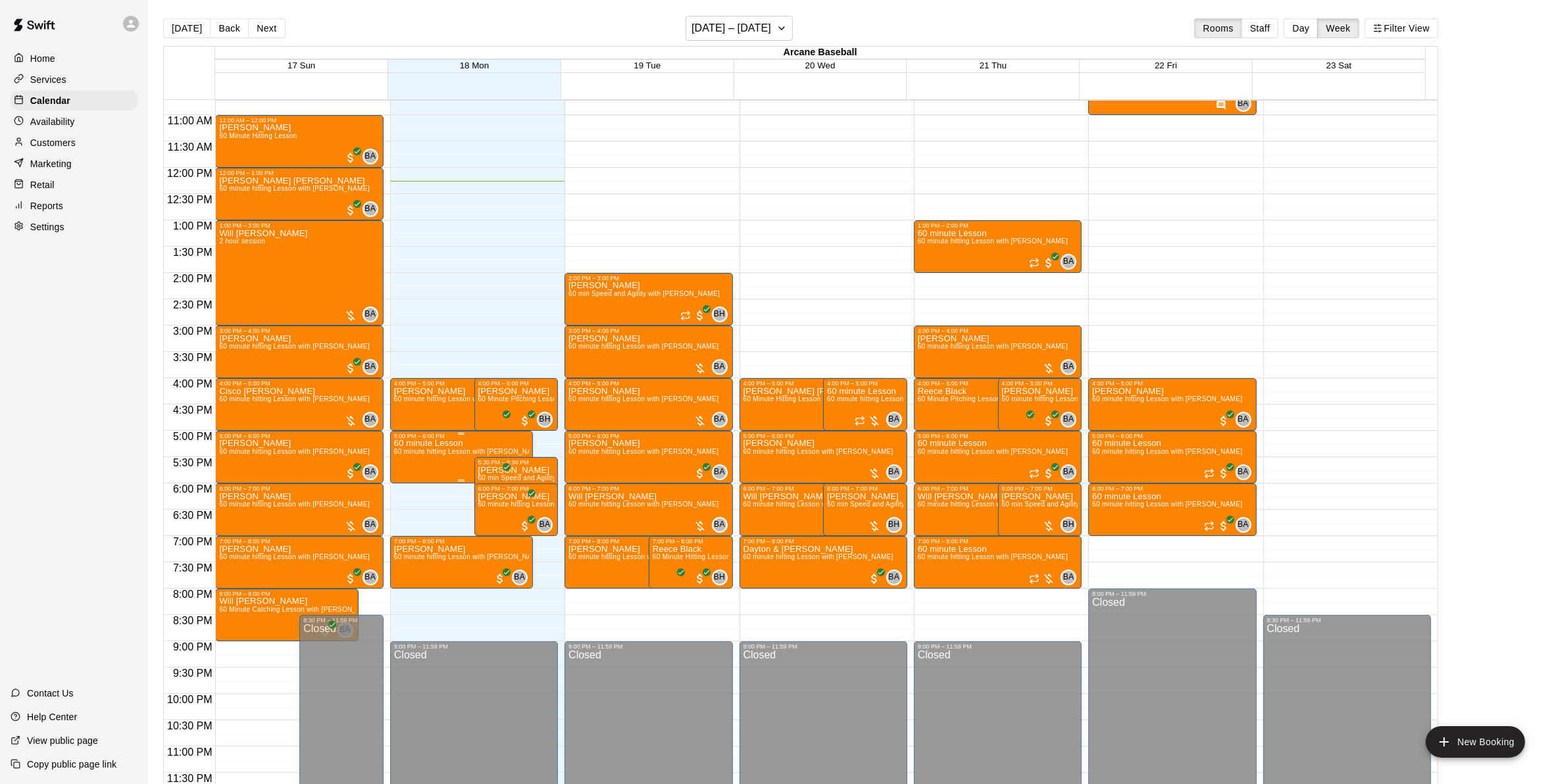
click at [441, 449] on span "60 minute hitting Lesson with [PERSON_NAME]" at bounding box center [469, 451] width 150 height 7
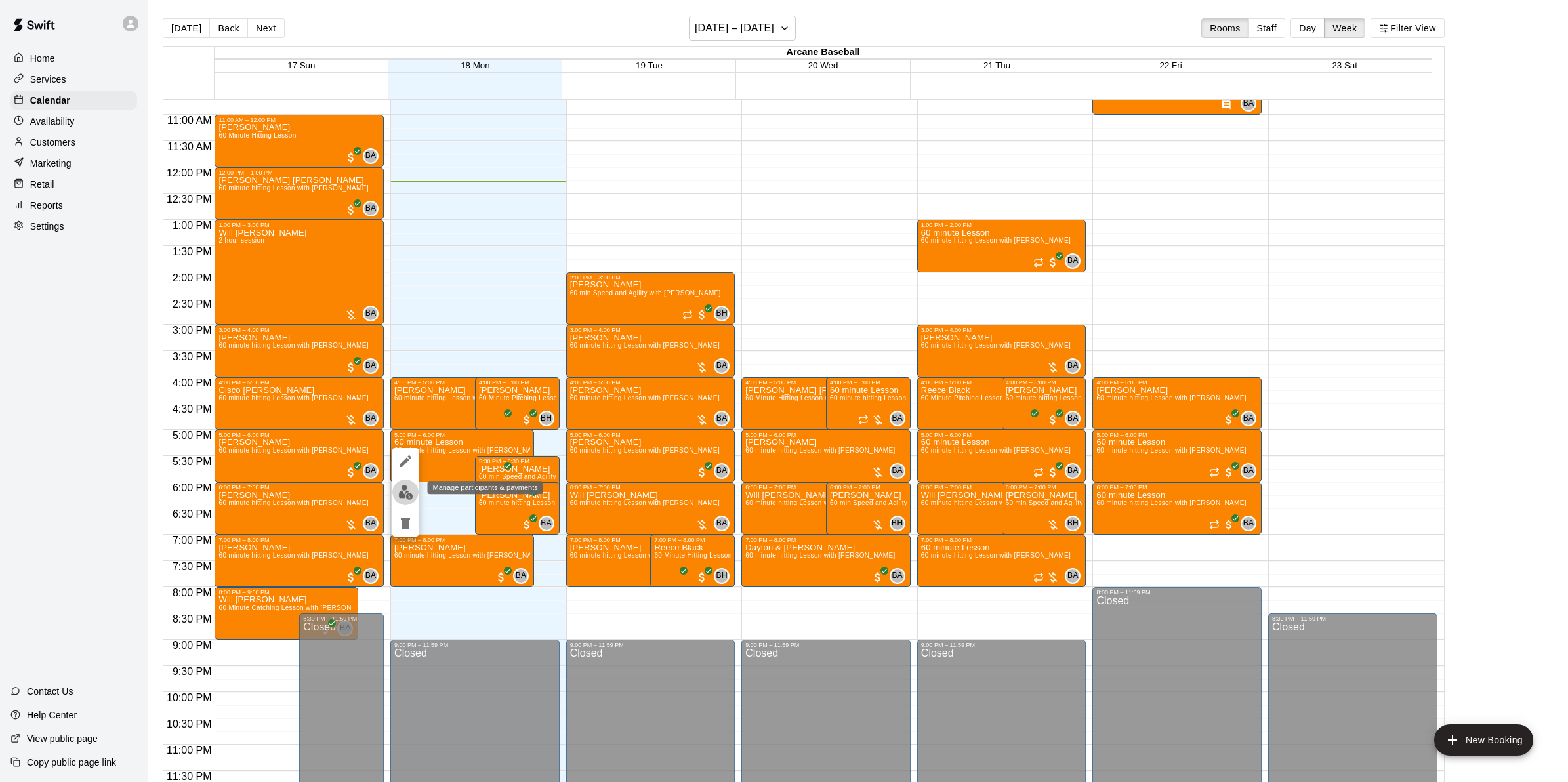
click at [407, 490] on img "edit" at bounding box center [405, 492] width 15 height 15
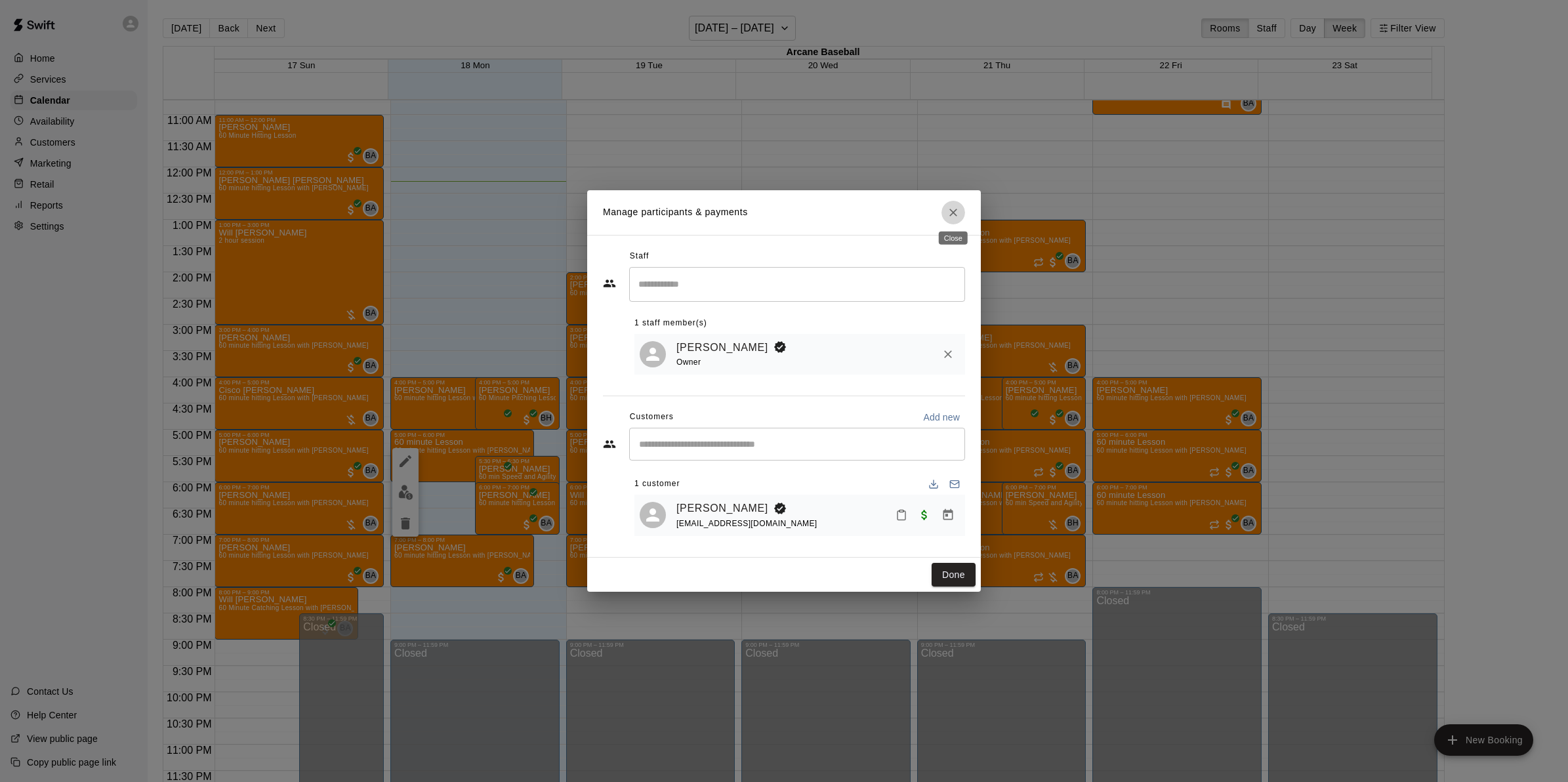
click at [949, 210] on icon "Close" at bounding box center [952, 212] width 13 height 13
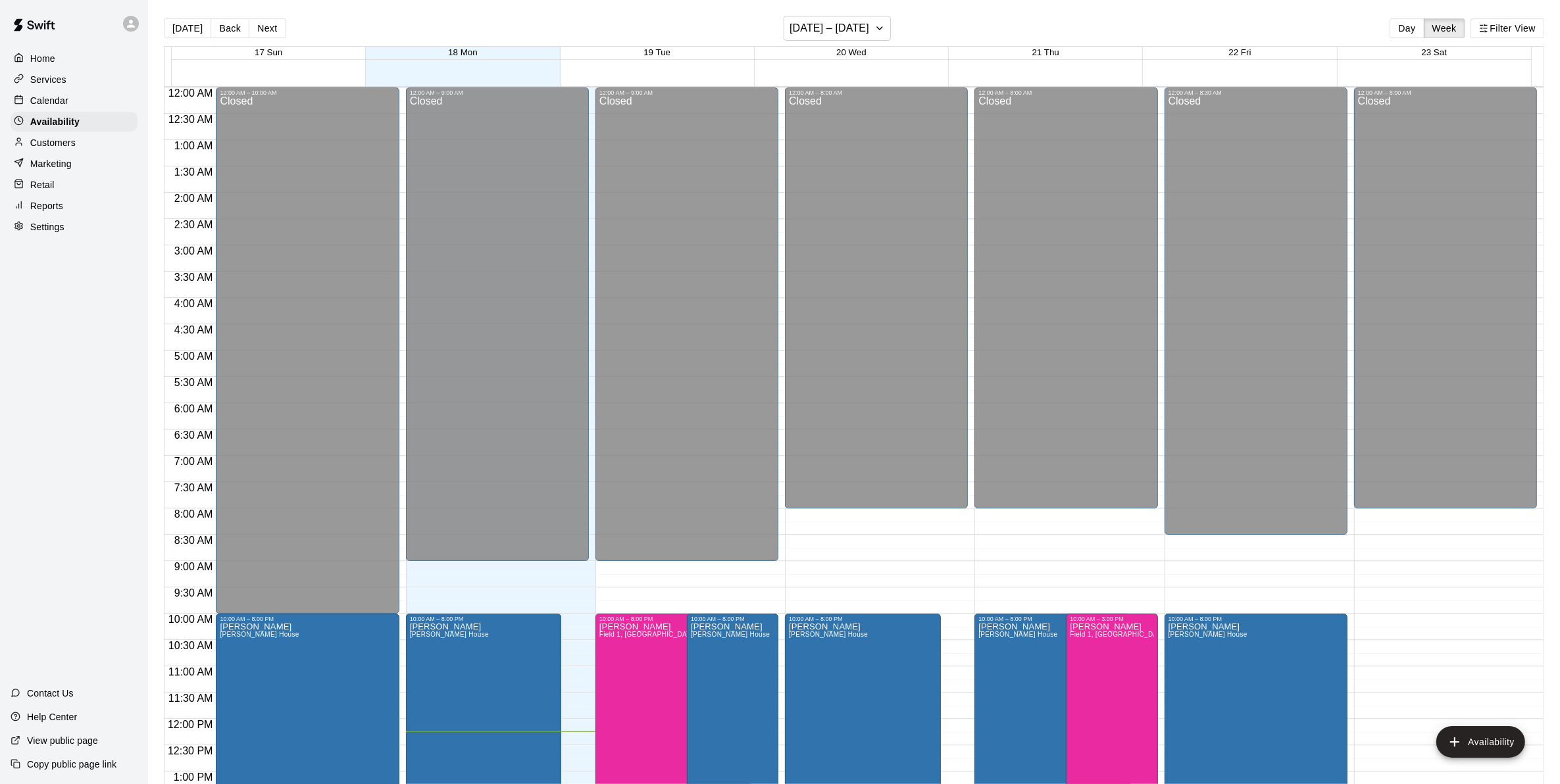
scroll to position [551, 0]
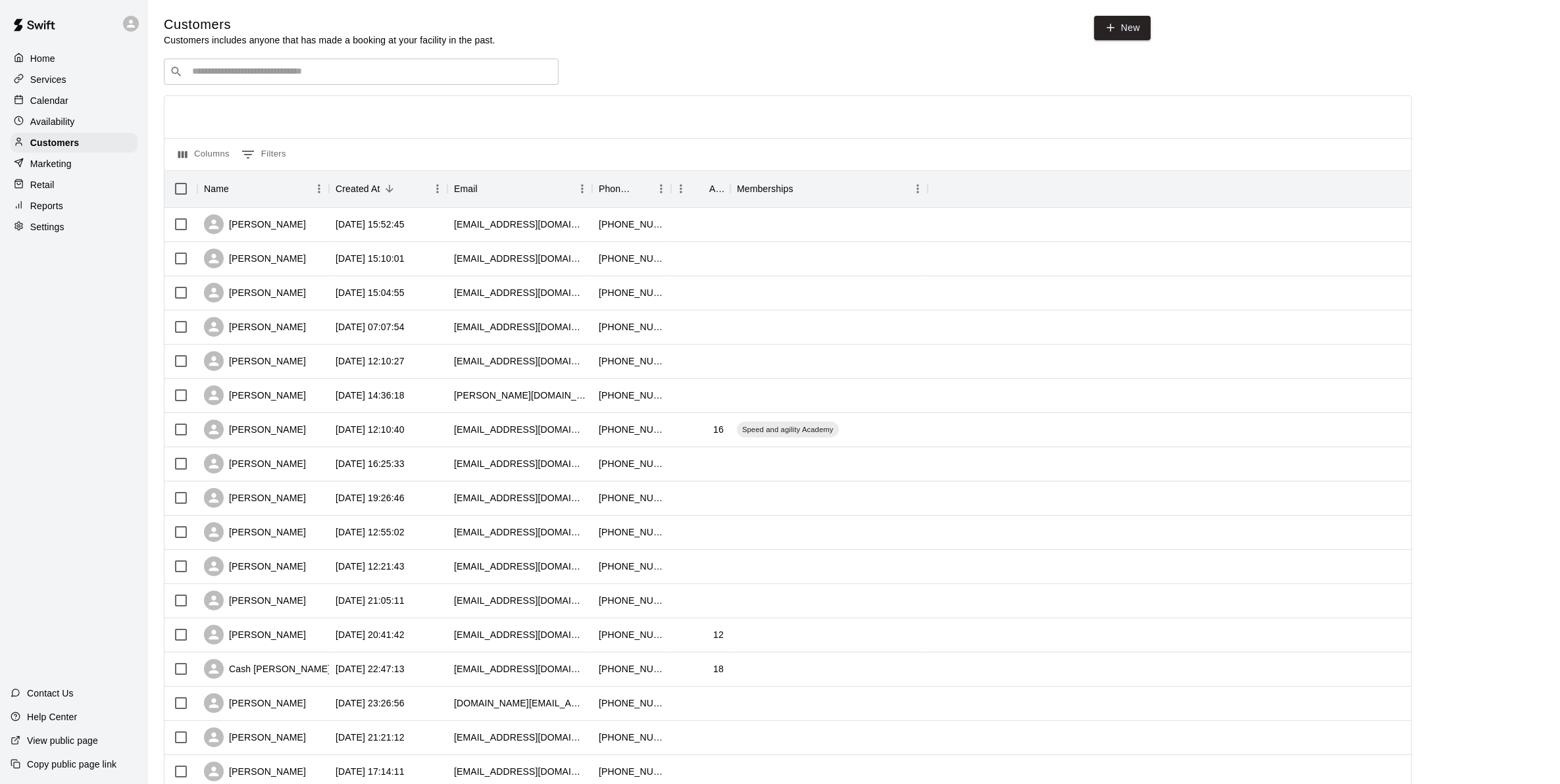
click at [205, 80] on div "​ ​" at bounding box center [361, 72] width 395 height 26
type input "******"
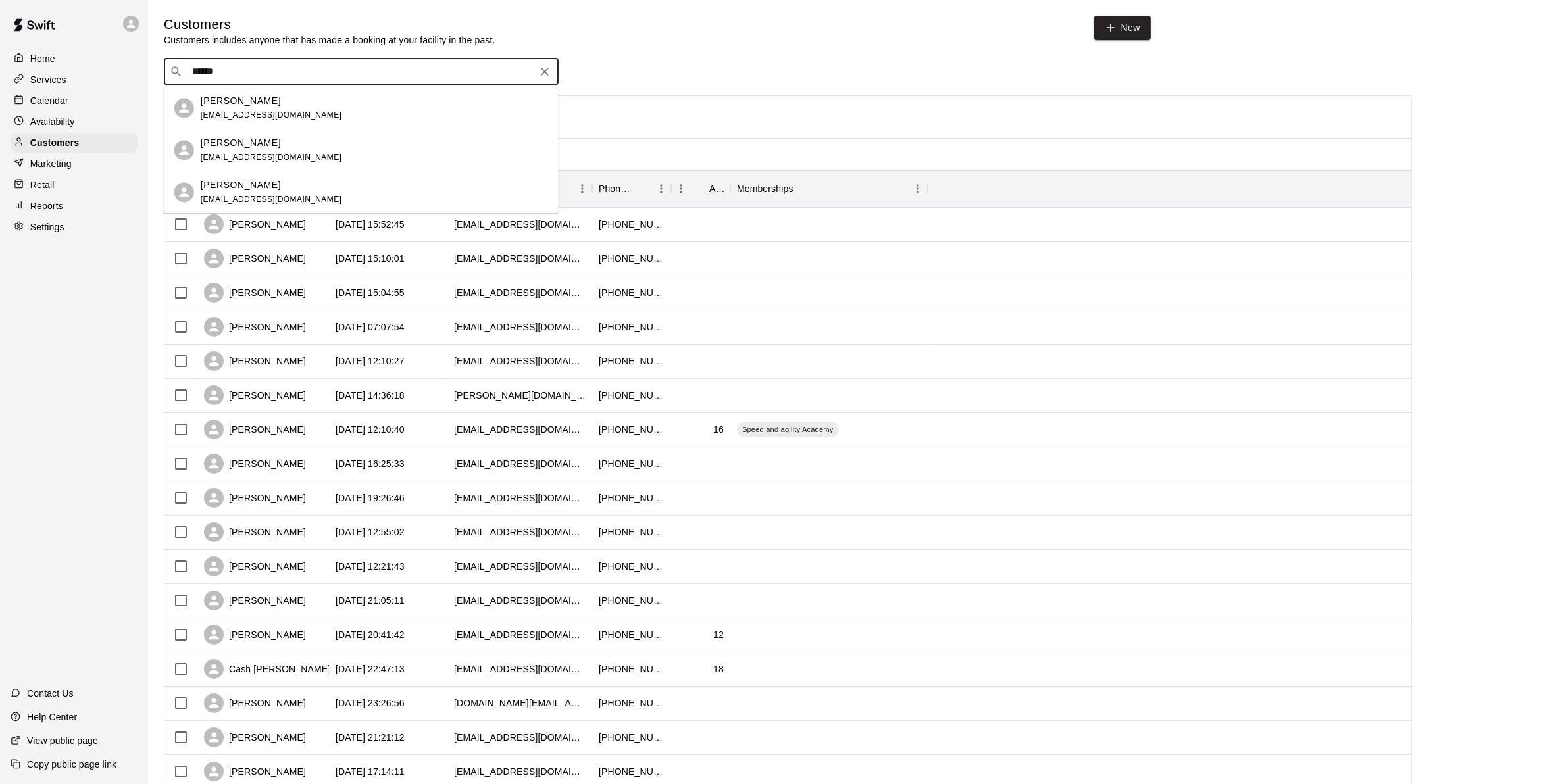
click at [224, 111] on span "[EMAIL_ADDRESS][DOMAIN_NAME]" at bounding box center [272, 115] width 141 height 9
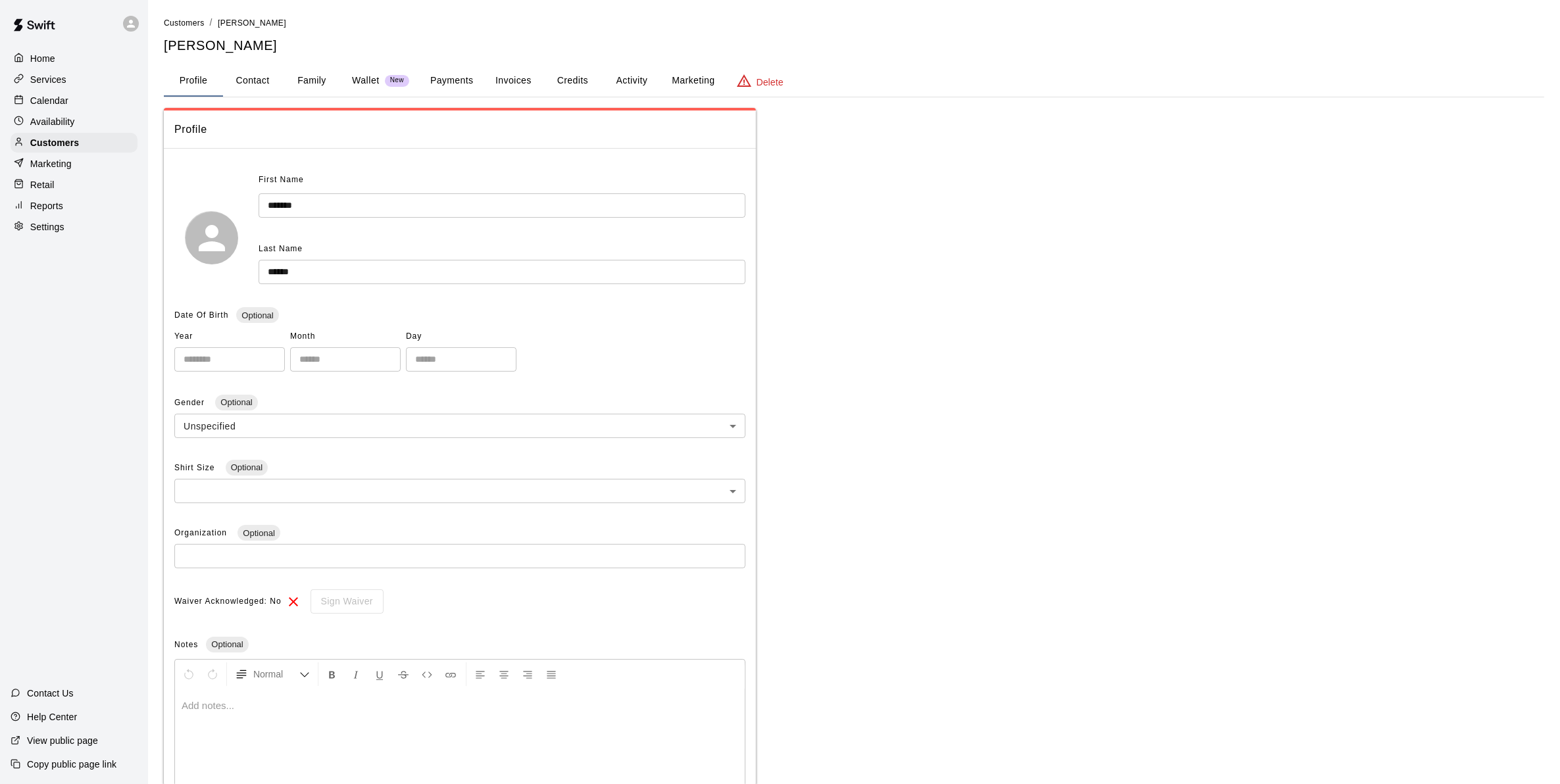
click at [571, 83] on button "Credits" at bounding box center [573, 80] width 59 height 31
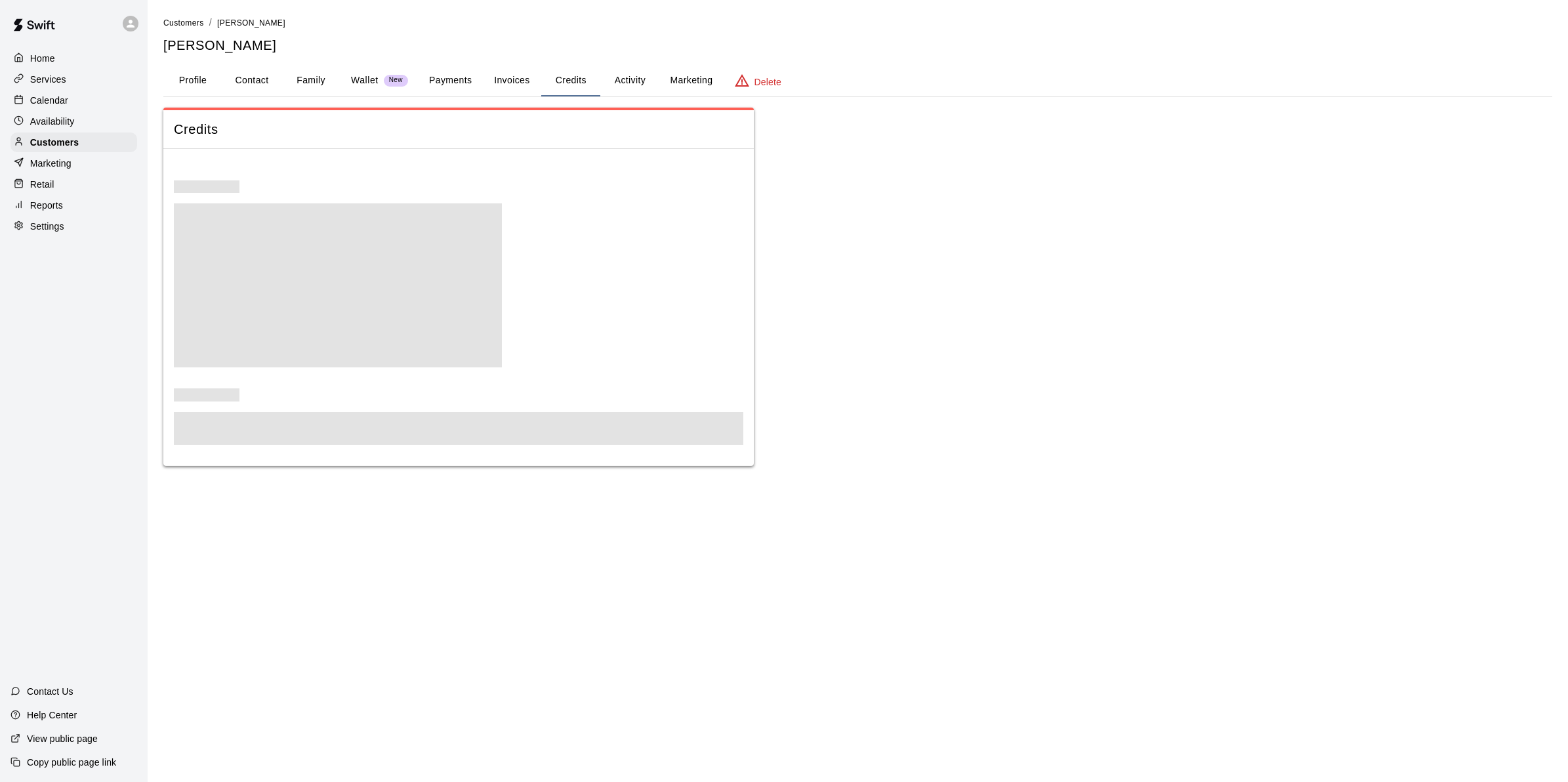
click at [618, 79] on button "Activity" at bounding box center [630, 80] width 59 height 31
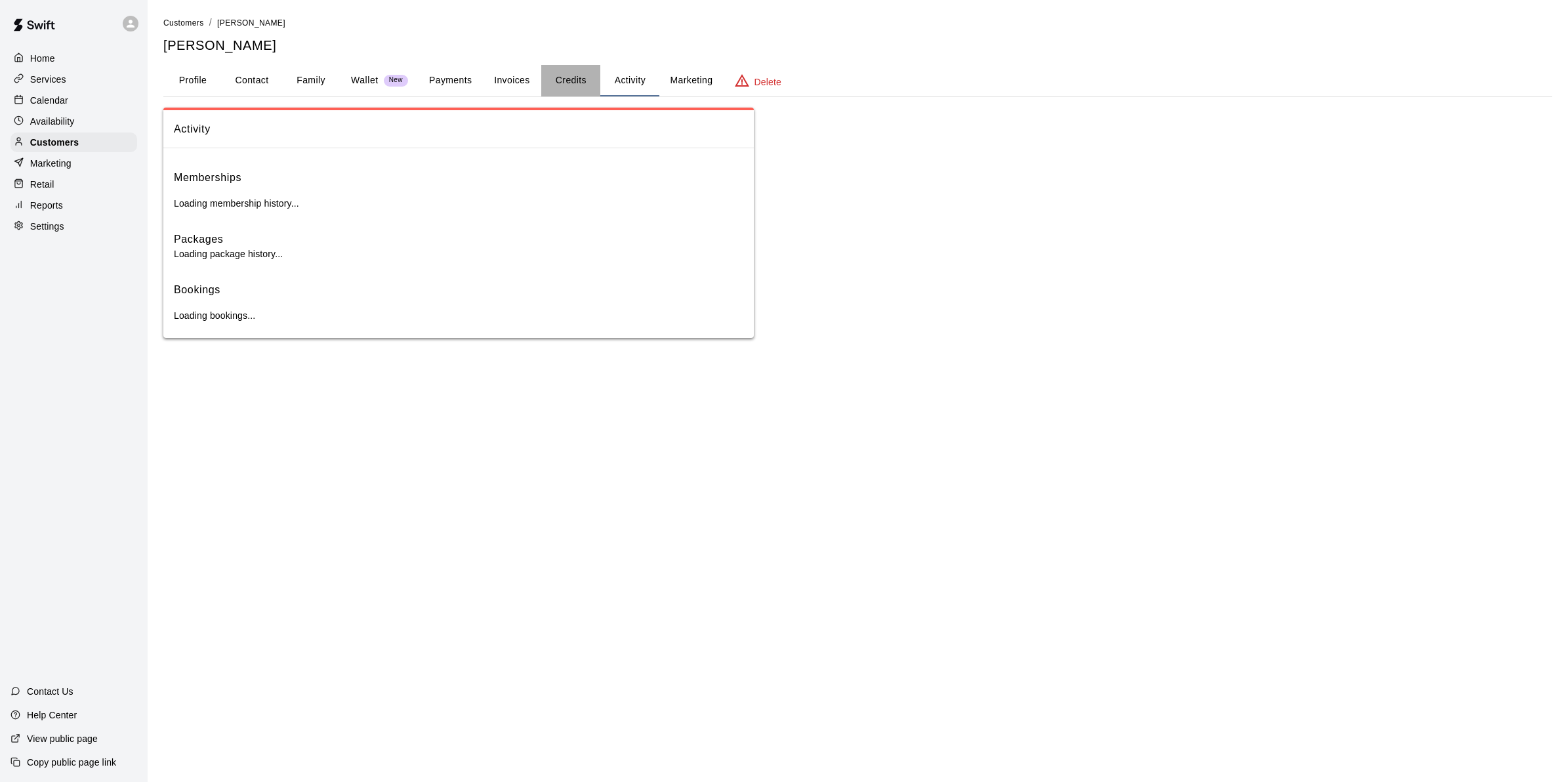
click at [572, 81] on button "Credits" at bounding box center [571, 80] width 59 height 31
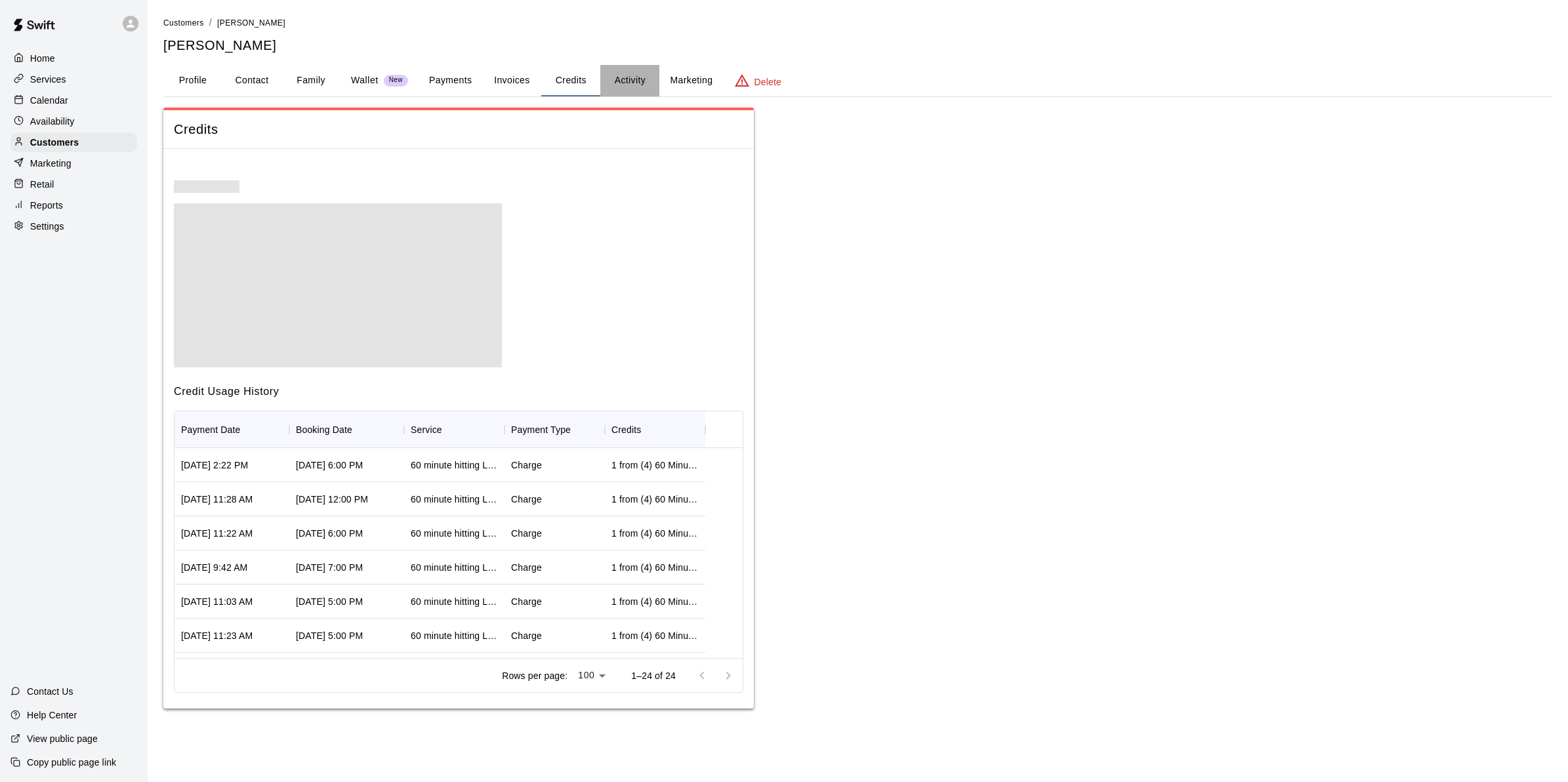
click at [625, 80] on button "Activity" at bounding box center [630, 80] width 59 height 31
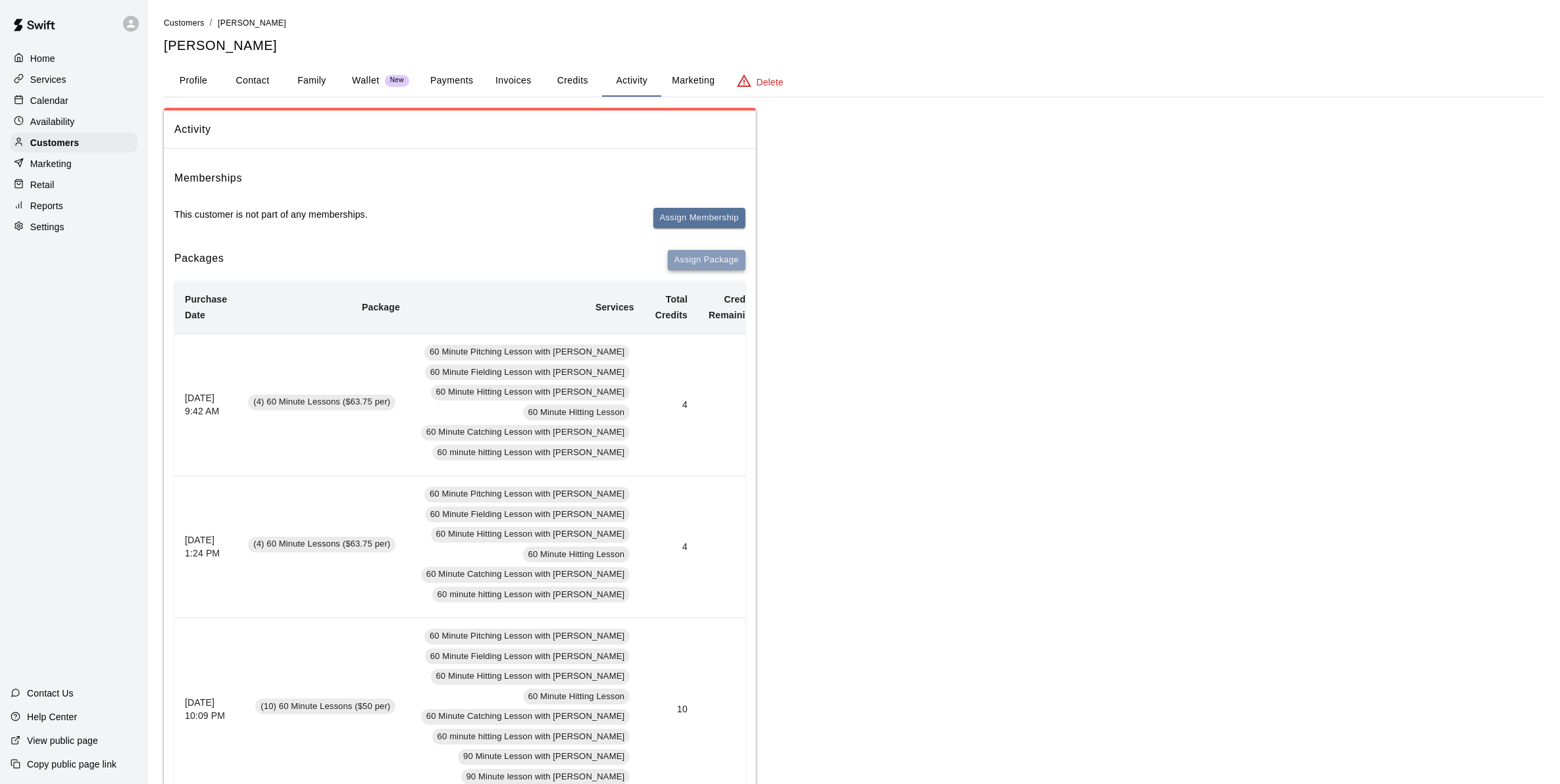
click at [684, 261] on button "Assign Package" at bounding box center [706, 260] width 77 height 21
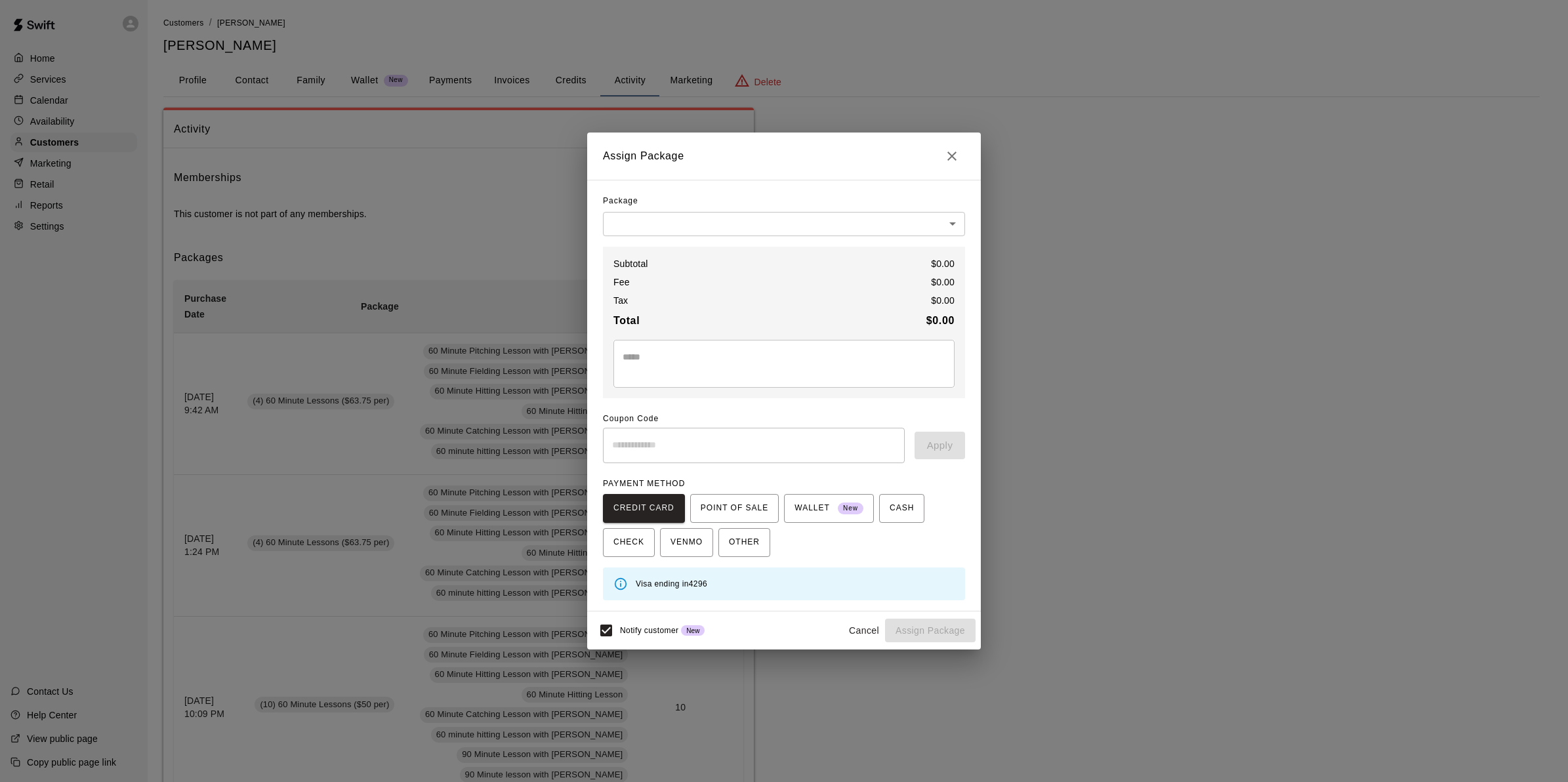
click at [1063, 239] on div "Assign Package Package ​ ​ Subtotal $ 0.00 Fee $ 0.00 Tax $ 0.00 Total $ 0.00 *…" at bounding box center [784, 391] width 1568 height 782
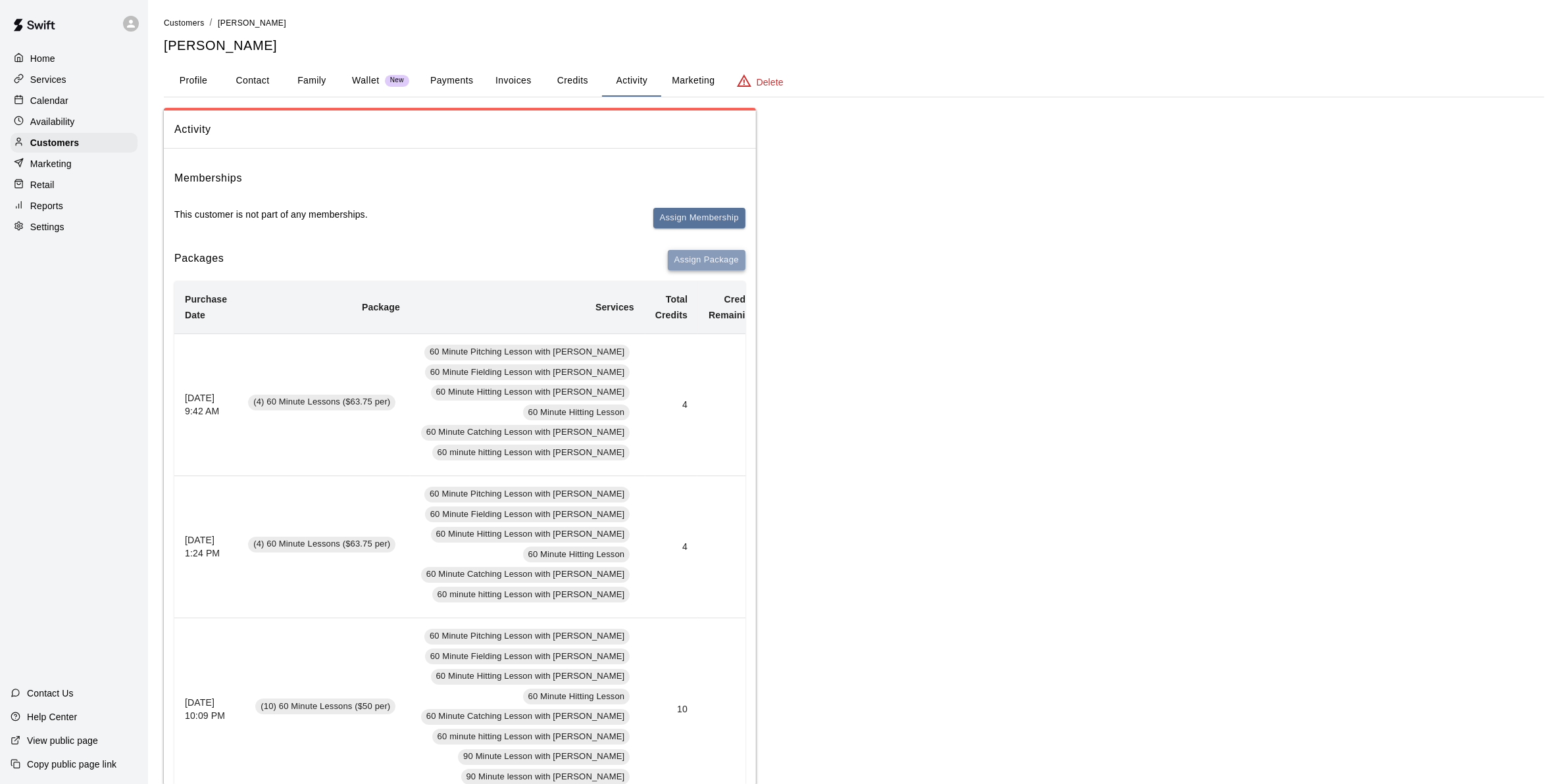
click at [715, 255] on button "Assign Package" at bounding box center [706, 260] width 77 height 21
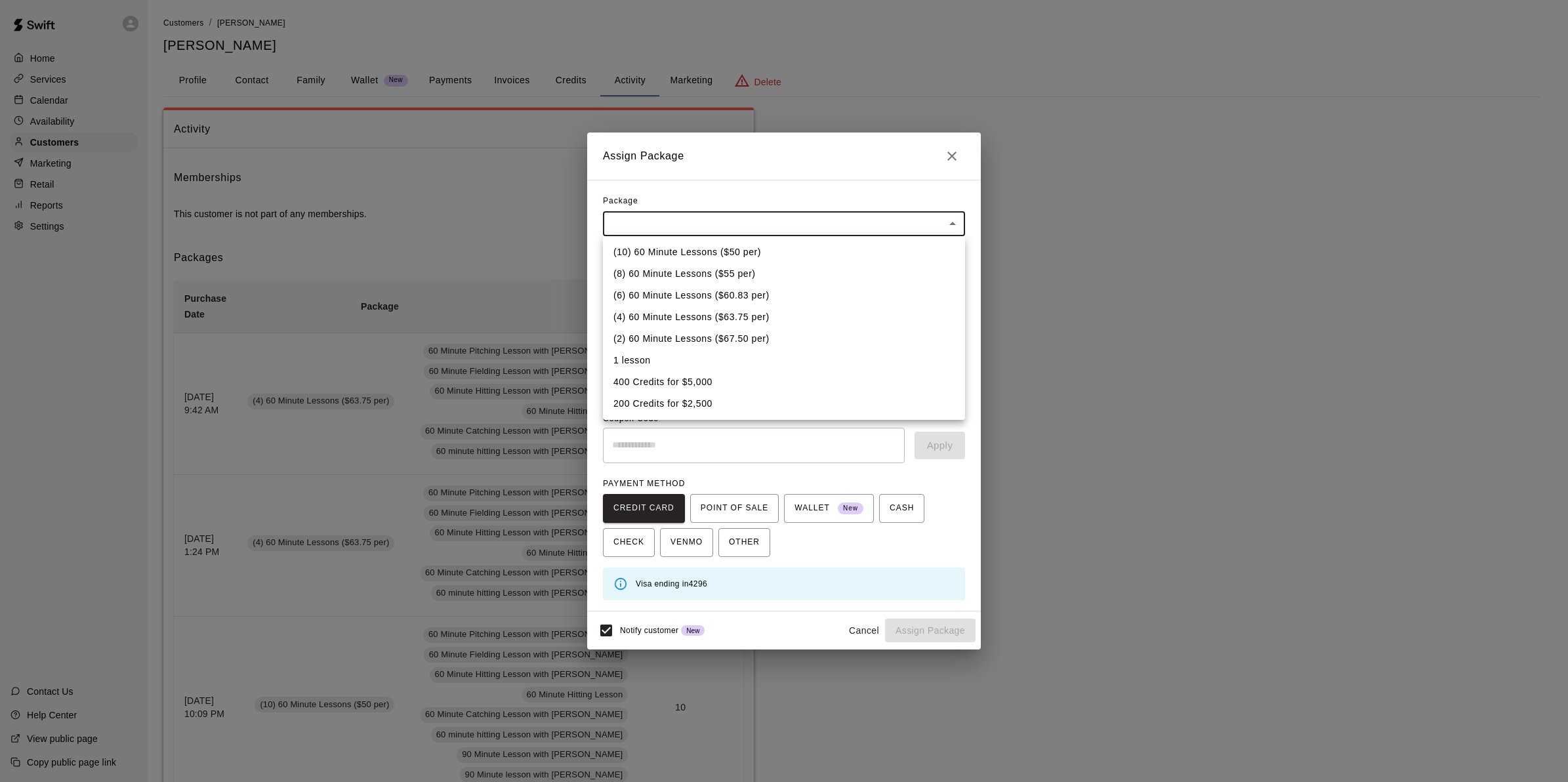
click at [640, 362] on li "1 lesson" at bounding box center [784, 361] width 362 height 22
type input "**********"
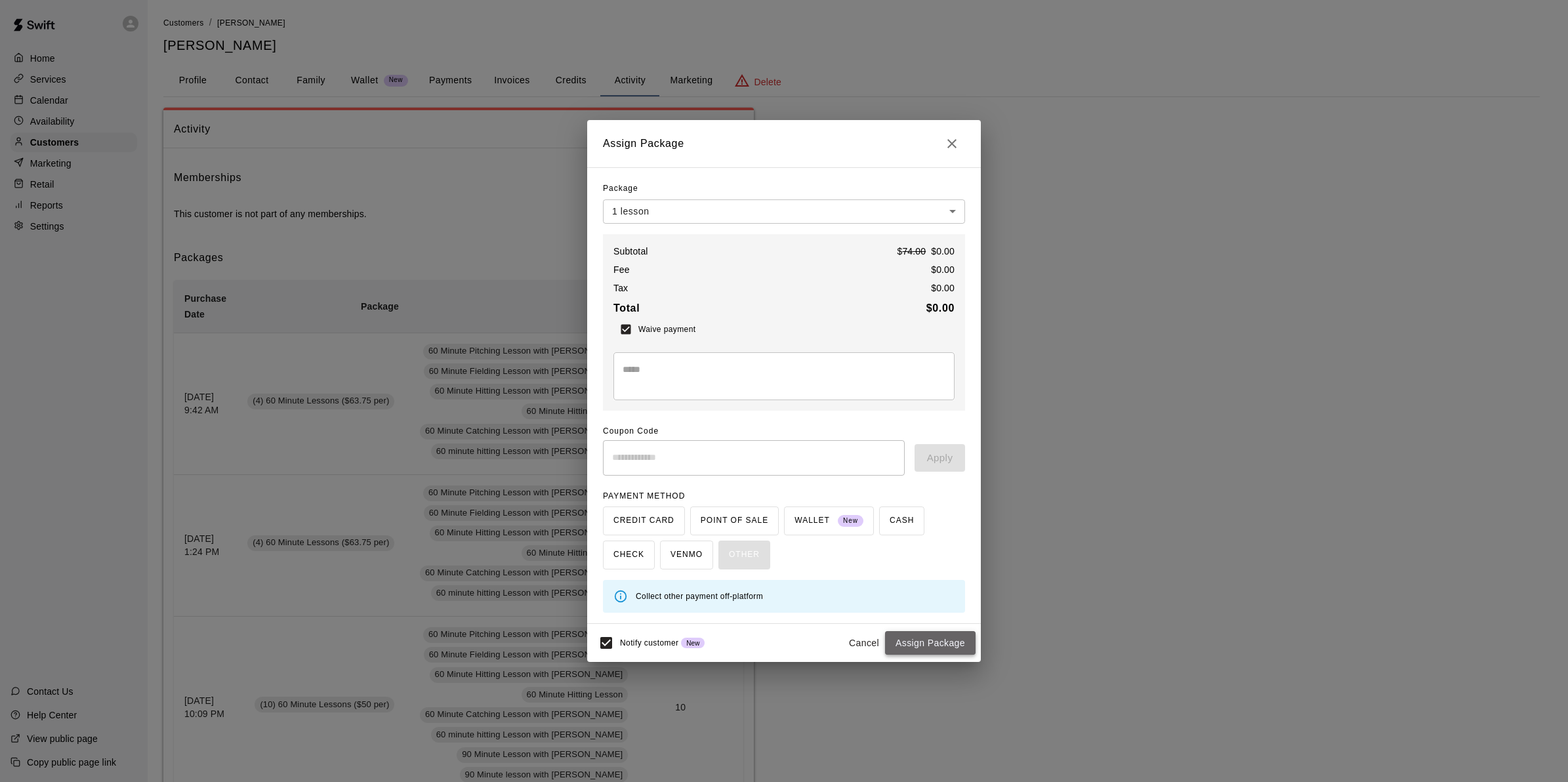
click at [936, 641] on button "Assign Package" at bounding box center [930, 642] width 91 height 24
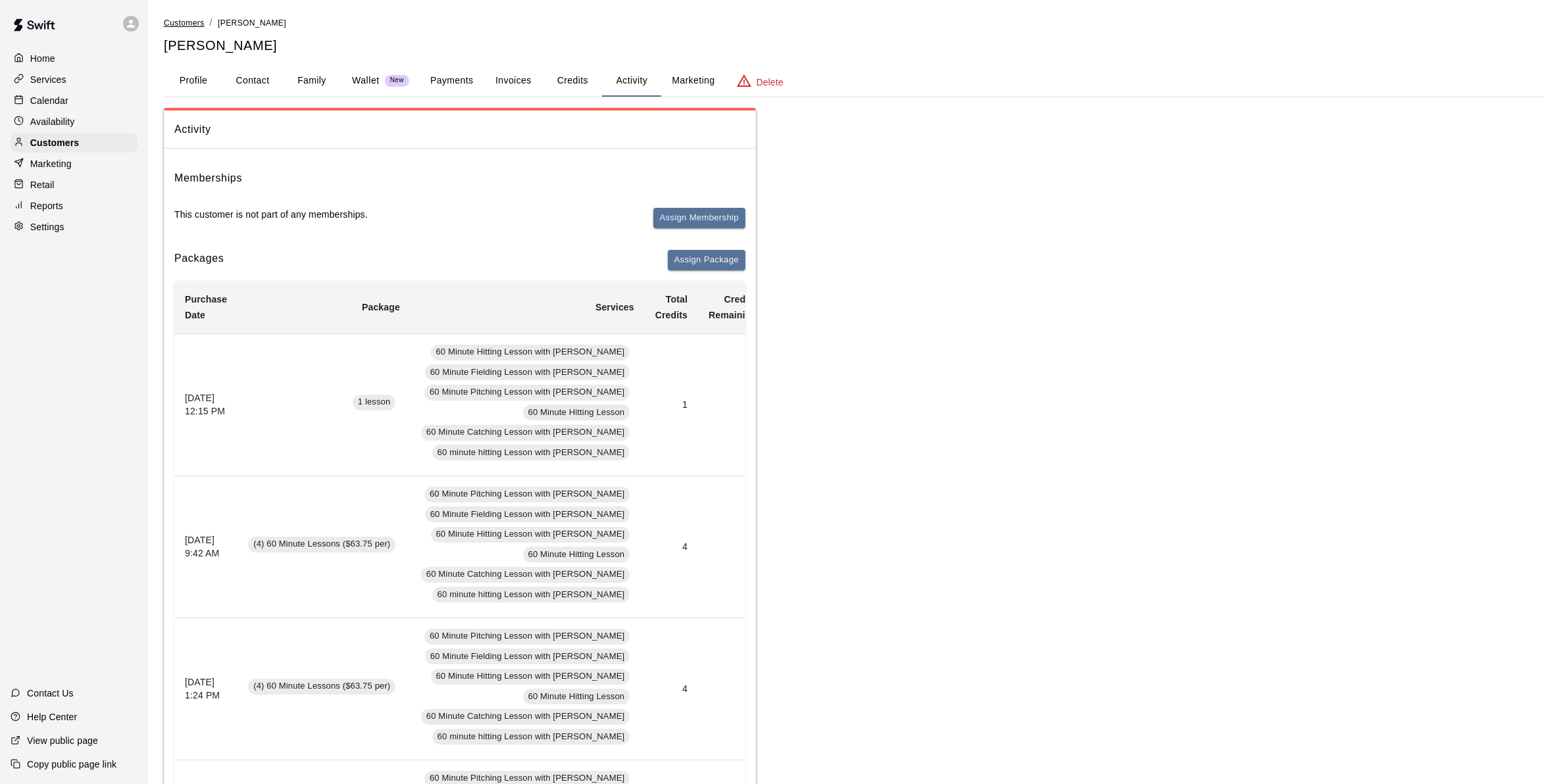
click at [185, 21] on span "Customers" at bounding box center [184, 23] width 41 height 9
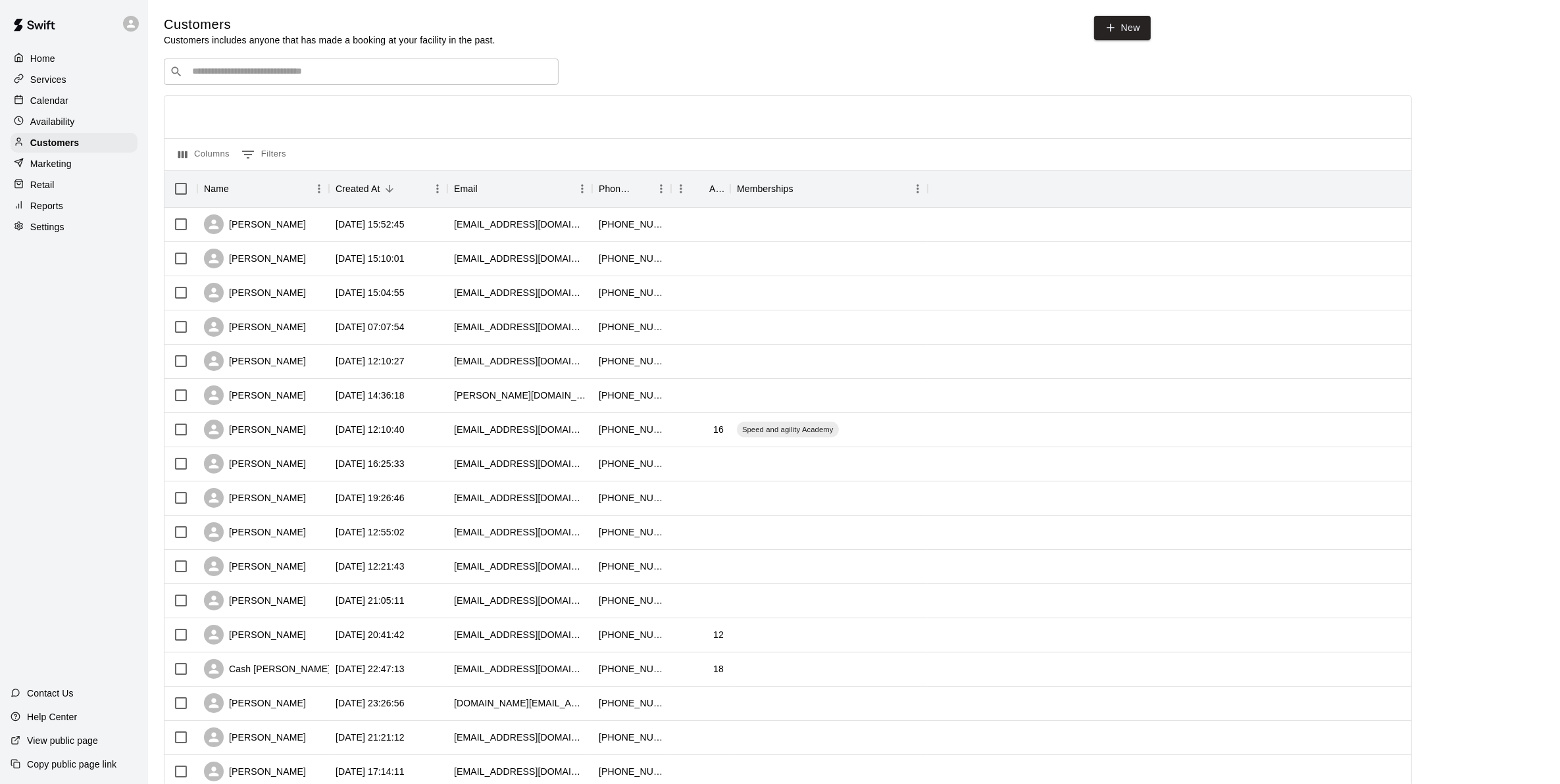
click at [243, 69] on input "Search customers by name or email" at bounding box center [371, 71] width 365 height 13
type input "*****"
click at [231, 78] on input "Search customers by name or email" at bounding box center [371, 71] width 365 height 13
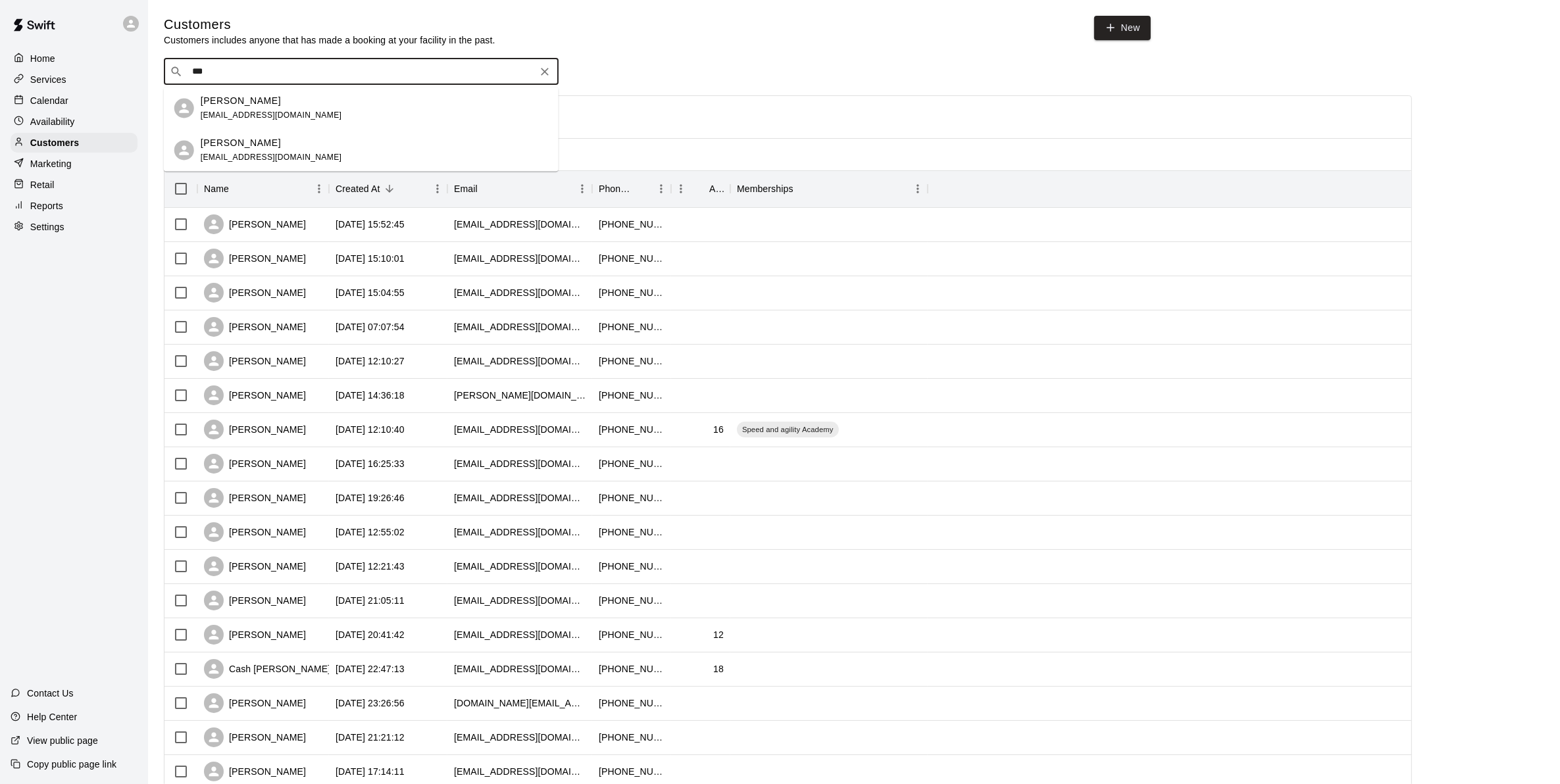
type input "****"
click at [245, 141] on p "[PERSON_NAME]" at bounding box center [241, 143] width 80 height 14
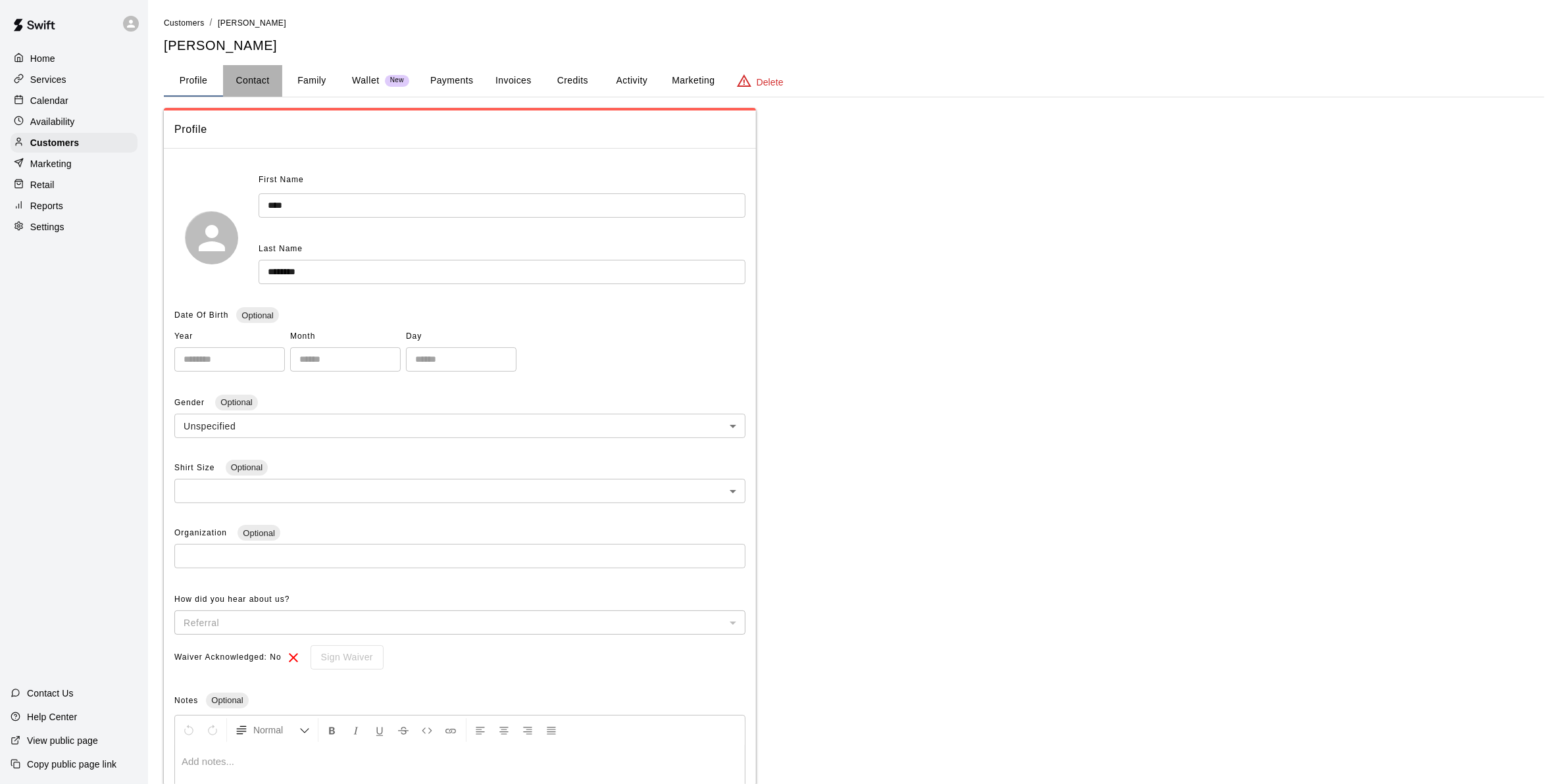
click at [242, 77] on button "Contact" at bounding box center [252, 80] width 59 height 31
select select "**"
